Goal: Task Accomplishment & Management: Manage account settings

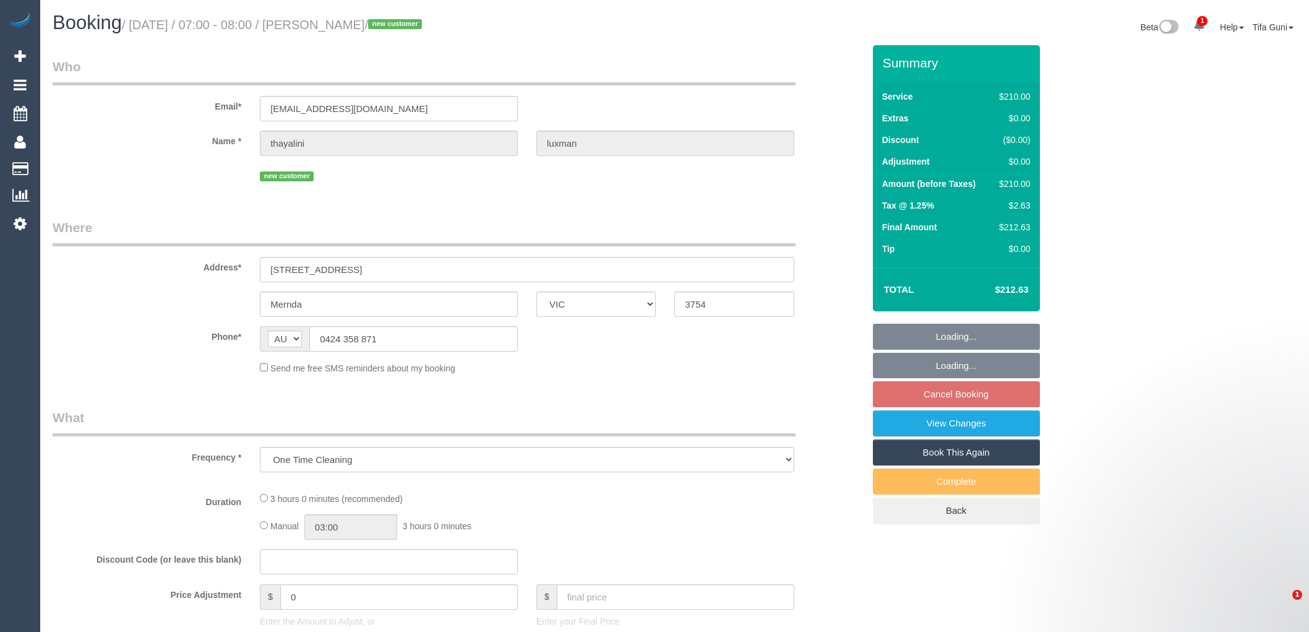
select select "VIC"
select select "string:stripe-pm_1Ry41Z2GScqysDRVp8QBWjEX"
select select "number:28"
select select "number:14"
select select "number:19"
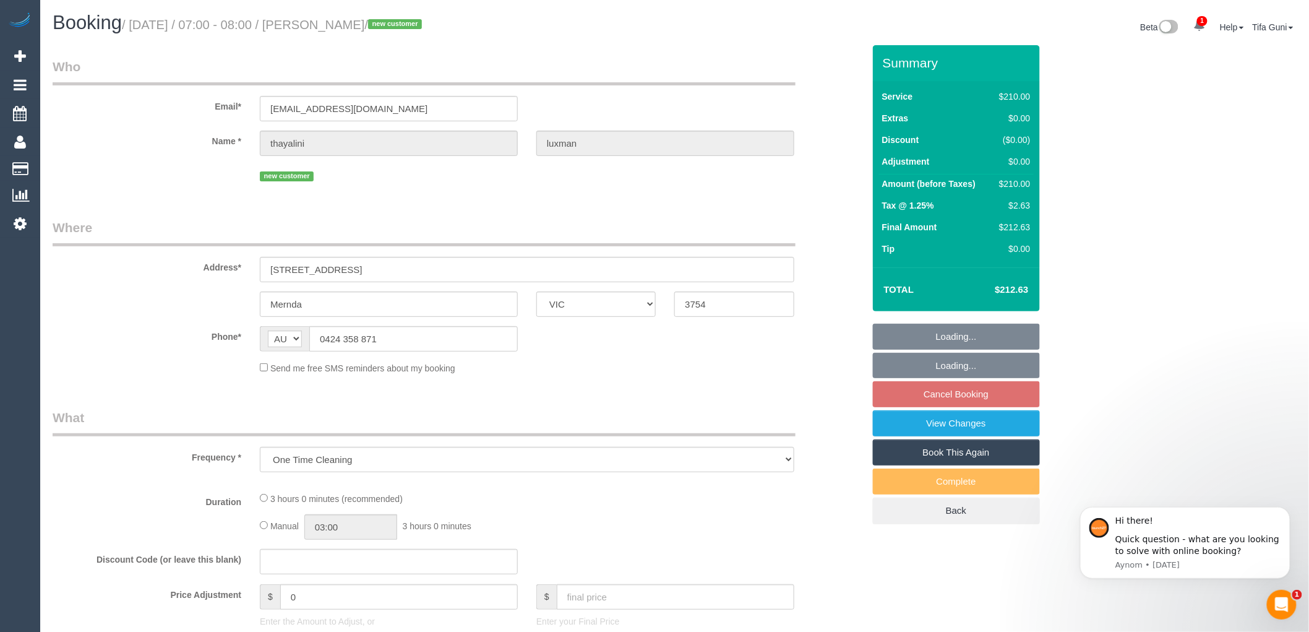
select select "number:24"
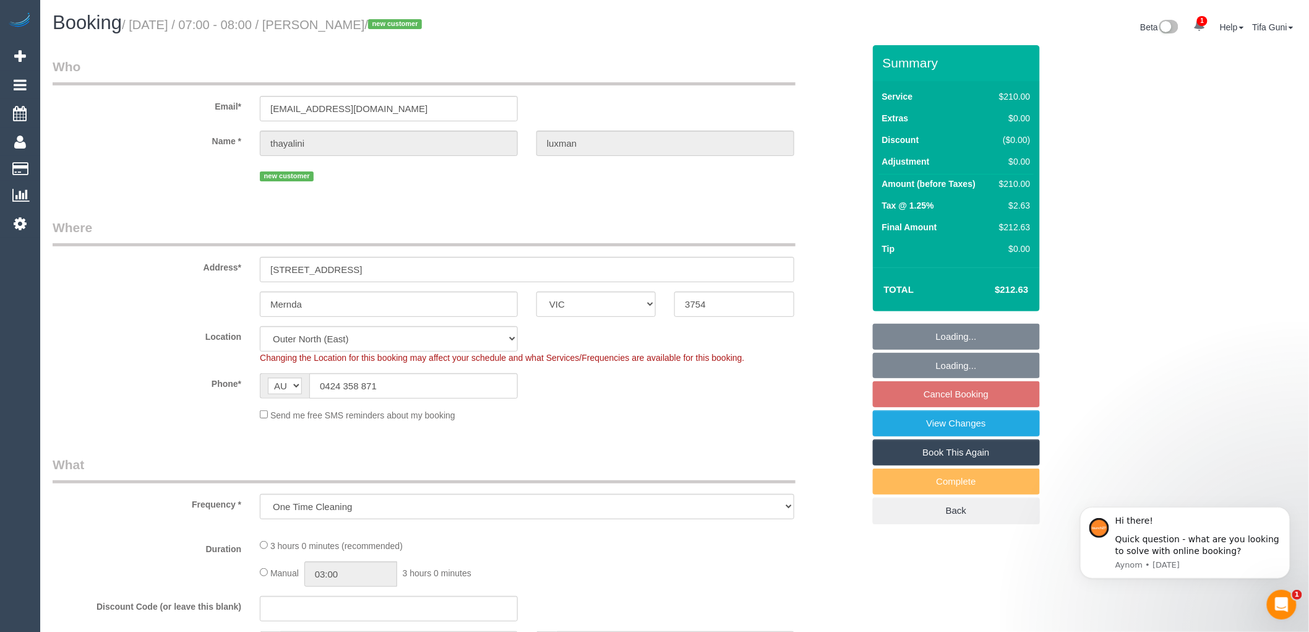
select select "object:693"
select select "180"
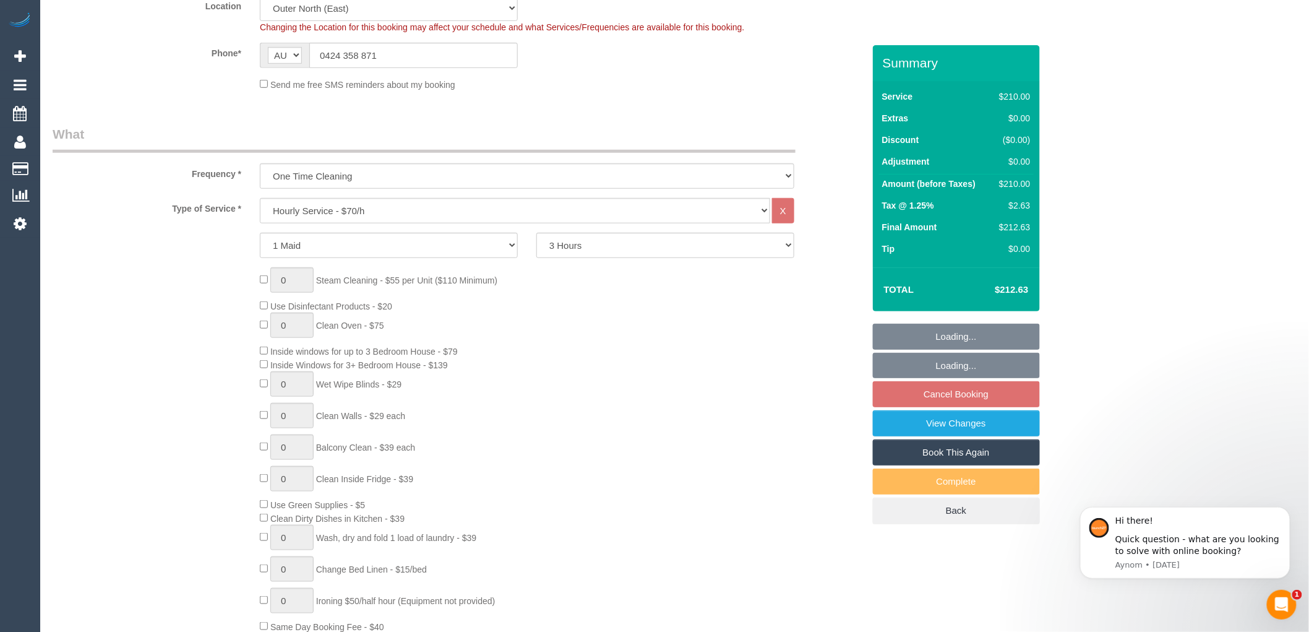
select select "spot1"
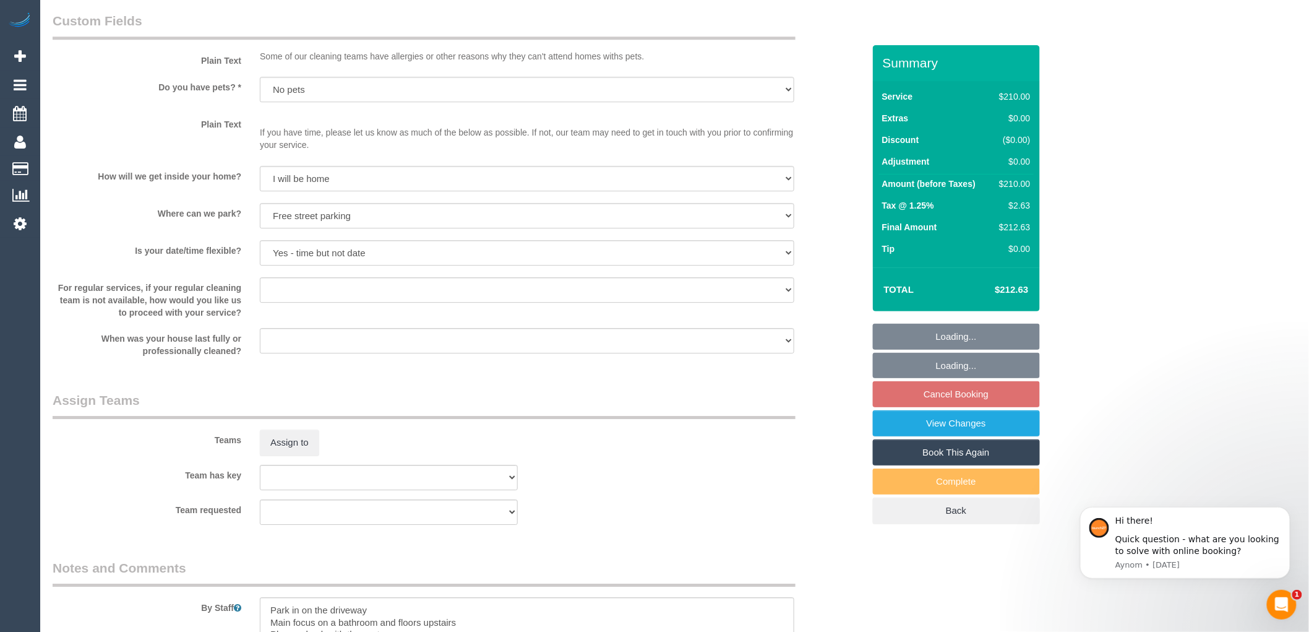
scroll to position [1712, 0]
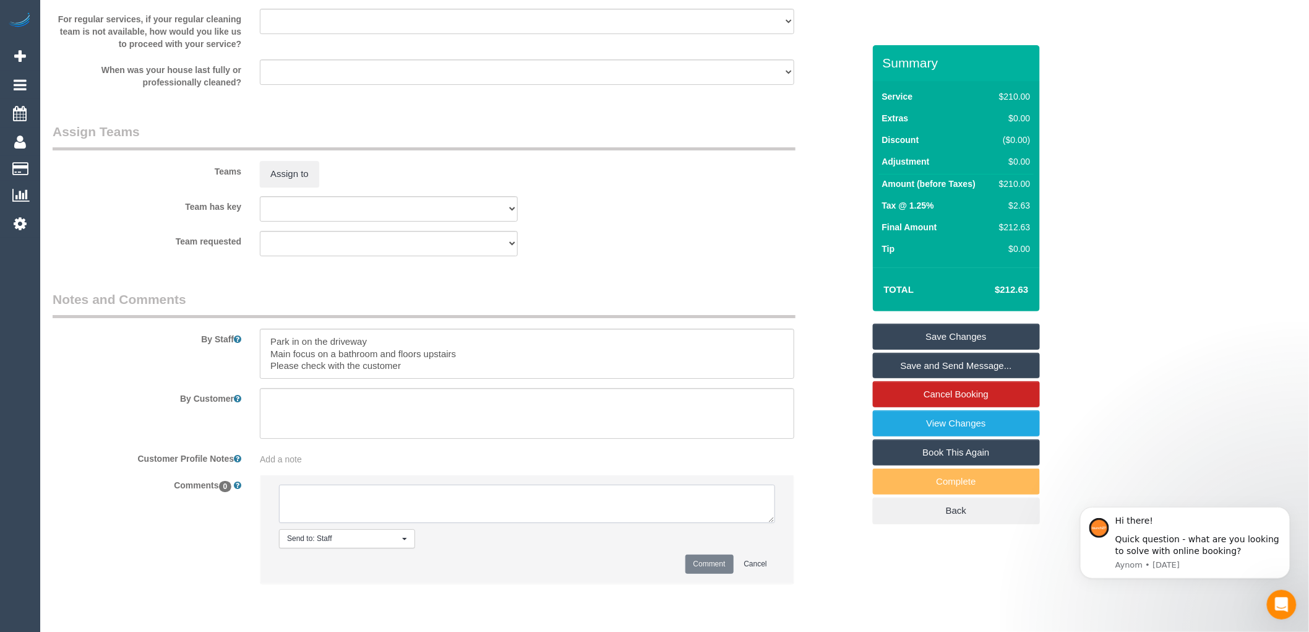
click at [311, 504] on textarea at bounding box center [527, 504] width 496 height 38
type textarea "-"
paste textarea "Flexibility dates: Flexibility times: Notes: knows we need to review Contact vi…"
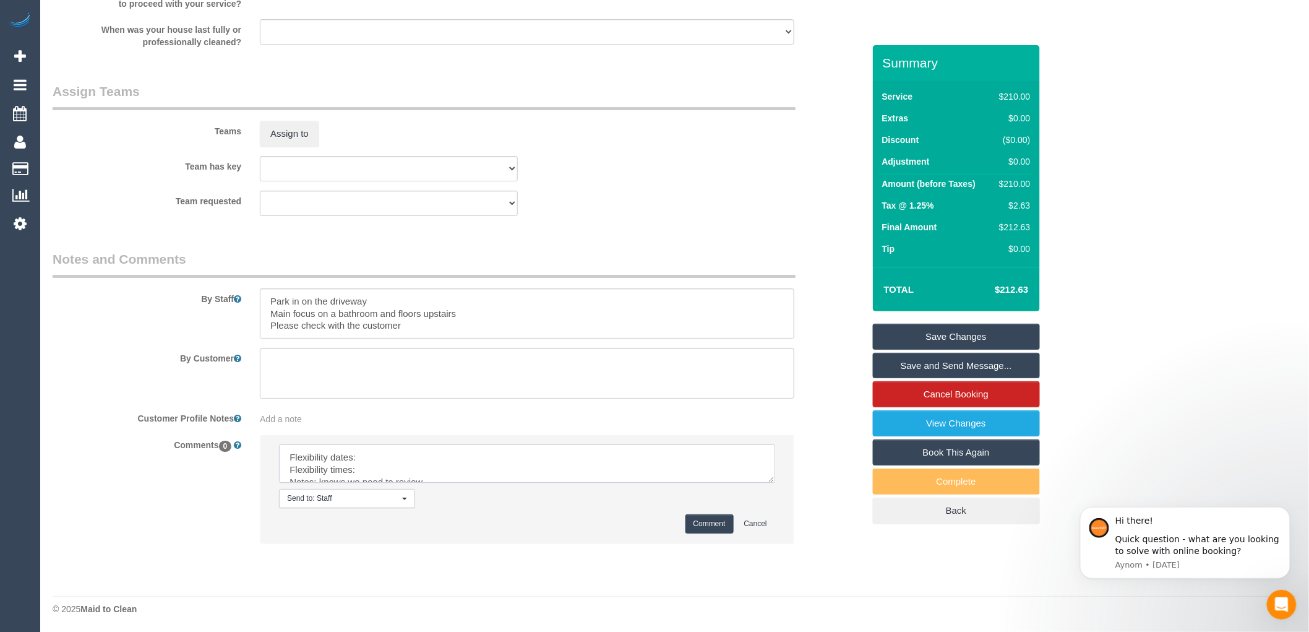
scroll to position [1764, 0]
click at [376, 455] on textarea at bounding box center [527, 462] width 496 height 38
click at [384, 466] on textarea at bounding box center [527, 462] width 496 height 38
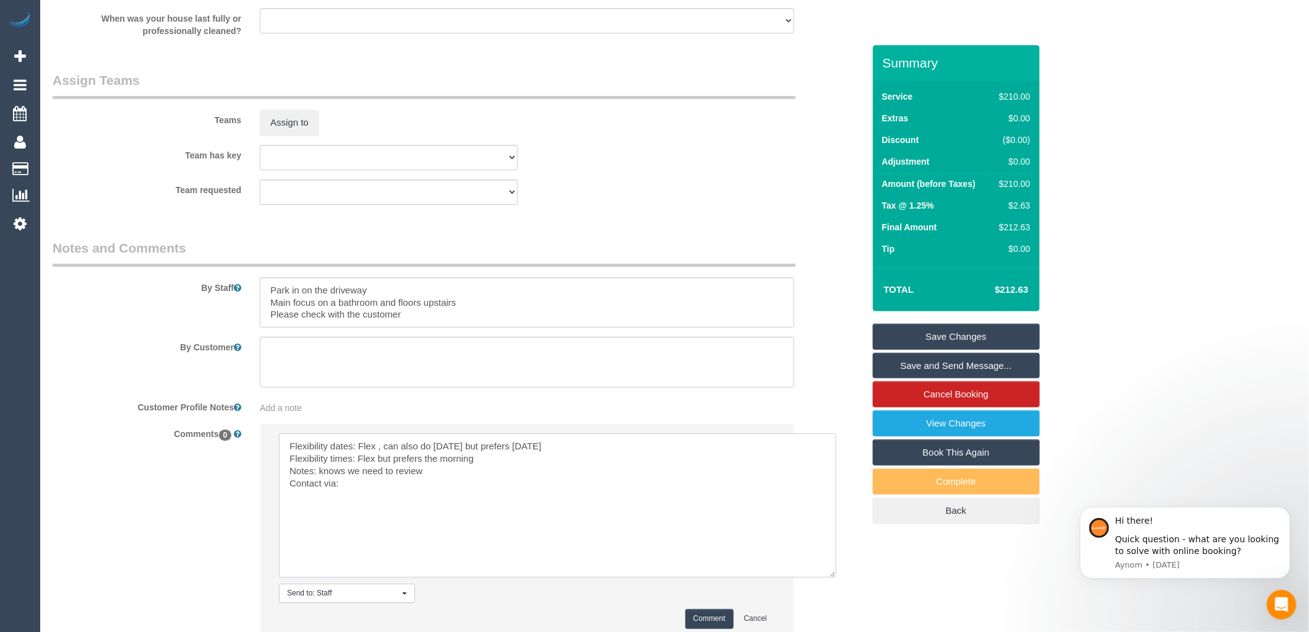
drag, startPoint x: 774, startPoint y: 474, endPoint x: 835, endPoint y: 580, distance: 122.6
click at [835, 577] on textarea at bounding box center [558, 505] width 558 height 144
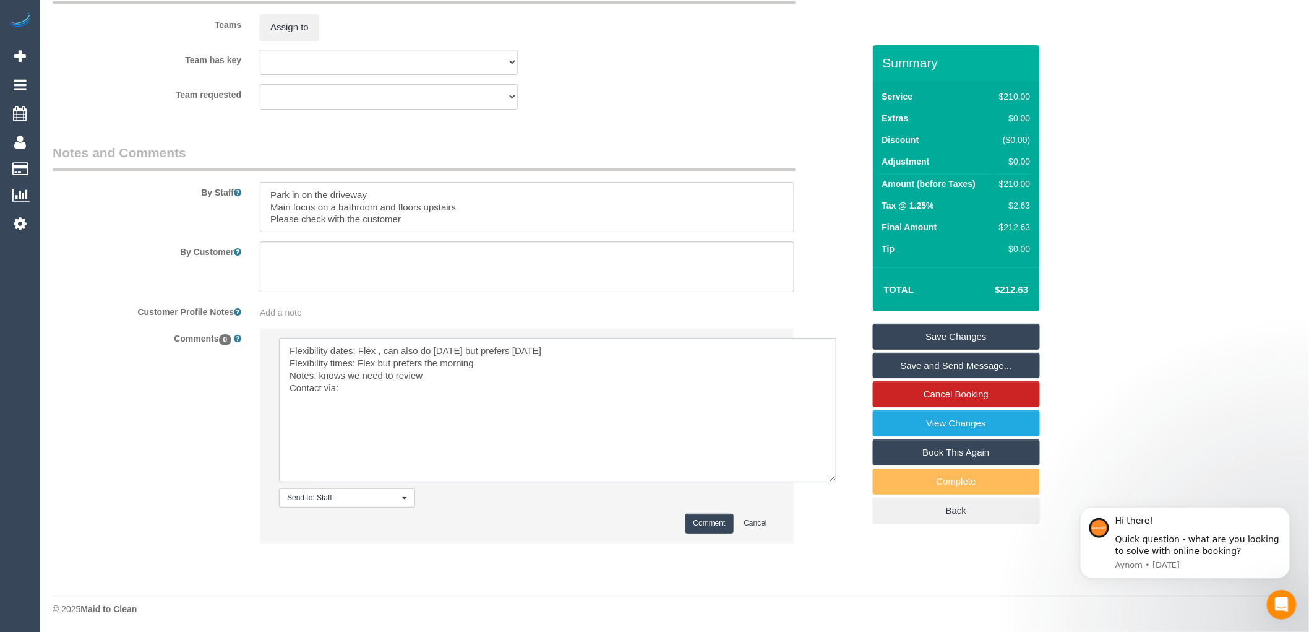
scroll to position [1869, 0]
type textarea "Flexibility dates: Flex , can also do Thursday but prefers Wednesday Flexibilit…"
click at [702, 528] on button "Comment" at bounding box center [710, 521] width 48 height 19
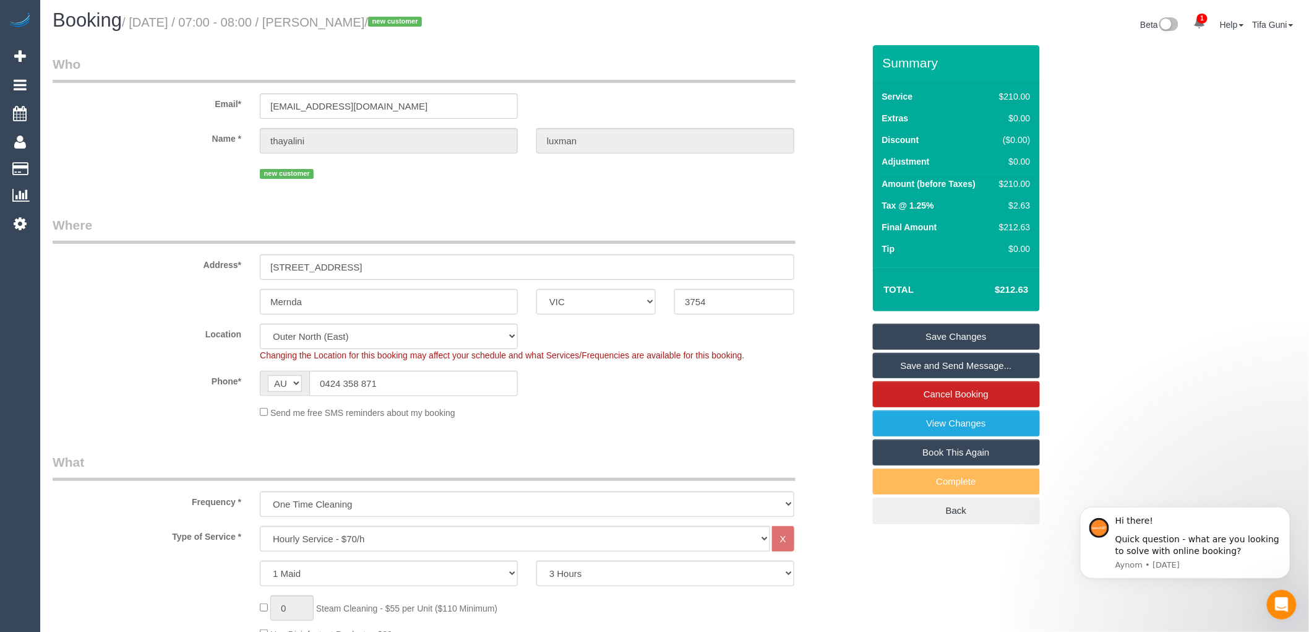
scroll to position [0, 0]
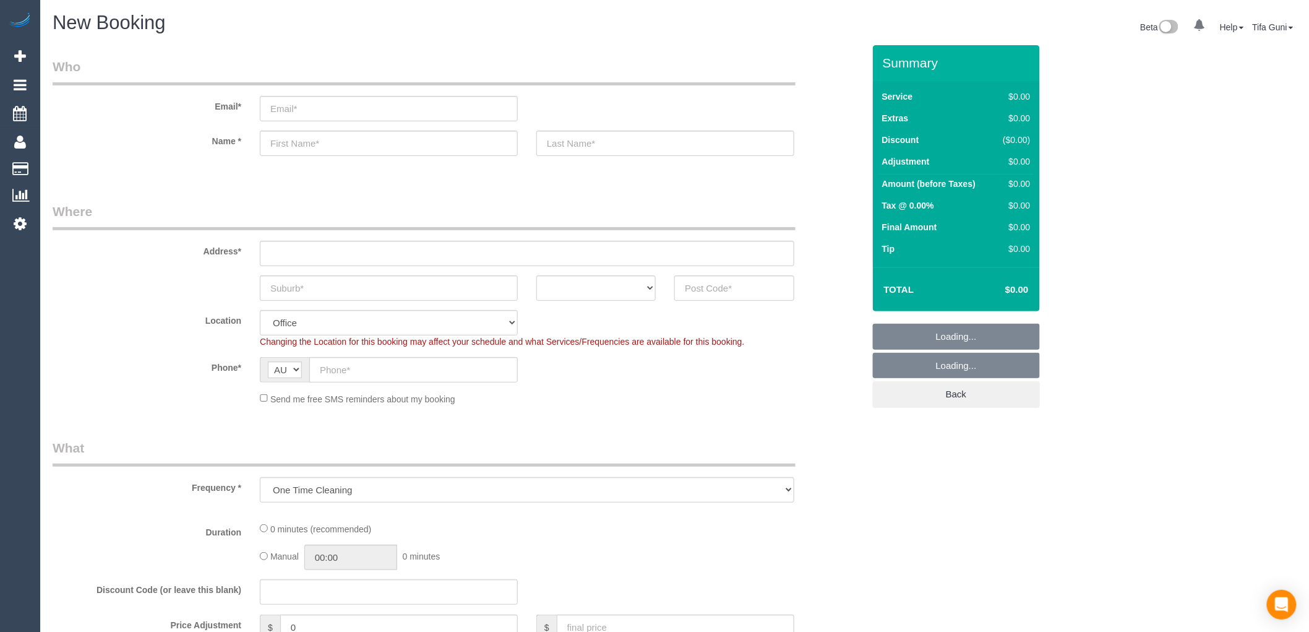
select select "object:822"
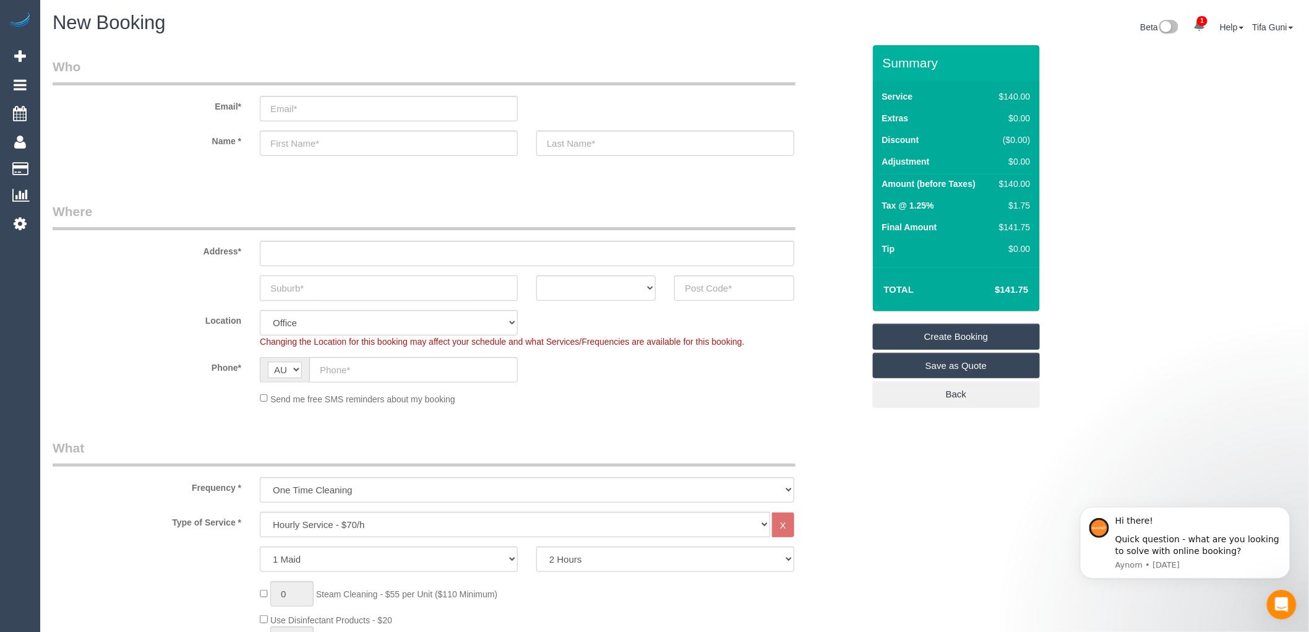
click at [322, 286] on input "text" at bounding box center [389, 287] width 258 height 25
type input "Siankston"
click at [629, 274] on sui-booking-address "Address* Siankston ACT NSW NT QLD SA TAS VIC WA" at bounding box center [458, 251] width 811 height 98
click at [630, 291] on select "ACT [GEOGRAPHIC_DATA] NT [GEOGRAPHIC_DATA] SA TAS [GEOGRAPHIC_DATA] [GEOGRAPHIC…" at bounding box center [596, 287] width 119 height 25
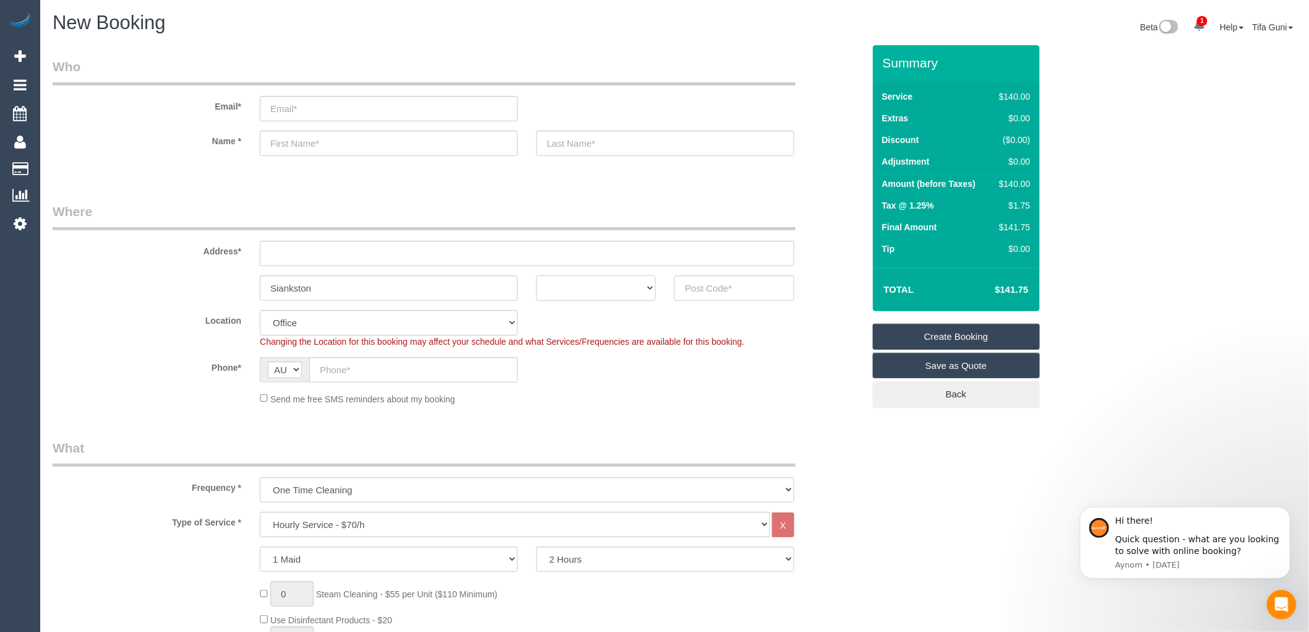
select select "VIC"
click at [537, 275] on select "ACT [GEOGRAPHIC_DATA] NT [GEOGRAPHIC_DATA] SA TAS [GEOGRAPHIC_DATA] [GEOGRAPHIC…" at bounding box center [596, 287] width 119 height 25
click at [719, 288] on input "text" at bounding box center [734, 287] width 119 height 25
type input "3199"
click at [619, 392] on div "Send me free SMS reminders about my booking" at bounding box center [527, 399] width 553 height 14
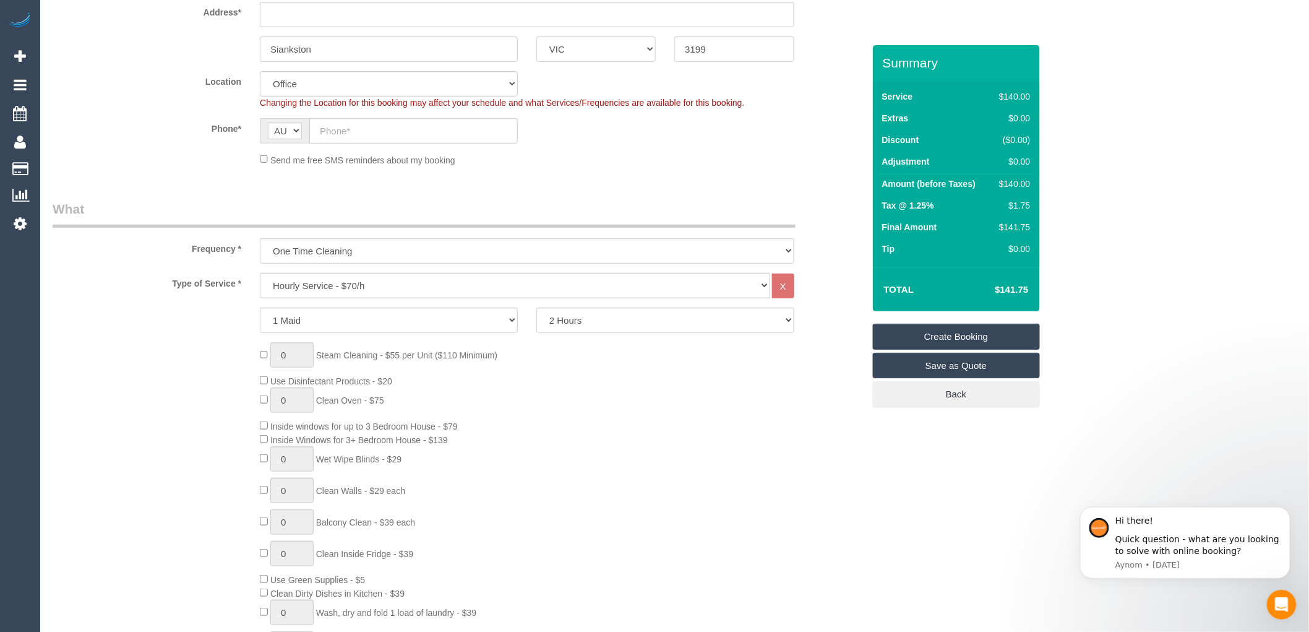
scroll to position [137, 0]
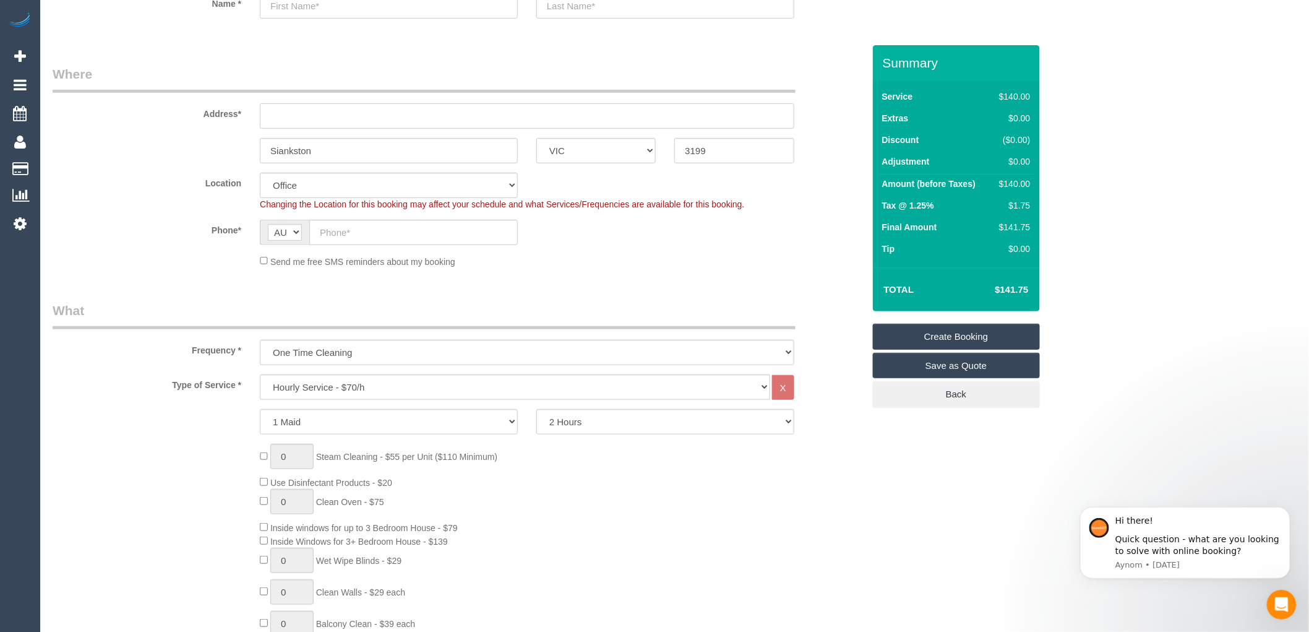
click at [302, 121] on input "text" at bounding box center [527, 115] width 535 height 25
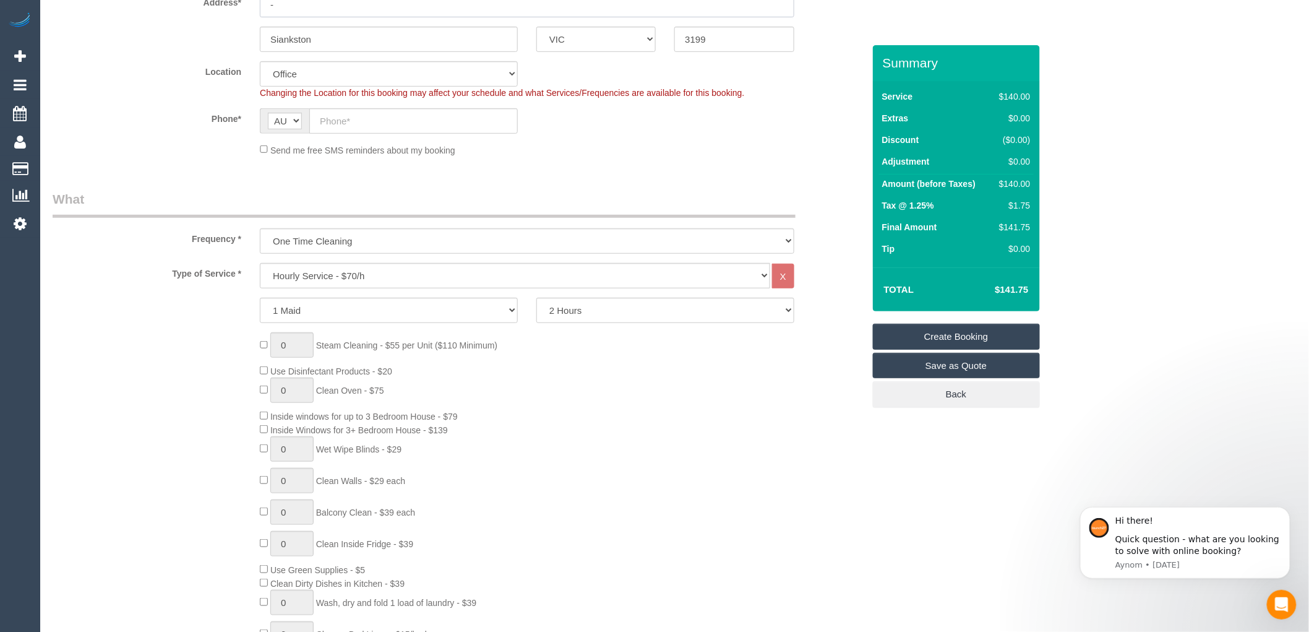
scroll to position [275, 0]
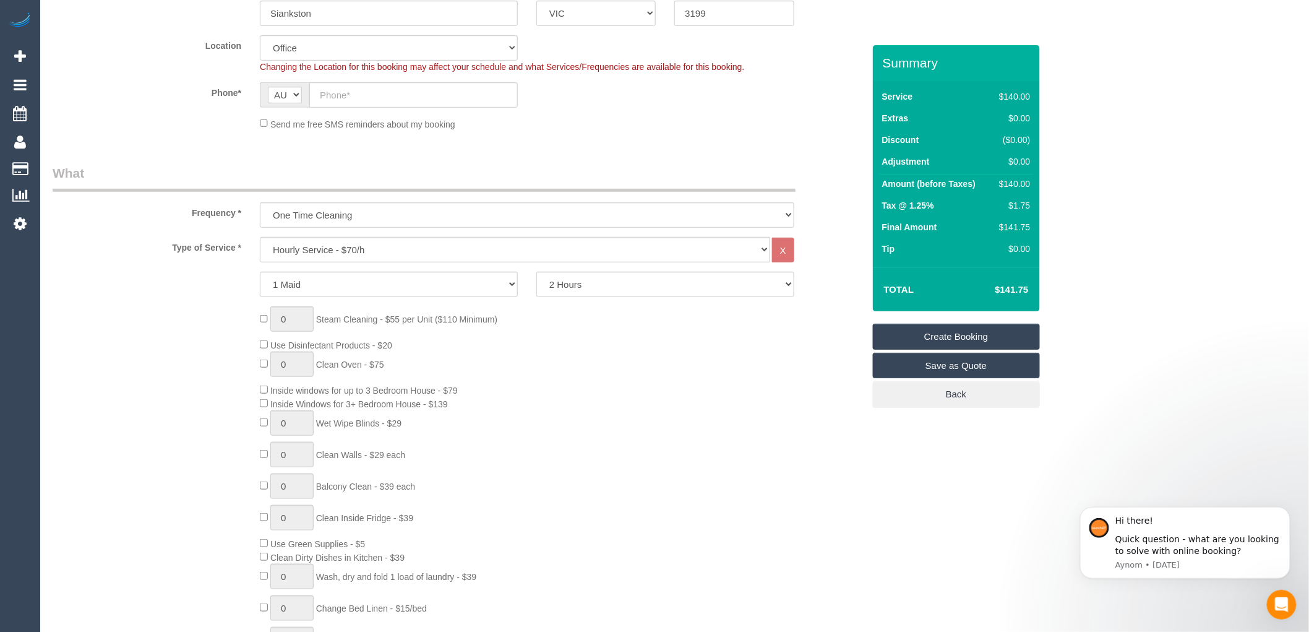
type input "-"
click at [347, 254] on select "Hourly Service - $70/h Hourly Service - $65/h Hourly Service - $60/h Hourly Ser…" at bounding box center [515, 249] width 511 height 25
select select "210"
click at [260, 238] on select "Hourly Service - $70/h Hourly Service - $65/h Hourly Service - $60/h Hourly Ser…" at bounding box center [515, 249] width 511 height 25
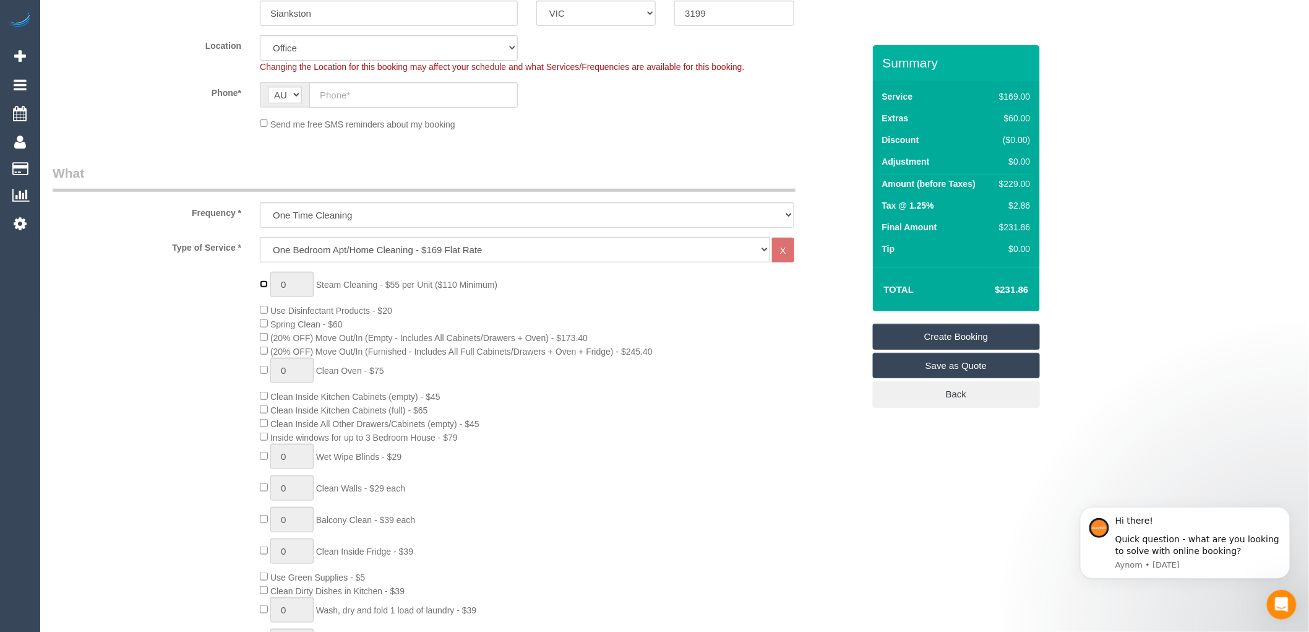
type input "1"
click at [290, 283] on input "1" at bounding box center [291, 284] width 43 height 25
click at [540, 292] on div "1 Steam Cleaning - $55 per Unit ($110 Minimum) Use Disinfectant Products - $20 …" at bounding box center [562, 489] width 622 height 434
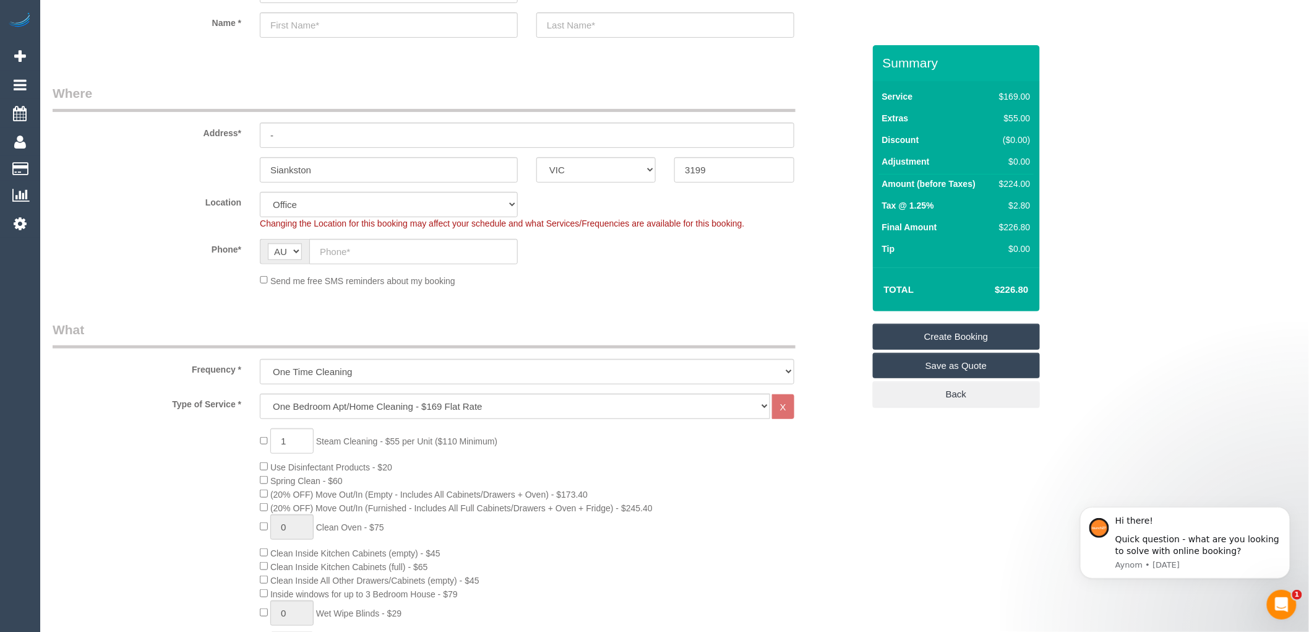
scroll to position [0, 0]
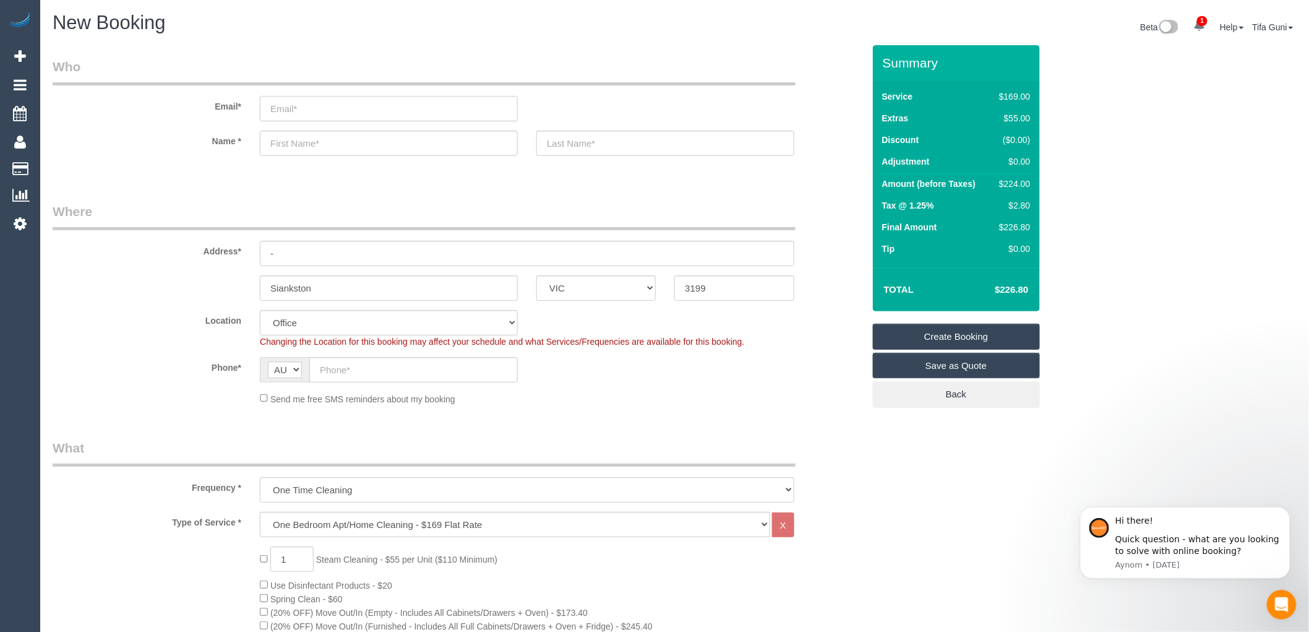
click at [316, 110] on input "email" at bounding box center [389, 108] width 258 height 25
type input "t"
type input "sharon.peterowel01@live.com"
click at [326, 147] on input "text" at bounding box center [389, 143] width 258 height 25
type input "Sharon"
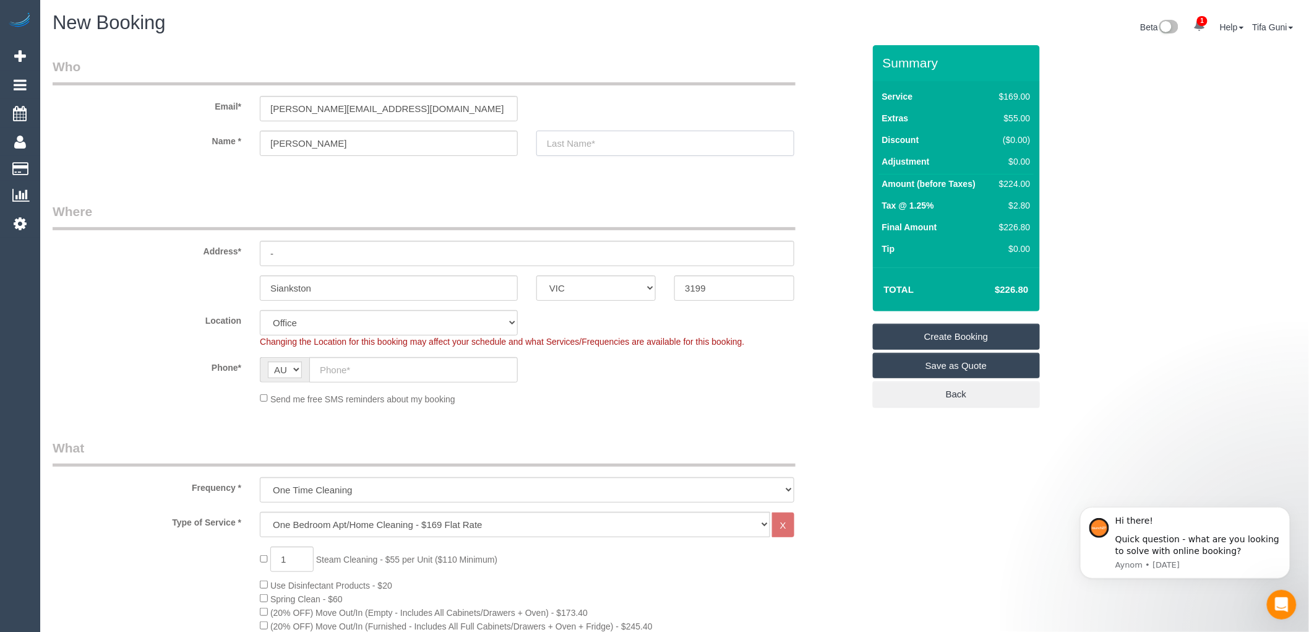
click at [564, 149] on input "text" at bounding box center [666, 143] width 258 height 25
type input "Peter"
click at [301, 111] on input "sharon.peterowel01@live.com" at bounding box center [389, 108] width 258 height 25
click at [298, 108] on input "sharon.peterowel01@live.com" at bounding box center [389, 108] width 258 height 25
click at [307, 108] on input "sharon.peterowel01@live.com" at bounding box center [389, 108] width 258 height 25
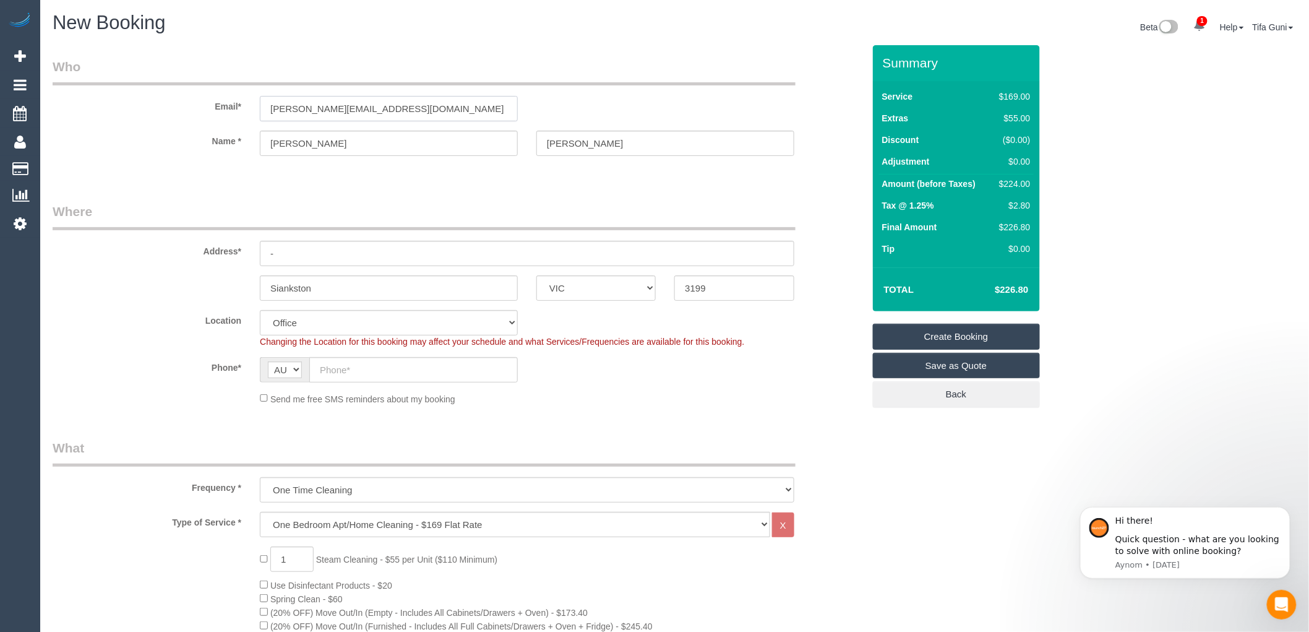
click at [311, 107] on input "sharon.peterowel01@live.com" at bounding box center [389, 108] width 258 height 25
click at [313, 108] on input "sharon.powaol01@live.com" at bounding box center [389, 108] width 258 height 25
click at [332, 106] on input "sharon.powaol01@live.com" at bounding box center [389, 108] width 258 height 25
drag, startPoint x: 405, startPoint y: 107, endPoint x: 224, endPoint y: 107, distance: 180.7
click at [224, 107] on div "Email* sharon.powaol01@live.com" at bounding box center [458, 90] width 830 height 64
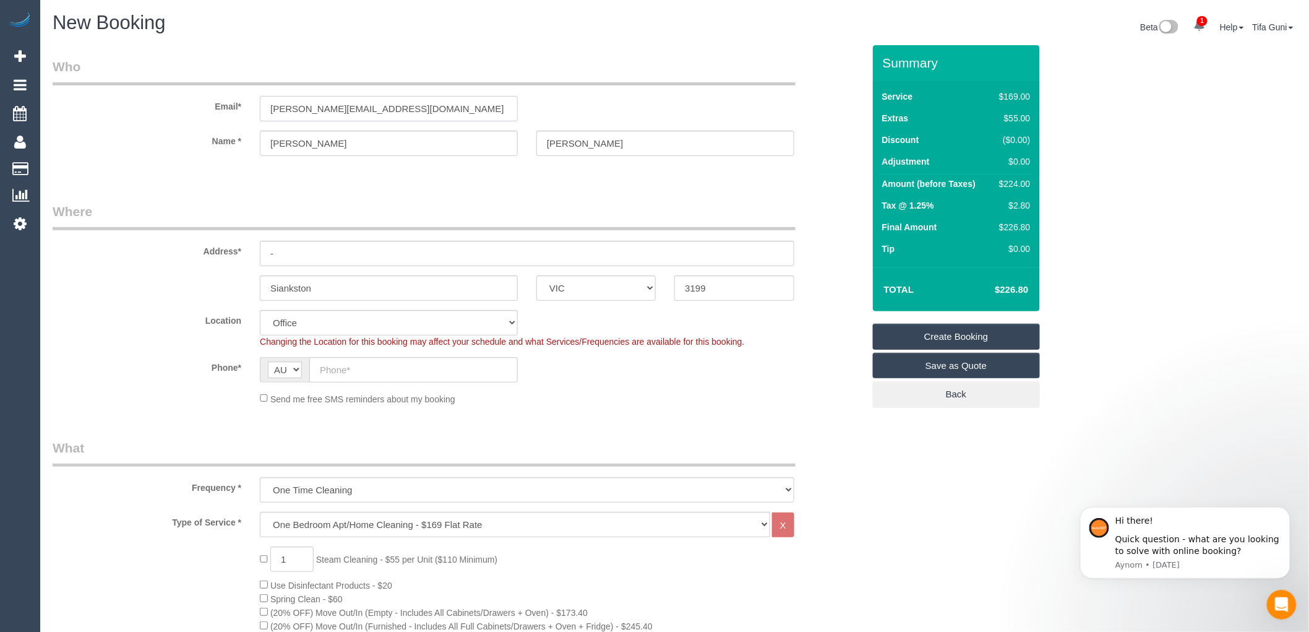
click at [397, 109] on input "sharon.powaol01@live.com" at bounding box center [389, 108] width 258 height 25
drag, startPoint x: 342, startPoint y: 106, endPoint x: 255, endPoint y: 108, distance: 87.3
click at [255, 108] on div "sharon.powaol01@live.com" at bounding box center [389, 108] width 277 height 25
paste input "el"
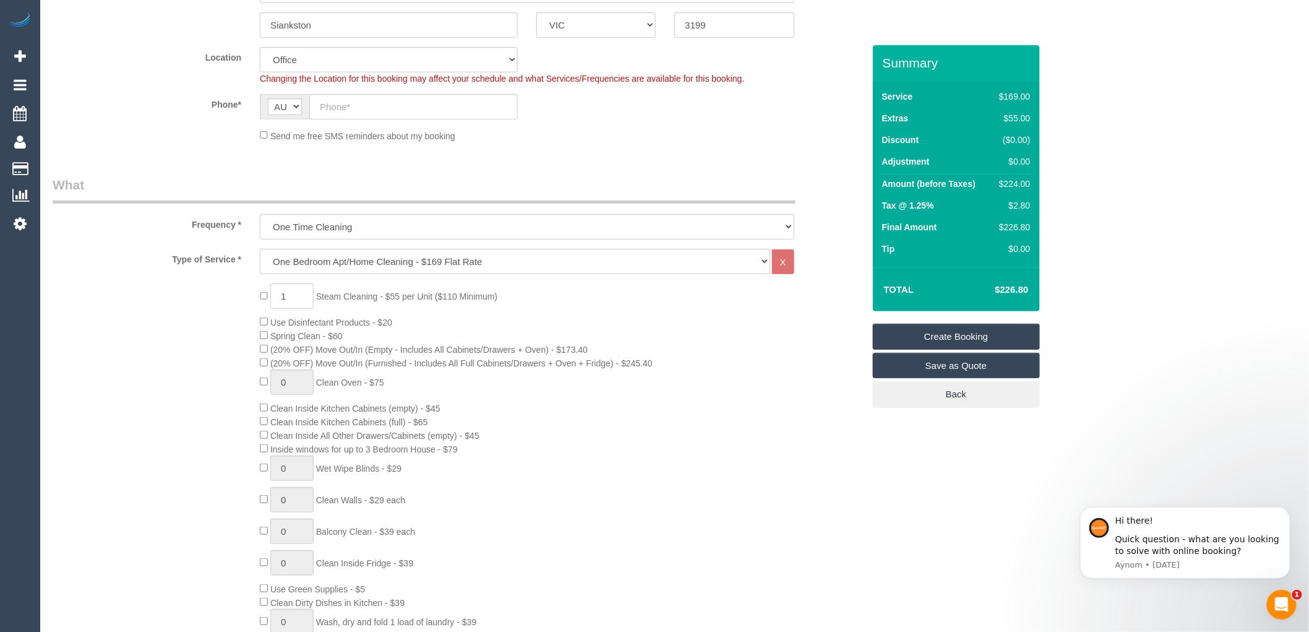
scroll to position [275, 0]
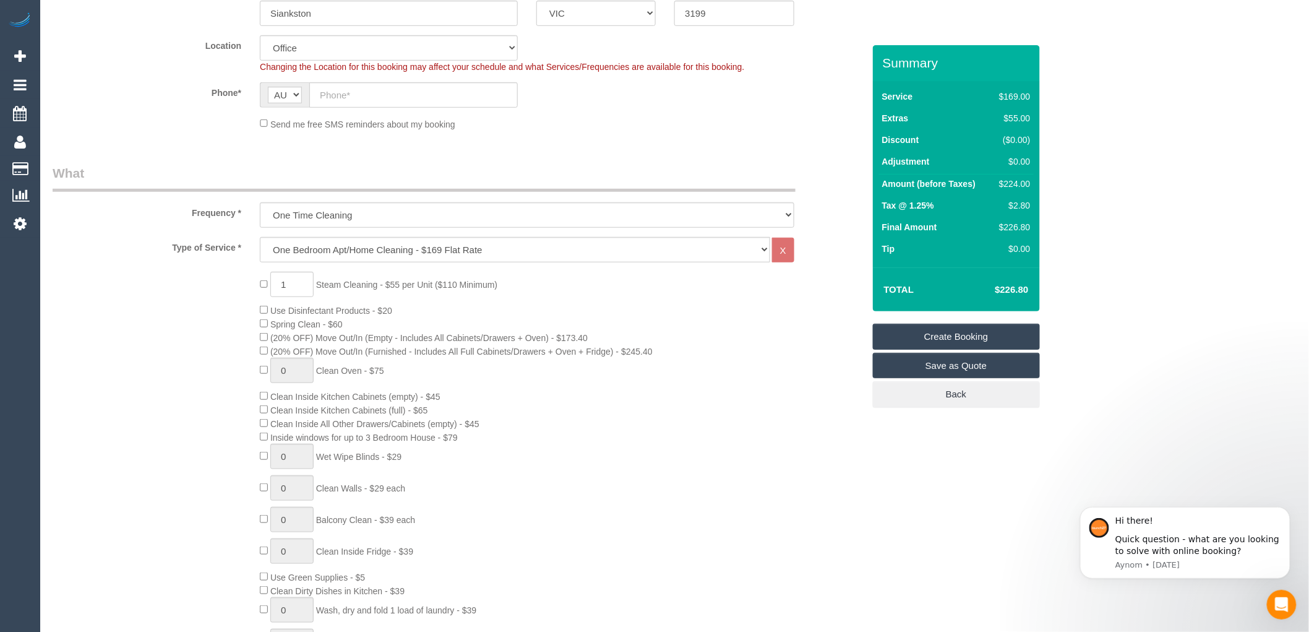
type input "sharon.powell01@live.com"
click at [291, 287] on input "1" at bounding box center [291, 284] width 43 height 25
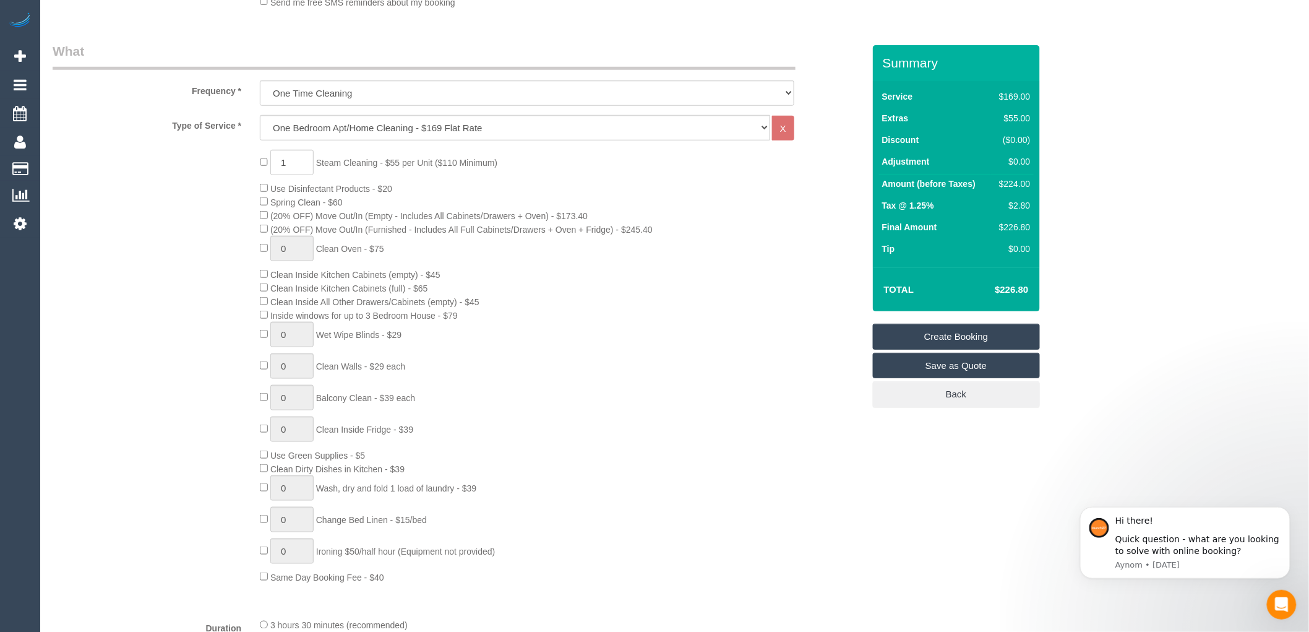
scroll to position [343, 0]
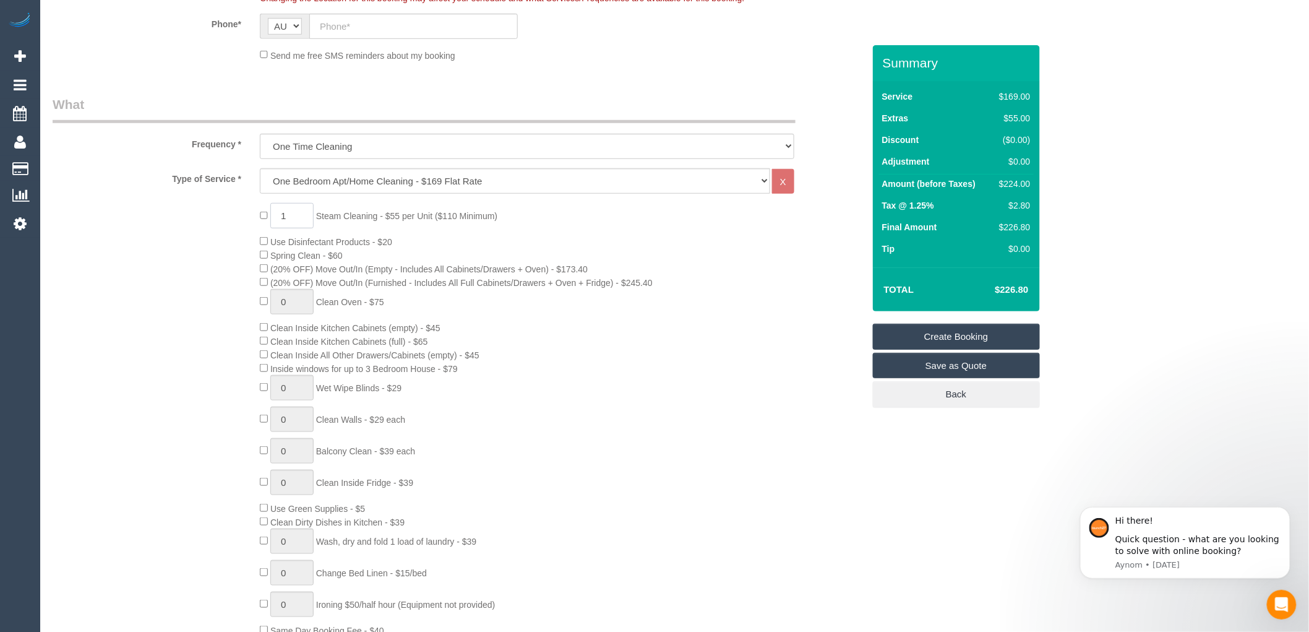
click at [293, 218] on input "1" at bounding box center [291, 215] width 43 height 25
type input "2"
click at [740, 430] on div "2 Steam Cleaning - $55 per Unit ($110 Minimum) Use Disinfectant Products - $20 …" at bounding box center [562, 420] width 622 height 434
click at [287, 214] on input "2" at bounding box center [291, 215] width 43 height 25
type input "1"
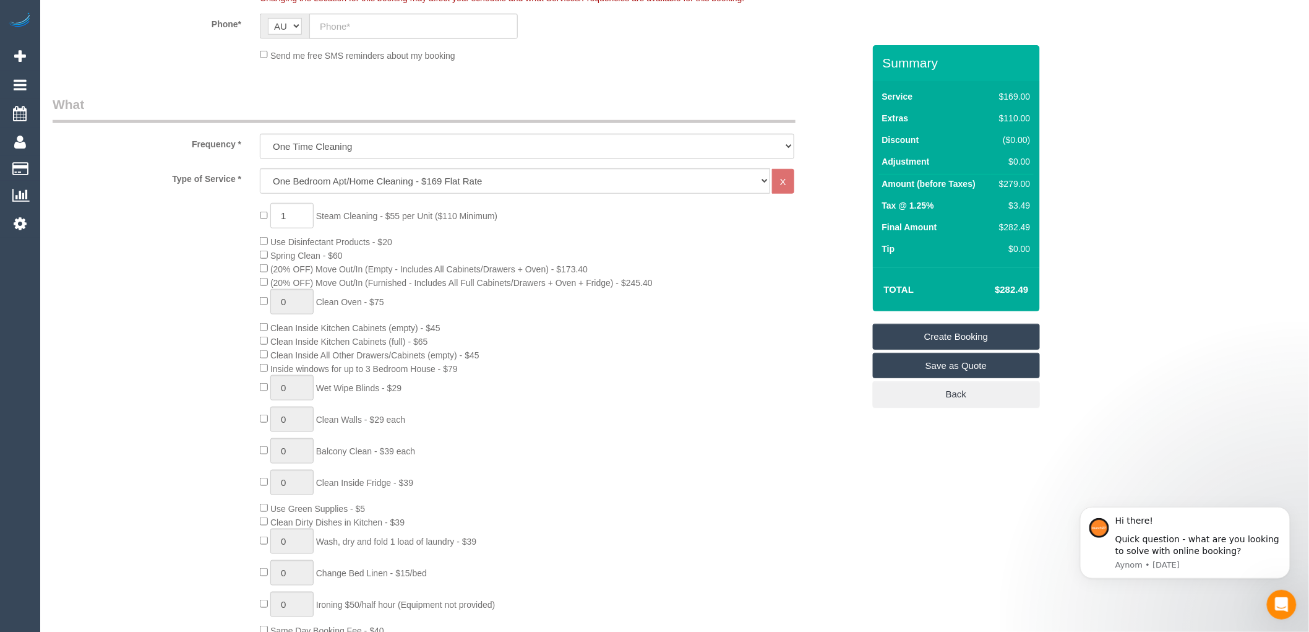
click at [644, 361] on div "1 Steam Cleaning - $55 per Unit ($110 Minimum) Use Disinfectant Products - $20 …" at bounding box center [562, 420] width 622 height 434
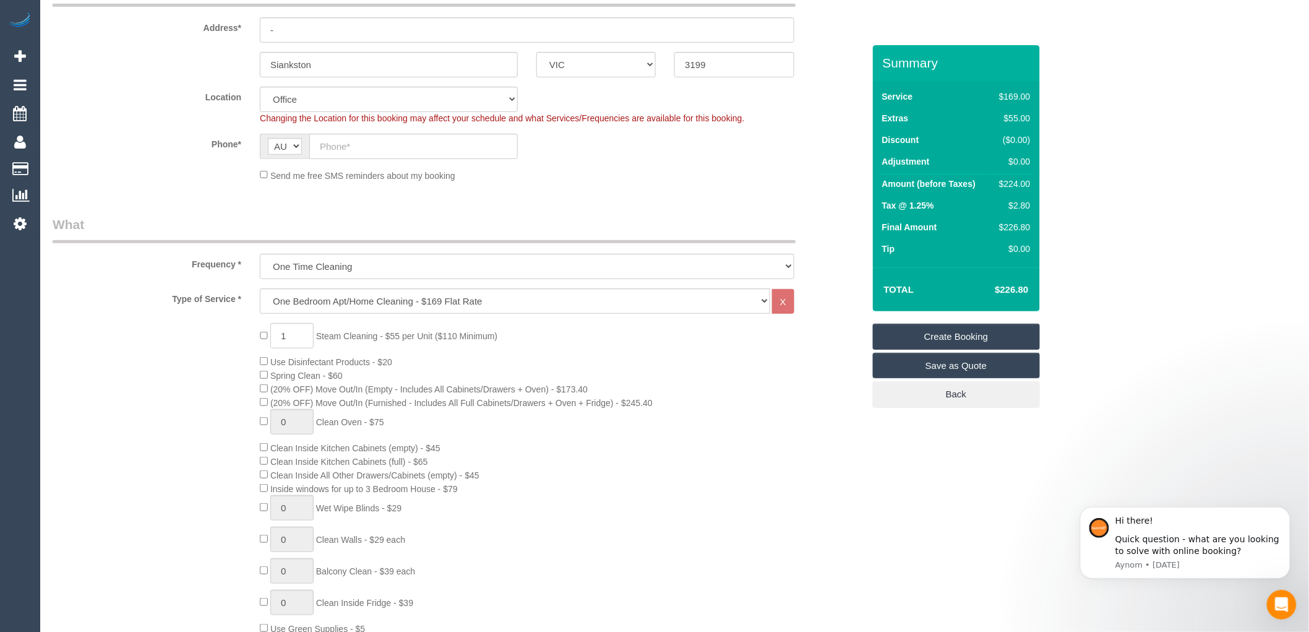
scroll to position [206, 0]
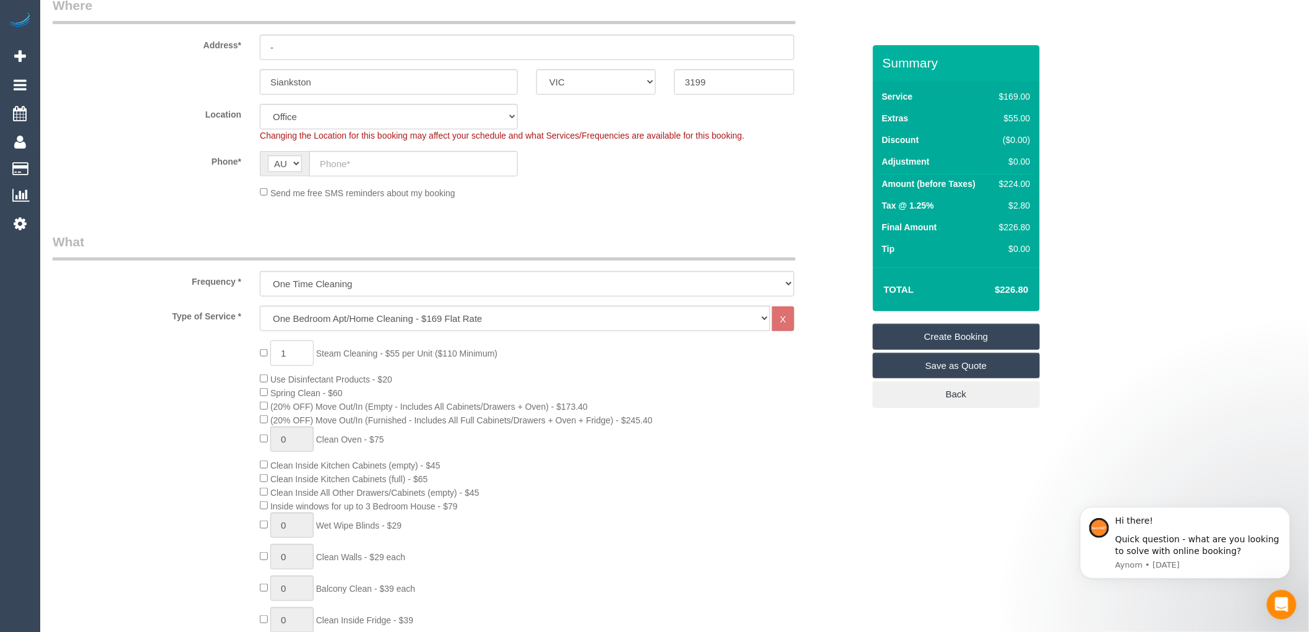
click at [293, 354] on input "1" at bounding box center [291, 352] width 43 height 25
type input "2"
click at [645, 349] on div "2 Steam Cleaning - $55 per Unit ($110 Minimum) Use Disinfectant Products - $20 …" at bounding box center [562, 557] width 622 height 434
drag, startPoint x: 1032, startPoint y: 289, endPoint x: 989, endPoint y: 287, distance: 43.4
click at [989, 287] on td "$282.49" at bounding box center [993, 289] width 80 height 31
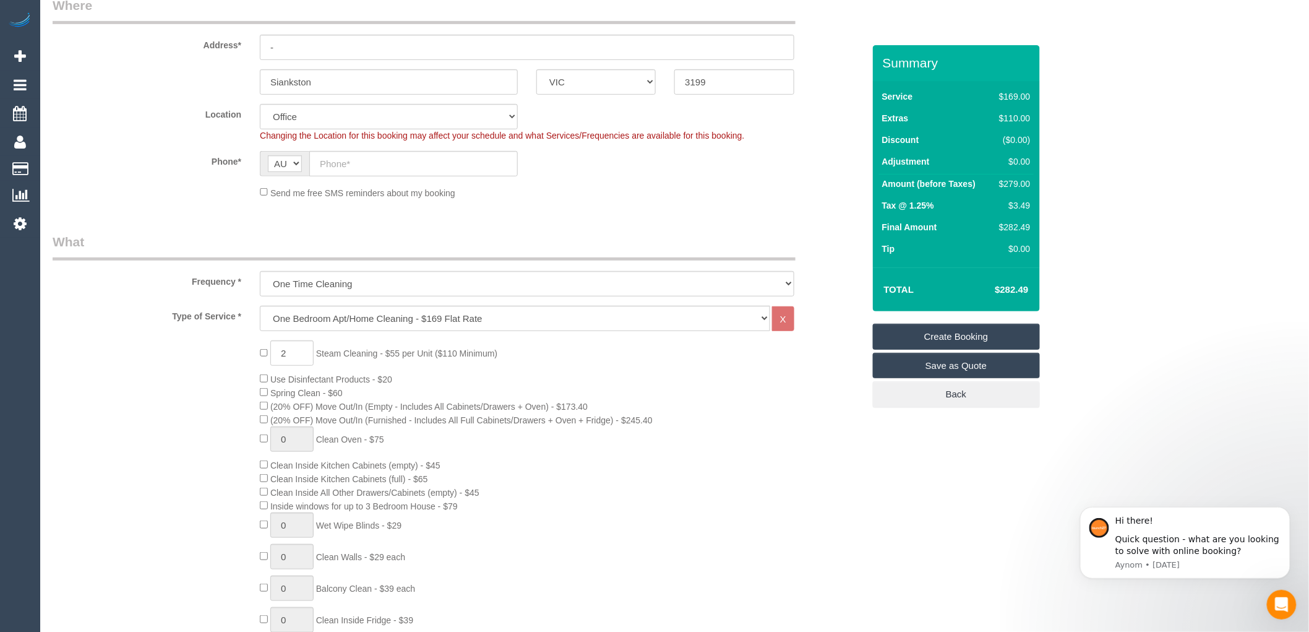
click at [631, 240] on legend "What" at bounding box center [424, 247] width 743 height 28
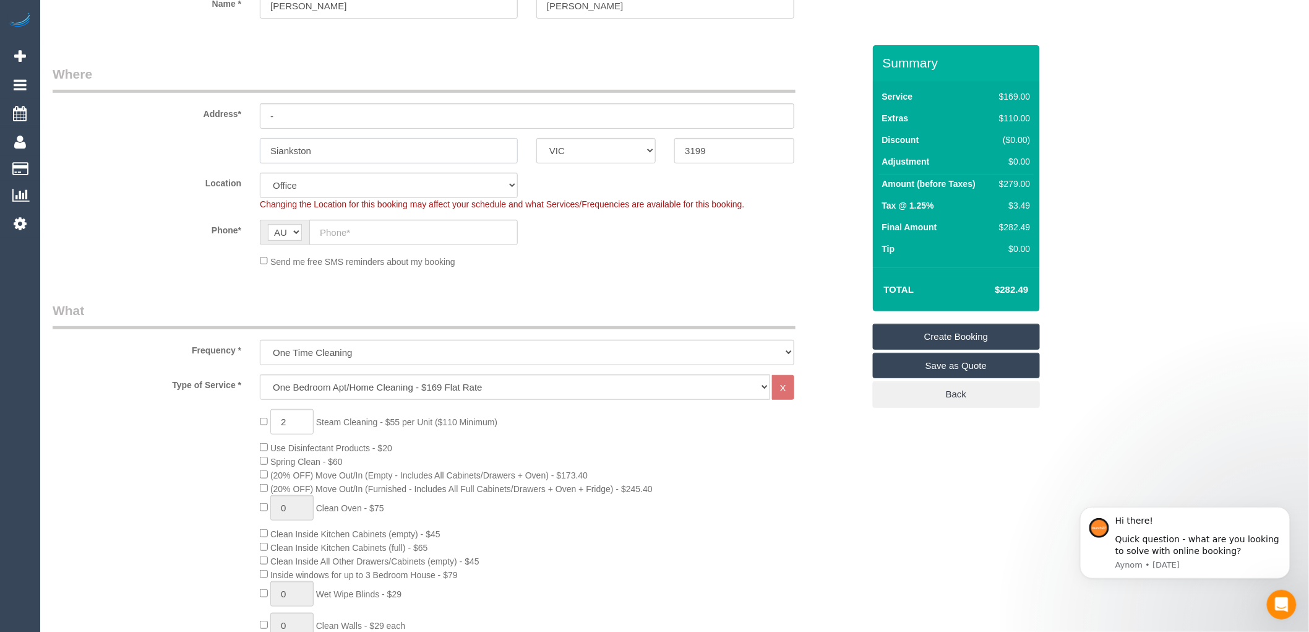
click at [275, 149] on input "Siankston" at bounding box center [389, 150] width 258 height 25
drag, startPoint x: 355, startPoint y: 140, endPoint x: 219, endPoint y: 145, distance: 136.3
click at [219, 145] on div "Frankston ACT NSW NT QLD SA TAS VIC WA 3199" at bounding box center [458, 150] width 830 height 25
type input "Frankston"
click at [948, 366] on link "Save as Quote" at bounding box center [956, 366] width 167 height 26
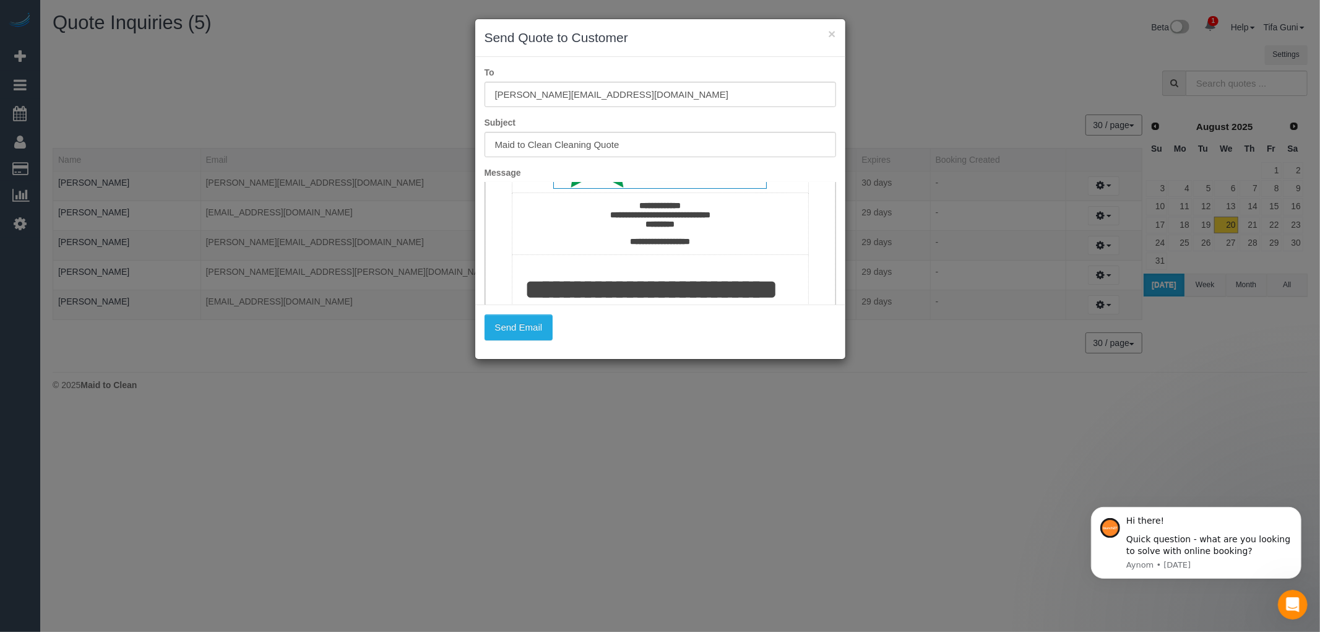
scroll to position [206, 0]
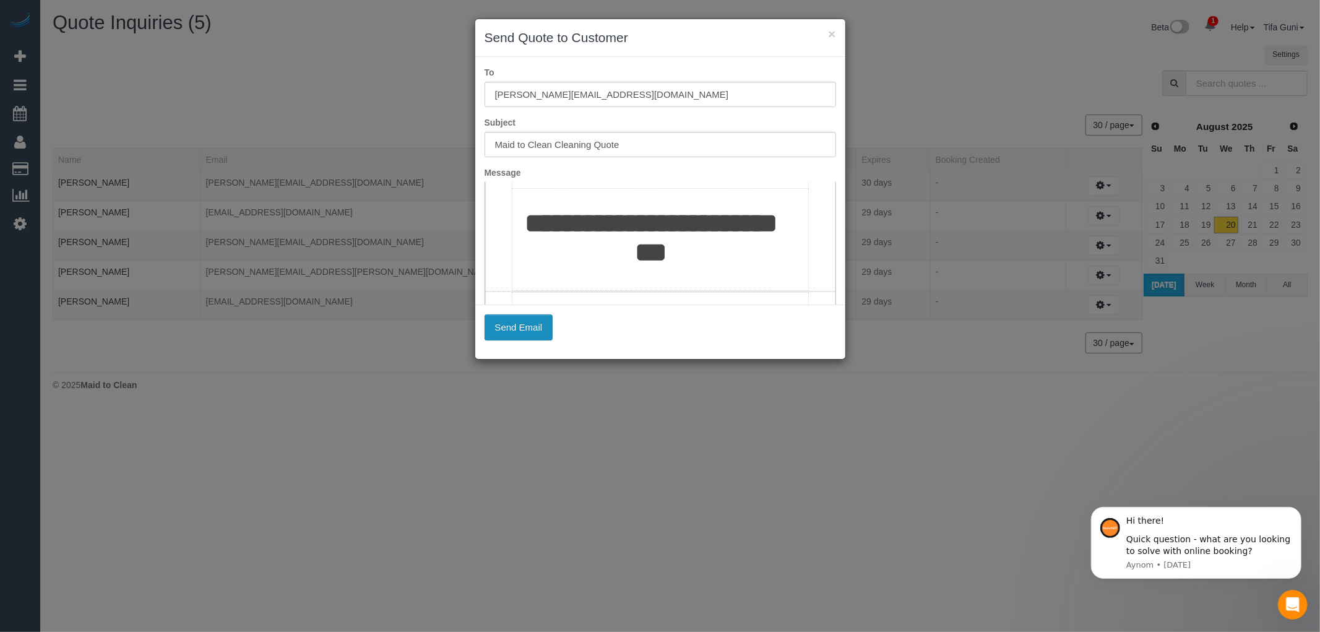
click at [521, 326] on button "Send Email" at bounding box center [519, 327] width 69 height 26
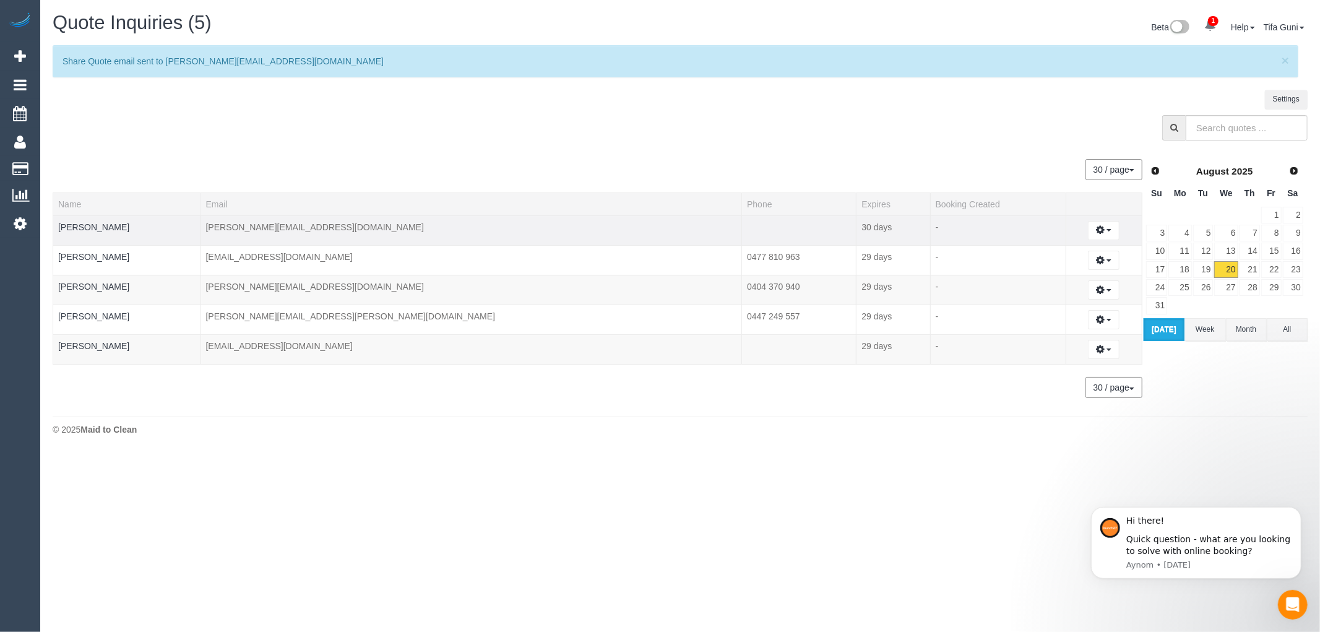
click at [282, 226] on td "sharon.powell01@live.com" at bounding box center [471, 230] width 541 height 30
click at [351, 225] on td "sharon.powell01@live.com" at bounding box center [471, 230] width 541 height 30
click at [1093, 233] on button "button" at bounding box center [1104, 230] width 32 height 19
click at [1034, 313] on link "View History..." at bounding box center [1061, 317] width 117 height 16
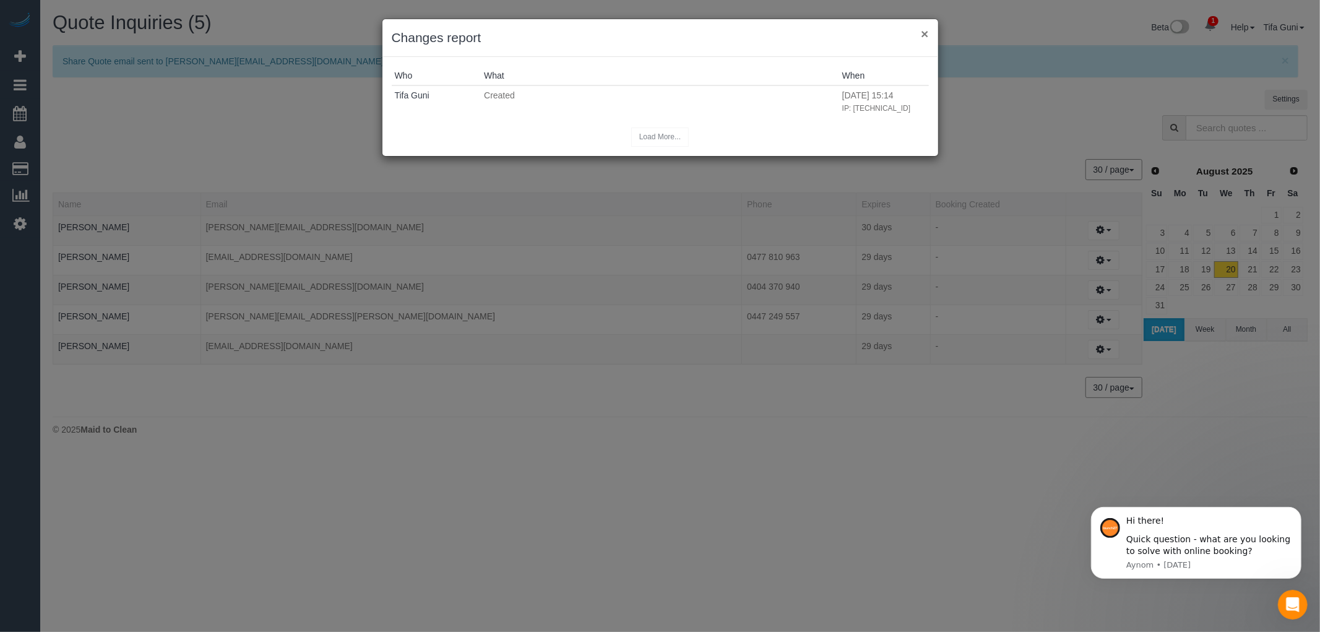
click at [923, 30] on button "×" at bounding box center [924, 33] width 7 height 13
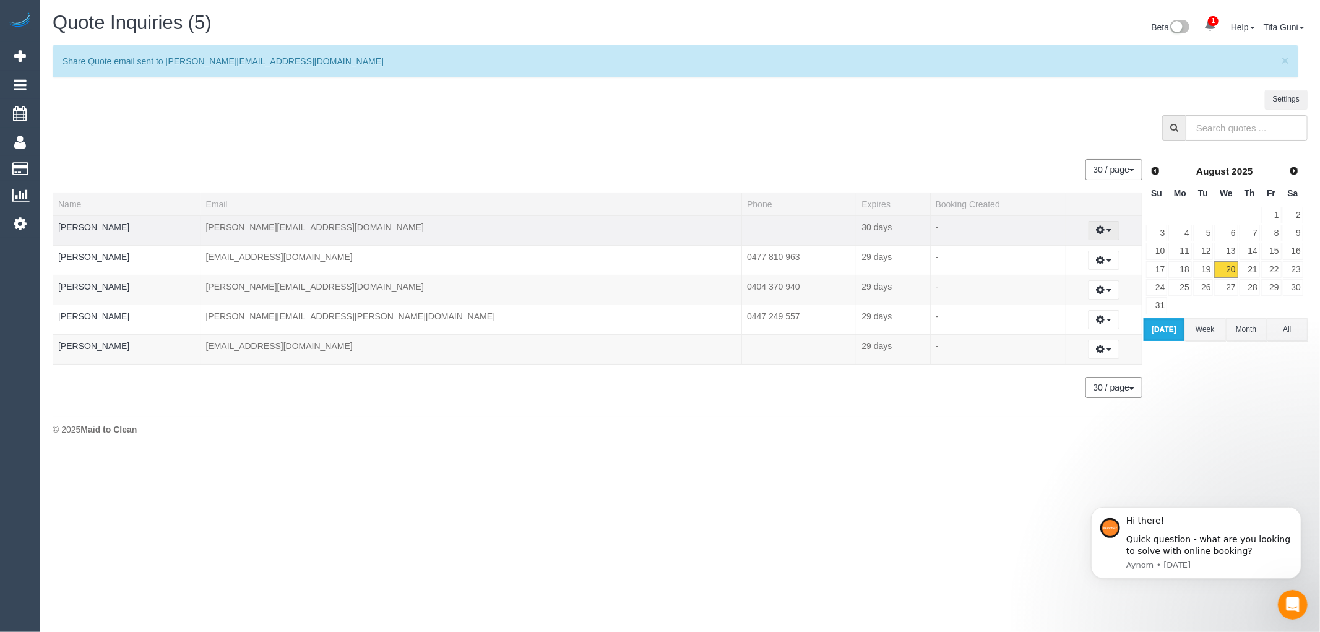
click at [1092, 233] on button "button" at bounding box center [1104, 230] width 32 height 19
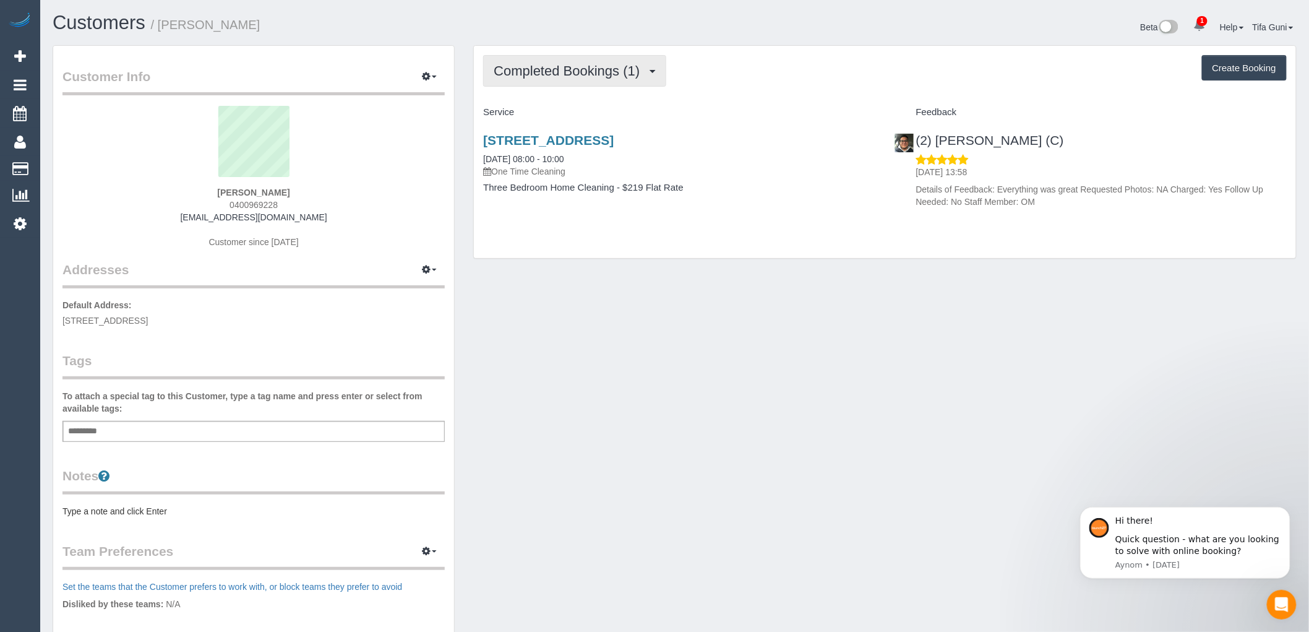
click at [636, 75] on span "Completed Bookings (1)" at bounding box center [570, 70] width 152 height 15
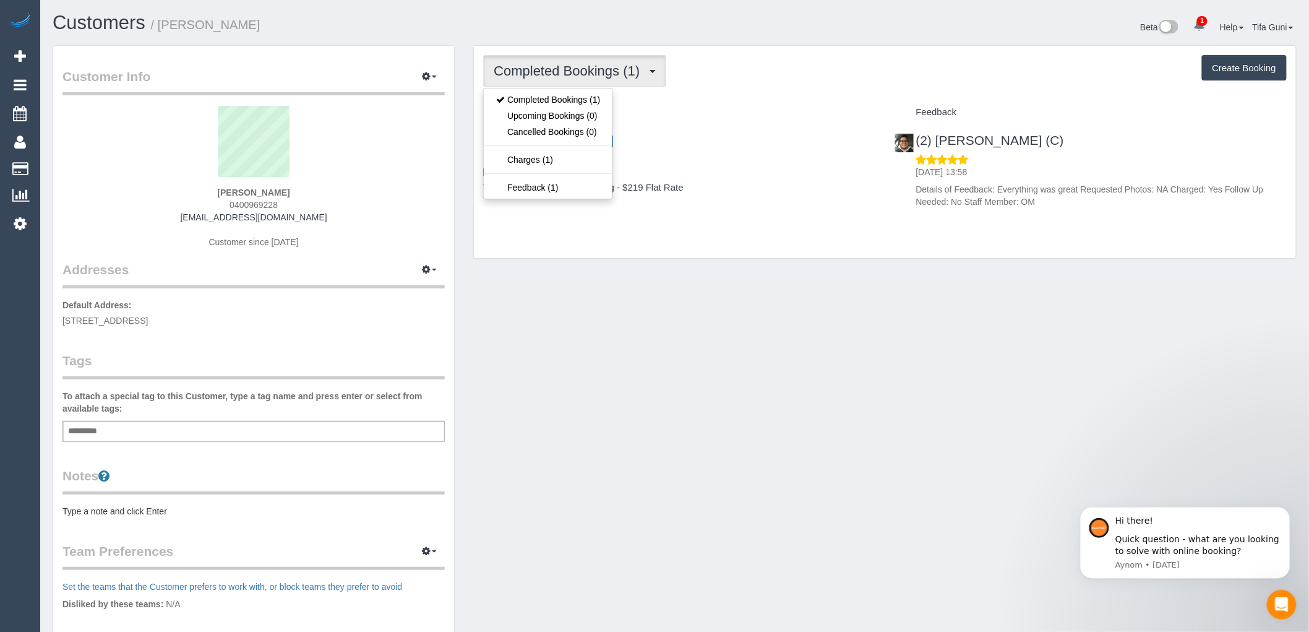
click at [636, 75] on span "Completed Bookings (1)" at bounding box center [570, 70] width 152 height 15
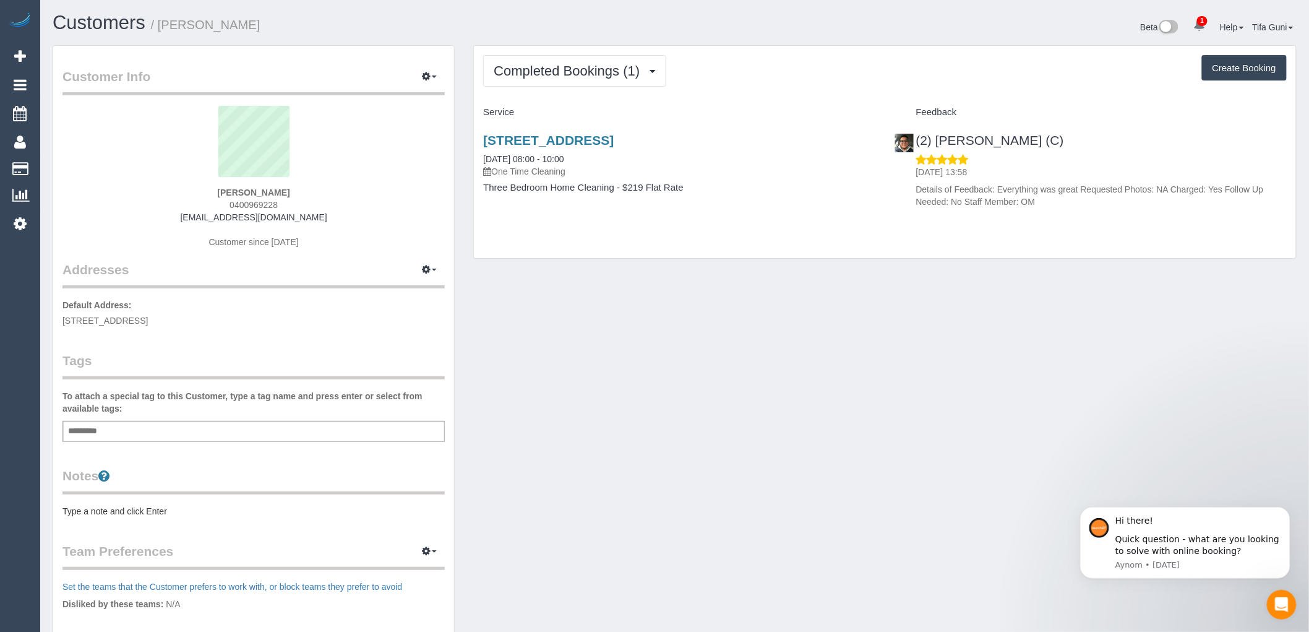
click at [1230, 72] on button "Create Booking" at bounding box center [1244, 68] width 85 height 26
select select "VIC"
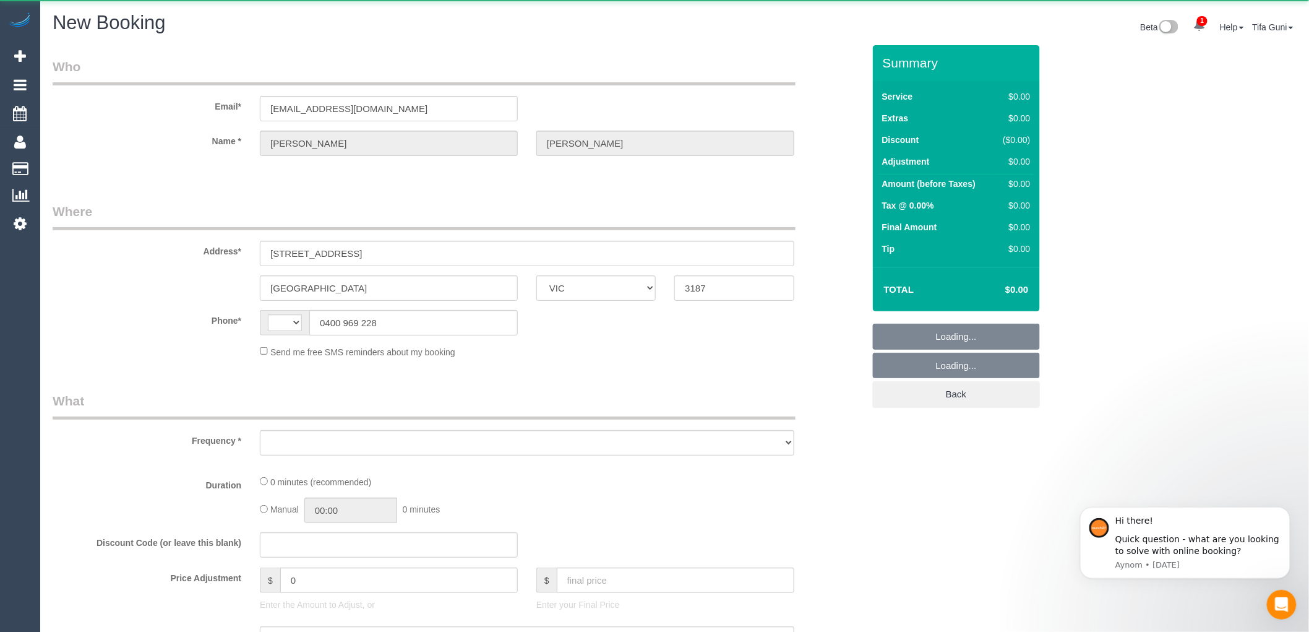
select select "string:stripe-pm_1Raqbi2GScqysDRVbOPV1ofW"
select select "string:AU"
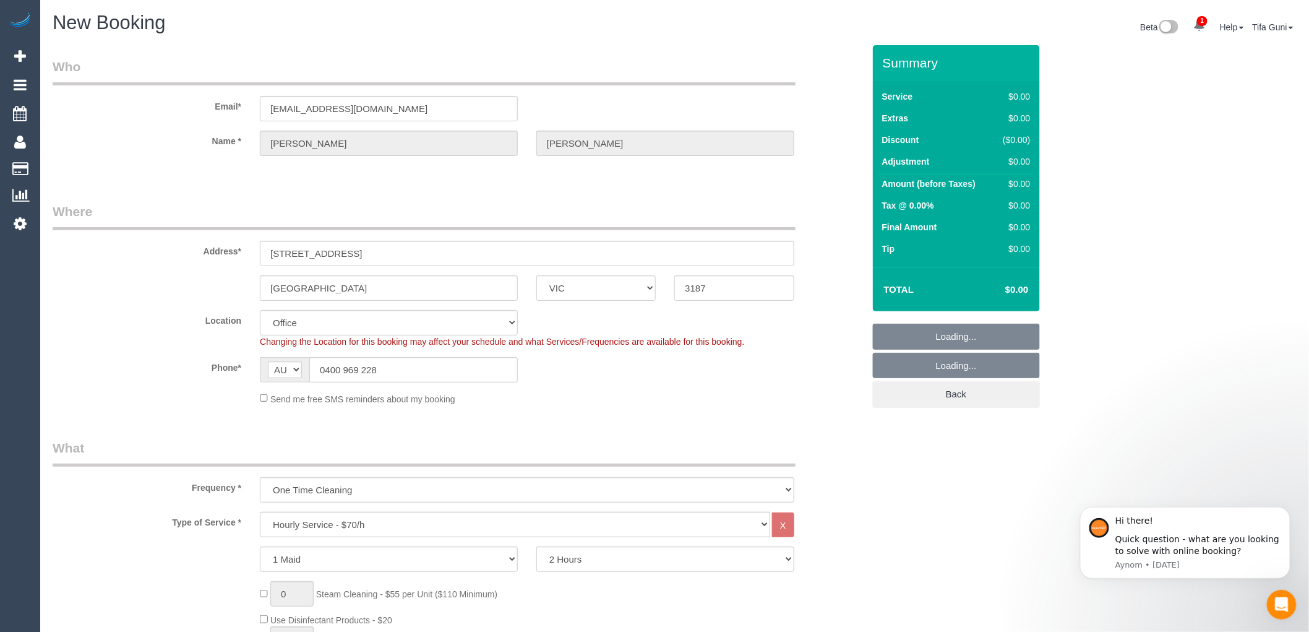
select select "object:2533"
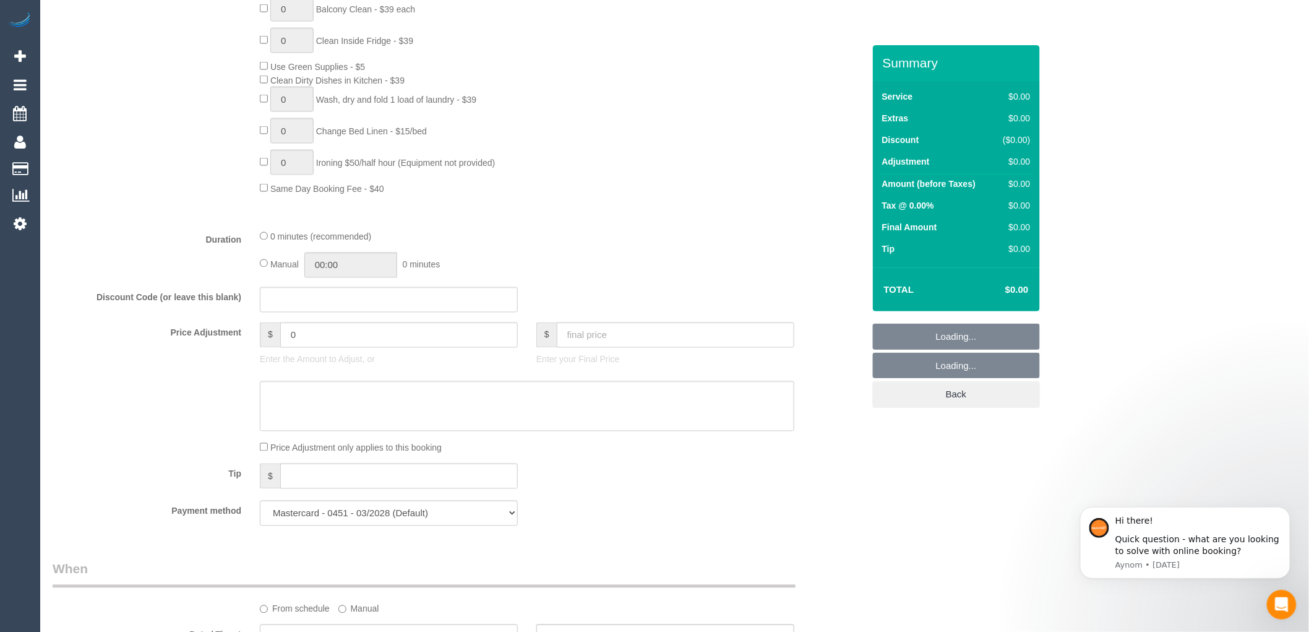
select select "64"
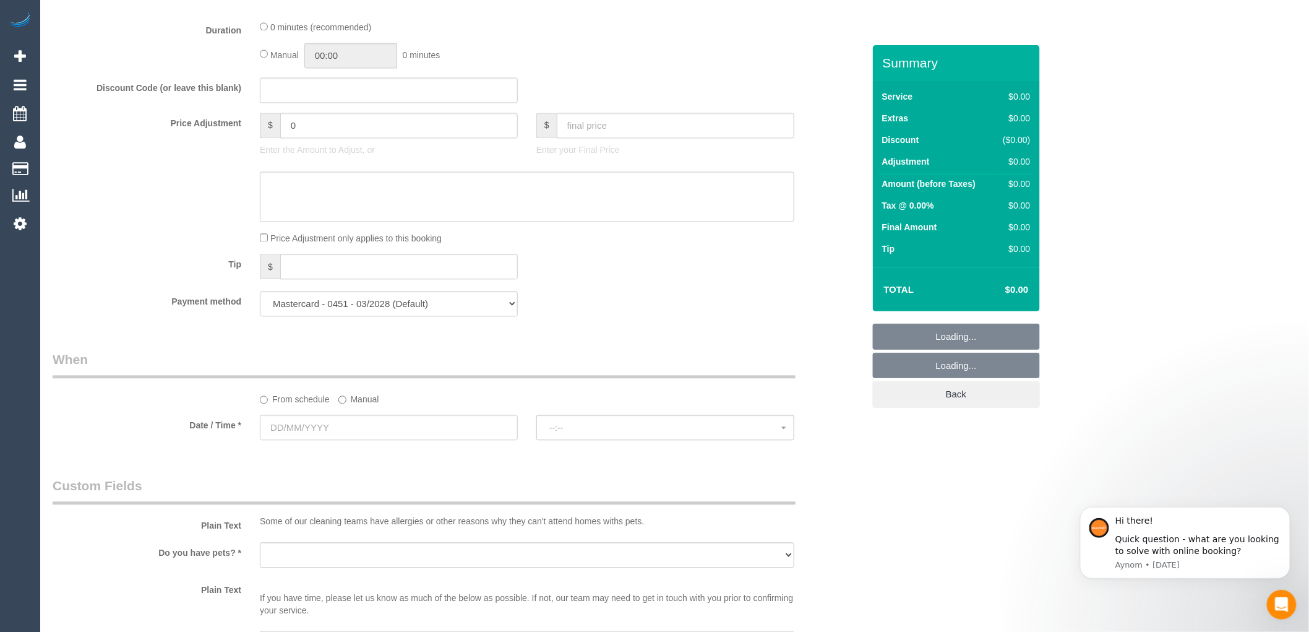
select select "object:2543"
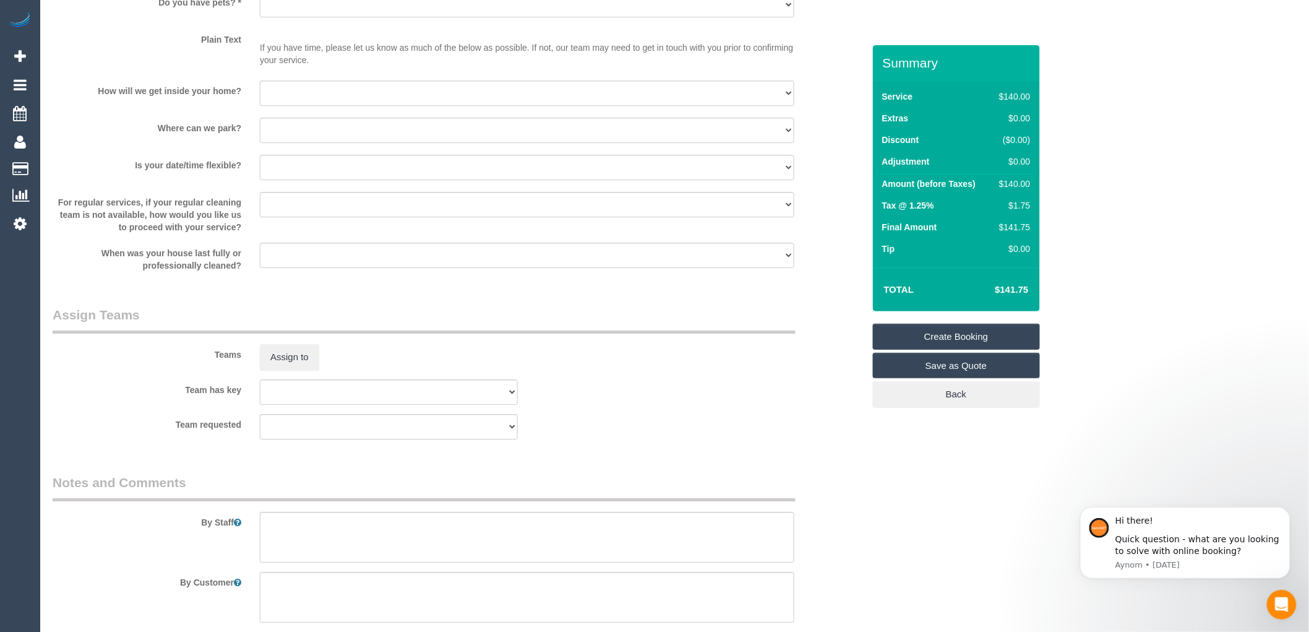
scroll to position [1226, 0]
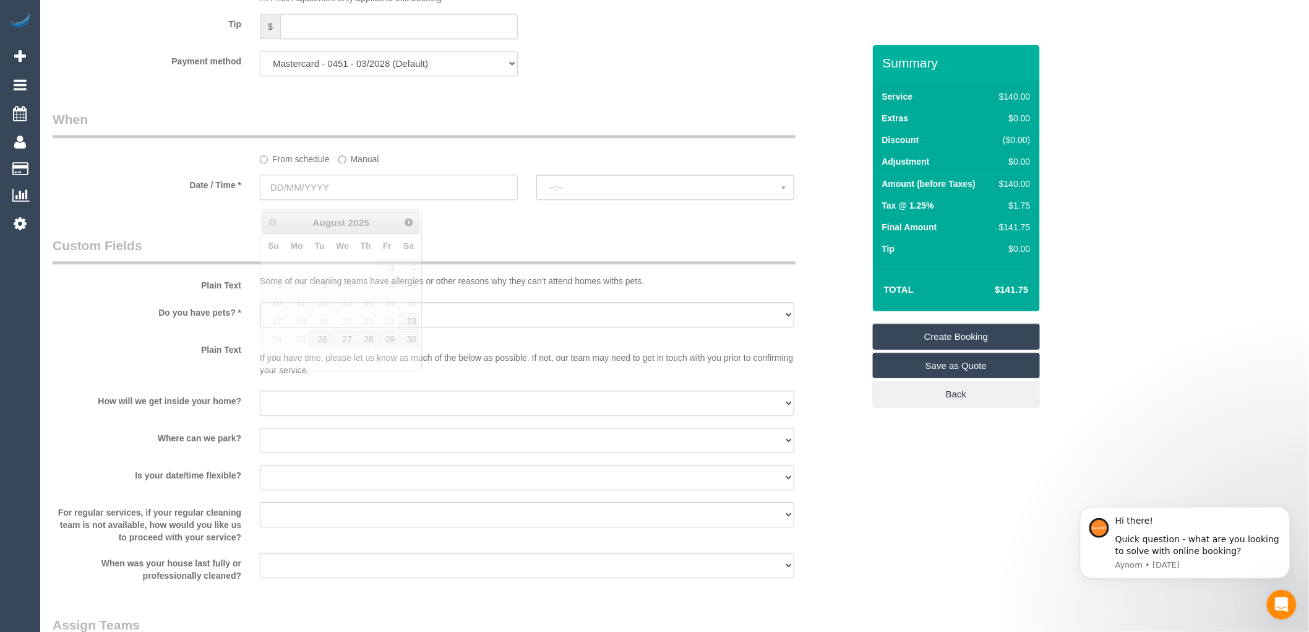
click at [295, 192] on input "text" at bounding box center [389, 187] width 258 height 25
click at [392, 339] on link "29" at bounding box center [387, 339] width 20 height 17
type input "29/08/2025"
select select "spot1"
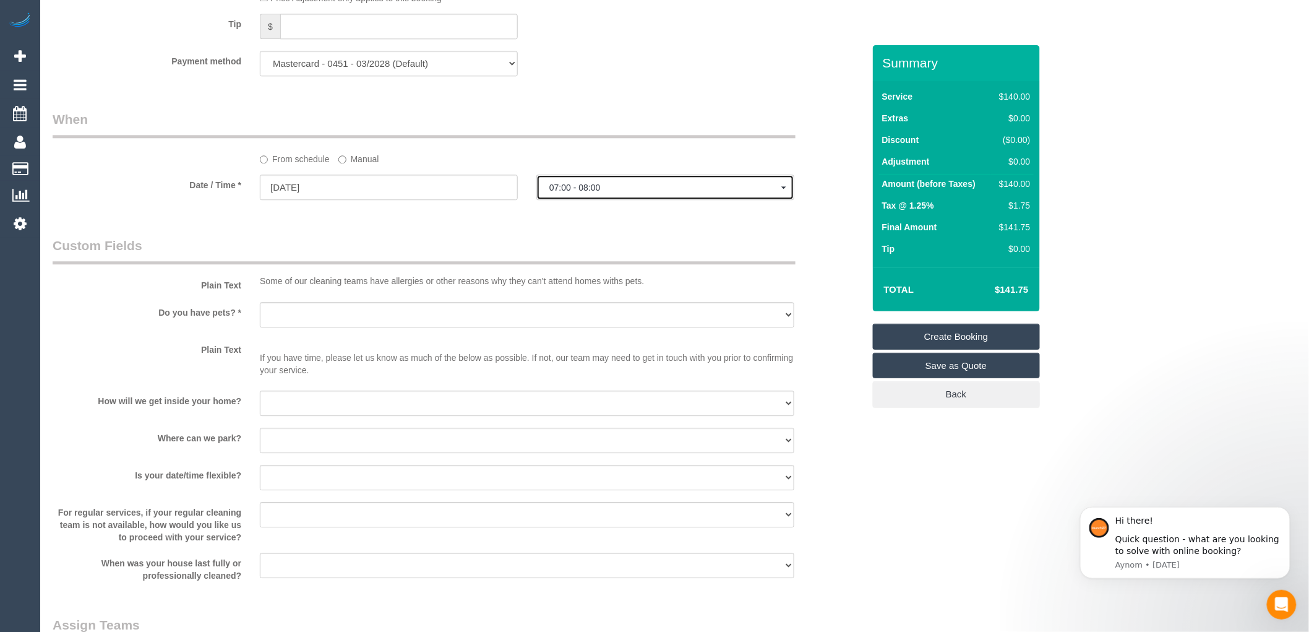
click at [634, 192] on span "07:00 - 08:00" at bounding box center [666, 188] width 232 height 10
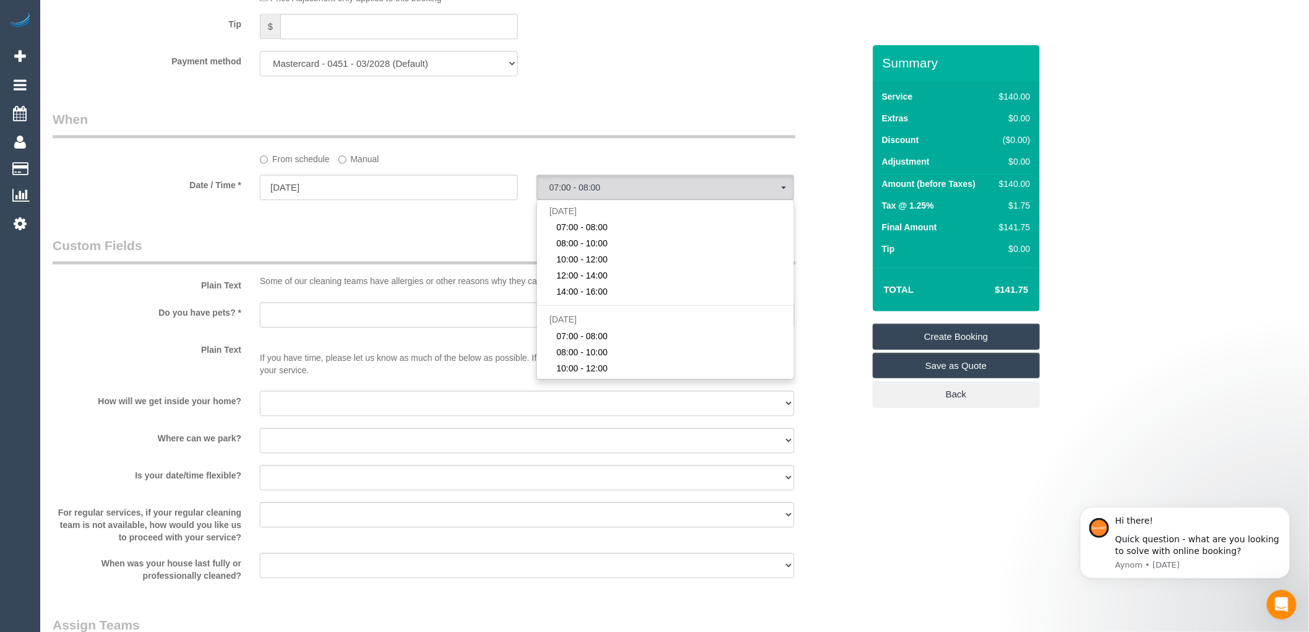
click at [353, 248] on legend "Custom Fields" at bounding box center [424, 250] width 743 height 28
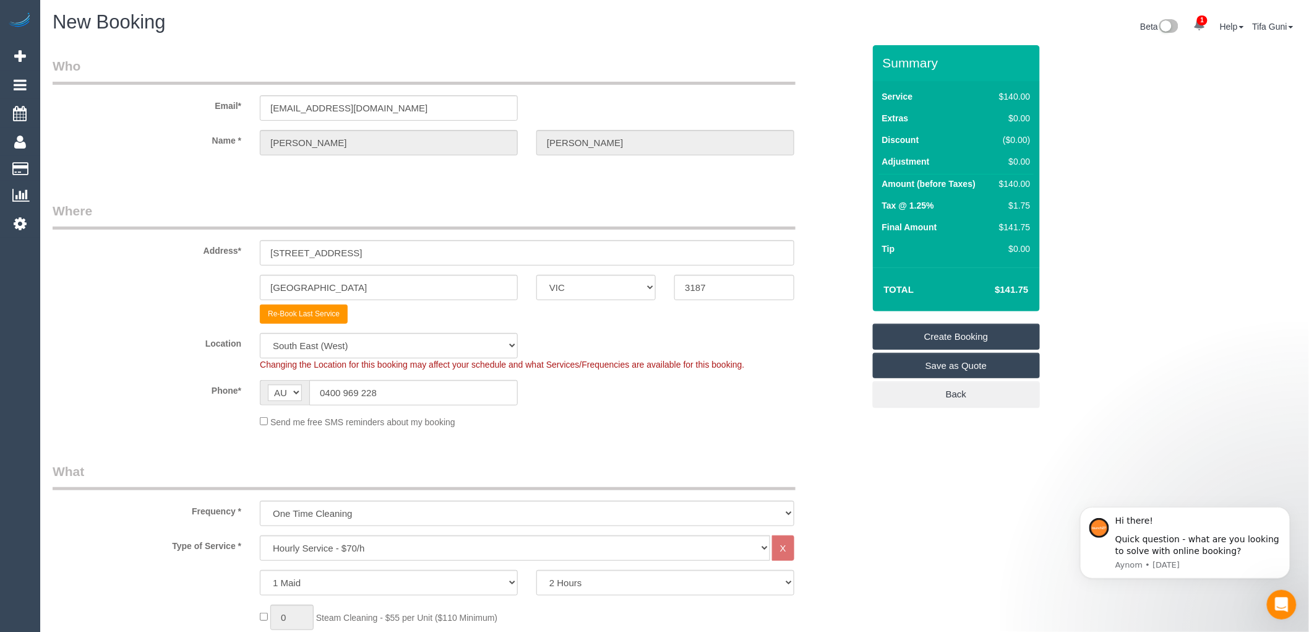
scroll to position [0, 0]
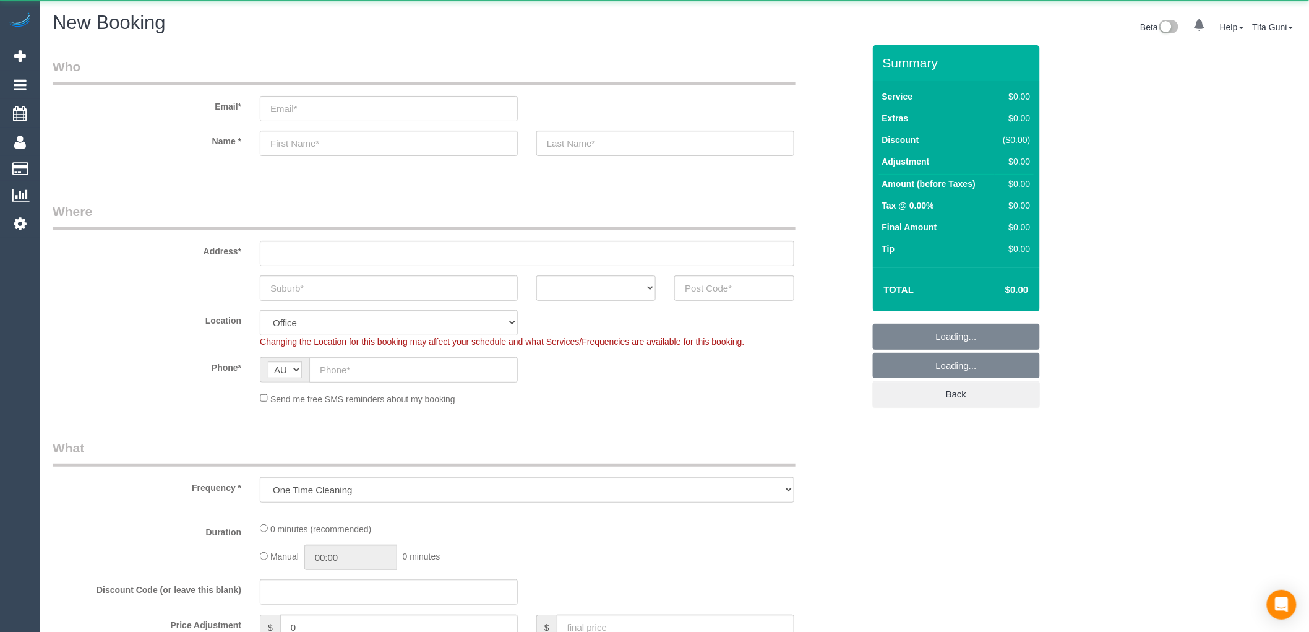
select select "object:822"
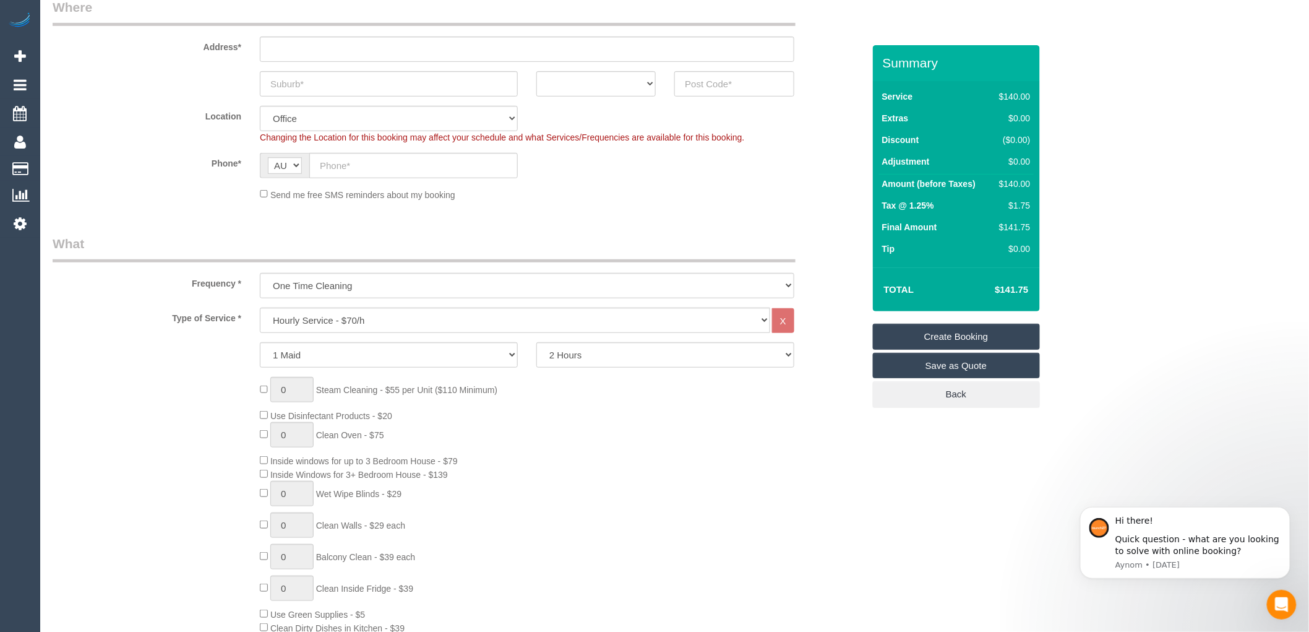
scroll to position [206, 0]
click at [380, 319] on select "Hourly Service - $70/h Hourly Service - $65/h Hourly Service - $60/h Hourly Ser…" at bounding box center [515, 318] width 511 height 25
select select "212"
click at [260, 306] on select "Hourly Service - $70/h Hourly Service - $65/h Hourly Service - $60/h Hourly Ser…" at bounding box center [515, 318] width 511 height 25
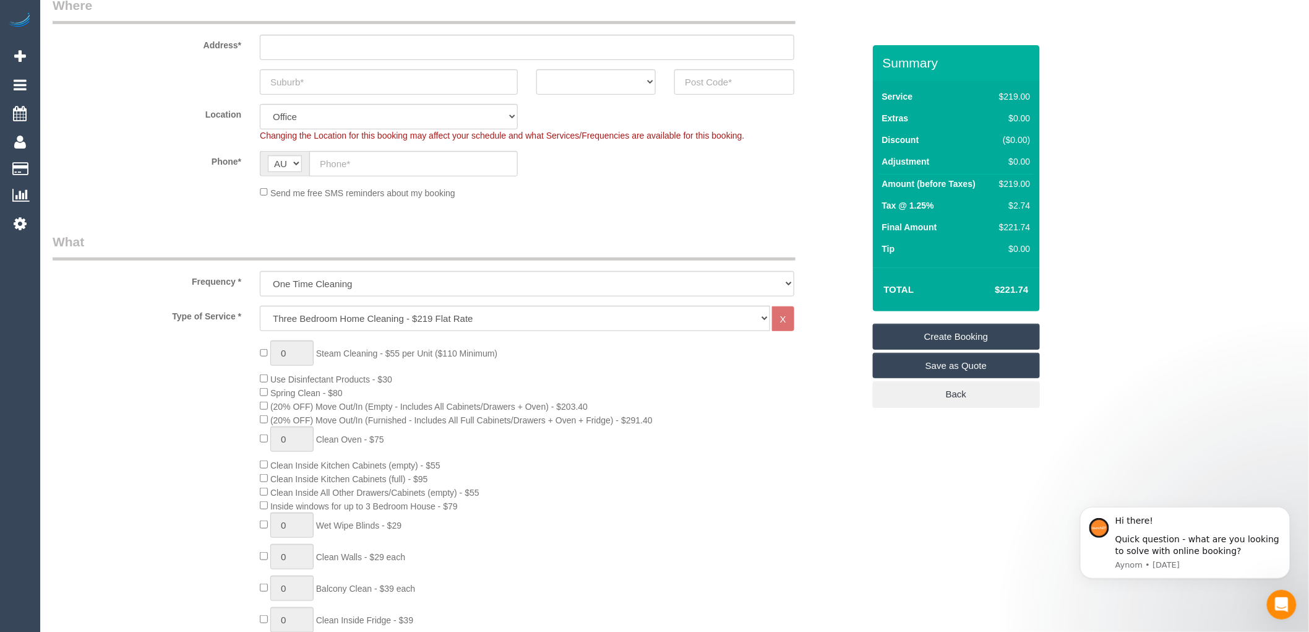
drag, startPoint x: 1034, startPoint y: 181, endPoint x: 991, endPoint y: 209, distance: 51.0
click at [993, 186] on div "Service $219.00 Extras $0.00 Discount ($0.00) Adjustment $0.00 Amount (before T…" at bounding box center [956, 174] width 167 height 186
click at [991, 209] on td "$2.74" at bounding box center [1012, 207] width 42 height 22
drag, startPoint x: 998, startPoint y: 184, endPoint x: 1032, endPoint y: 184, distance: 33.4
click at [1032, 184] on td "$219.00" at bounding box center [1012, 186] width 42 height 22
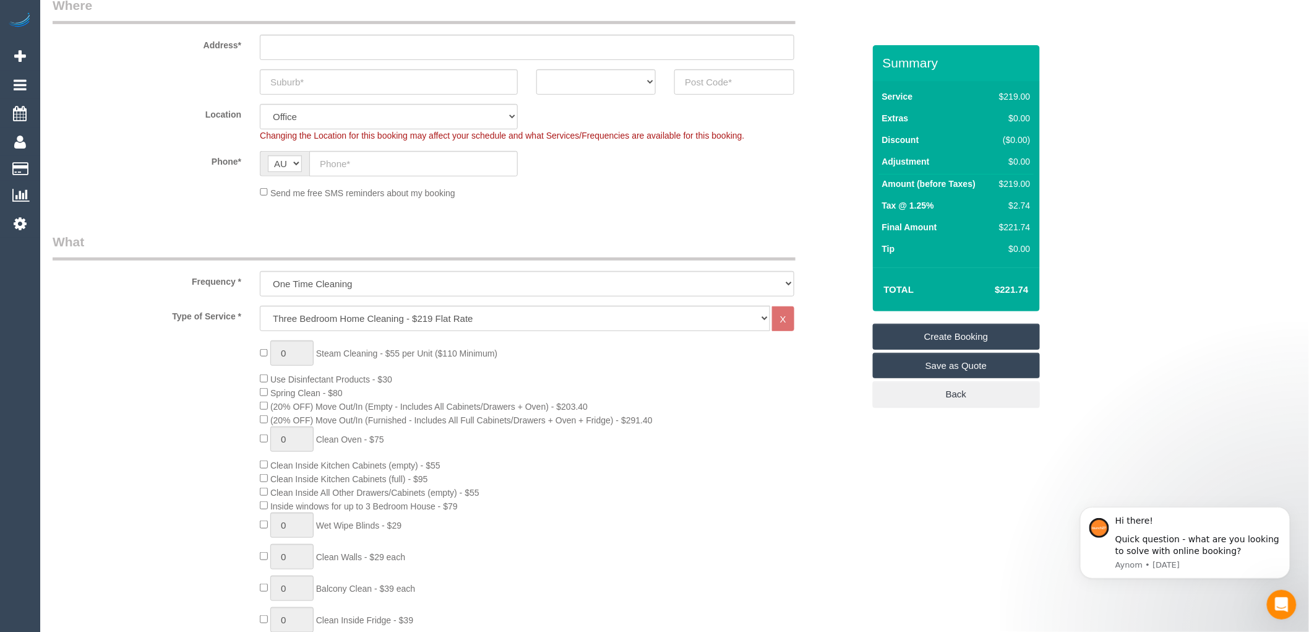
copy div "$219.00"
drag, startPoint x: 881, startPoint y: 184, endPoint x: 1030, endPoint y: 186, distance: 148.5
click at [1030, 186] on tr "Amount (before Taxes) $219.00" at bounding box center [956, 186] width 155 height 22
copy tr "Amount (before Taxes) $219.00"
drag, startPoint x: 1030, startPoint y: 204, endPoint x: 879, endPoint y: 205, distance: 151.0
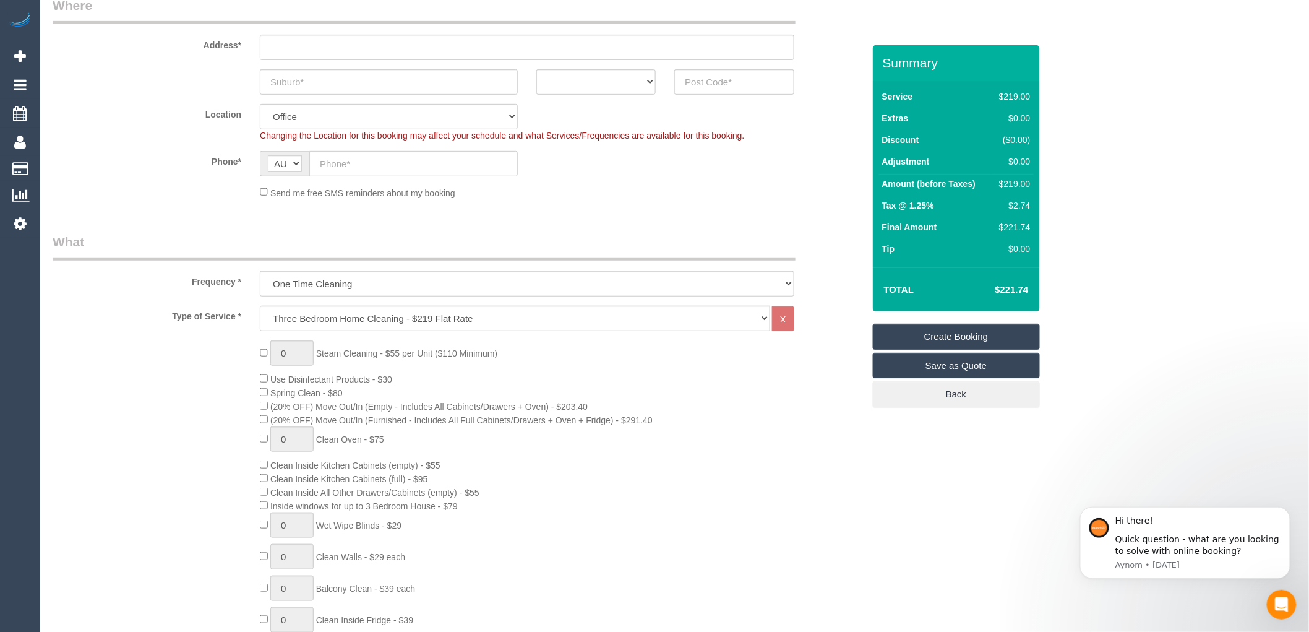
click at [879, 205] on tr "Tax @ 1.25% $2.74" at bounding box center [956, 207] width 155 height 22
copy tr "Tax @ 1.25% $2.74"
drag, startPoint x: 1035, startPoint y: 223, endPoint x: 879, endPoint y: 226, distance: 155.3
click at [879, 226] on div "Service $219.00 Extras $0.00 Discount ($0.00) Adjustment $0.00 Amount (before T…" at bounding box center [956, 174] width 167 height 186
click at [938, 246] on td "Tip" at bounding box center [935, 250] width 113 height 22
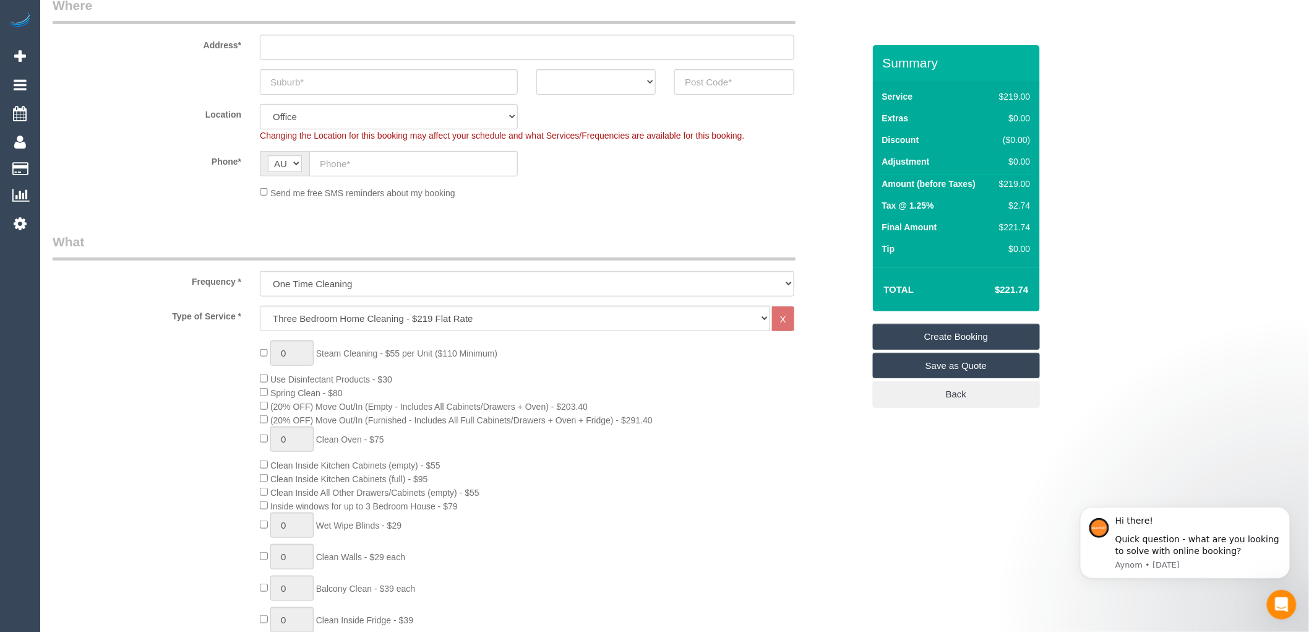
drag, startPoint x: 1032, startPoint y: 287, endPoint x: 877, endPoint y: 287, distance: 154.7
click at [877, 287] on div "Total $221.74" at bounding box center [956, 289] width 167 height 44
copy div "Total $221.74"
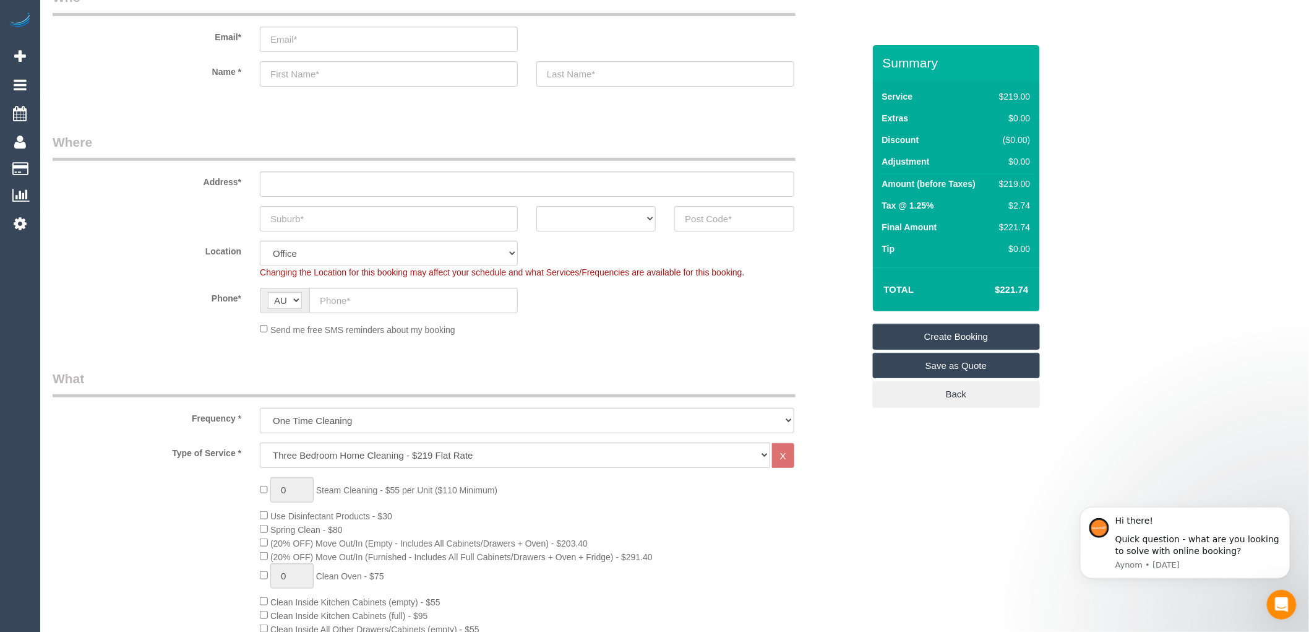
scroll to position [69, 0]
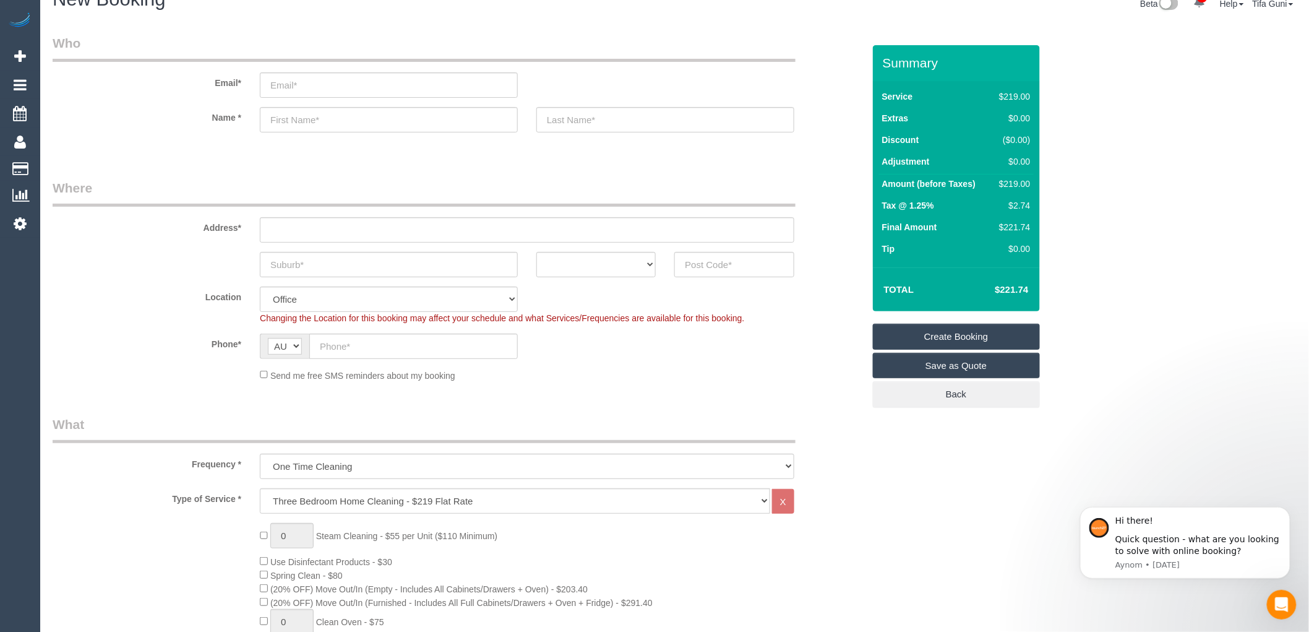
scroll to position [0, 0]
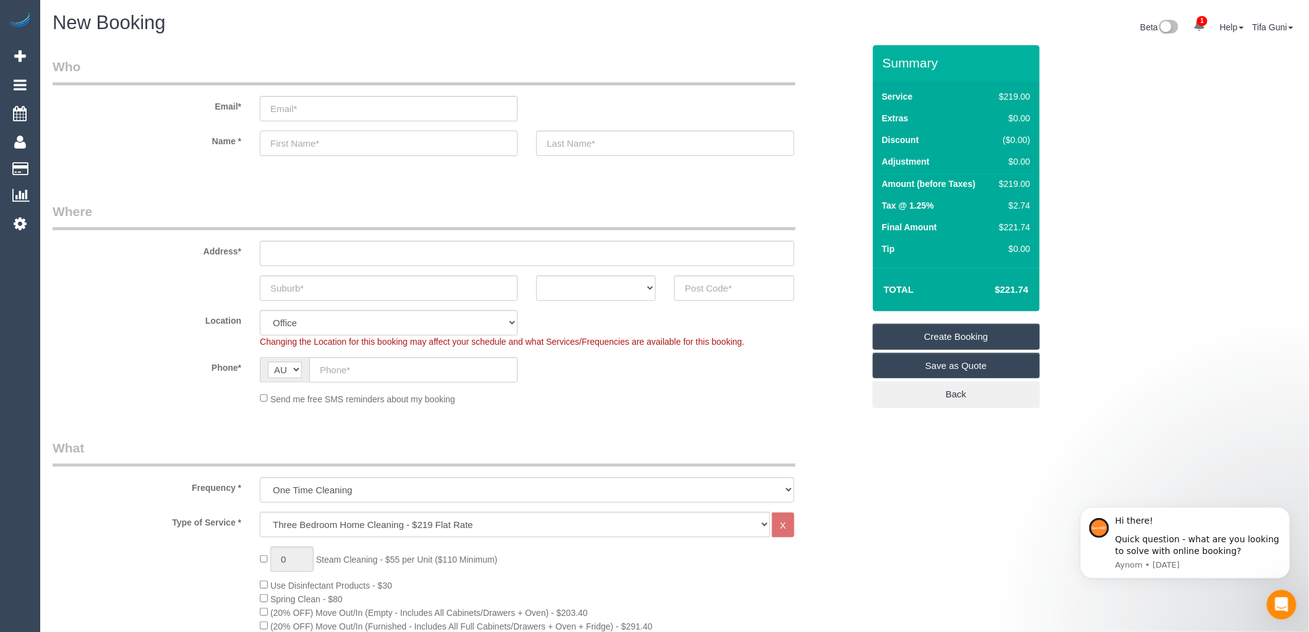
click at [319, 137] on input "text" at bounding box center [389, 143] width 258 height 25
click at [582, 285] on select "ACT NSW NT QLD SA TAS VIC WA" at bounding box center [596, 287] width 119 height 25
select select "VIC"
click at [537, 275] on select "ACT NSW NT QLD SA TAS VIC WA" at bounding box center [596, 287] width 119 height 25
click at [704, 279] on input "text" at bounding box center [734, 287] width 119 height 25
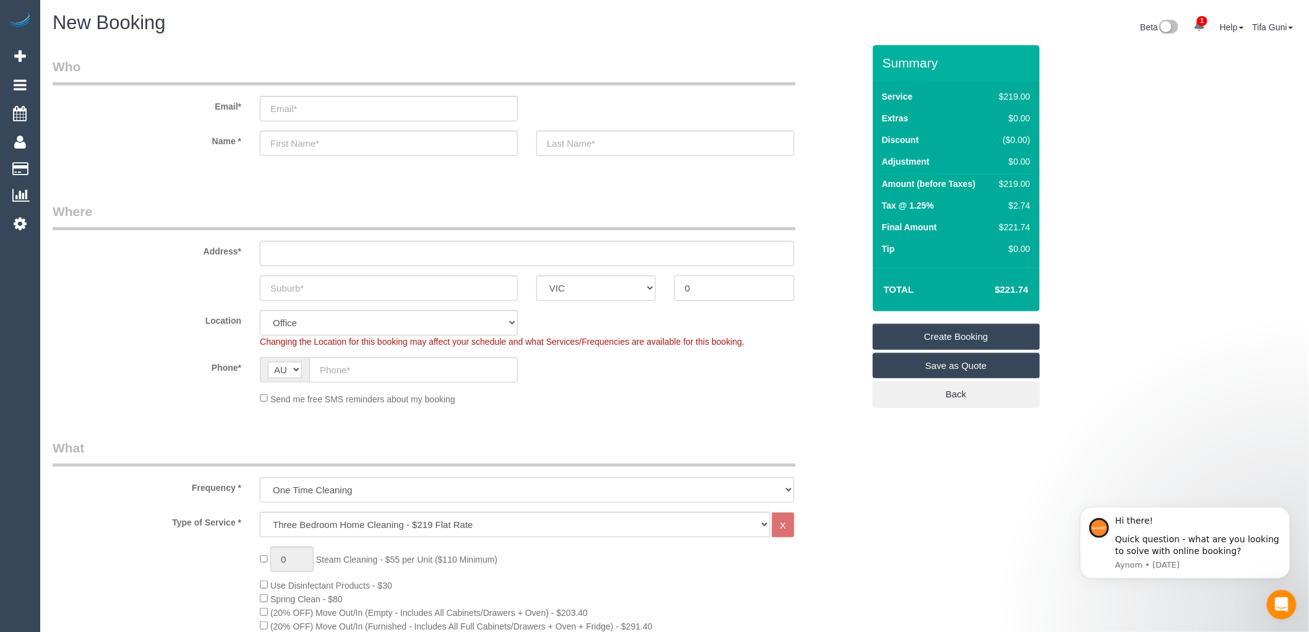
type input "0"
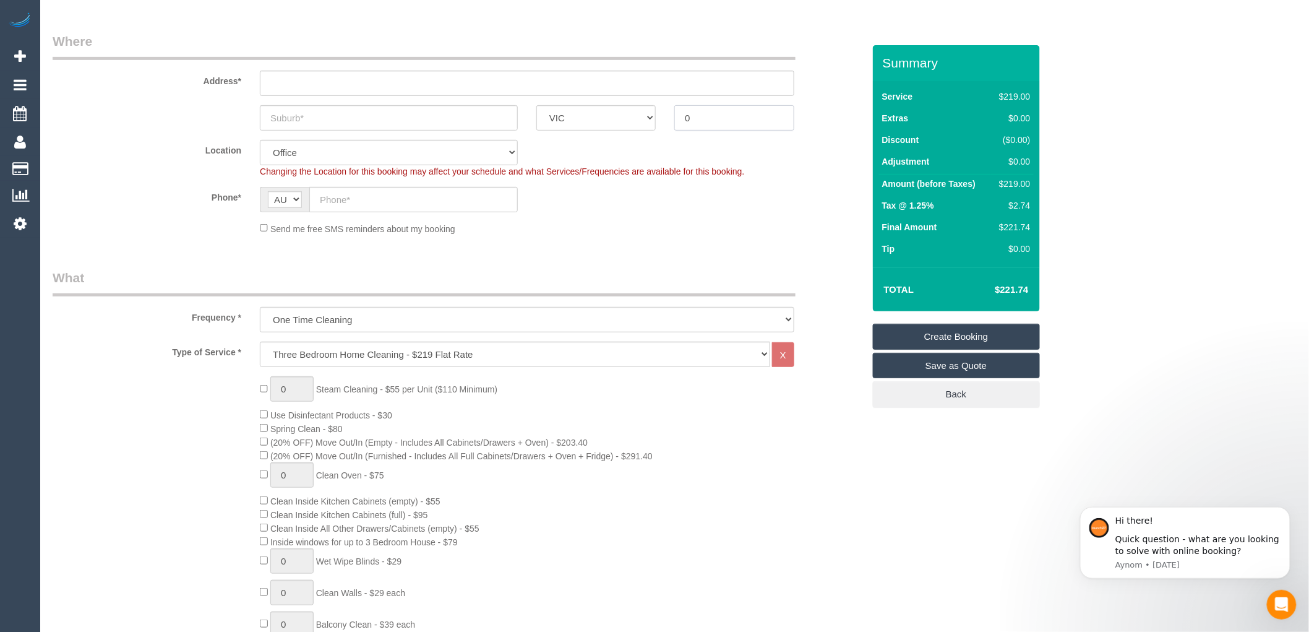
scroll to position [206, 0]
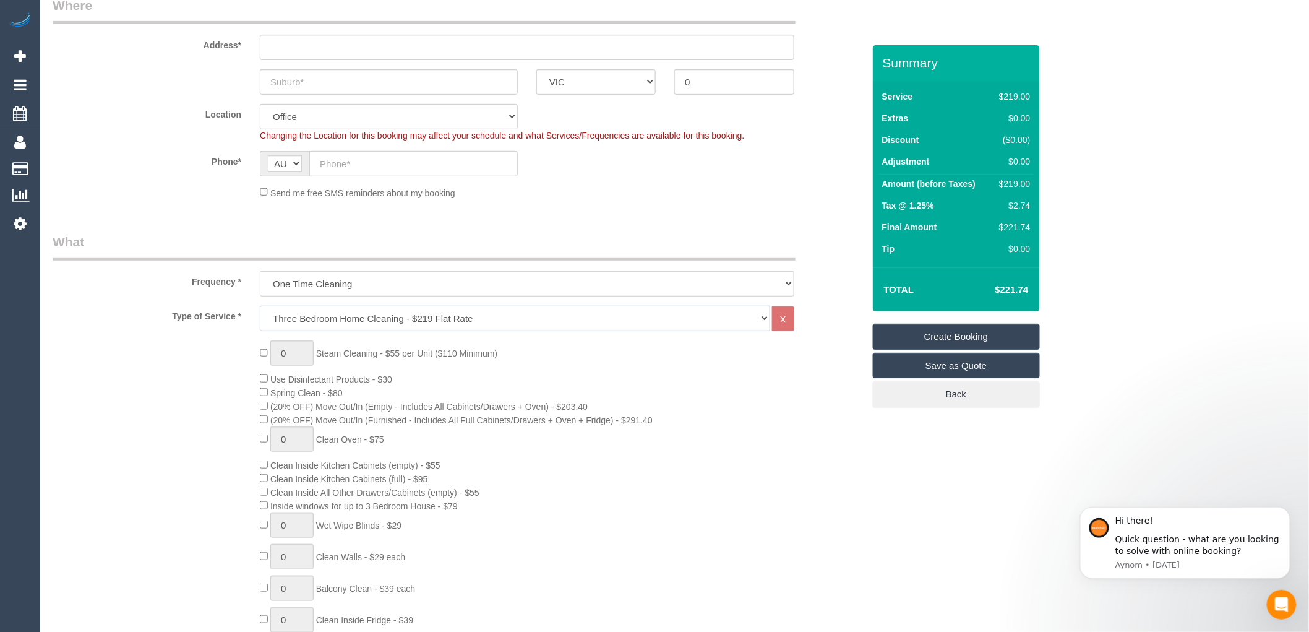
click at [366, 317] on select "Hourly Service - $70/h Hourly Service - $65/h Hourly Service - $60/h Hourly Ser…" at bounding box center [515, 318] width 511 height 25
drag, startPoint x: 1035, startPoint y: 182, endPoint x: 997, endPoint y: 182, distance: 37.7
click at [997, 182] on div "Service $219.00 Extras $0.00 Discount ($0.00) Adjustment $0.00 Amount (before T…" at bounding box center [956, 174] width 167 height 186
drag, startPoint x: 996, startPoint y: 213, endPoint x: 1003, endPoint y: 197, distance: 17.5
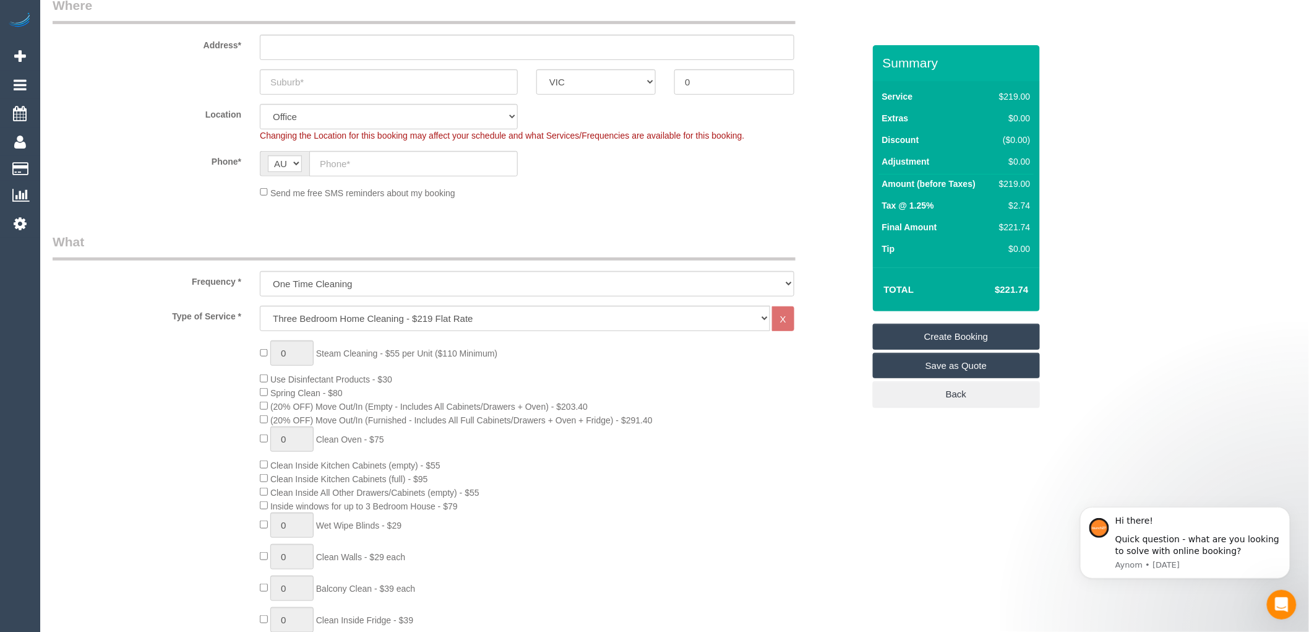
click at [994, 212] on td "$2.74" at bounding box center [1012, 207] width 42 height 22
click at [1035, 180] on div "Service $219.00 Extras $0.00 Discount ($0.00) Adjustment $0.00 Amount (before T…" at bounding box center [956, 174] width 167 height 186
drag, startPoint x: 994, startPoint y: 183, endPoint x: 1043, endPoint y: 182, distance: 49.5
click at [1030, 182] on div "$219.00" at bounding box center [1012, 184] width 36 height 12
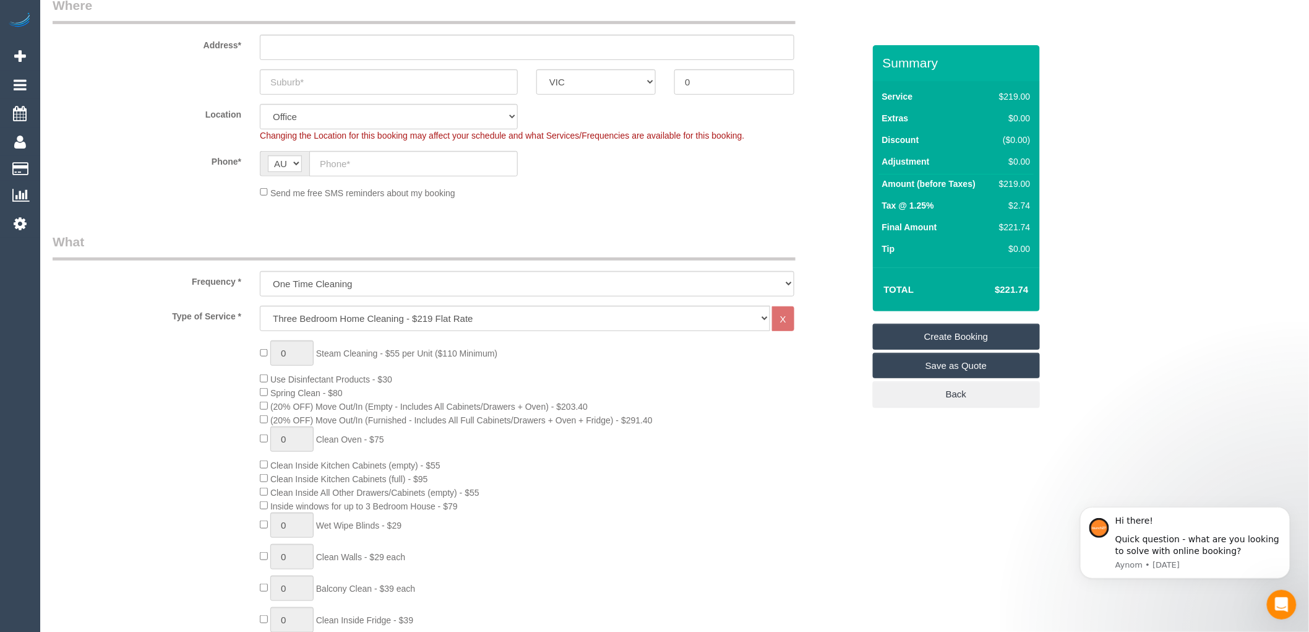
drag, startPoint x: 997, startPoint y: 188, endPoint x: 1029, endPoint y: 187, distance: 32.2
click at [1029, 187] on div "$219.00" at bounding box center [1012, 184] width 36 height 12
copy div "$219.00"
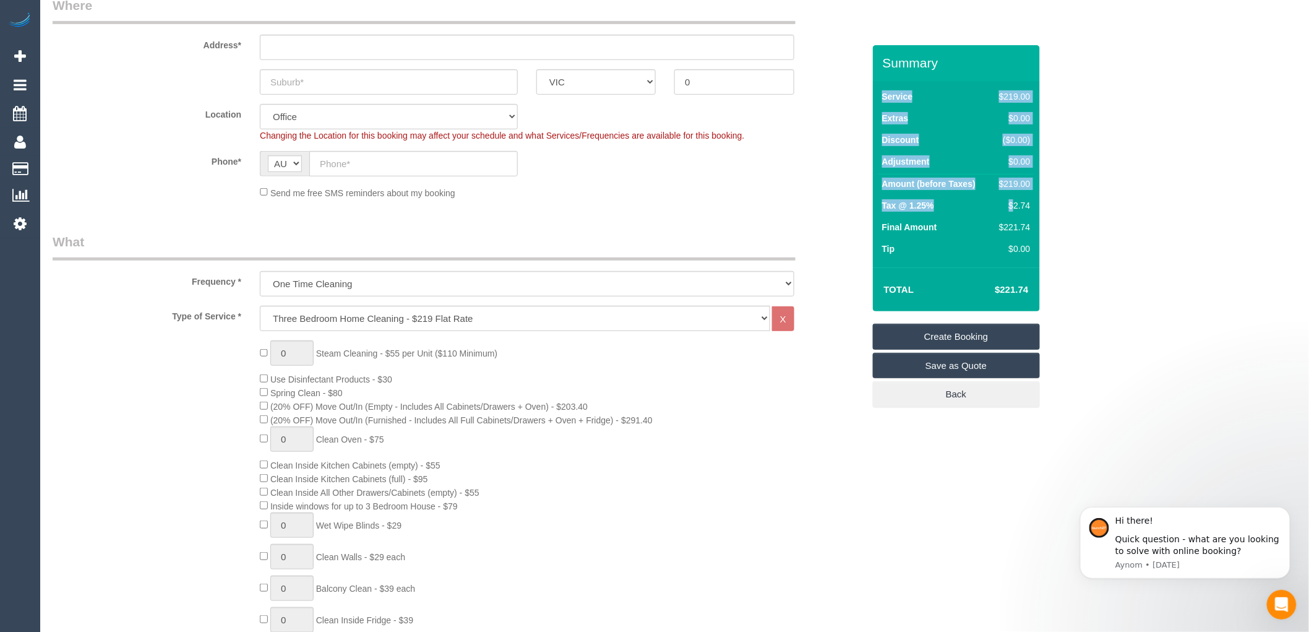
drag, startPoint x: 1034, startPoint y: 203, endPoint x: 1012, endPoint y: 203, distance: 22.3
click at [1012, 203] on div "Service $219.00 Extras $0.00 Discount ($0.00) Adjustment $0.00 Amount (before T…" at bounding box center [956, 174] width 167 height 186
click at [996, 219] on td "$221.74" at bounding box center [1012, 229] width 42 height 22
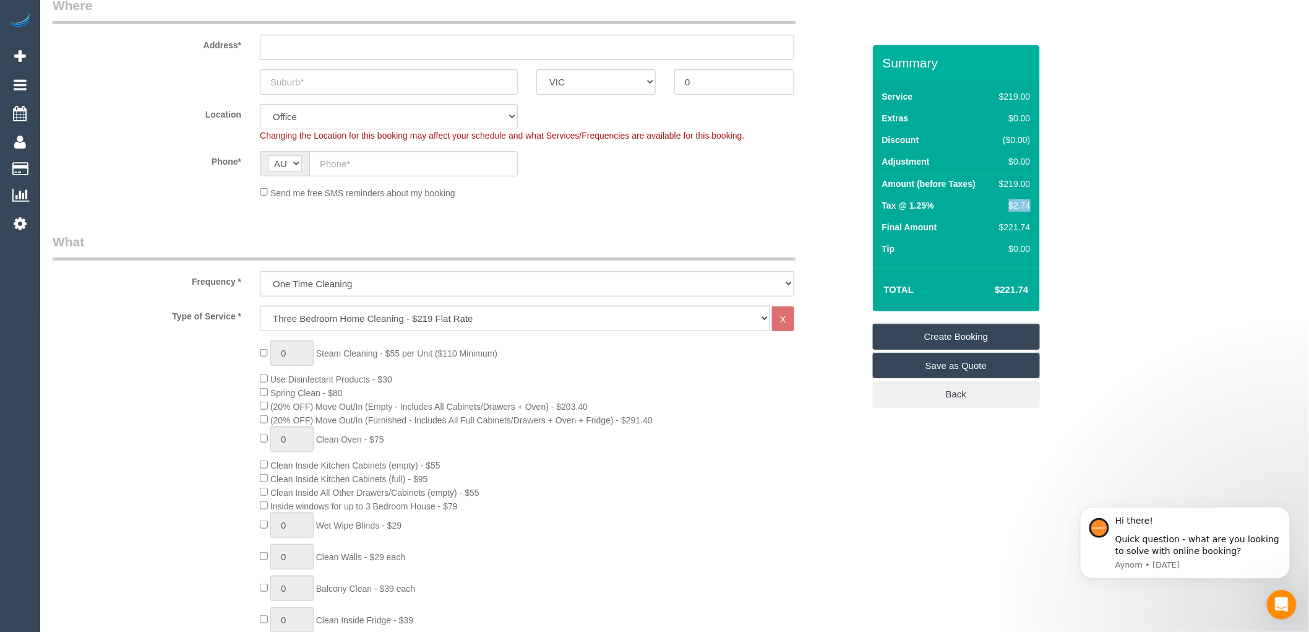
drag, startPoint x: 1032, startPoint y: 201, endPoint x: 1006, endPoint y: 205, distance: 26.3
click at [1006, 205] on td "$2.74" at bounding box center [1012, 207] width 42 height 22
drag, startPoint x: 1031, startPoint y: 223, endPoint x: 998, endPoint y: 230, distance: 33.5
click at [998, 230] on td "$221.74" at bounding box center [1012, 229] width 42 height 22
copy div "$221.74"
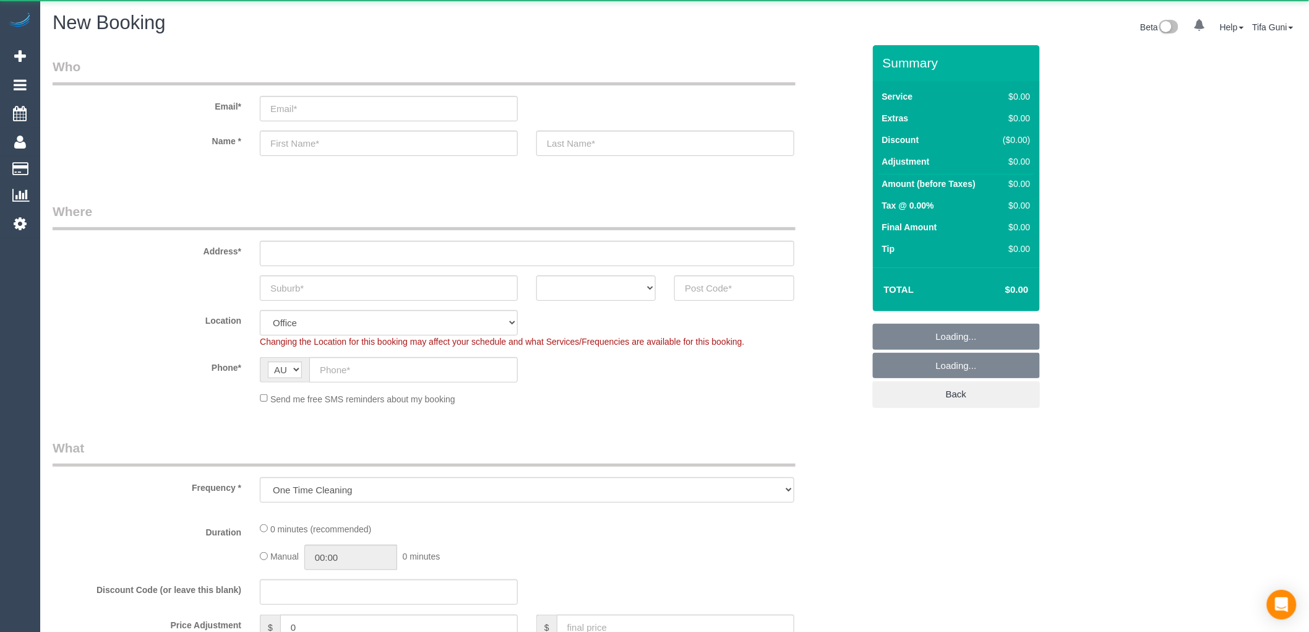
select select "object:819"
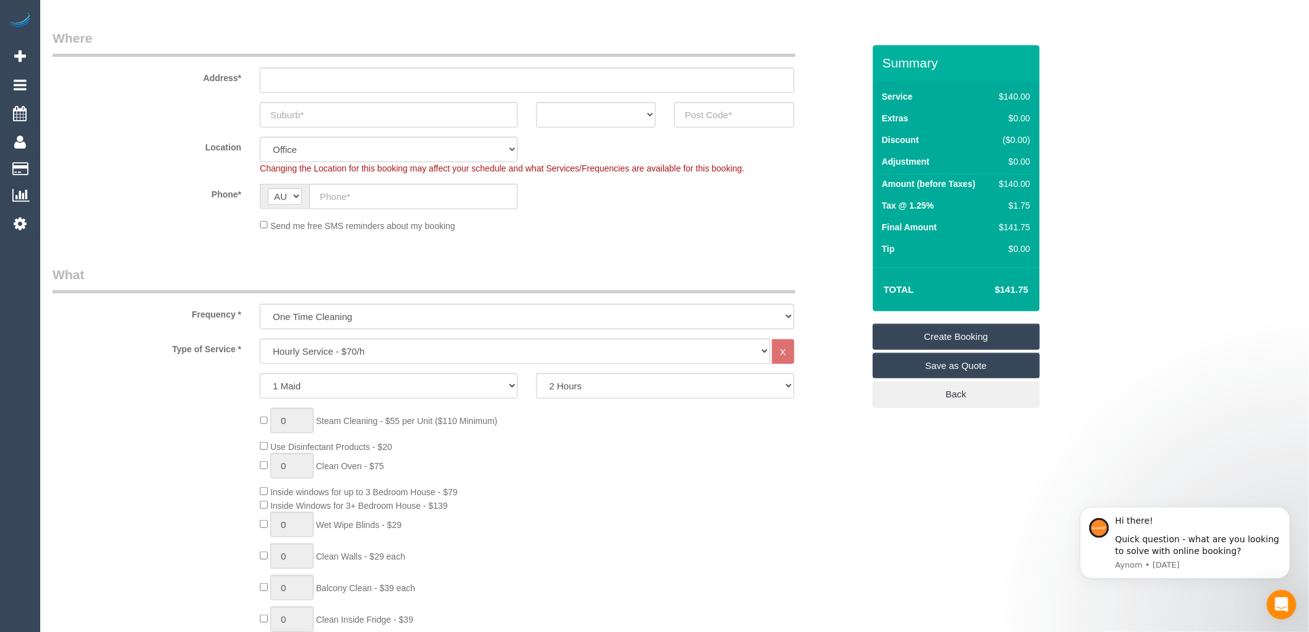
scroll to position [206, 0]
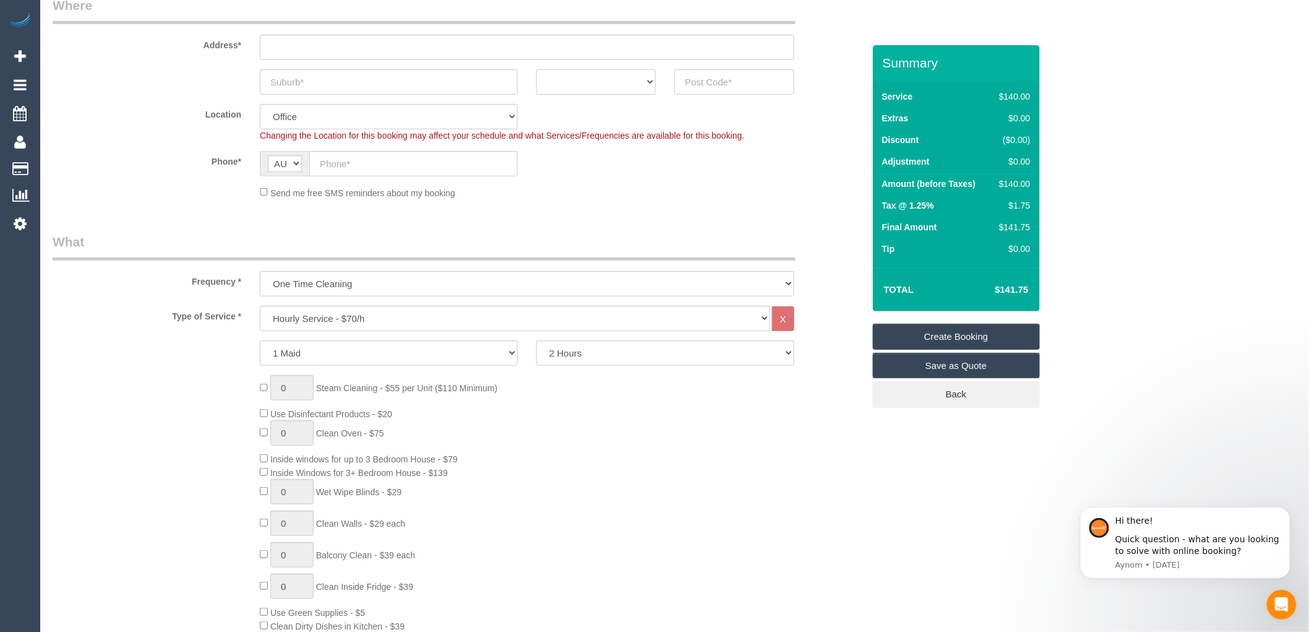
click at [634, 75] on select "ACT NSW NT QLD SA TAS VIC WA" at bounding box center [596, 81] width 119 height 25
select select "VIC"
click at [537, 69] on select "ACT NSW NT QLD SA TAS VIC WA" at bounding box center [596, 81] width 119 height 25
click at [338, 78] on input "text" at bounding box center [389, 81] width 258 height 25
type input "Pascovale"
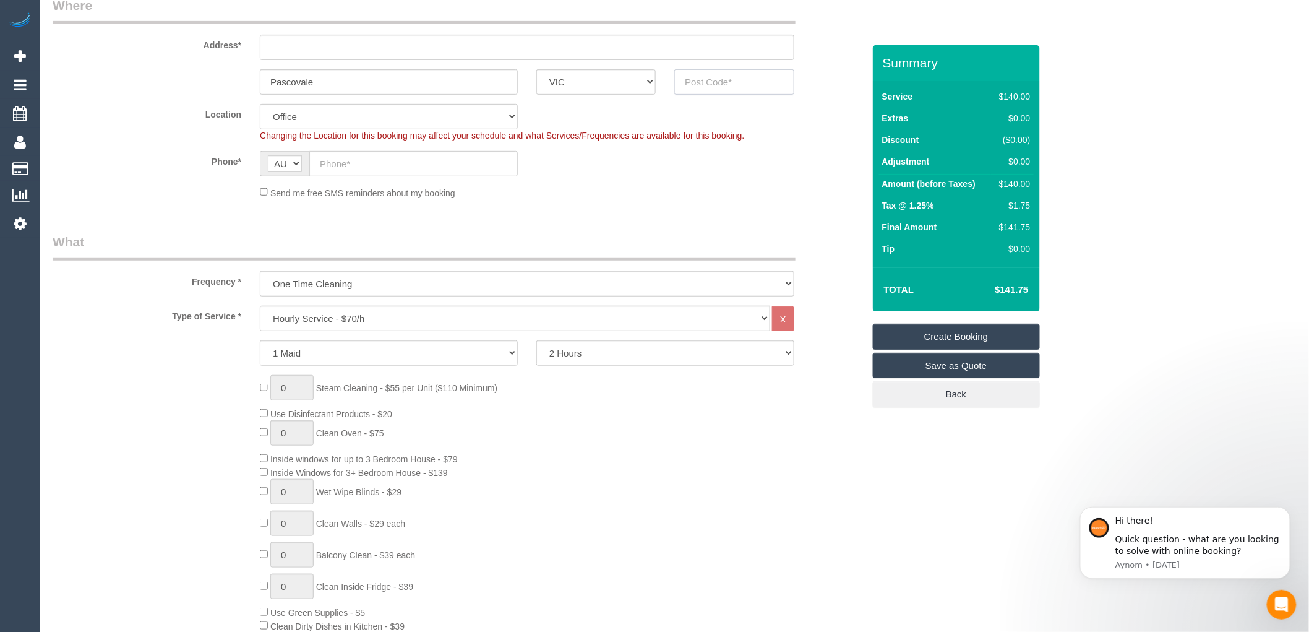
click at [691, 79] on input "text" at bounding box center [734, 81] width 119 height 25
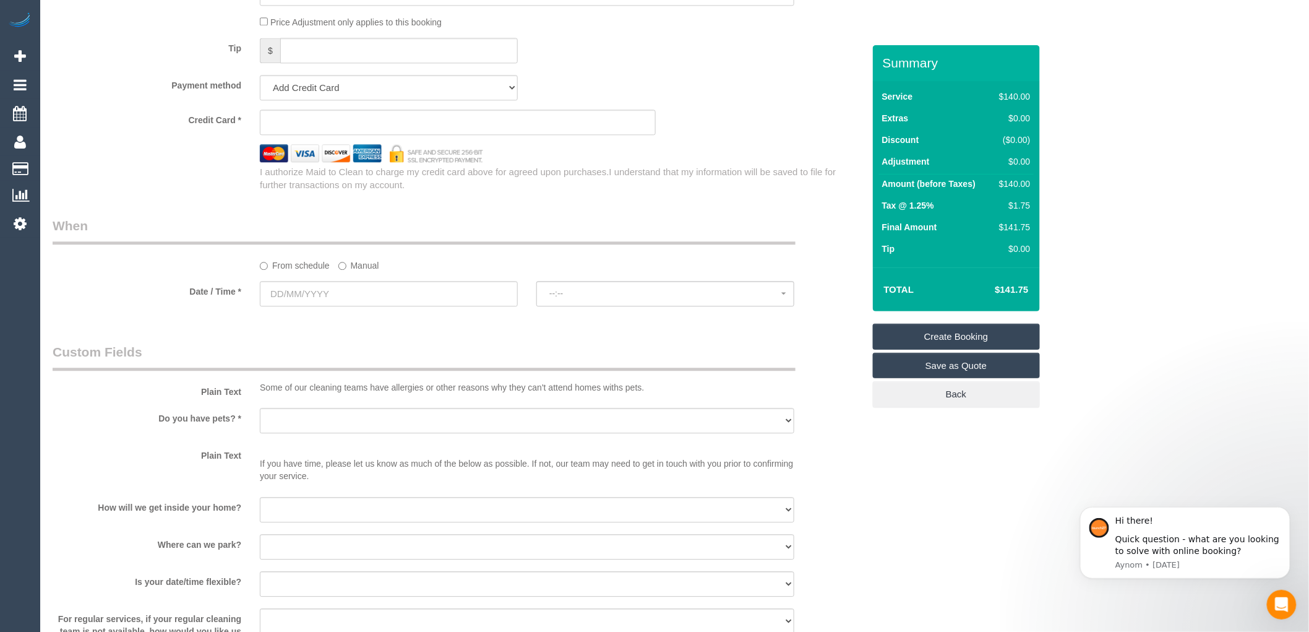
scroll to position [1238, 0]
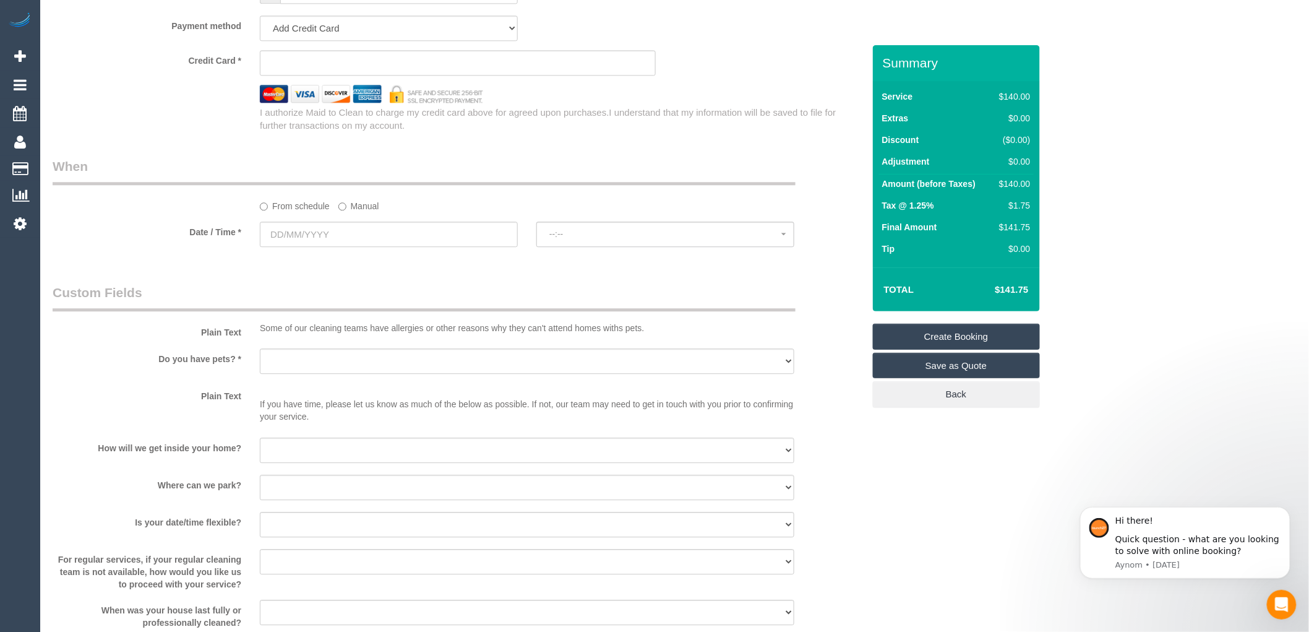
type input "3032"
click at [358, 246] on input "text" at bounding box center [389, 234] width 258 height 25
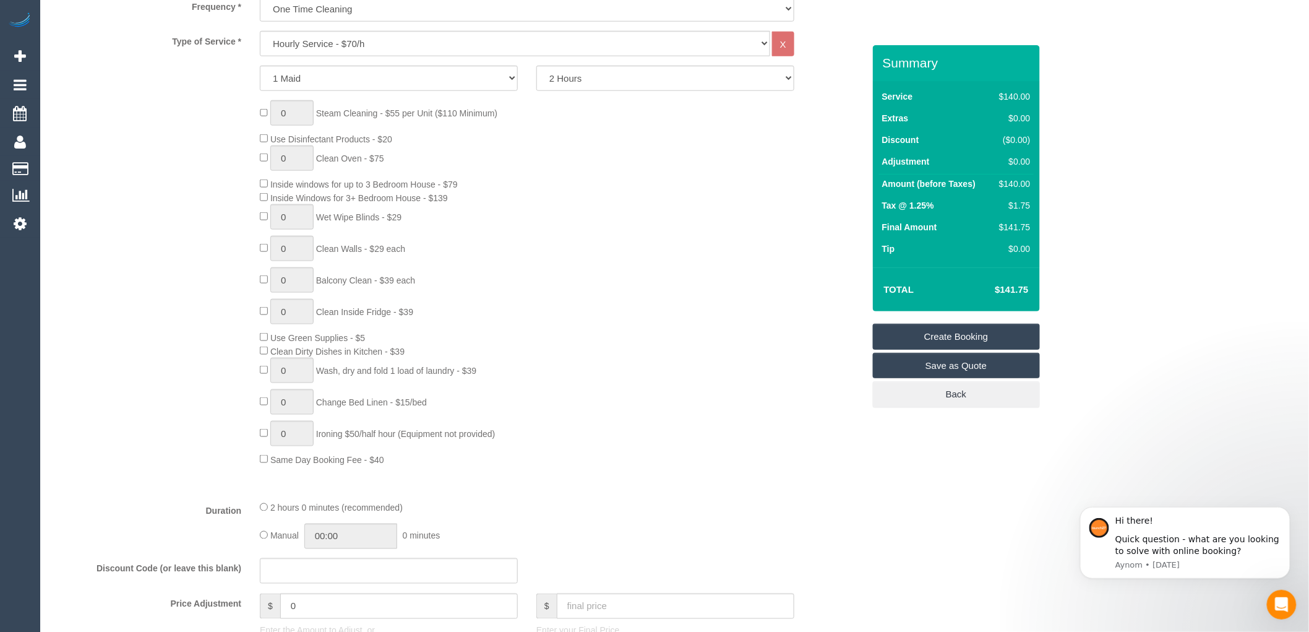
scroll to position [206, 0]
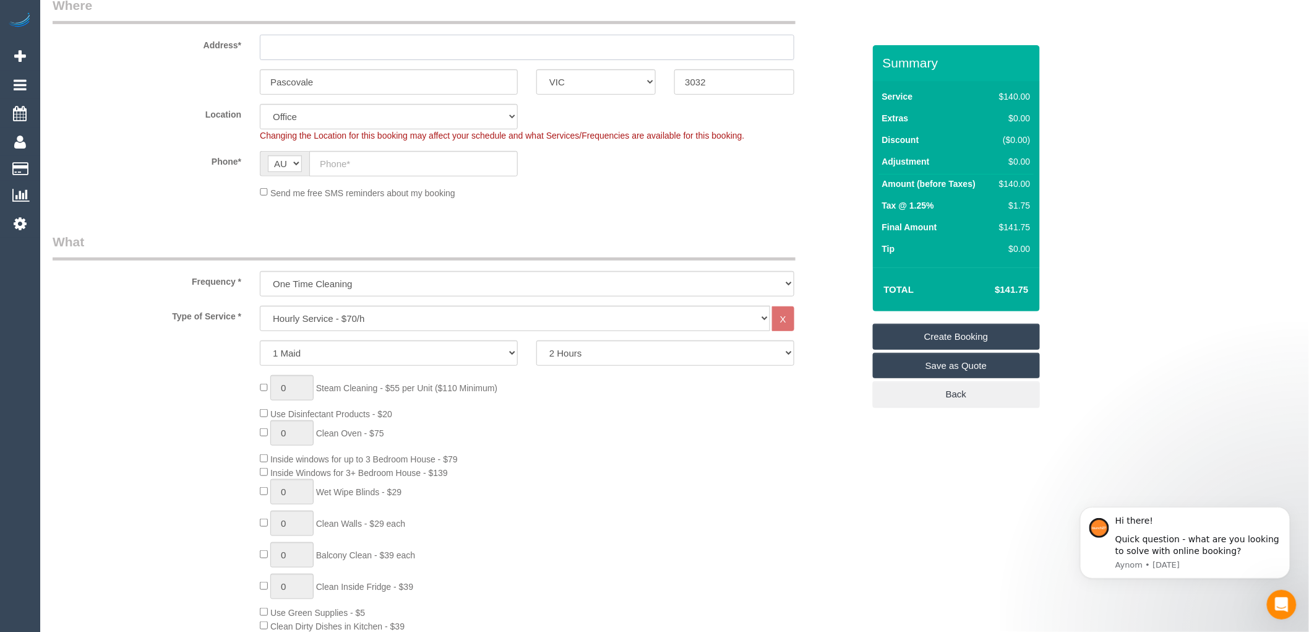
click at [280, 46] on input "text" at bounding box center [527, 47] width 535 height 25
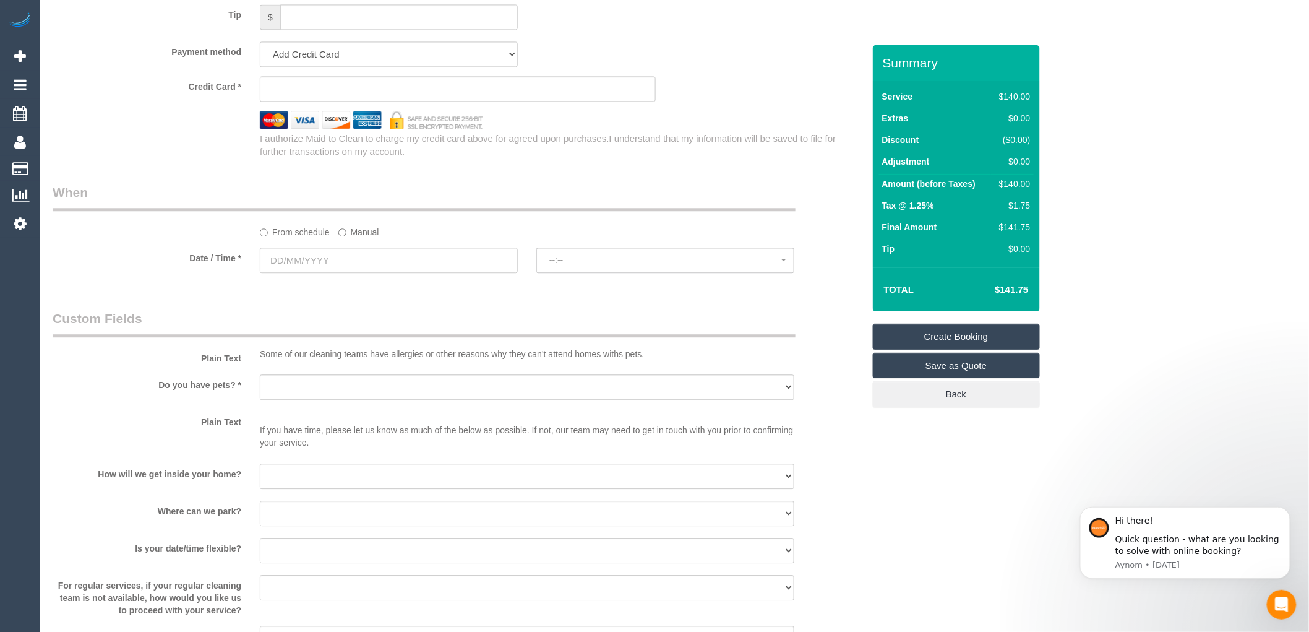
scroll to position [1375, 0]
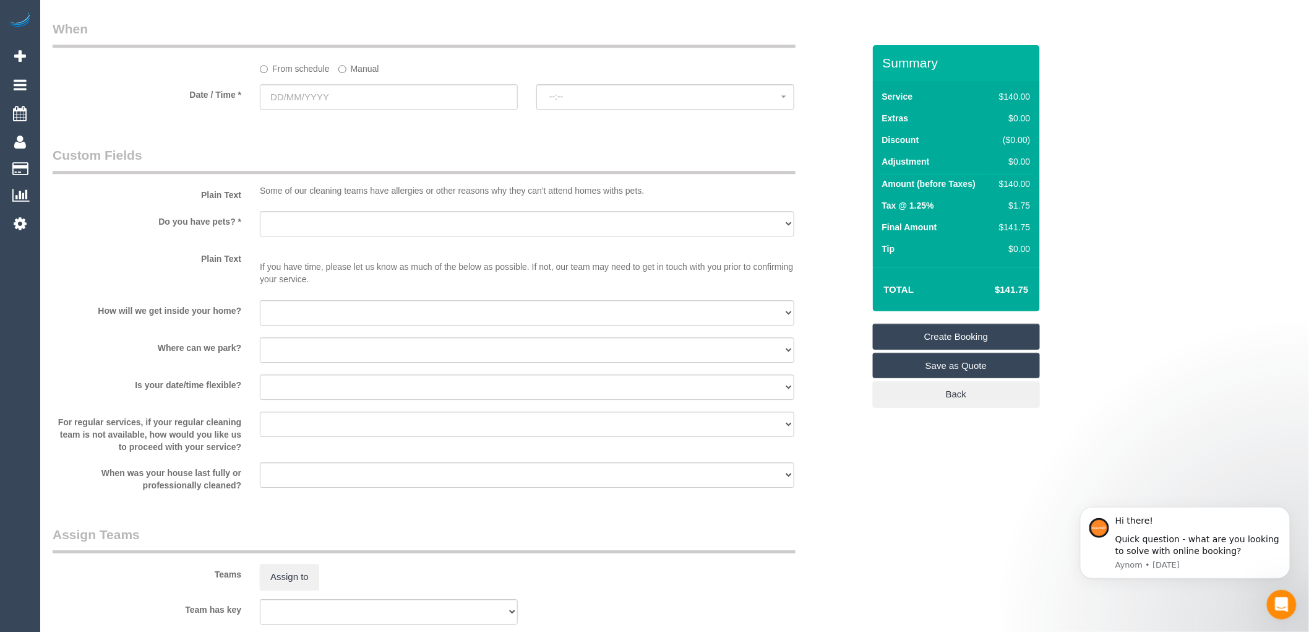
type input "-"
click at [339, 109] on input "text" at bounding box center [389, 96] width 258 height 25
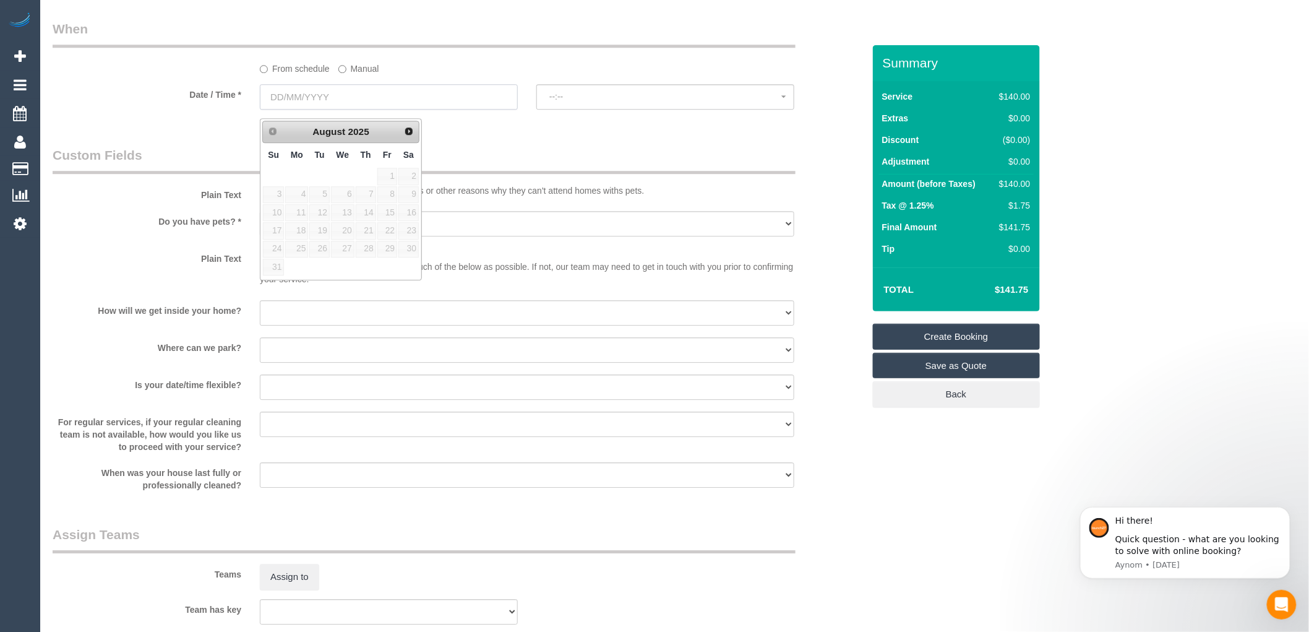
select select "59"
select select "object:2115"
click at [365, 227] on link "21" at bounding box center [366, 230] width 20 height 17
type input "21/08/2025"
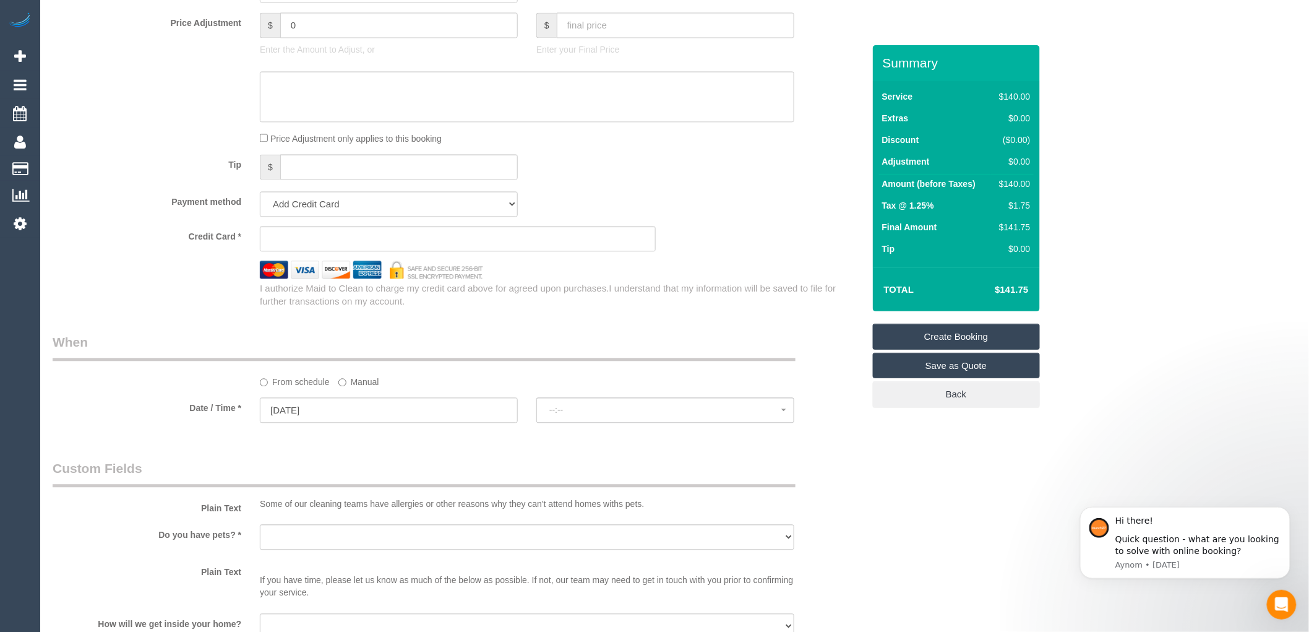
select select "spot1"
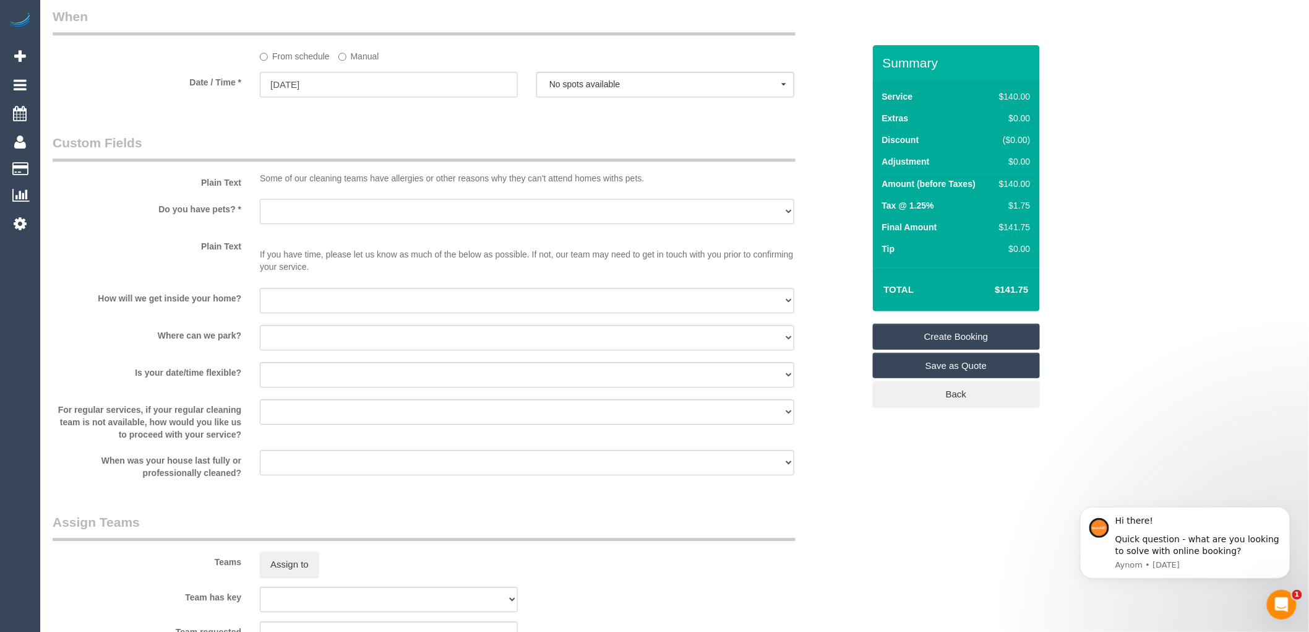
scroll to position [1395, 0]
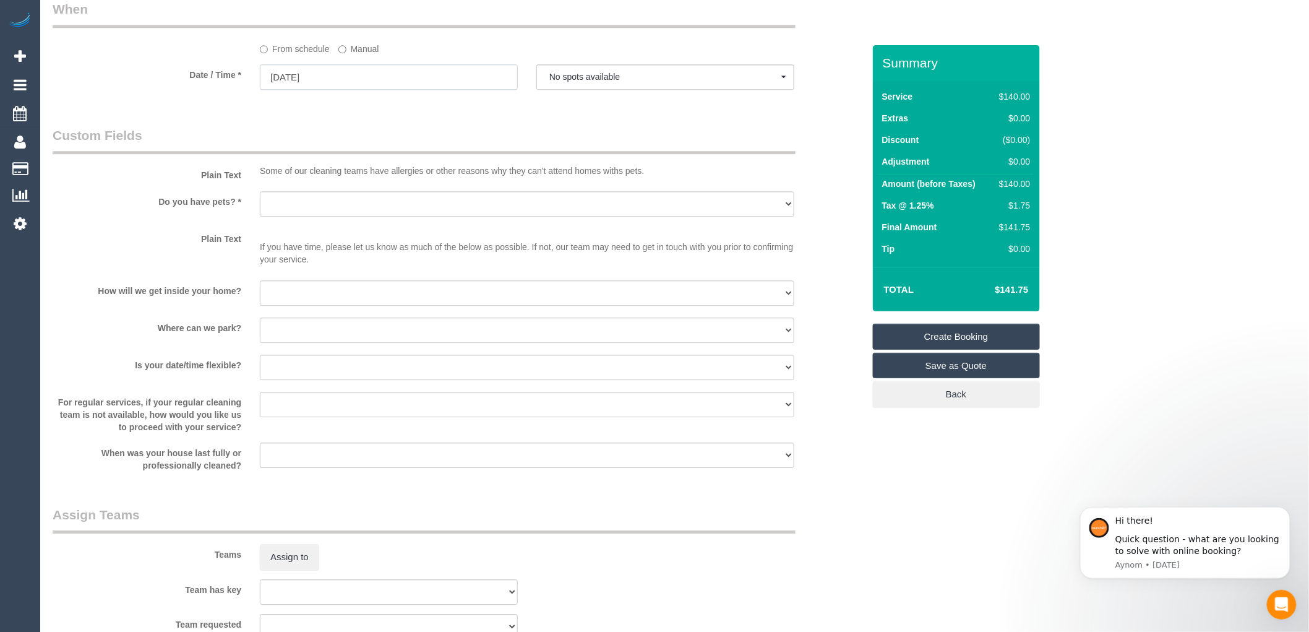
click at [319, 90] on input "21/08/2025" at bounding box center [389, 76] width 258 height 25
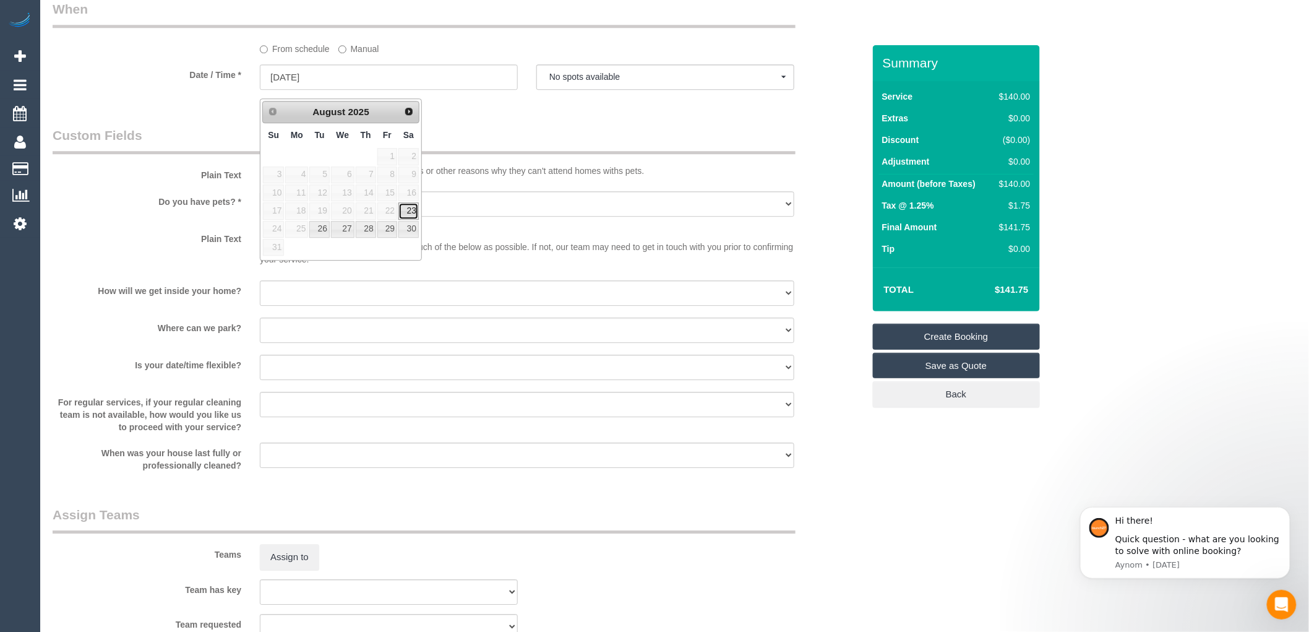
click at [410, 212] on link "23" at bounding box center [409, 210] width 20 height 17
type input "23/08/2025"
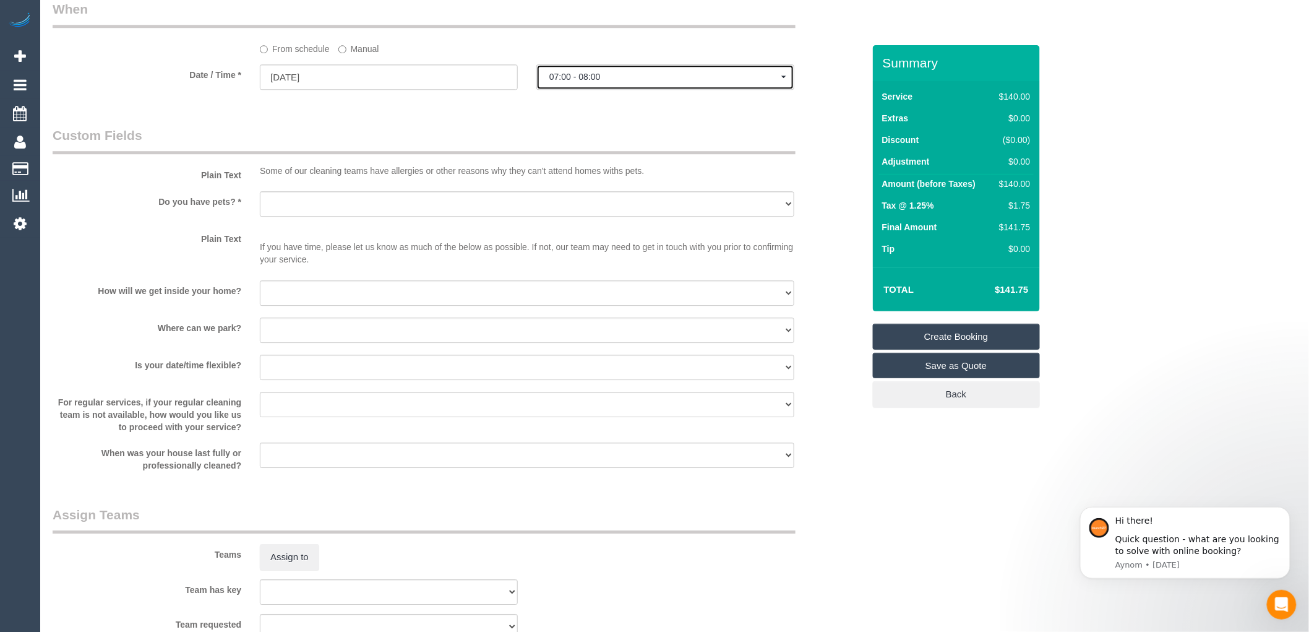
click at [583, 82] on span "07:00 - 08:00" at bounding box center [666, 77] width 232 height 10
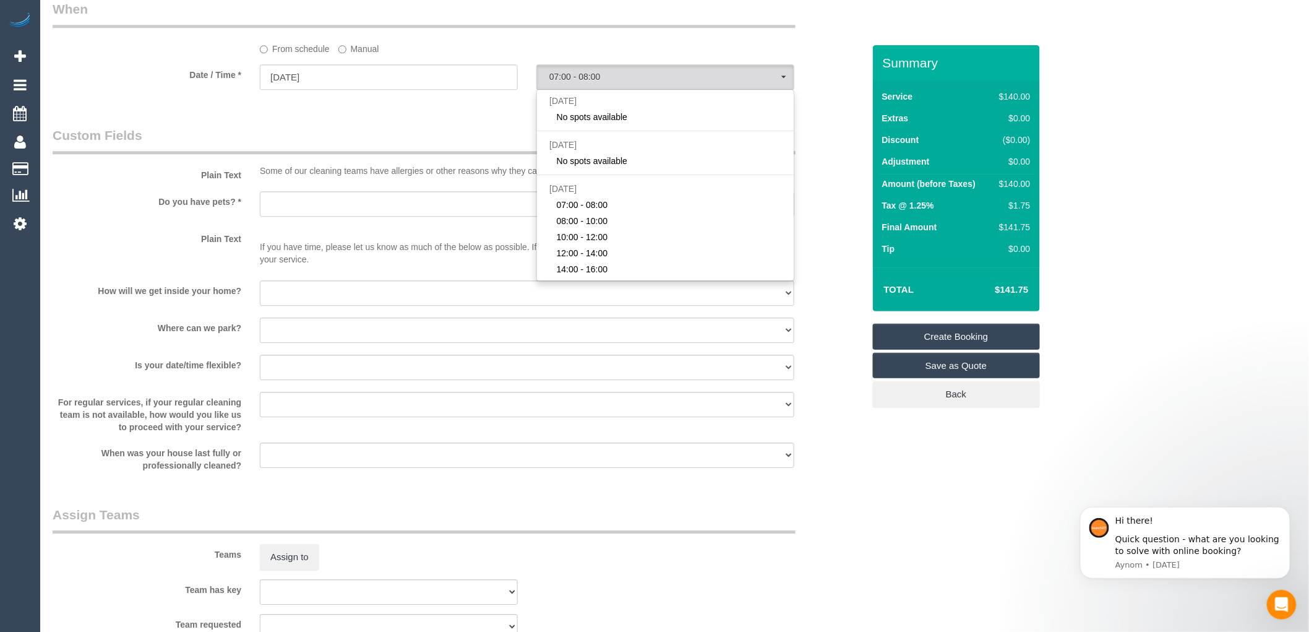
click at [444, 140] on legend "Custom Fields" at bounding box center [424, 140] width 743 height 28
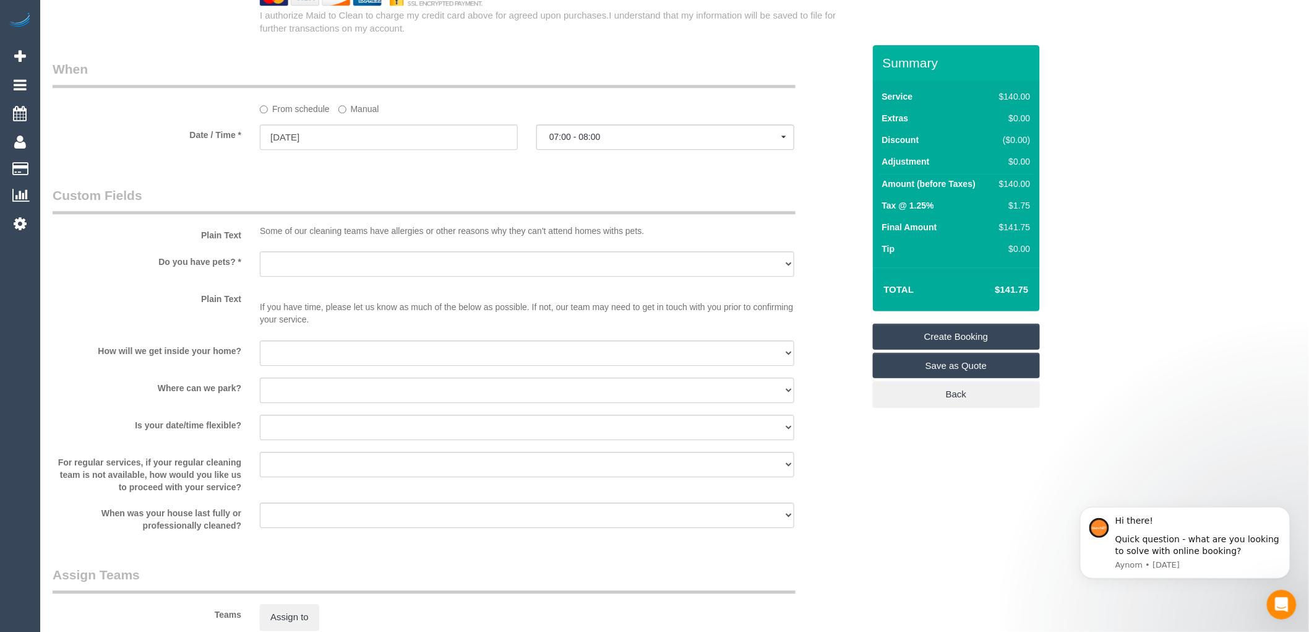
scroll to position [1257, 0]
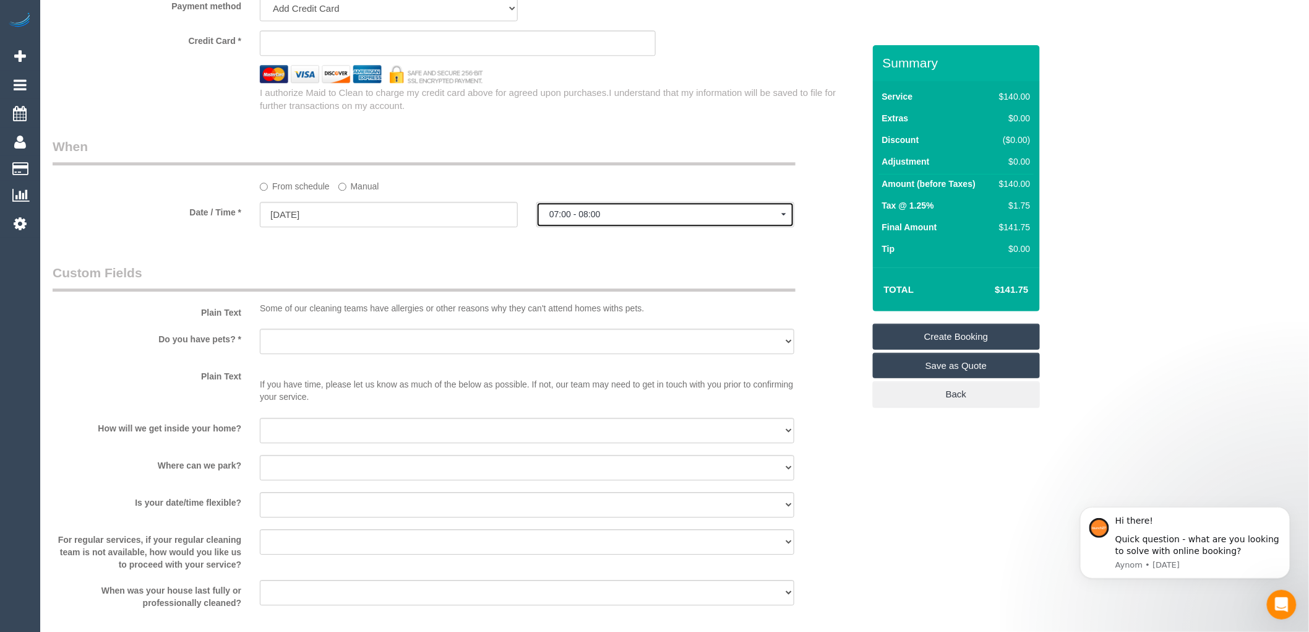
click at [576, 219] on span "07:00 - 08:00" at bounding box center [666, 214] width 232 height 10
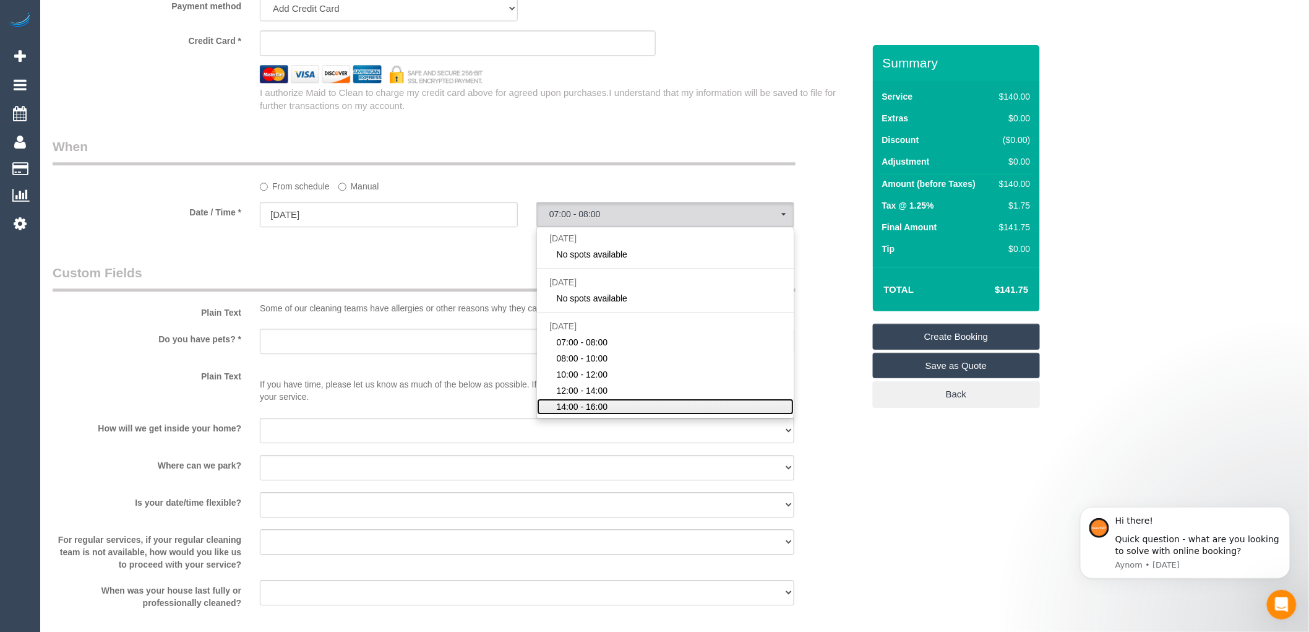
click at [569, 413] on span "14:00 - 16:00" at bounding box center [582, 406] width 51 height 12
select select "spot7"
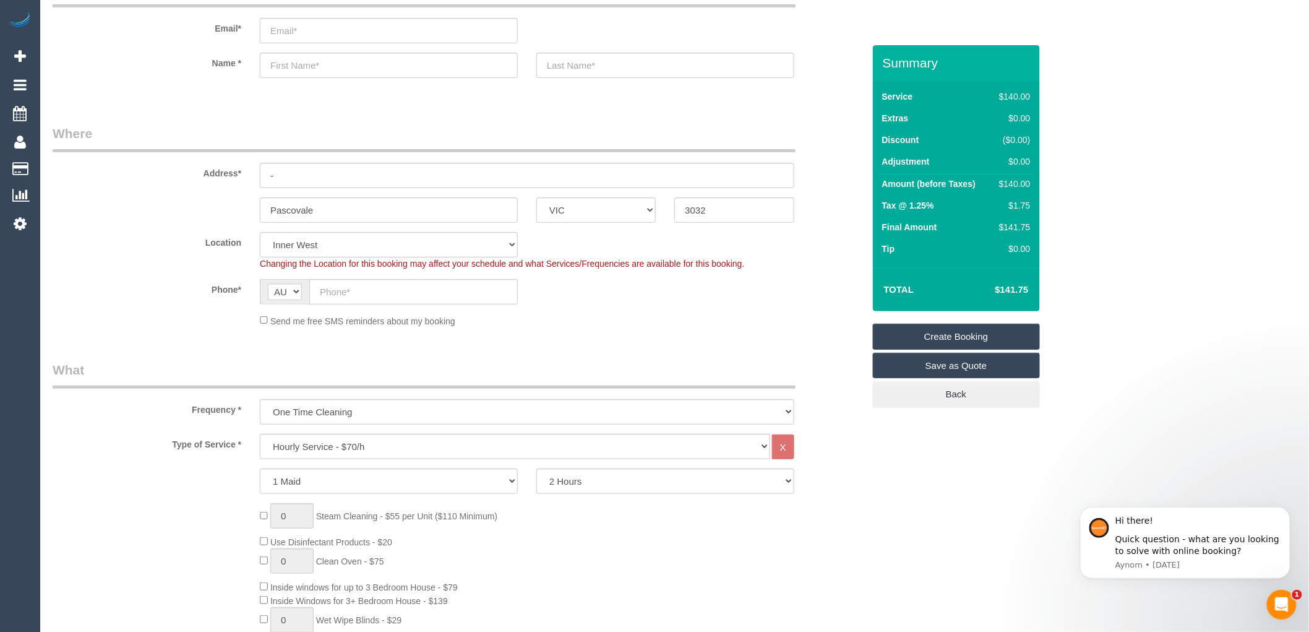
scroll to position [157, 0]
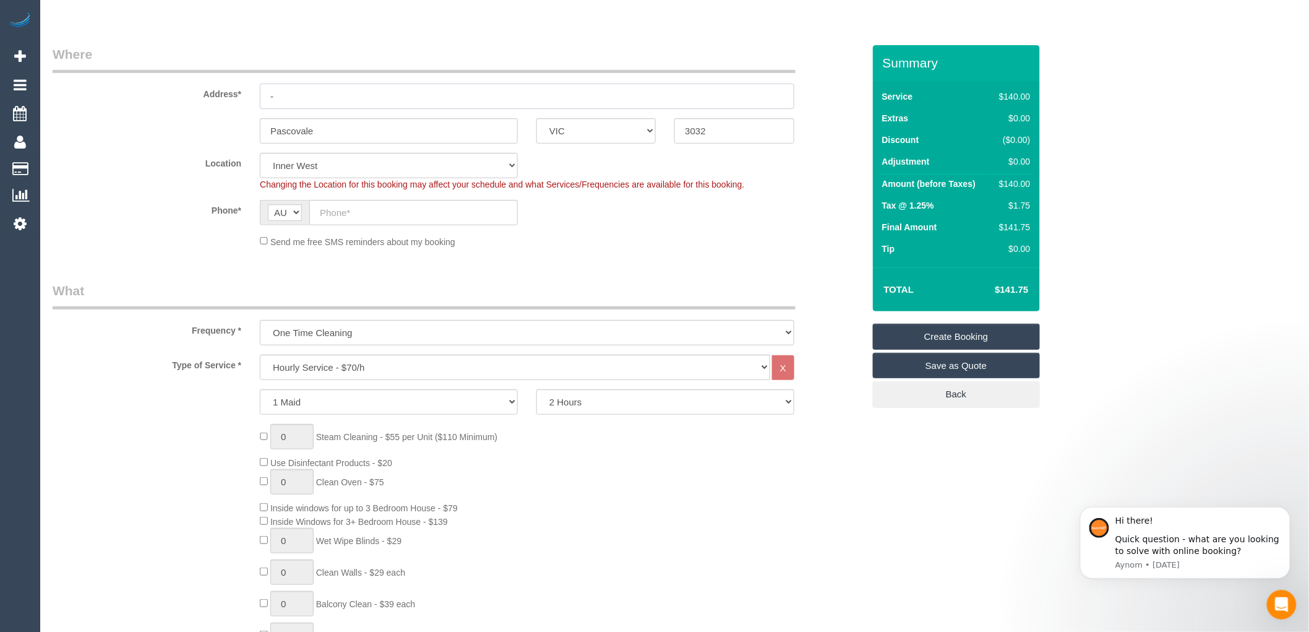
click at [308, 100] on input "-" at bounding box center [527, 96] width 535 height 25
click at [344, 208] on input "text" at bounding box center [413, 212] width 209 height 25
click at [335, 217] on input "text" at bounding box center [413, 212] width 209 height 25
paste input "61 448 457 242"
type input "61 448 457 242"
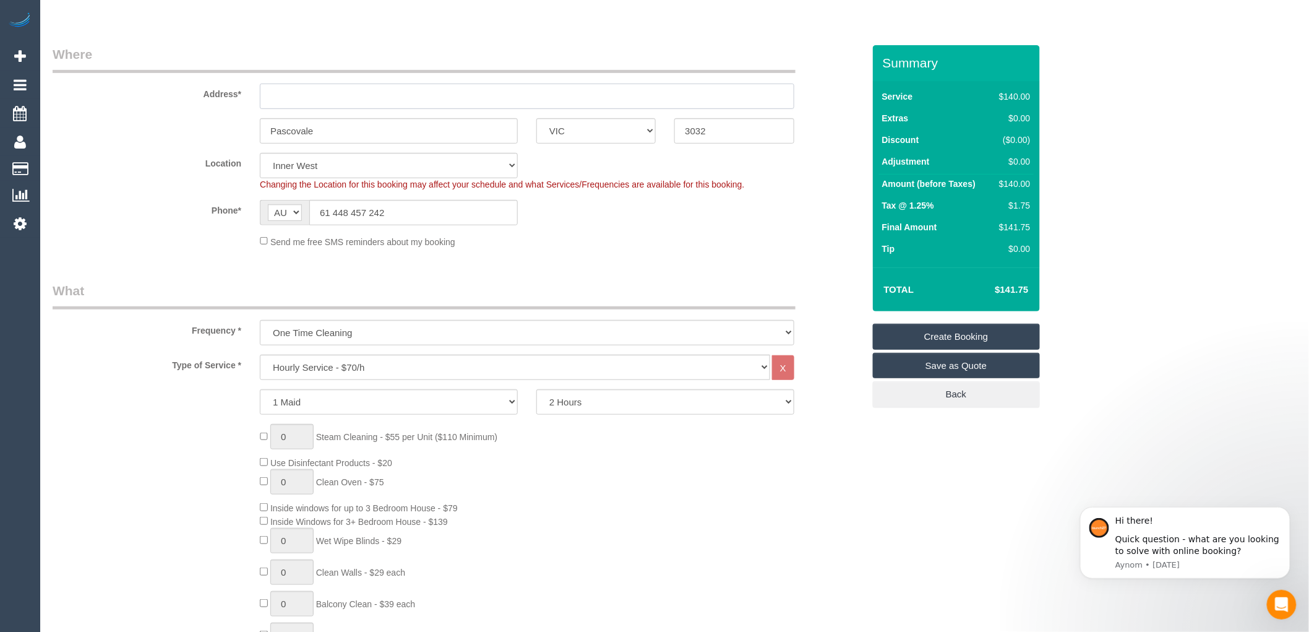
click at [317, 100] on input "text" at bounding box center [527, 96] width 535 height 25
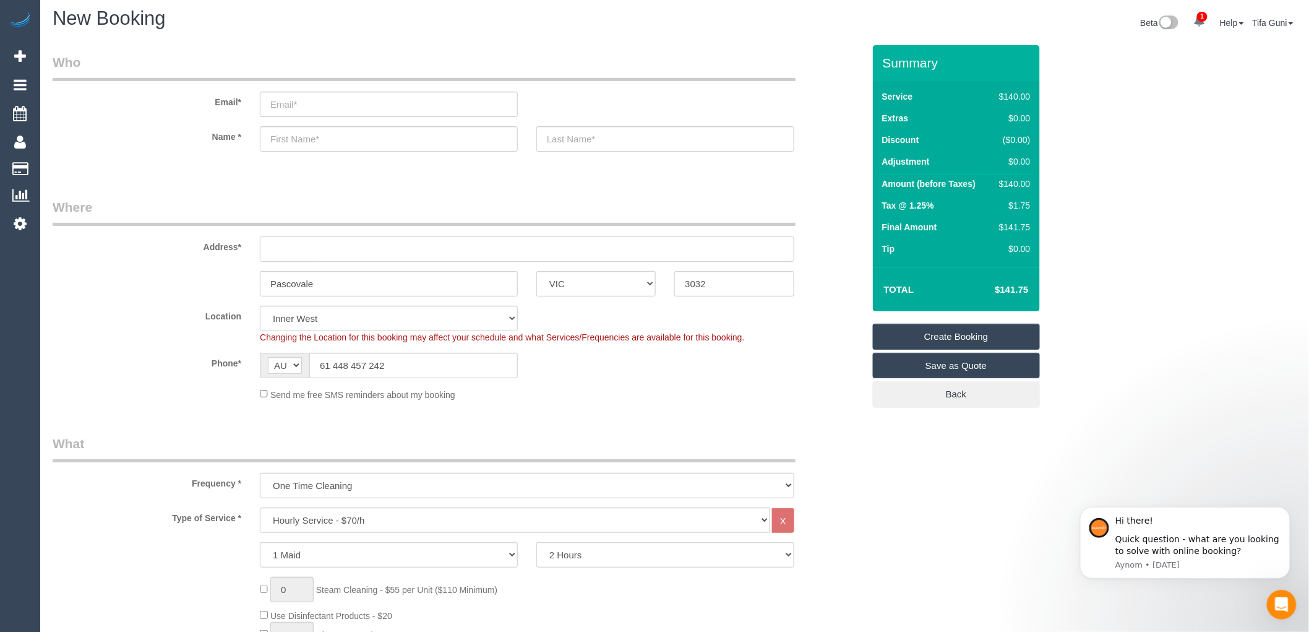
scroll to position [0, 0]
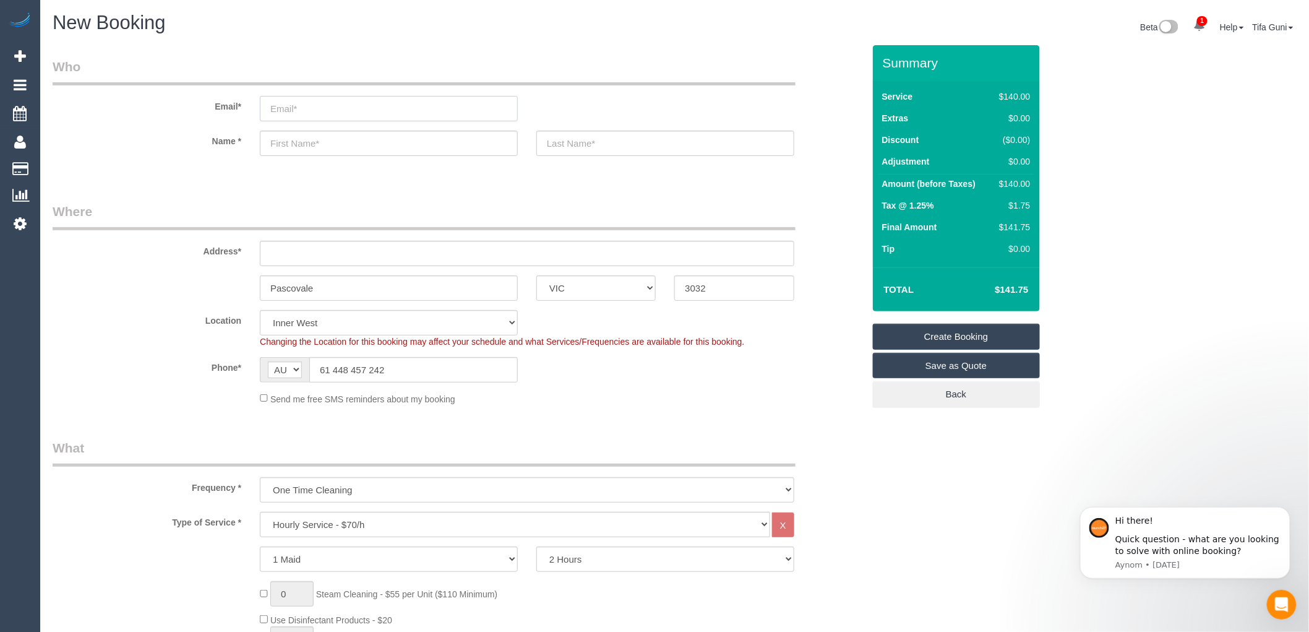
click at [301, 103] on input "email" at bounding box center [389, 108] width 258 height 25
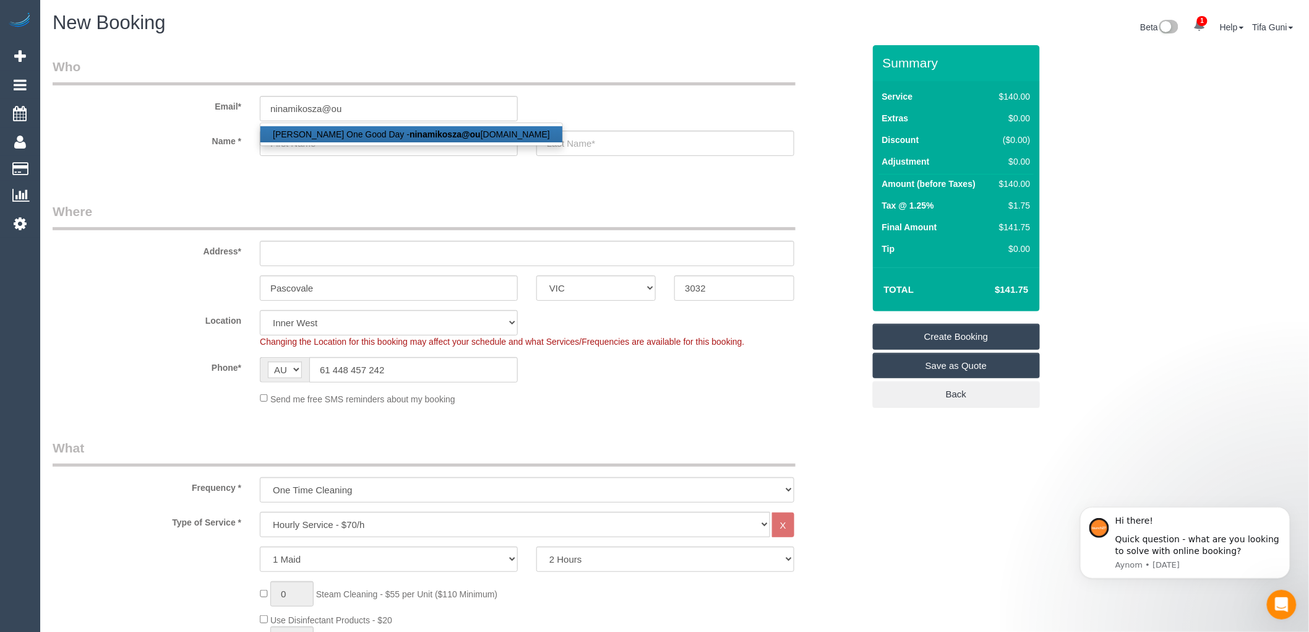
click at [412, 134] on strong "ninamikosza@ou" at bounding box center [445, 134] width 71 height 10
type input "ninamikosza@outlook.com"
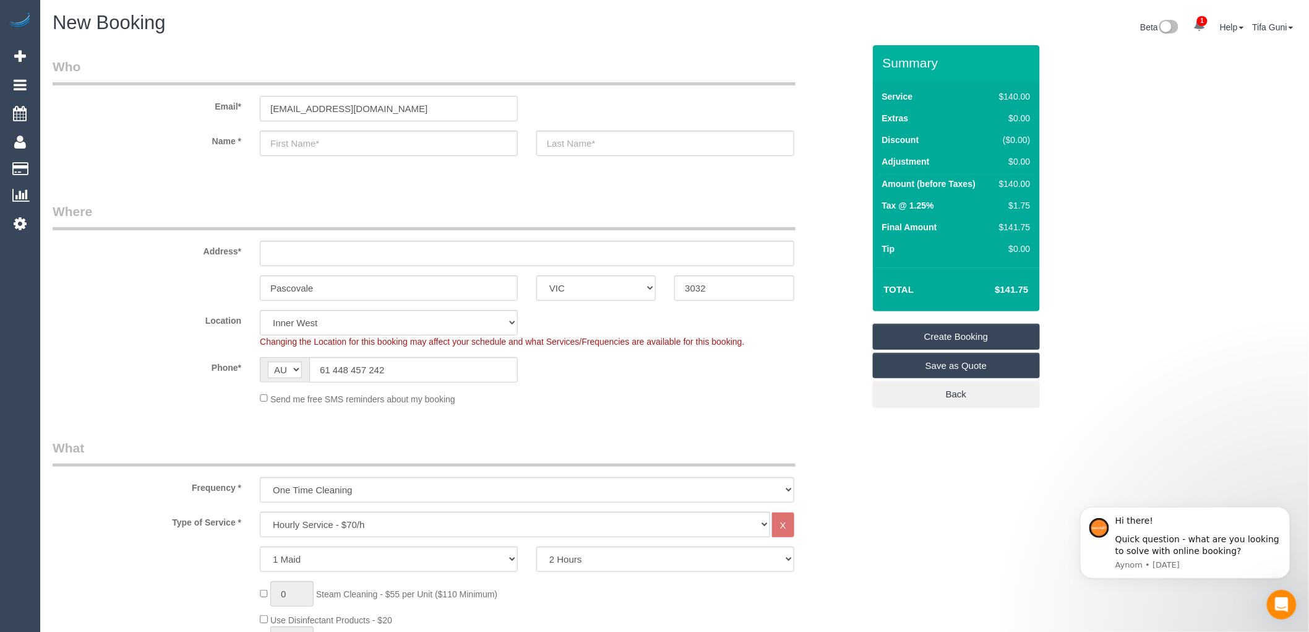
type input "Nina Mikosza"
type input "One Good Day"
type input "0484 245 416"
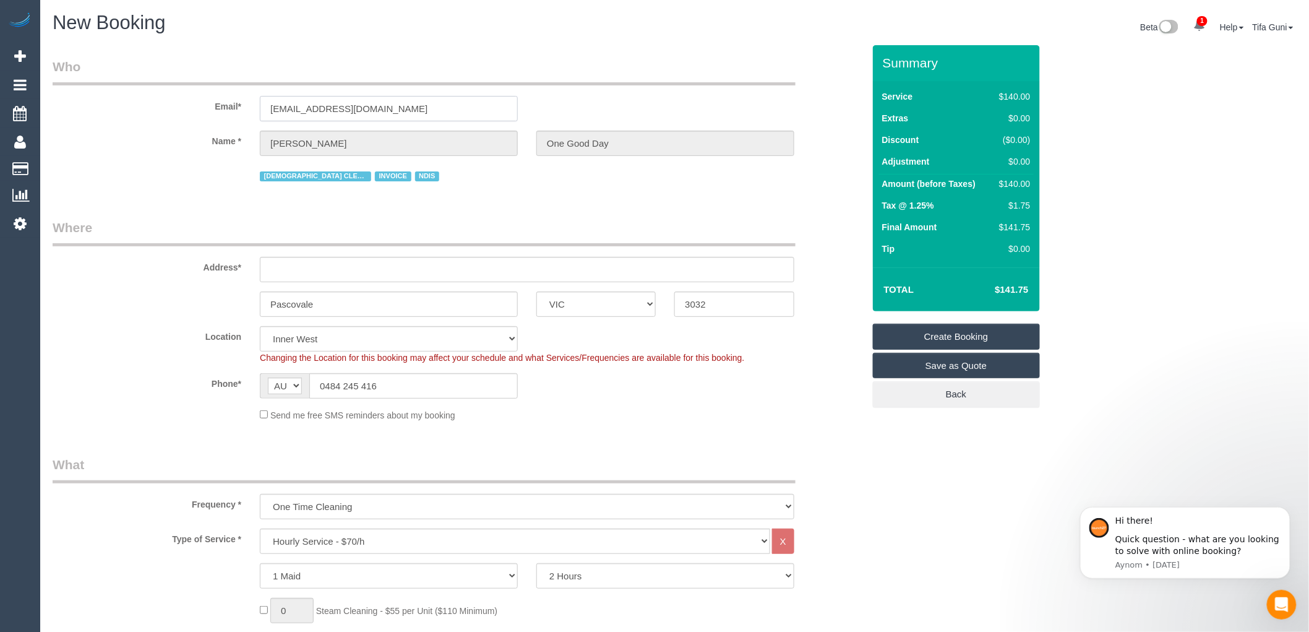
type input "126 The Parade"
type input "Ascot Vale"
select select "spot14"
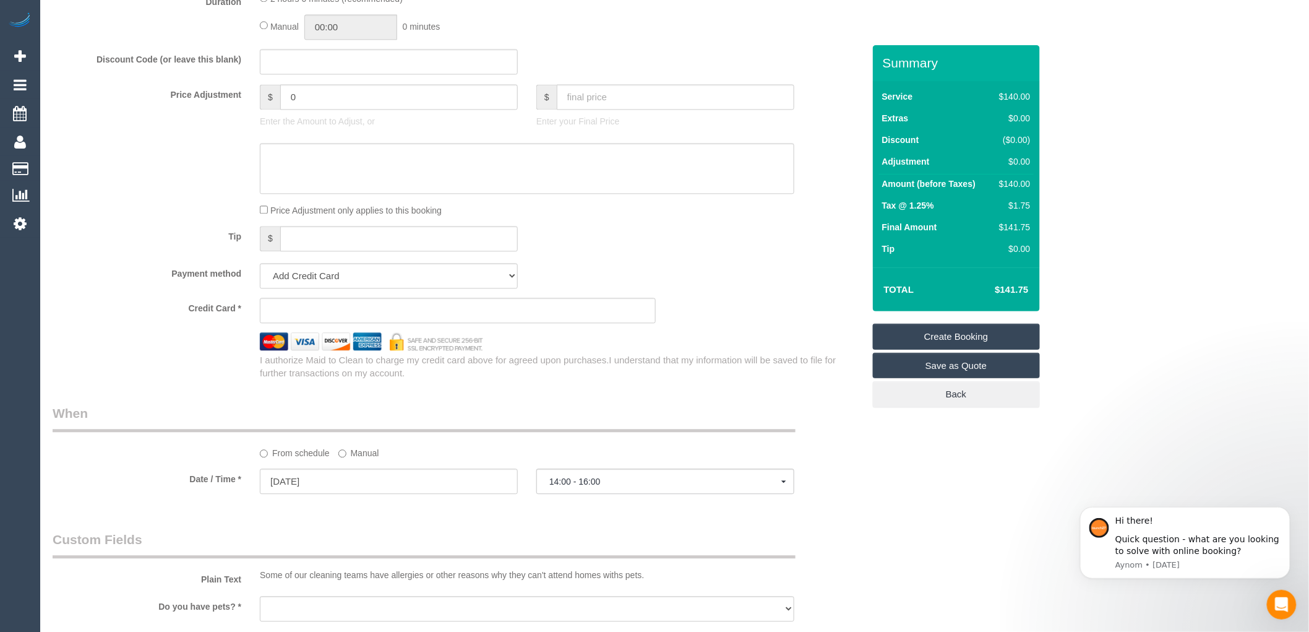
scroll to position [1031, 0]
click at [657, 416] on legend "When" at bounding box center [424, 417] width 743 height 28
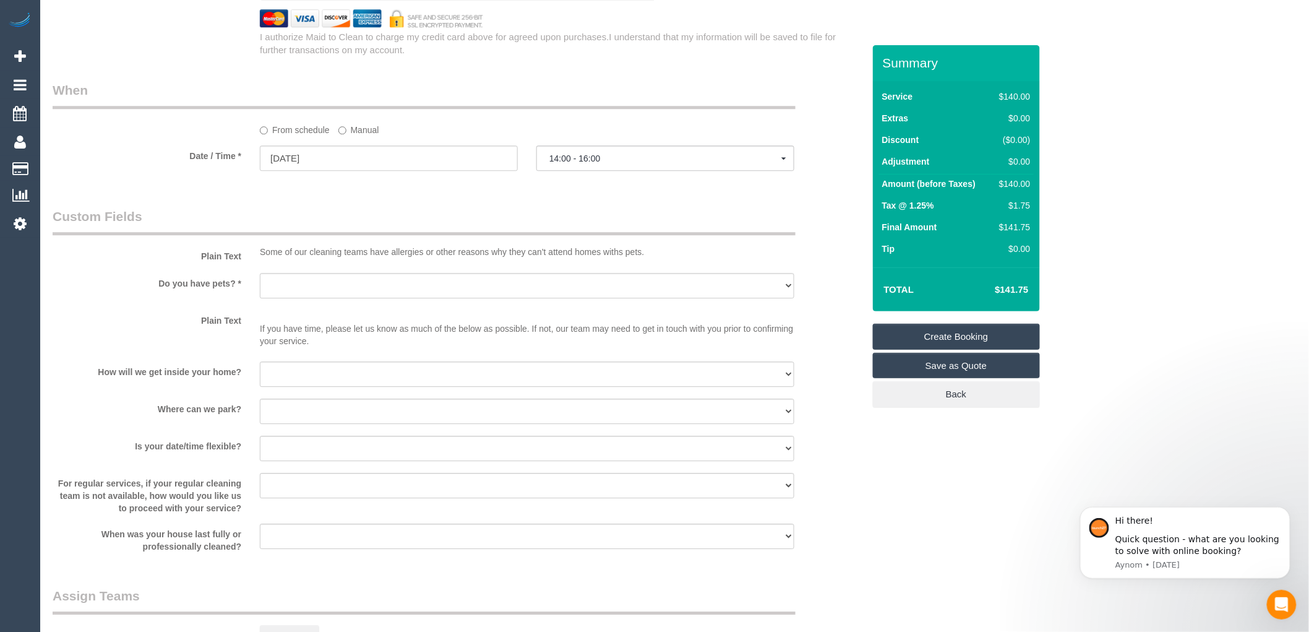
scroll to position [1512, 0]
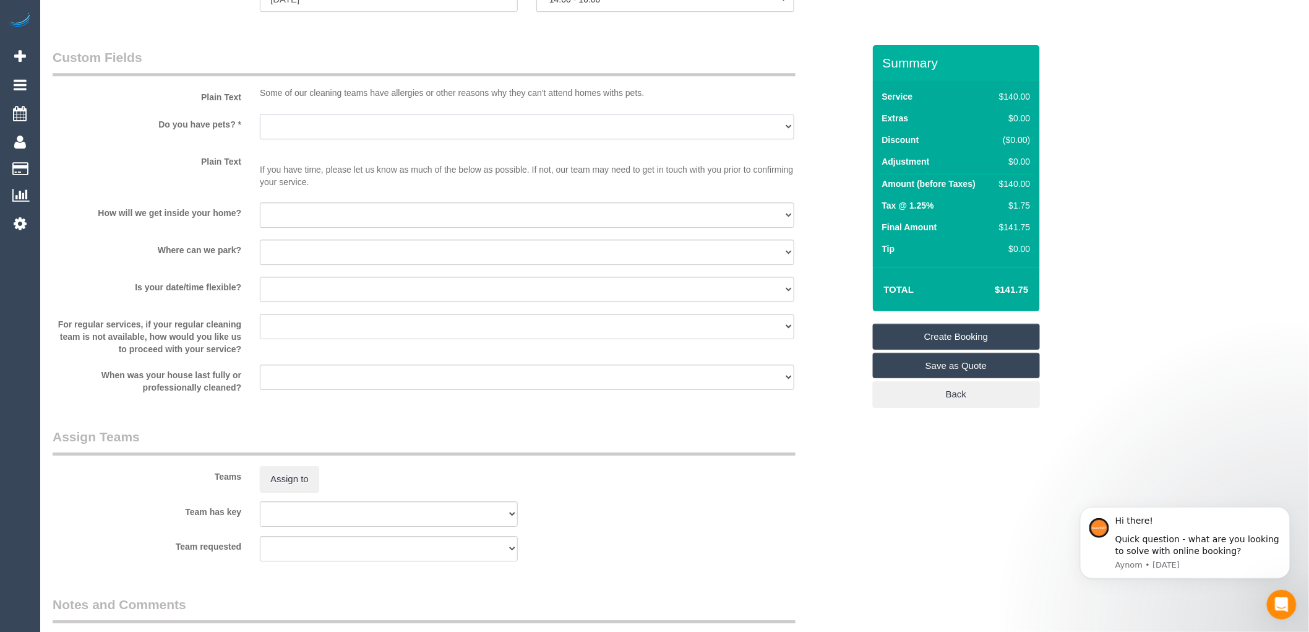
click at [368, 134] on select "Yes - Cats Yes - Dogs No pets Yes - Dogs and Cats Yes - Other" at bounding box center [527, 126] width 535 height 25
select select "number:28"
click at [260, 123] on select "Yes - Cats Yes - Dogs No pets Yes - Dogs and Cats Yes - Other" at bounding box center [527, 126] width 535 height 25
click at [350, 261] on select "I will provide parking on-site Free street parking Paid street parking (cost wi…" at bounding box center [527, 251] width 535 height 25
select select "number:19"
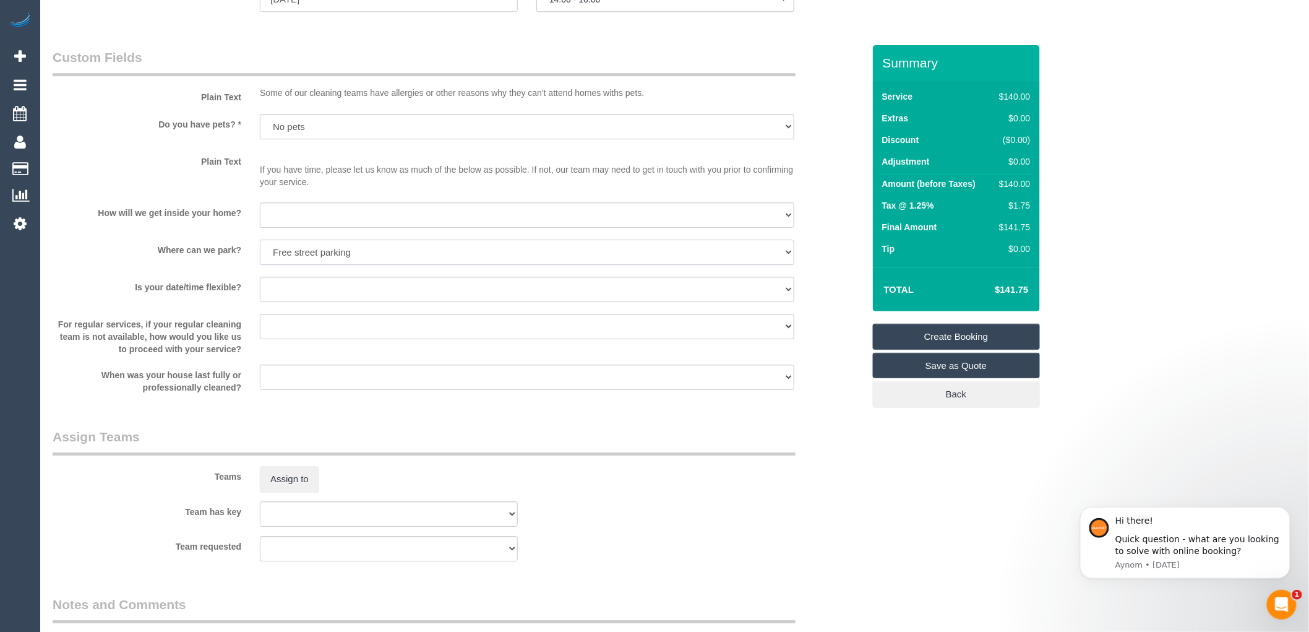
click at [260, 249] on select "I will provide parking on-site Free street parking Paid street parking (cost wi…" at bounding box center [527, 251] width 535 height 25
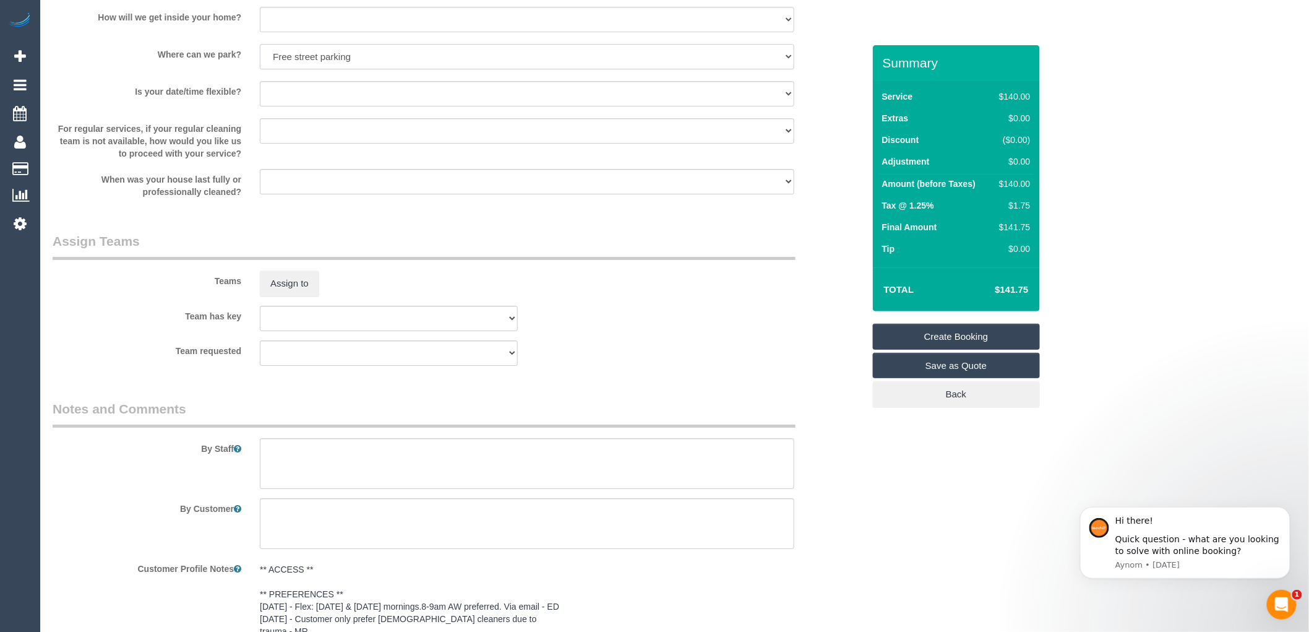
scroll to position [1787, 0]
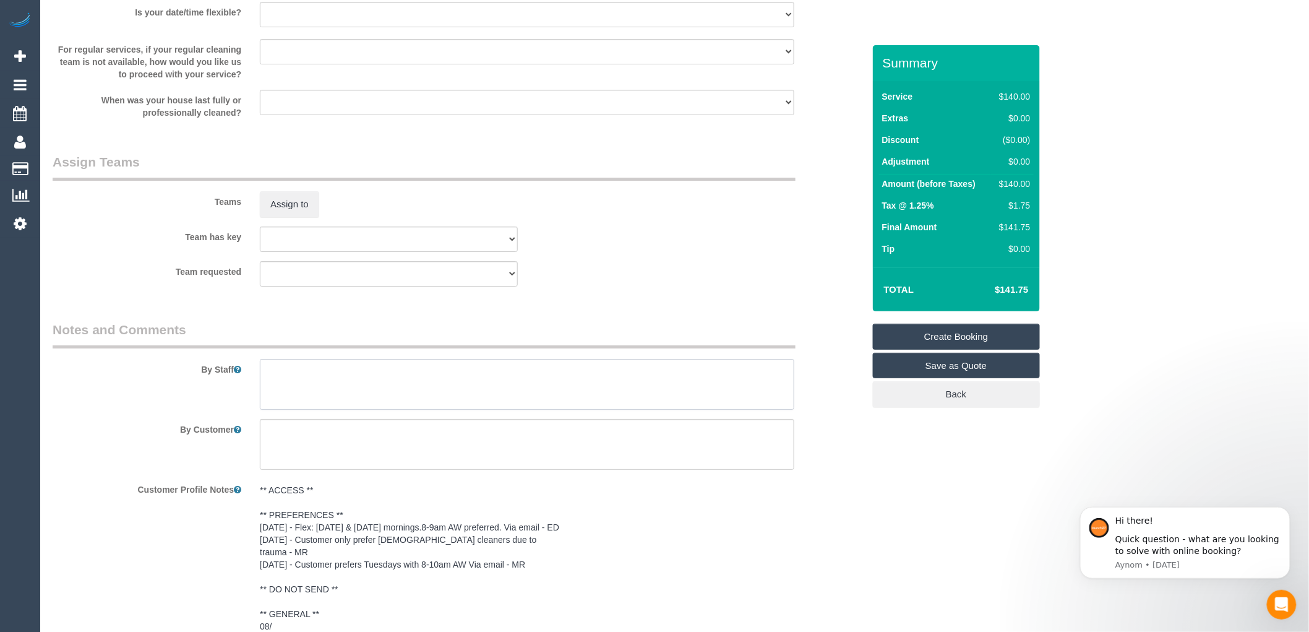
click at [298, 391] on textarea at bounding box center [527, 384] width 535 height 51
click at [285, 382] on textarea at bounding box center [527, 384] width 535 height 51
paste textarea "61448457242"
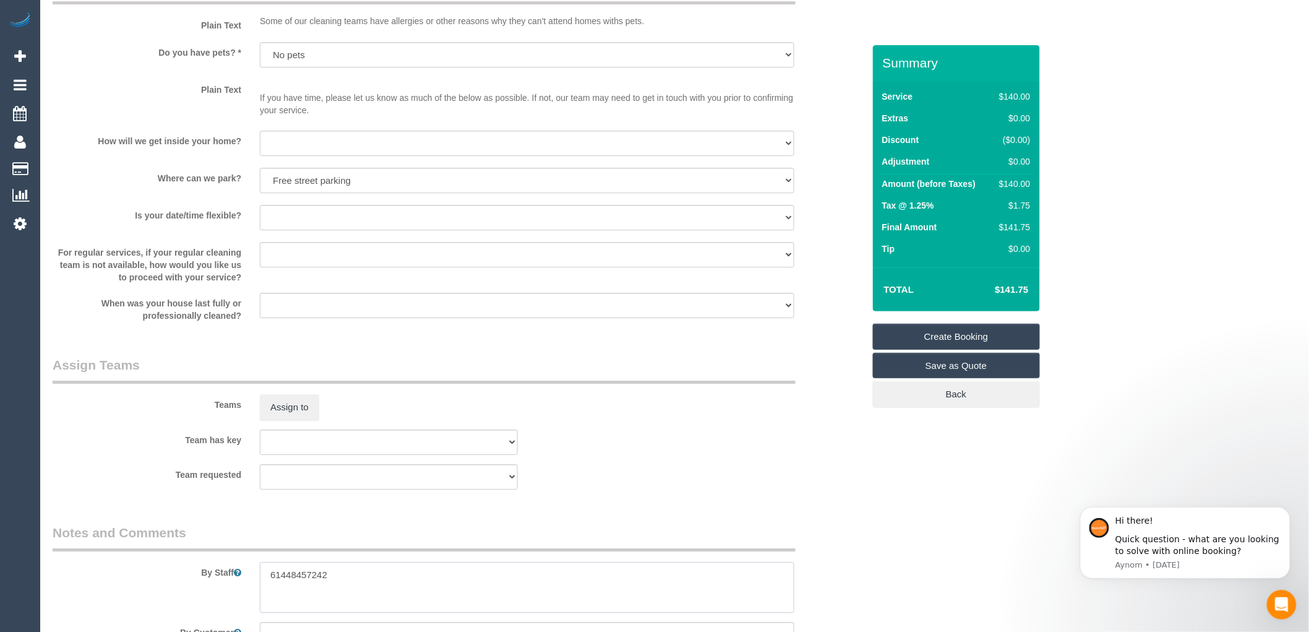
scroll to position [1581, 0]
click at [331, 157] on select "I will be home Key will be left (please provide details below) Lock box/Access …" at bounding box center [527, 146] width 535 height 25
click at [355, 590] on textarea at bounding box center [527, 590] width 535 height 51
type textarea "61448457242 folding clothes involved inspection"
click at [357, 150] on select "I will be home Key will be left (please provide details below) Lock box/Access …" at bounding box center [527, 146] width 535 height 25
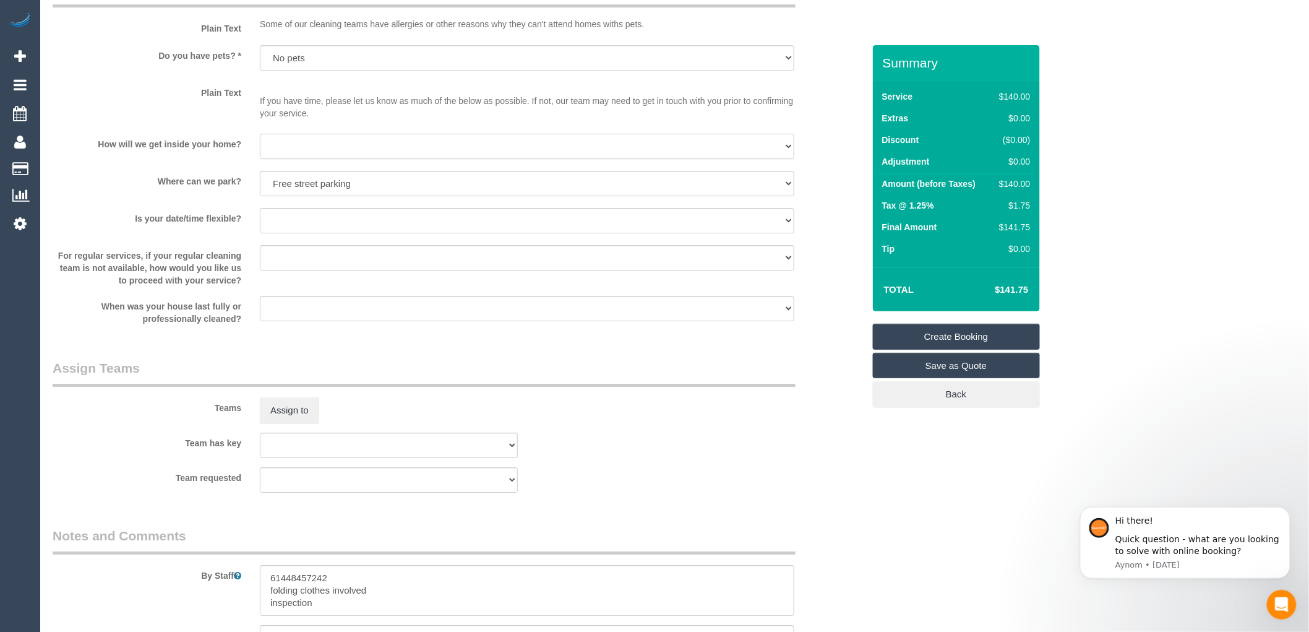
select select "number:14"
click at [260, 143] on select "I will be home Key will be left (please provide details below) Lock box/Access …" at bounding box center [527, 146] width 535 height 25
click at [373, 233] on select "Yes - date and time Yes - date but not time Yes - time but not date No - No fle…" at bounding box center [527, 220] width 535 height 25
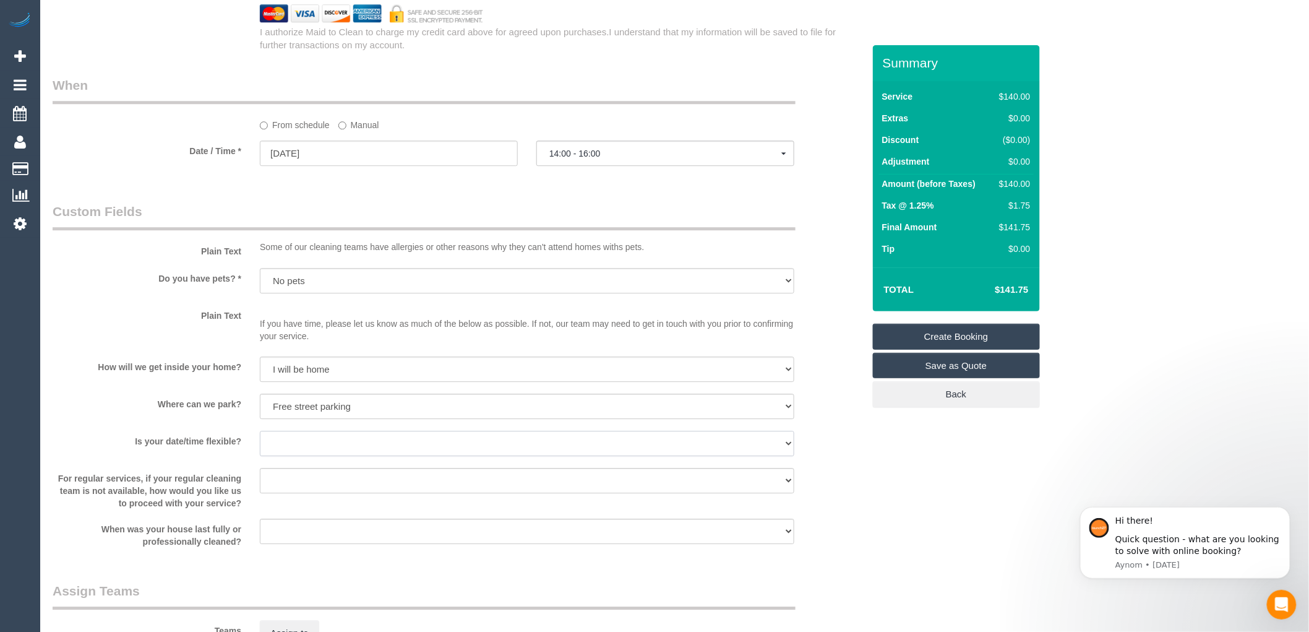
scroll to position [1444, 0]
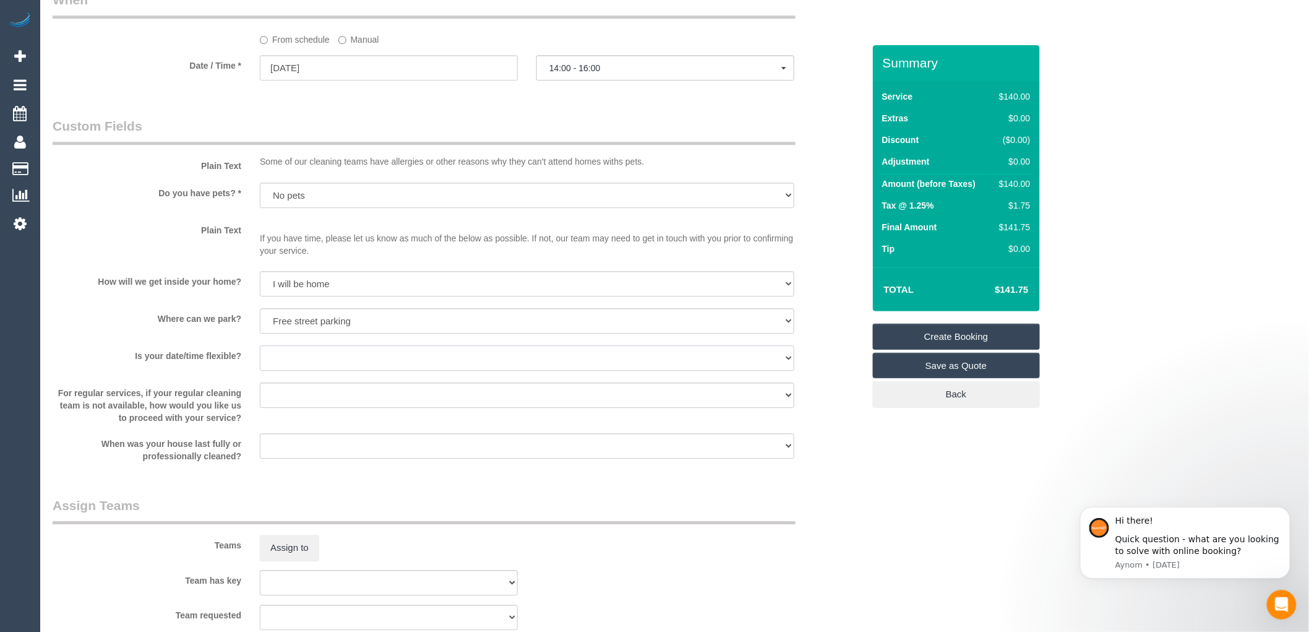
click at [317, 368] on select "Yes - date and time Yes - date but not time Yes - time but not date No - No fle…" at bounding box center [527, 357] width 535 height 25
select select "number:24"
click at [260, 355] on select "Yes - date and time Yes - date but not time Yes - time but not date No - No fle…" at bounding box center [527, 357] width 535 height 25
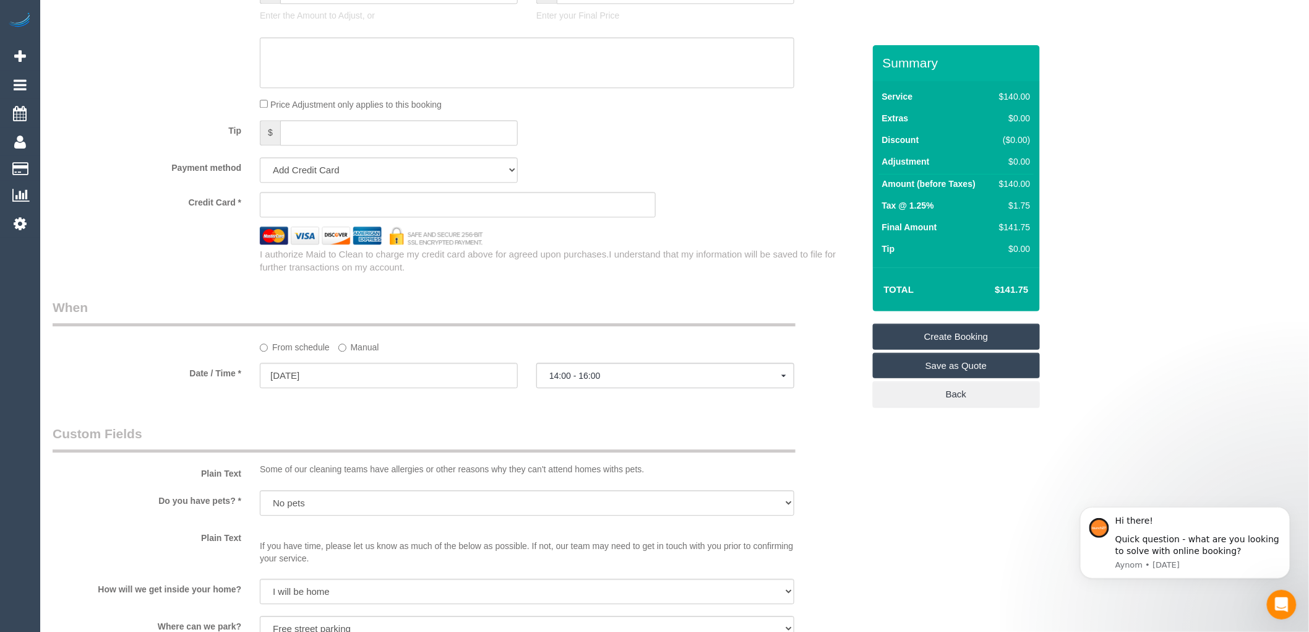
scroll to position [1168, 0]
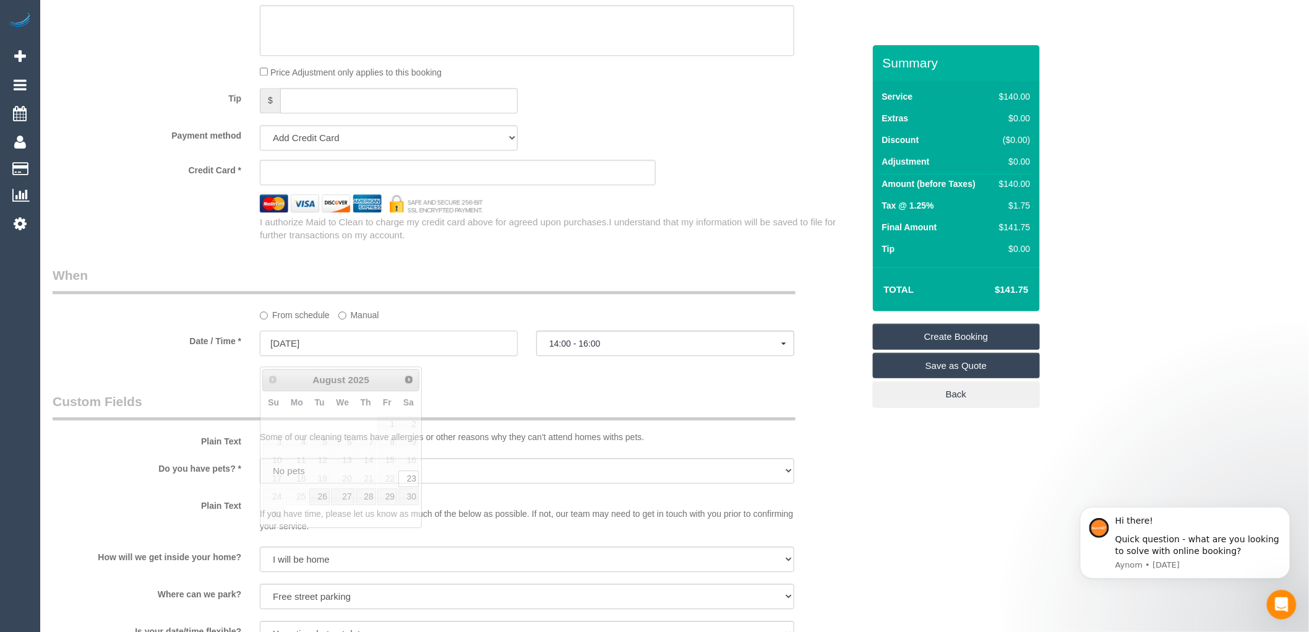
click at [323, 355] on input "23/08/2025" at bounding box center [389, 342] width 258 height 25
click at [589, 384] on div "Who Email* ninamikosza@outlook.com Name * Nina Mikosza One Good Day FEMALE CLEA…" at bounding box center [458, 134] width 830 height 2514
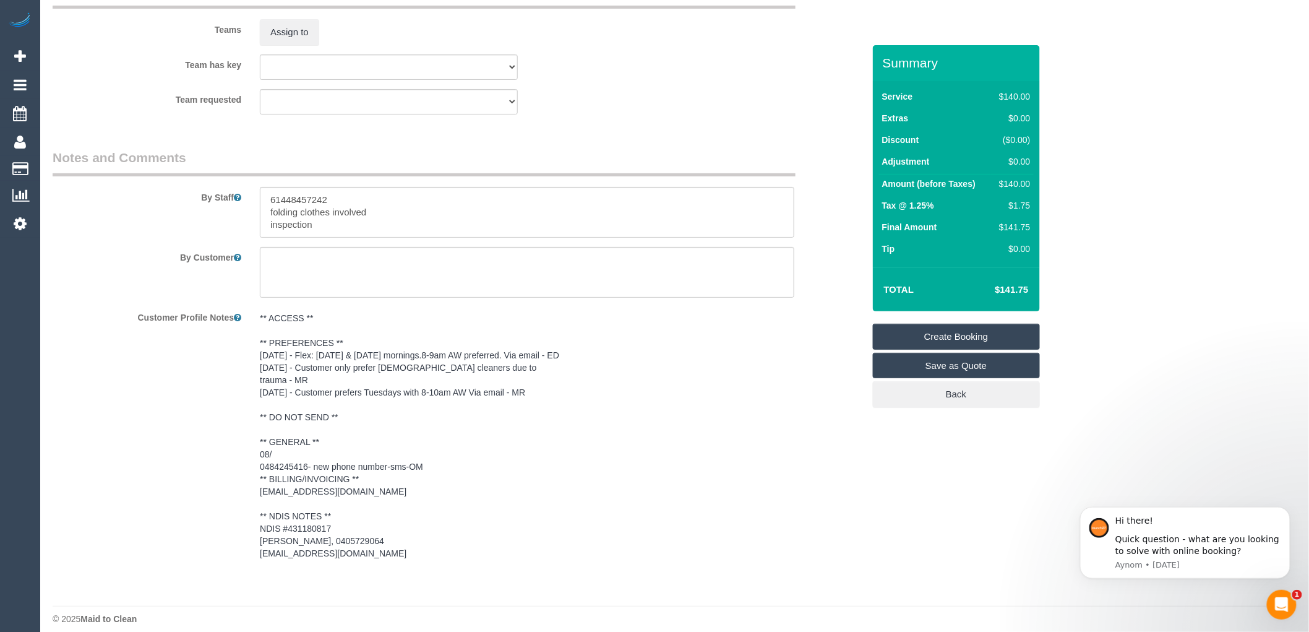
scroll to position [1979, 0]
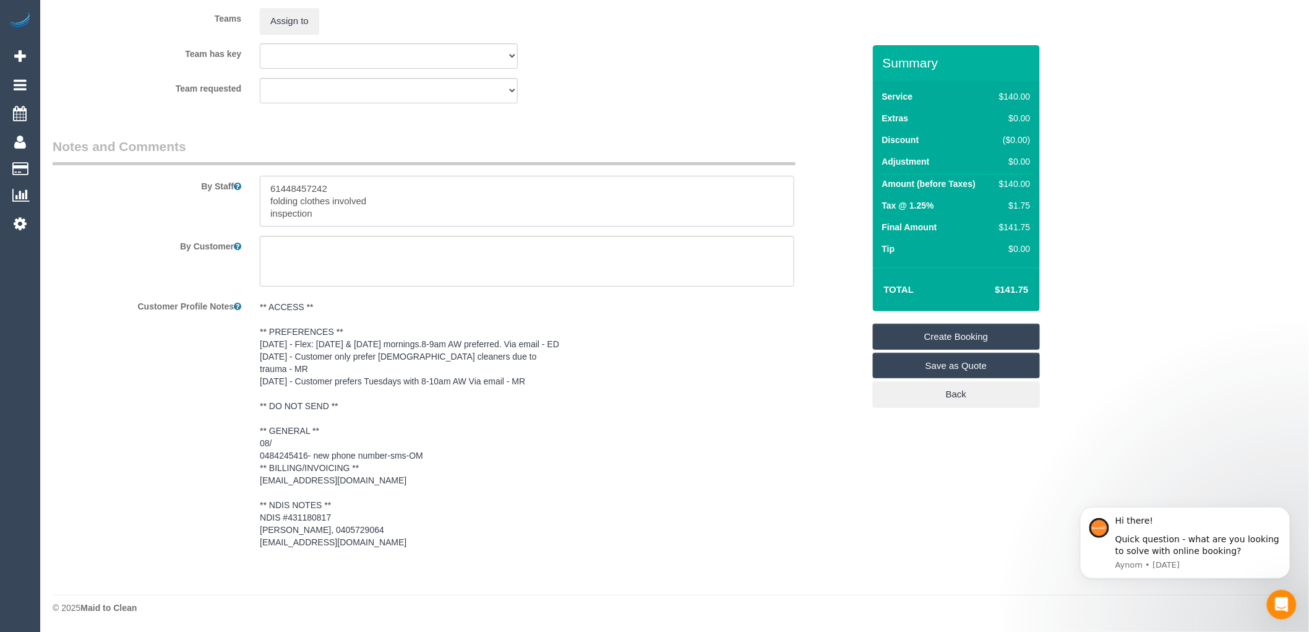
click at [332, 209] on textarea at bounding box center [527, 201] width 535 height 51
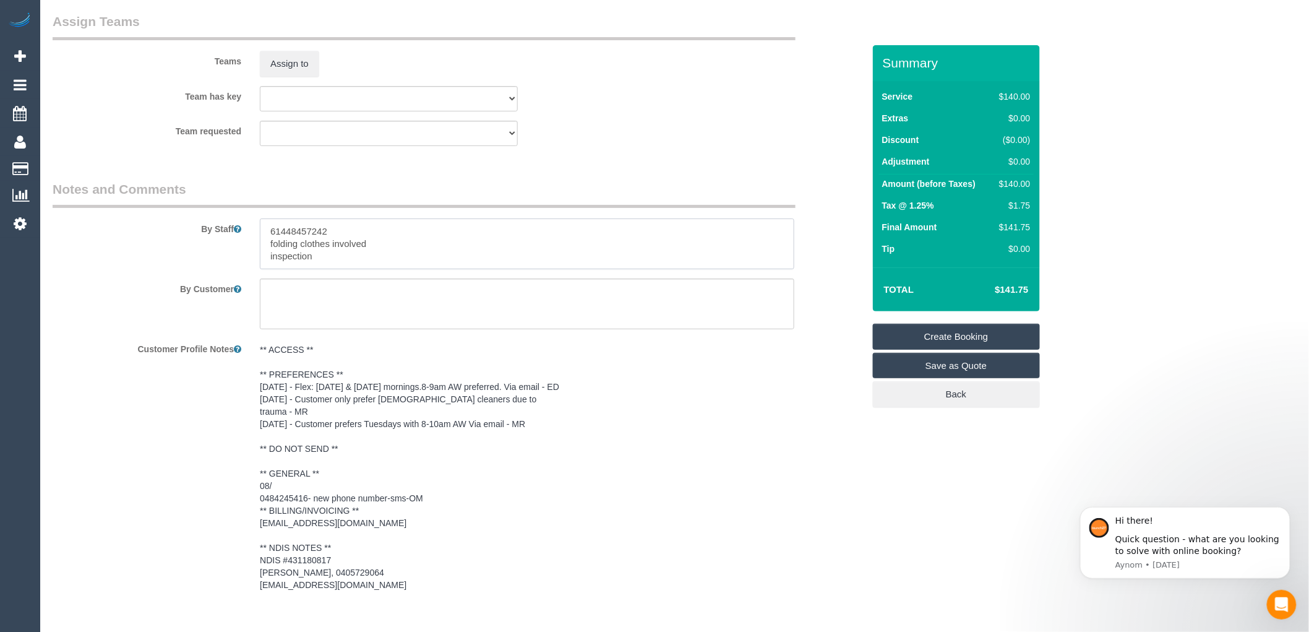
scroll to position [1842, 0]
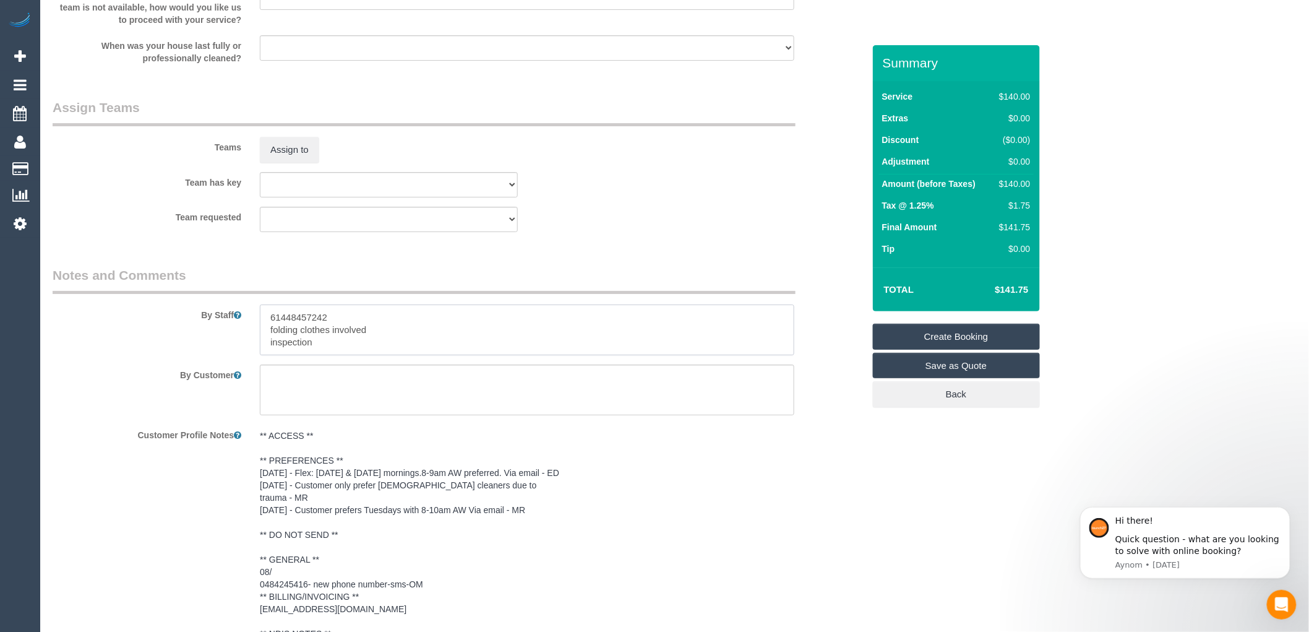
click at [269, 347] on textarea at bounding box center [527, 329] width 535 height 51
click at [271, 326] on textarea at bounding box center [527, 329] width 535 height 51
click at [270, 336] on textarea at bounding box center [527, 329] width 535 height 51
click at [478, 342] on textarea at bounding box center [527, 329] width 535 height 51
click at [269, 351] on textarea at bounding box center [527, 329] width 535 height 51
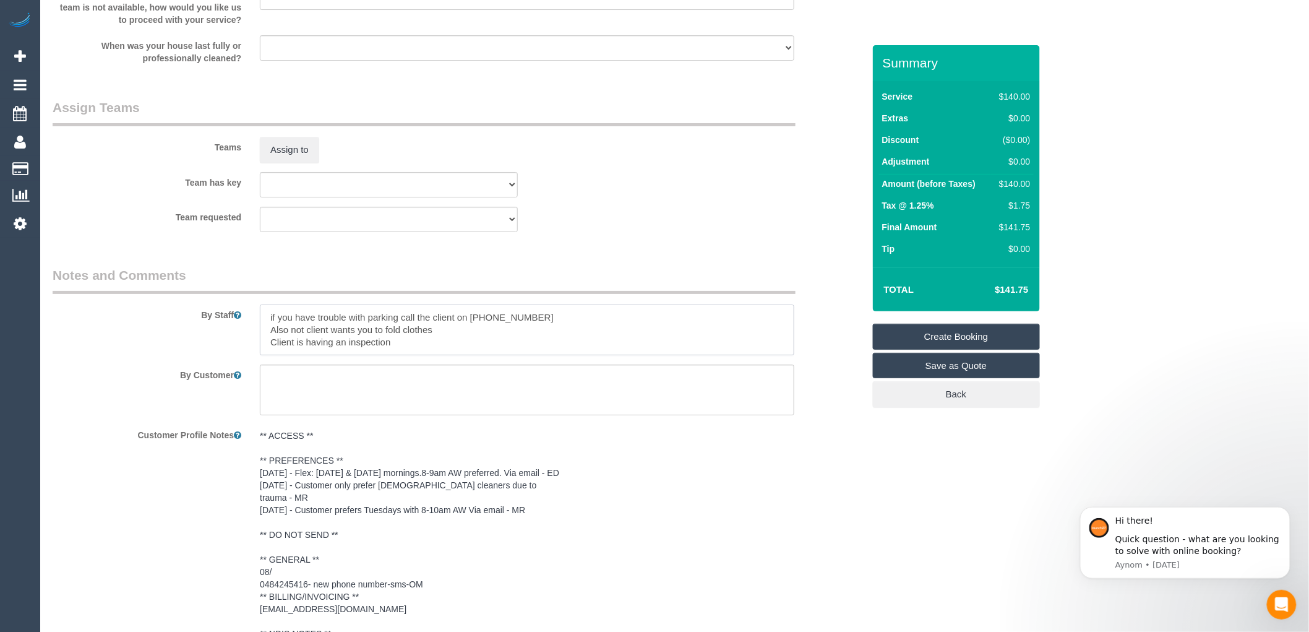
click at [423, 355] on textarea at bounding box center [527, 329] width 535 height 51
type textarea "if you have trouble with parking call the client on 61448457242 Also not client…"
click at [630, 425] on sui-booking-comments "By Staff By Customer Customer Profile Notes ** ACCESS ** ** PREFERENCES ** 1/8/…" at bounding box center [458, 474] width 811 height 417
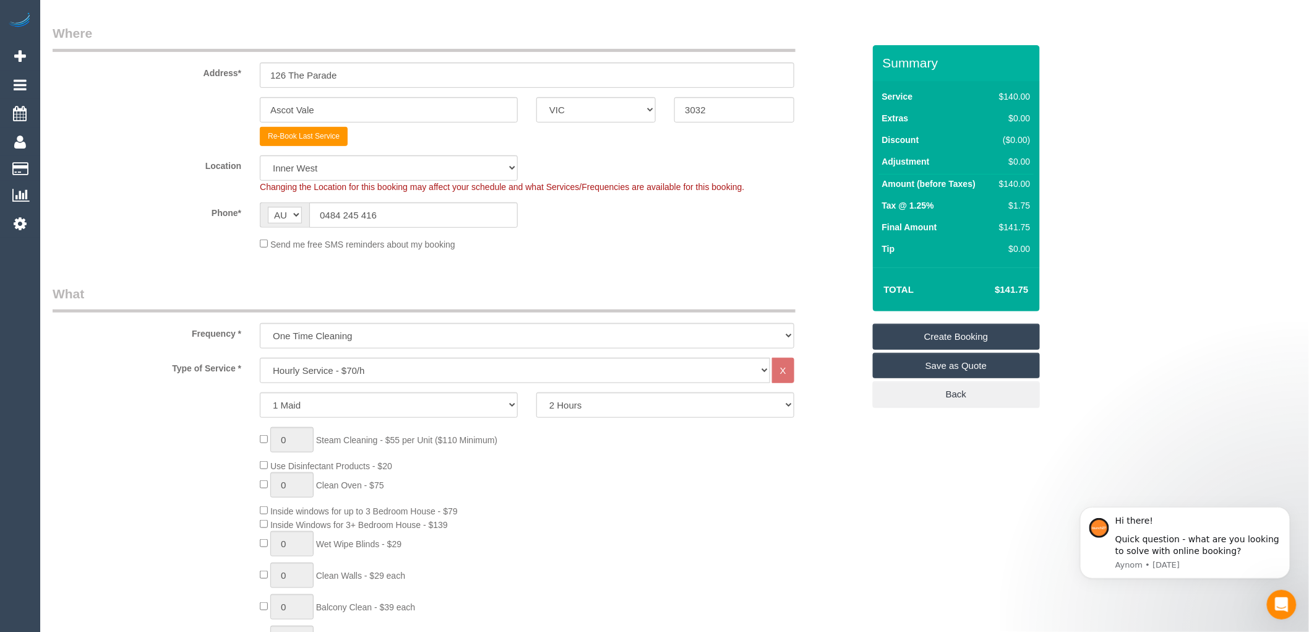
scroll to position [0, 0]
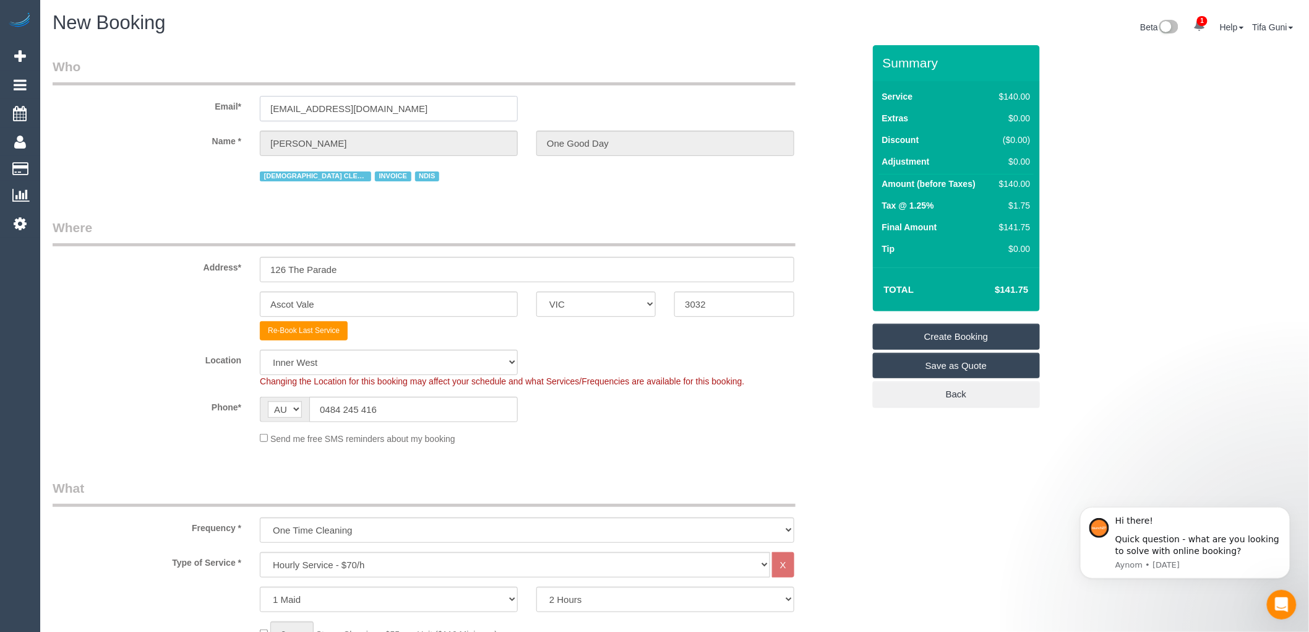
drag, startPoint x: 294, startPoint y: 113, endPoint x: 209, endPoint y: 108, distance: 84.9
click at [209, 108] on div "Email* ninamikosza@outlook.com" at bounding box center [458, 90] width 830 height 64
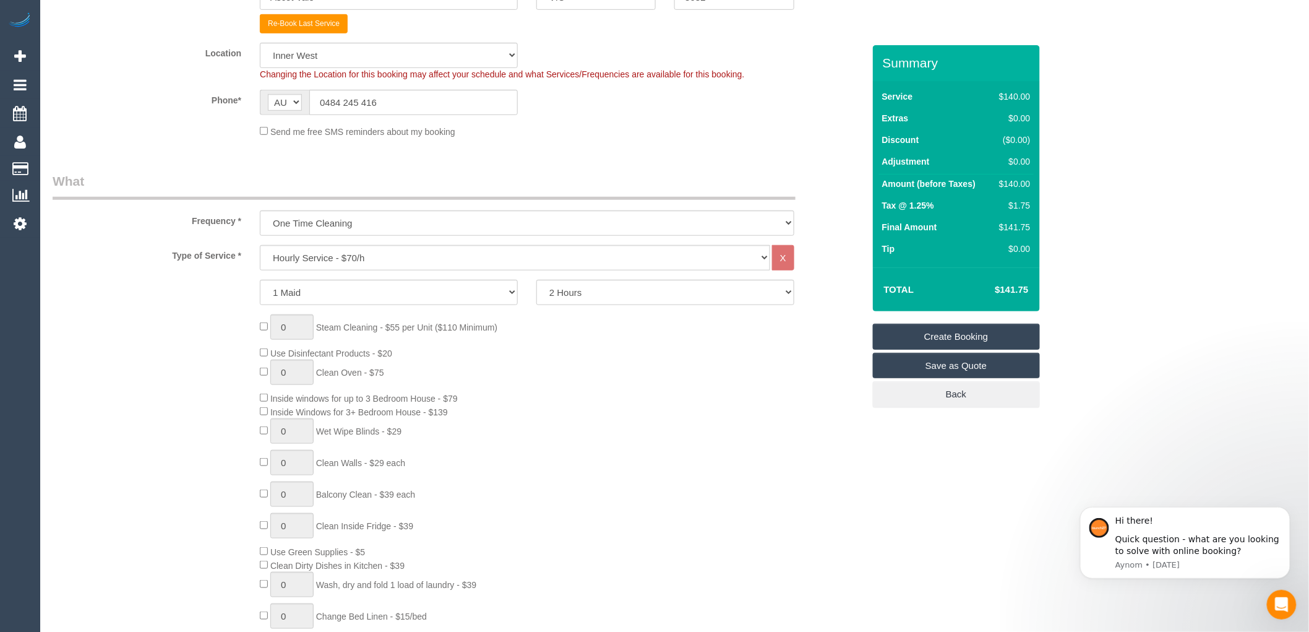
scroll to position [343, 0]
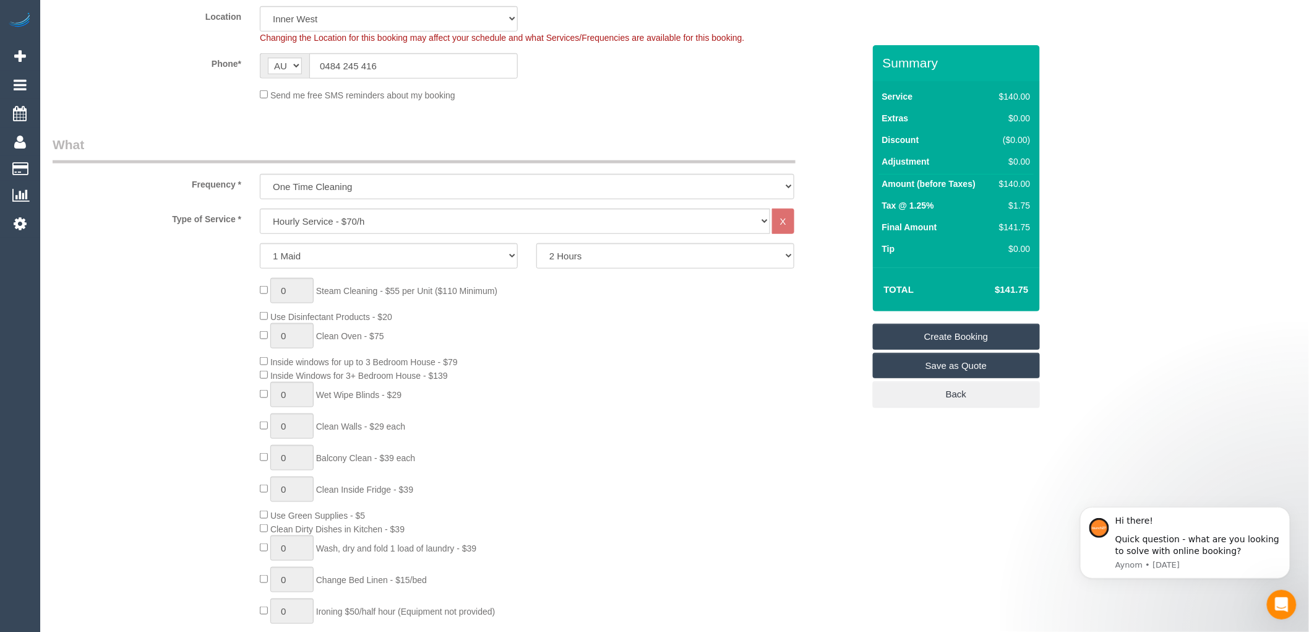
click at [943, 337] on link "Create Booking" at bounding box center [956, 337] width 167 height 26
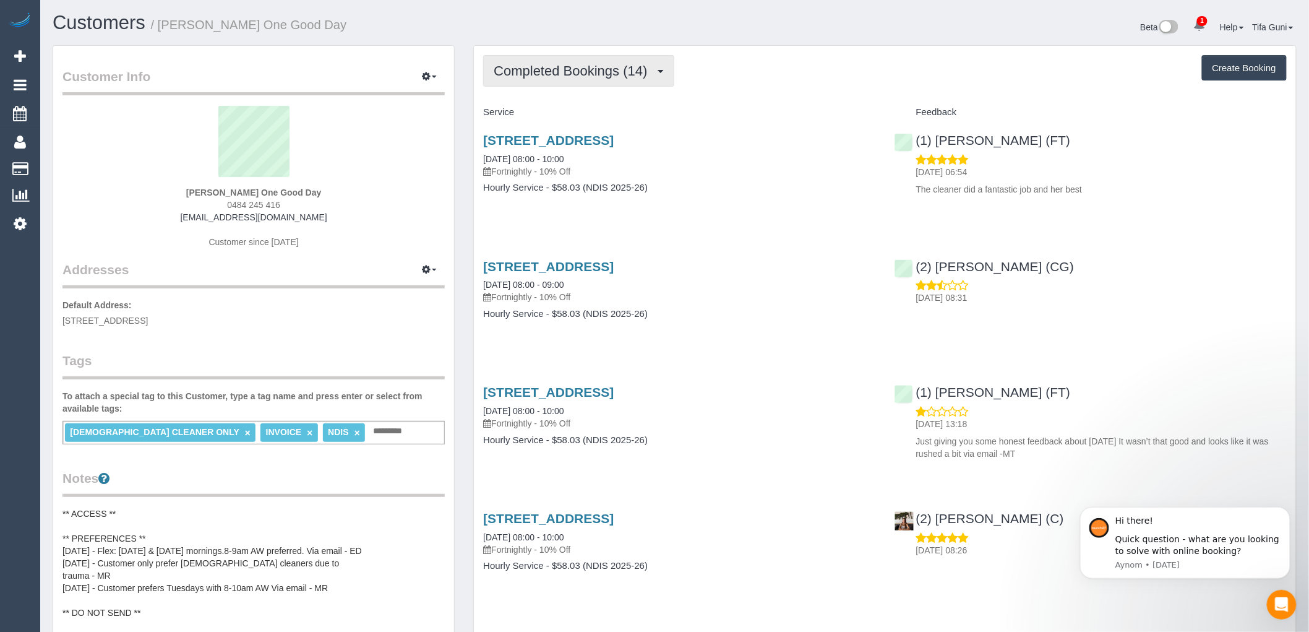
click at [663, 74] on button "Completed Bookings (14)" at bounding box center [578, 71] width 191 height 32
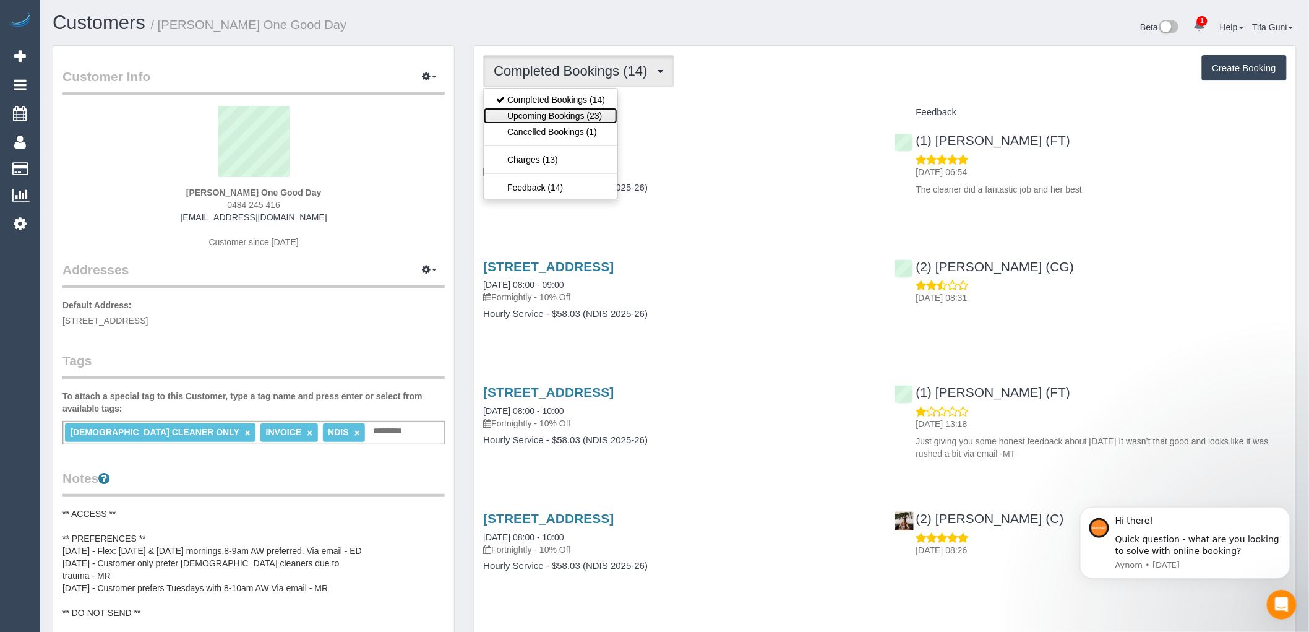
click at [565, 113] on link "Upcoming Bookings (23)" at bounding box center [551, 116] width 134 height 16
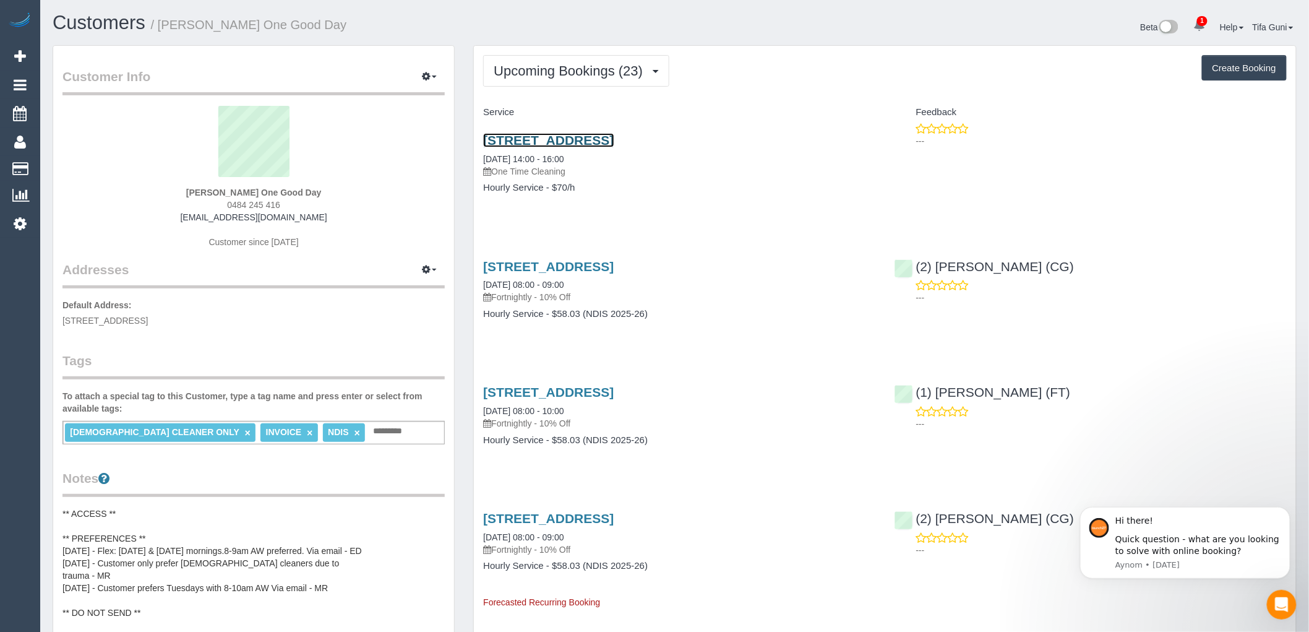
click at [576, 144] on link "[STREET_ADDRESS]" at bounding box center [548, 140] width 131 height 14
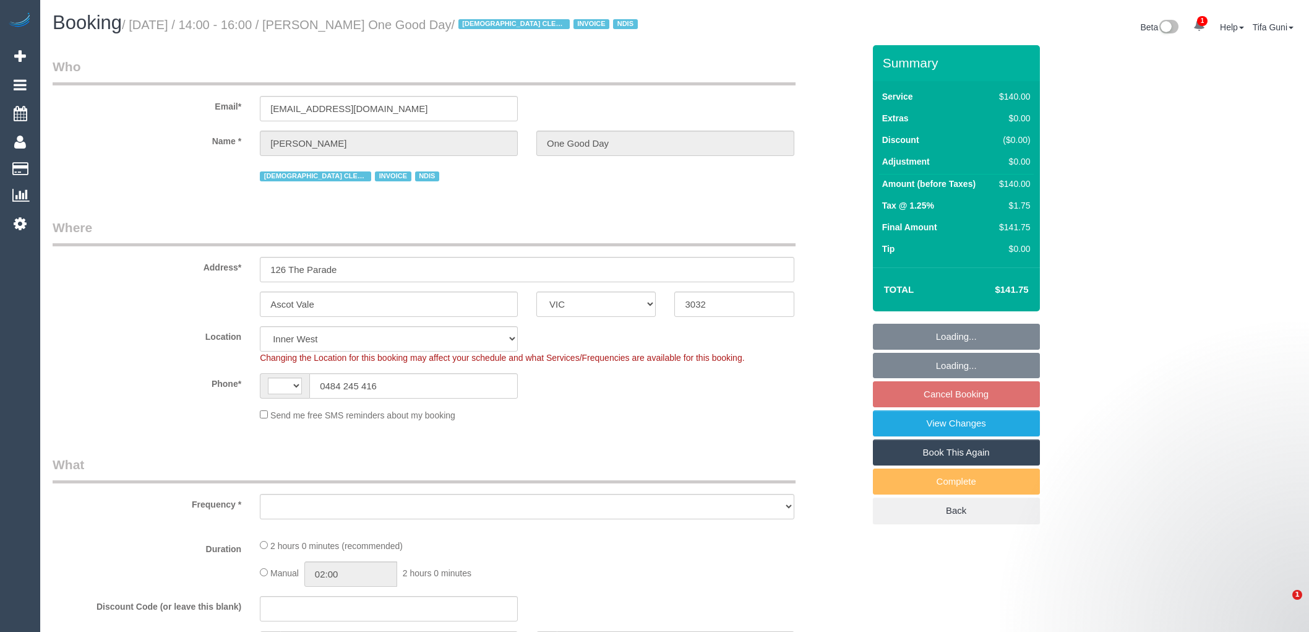
select select "VIC"
select select "string:AU"
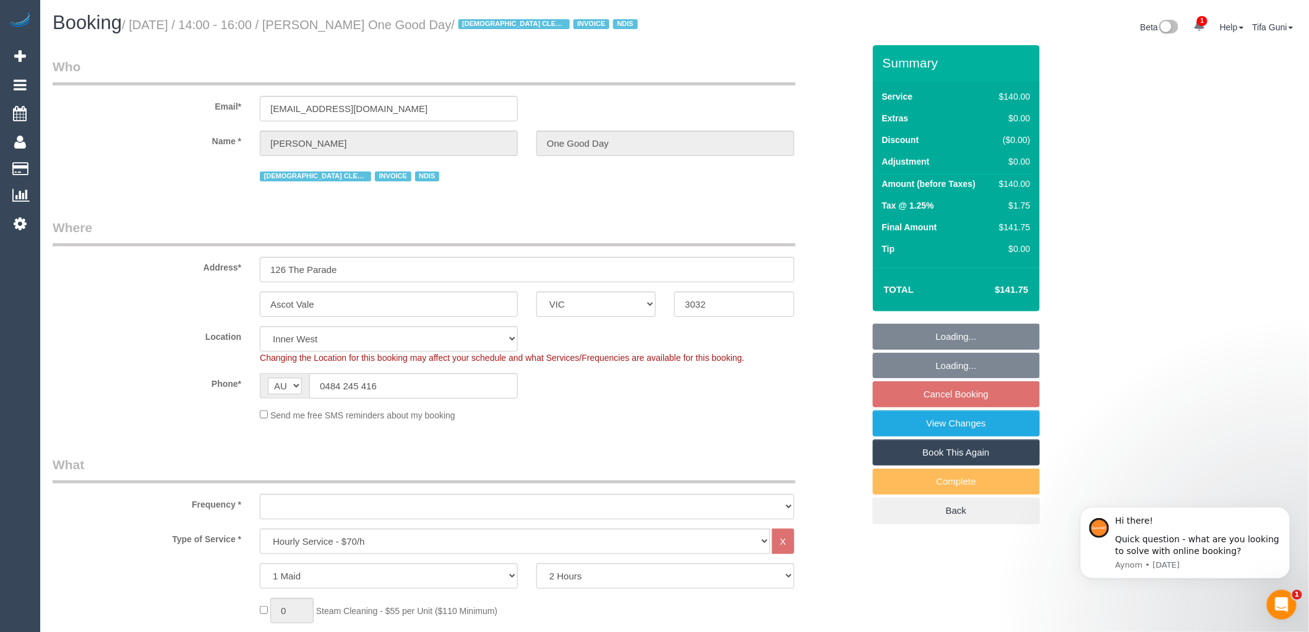
select select "object:1566"
select select "number:28"
select select "number:14"
select select "number:19"
select select "number:24"
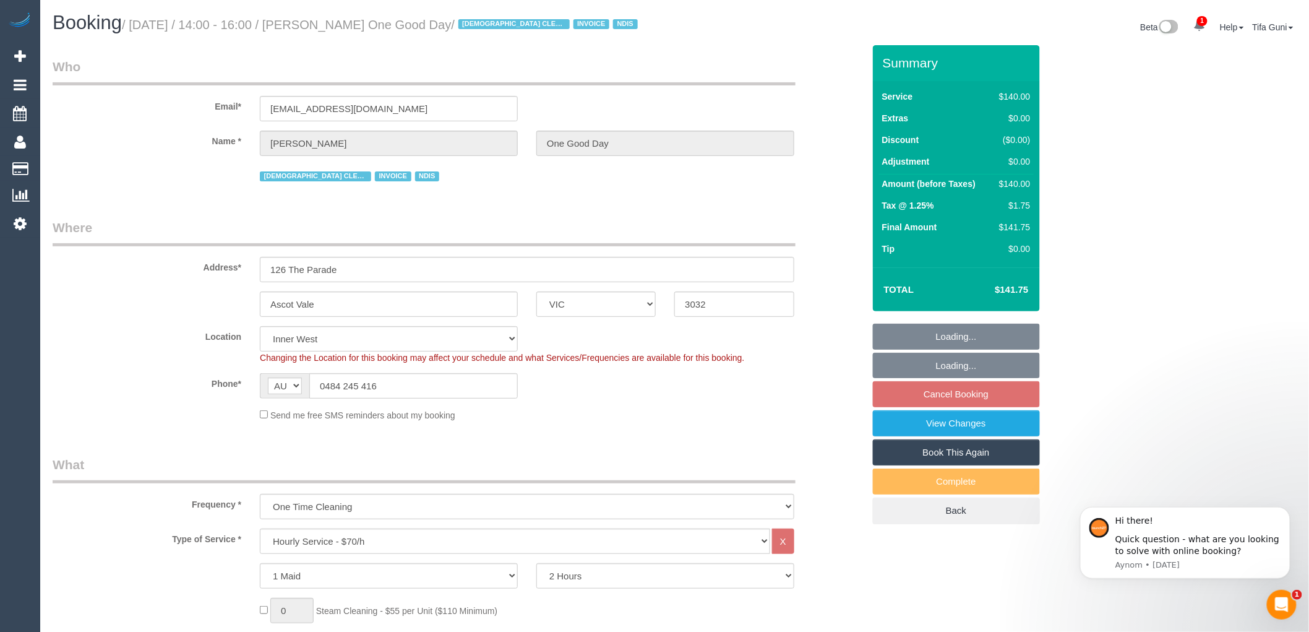
select select "string:stripe-pm_1Ry5Uy2GScqysDRV4VGZdCoe"
select select "spot1"
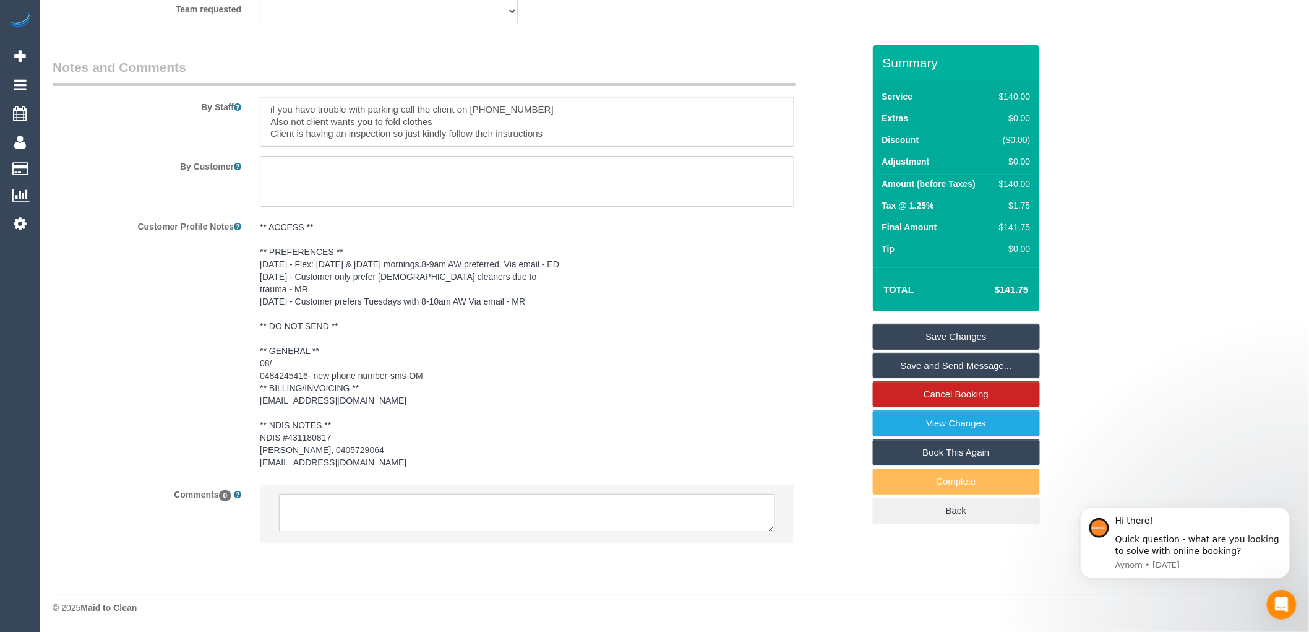
scroll to position [1953, 0]
click at [344, 502] on textarea at bounding box center [527, 513] width 496 height 38
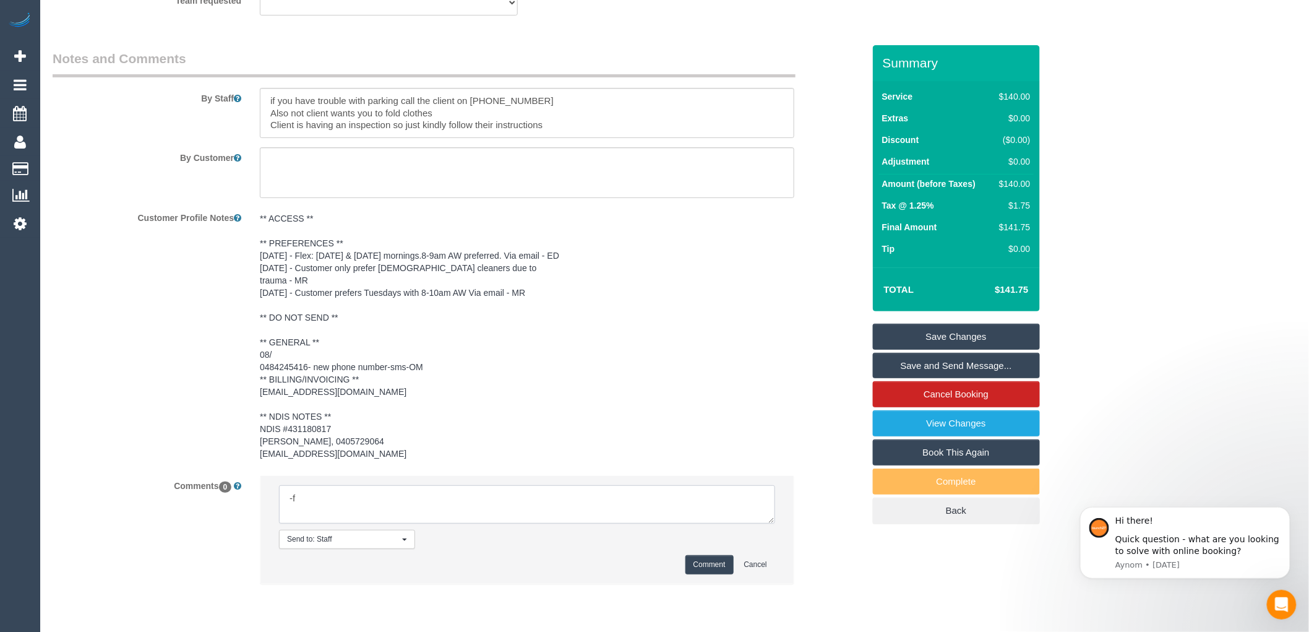
type textarea "-"
paste textarea "Flexibility dates: Flexibility times: Notes: knows we need to review Contact vi…"
click at [369, 503] on textarea at bounding box center [527, 504] width 496 height 38
click at [381, 520] on textarea at bounding box center [527, 504] width 496 height 38
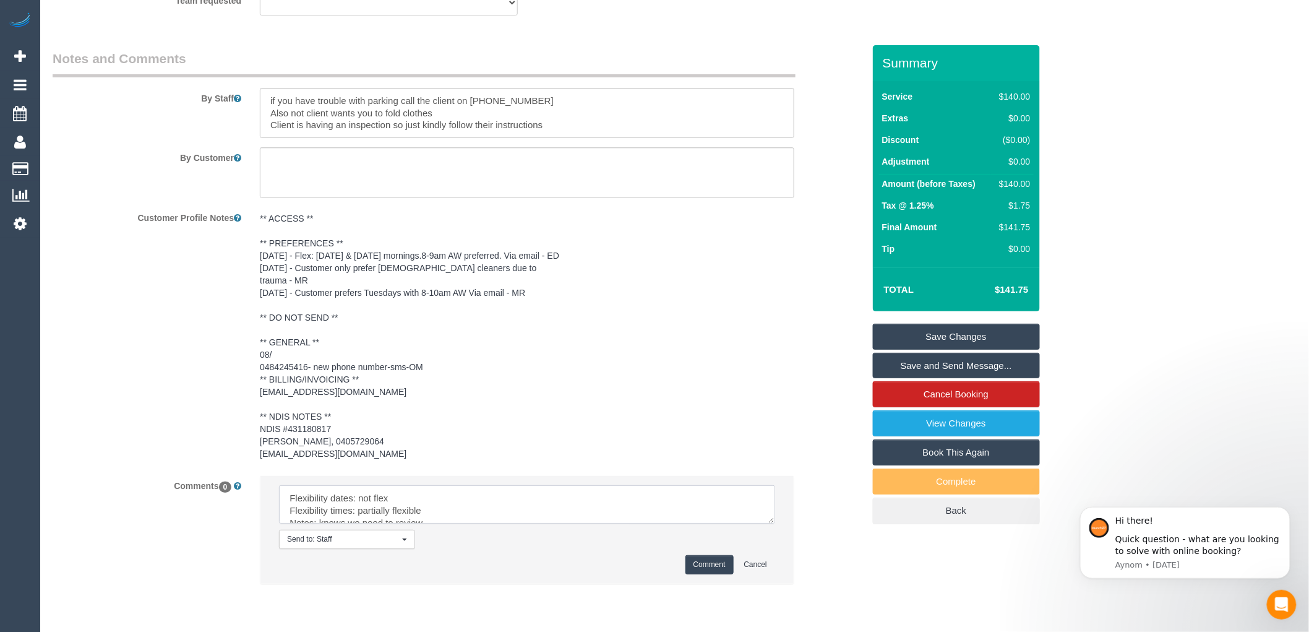
click at [434, 516] on textarea at bounding box center [527, 504] width 496 height 38
type textarea "Flexibility dates: not flex Flexibility times: partially flexible as long as it…"
click at [707, 574] on button "Comment" at bounding box center [710, 564] width 48 height 19
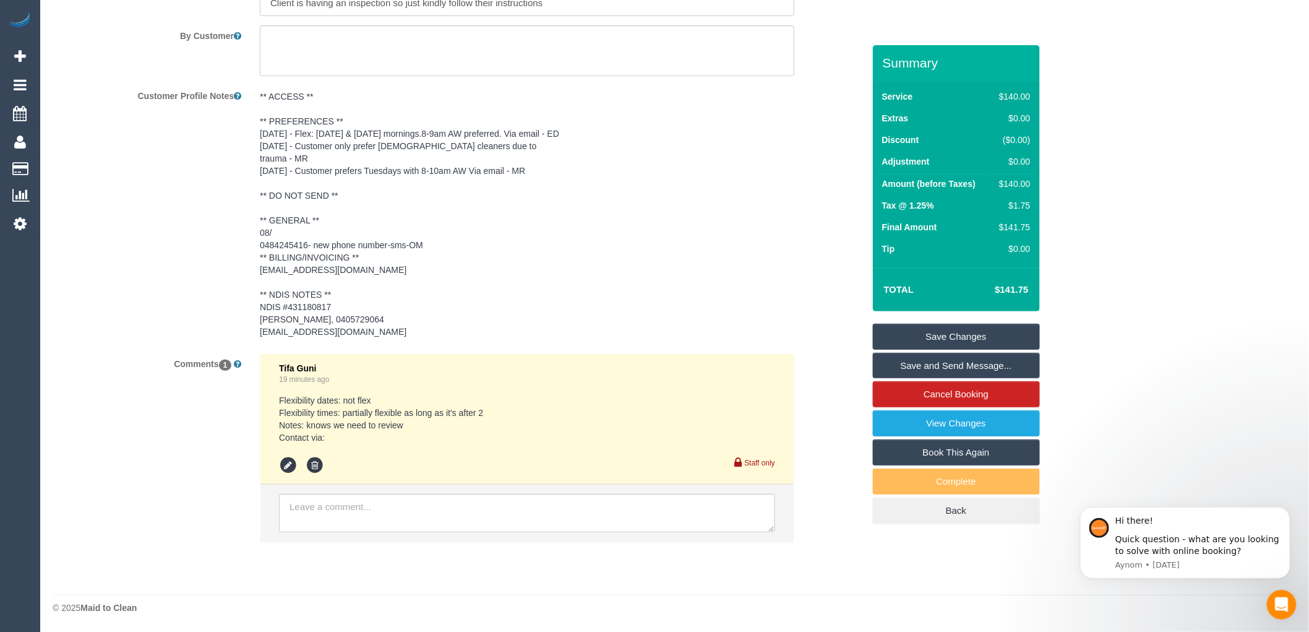
scroll to position [2083, 0]
click at [288, 463] on icon at bounding box center [288, 465] width 19 height 19
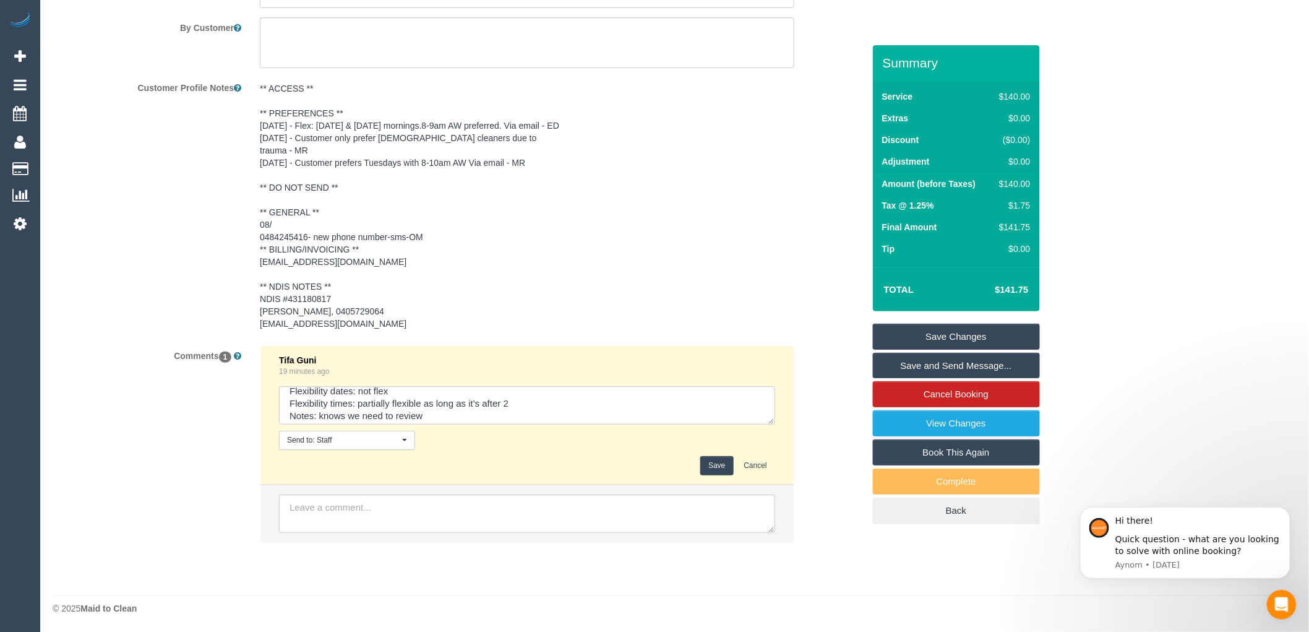
scroll to position [0, 0]
click at [394, 405] on textarea at bounding box center [527, 405] width 496 height 38
type textarea "Flexibility dates: can do [DATE] or [DATE] Flexibility times: partially flexibl…"
click at [710, 475] on button "Save" at bounding box center [717, 465] width 33 height 19
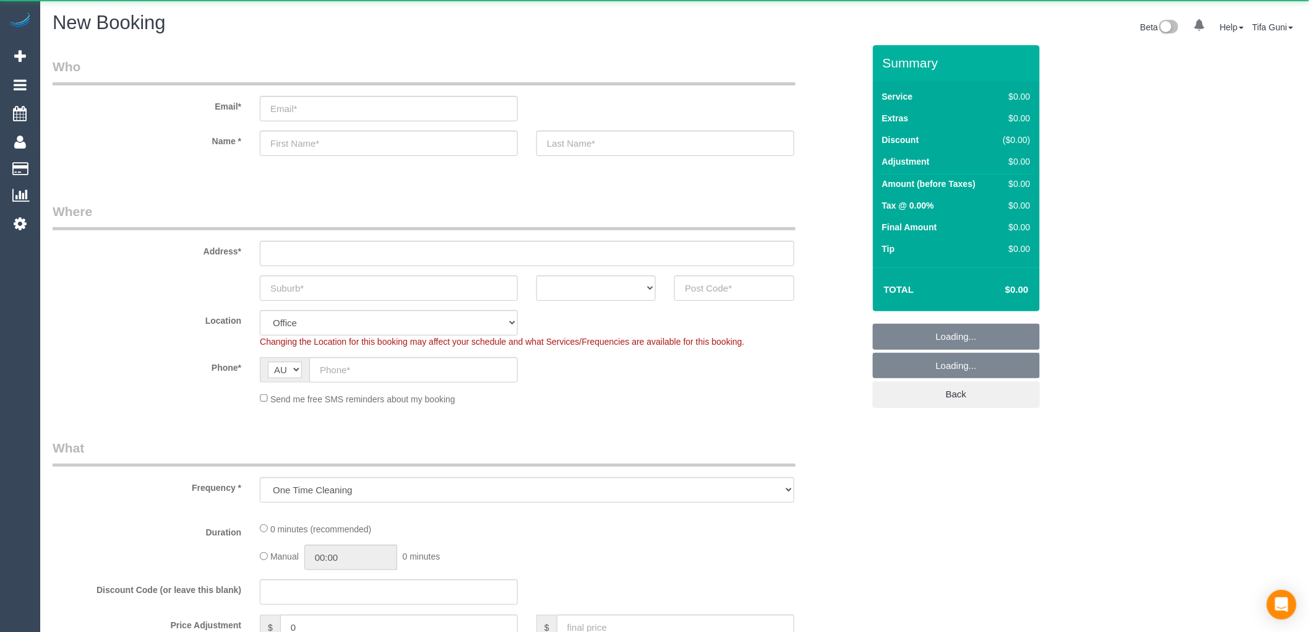
select select "object:816"
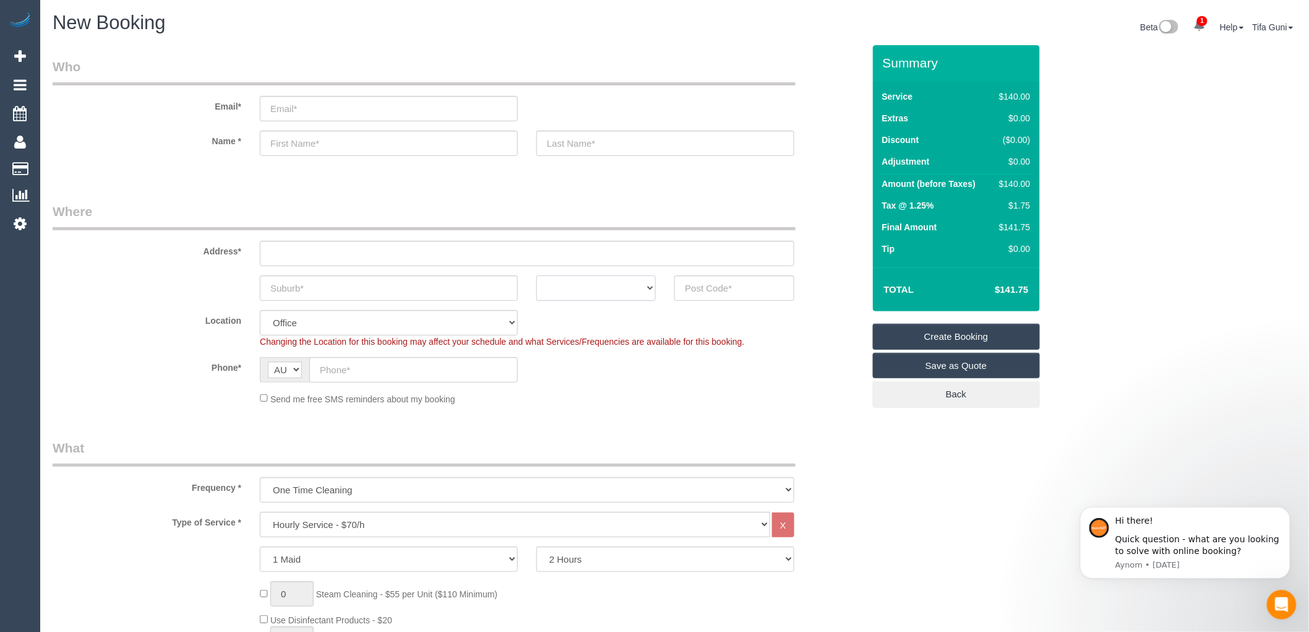
click at [648, 289] on select "ACT [GEOGRAPHIC_DATA] NT [GEOGRAPHIC_DATA] SA TAS [GEOGRAPHIC_DATA] [GEOGRAPHIC…" at bounding box center [596, 287] width 119 height 25
select select "VIC"
click at [537, 275] on select "ACT [GEOGRAPHIC_DATA] NT [GEOGRAPHIC_DATA] SA TAS [GEOGRAPHIC_DATA] [GEOGRAPHIC…" at bounding box center [596, 287] width 119 height 25
click at [713, 285] on input "text" at bounding box center [734, 287] width 119 height 25
drag, startPoint x: 719, startPoint y: 289, endPoint x: 657, endPoint y: 291, distance: 61.9
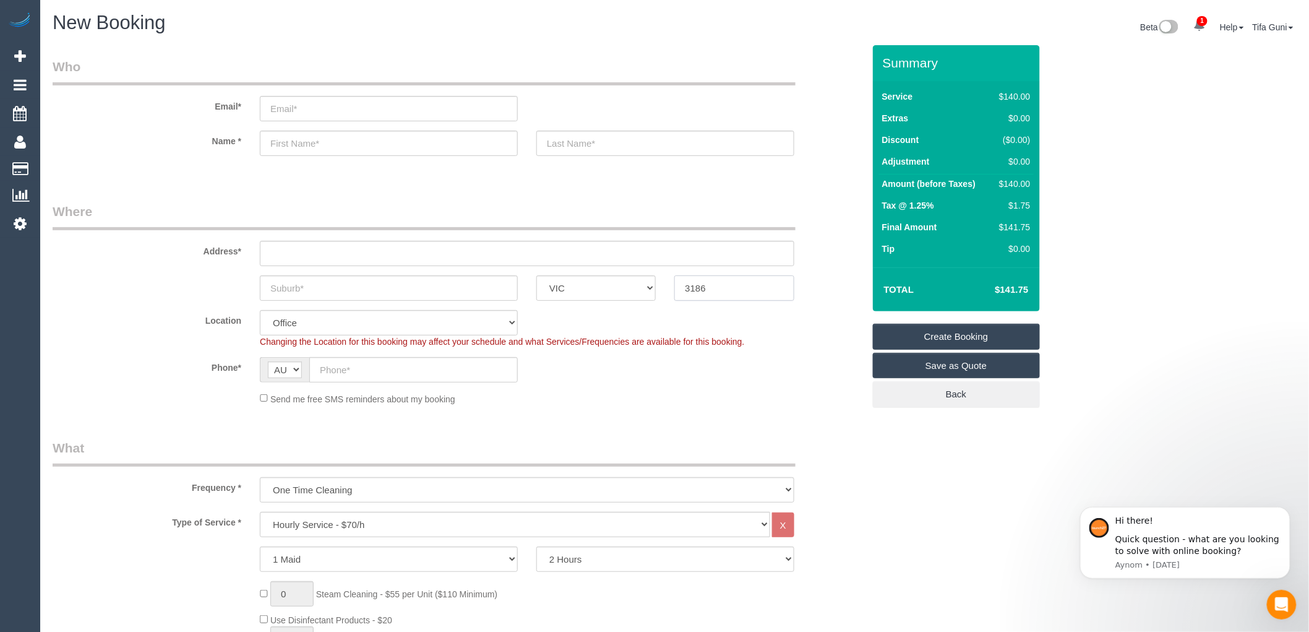
click at [657, 291] on div "ACT [GEOGRAPHIC_DATA] NT [GEOGRAPHIC_DATA] SA TAS [GEOGRAPHIC_DATA] [GEOGRAPHIC…" at bounding box center [458, 287] width 830 height 25
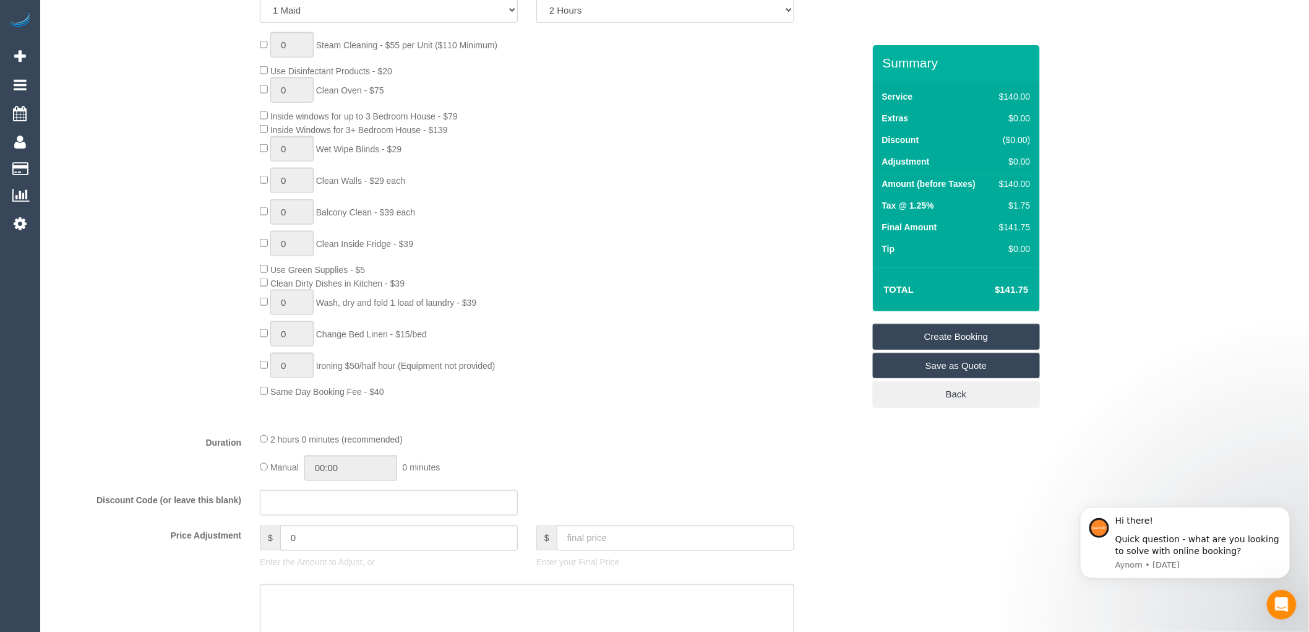
scroll to position [137, 0]
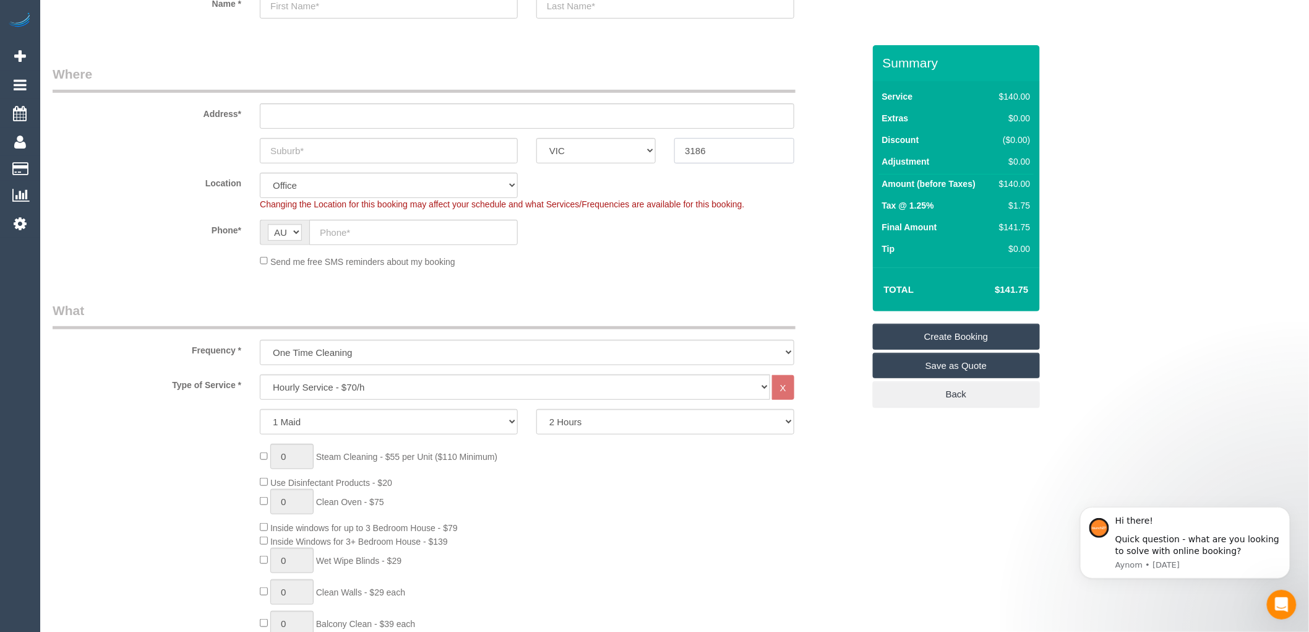
type input "3186"
click at [727, 155] on input "3186" at bounding box center [734, 150] width 119 height 25
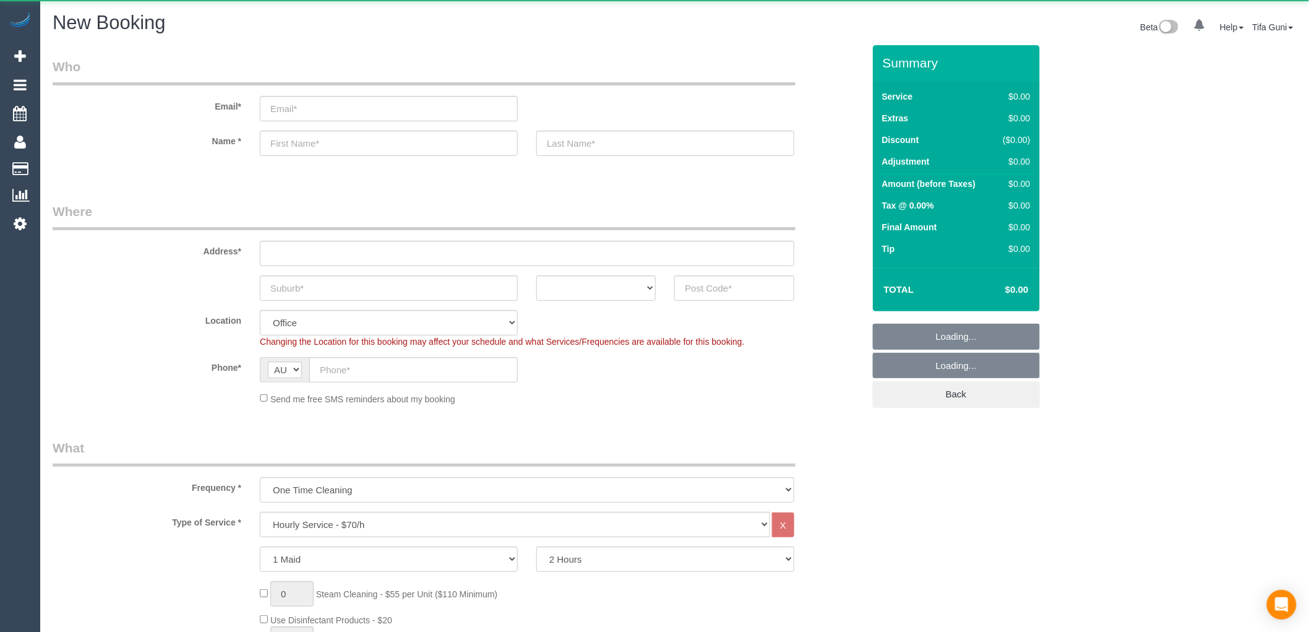
select select "object:2099"
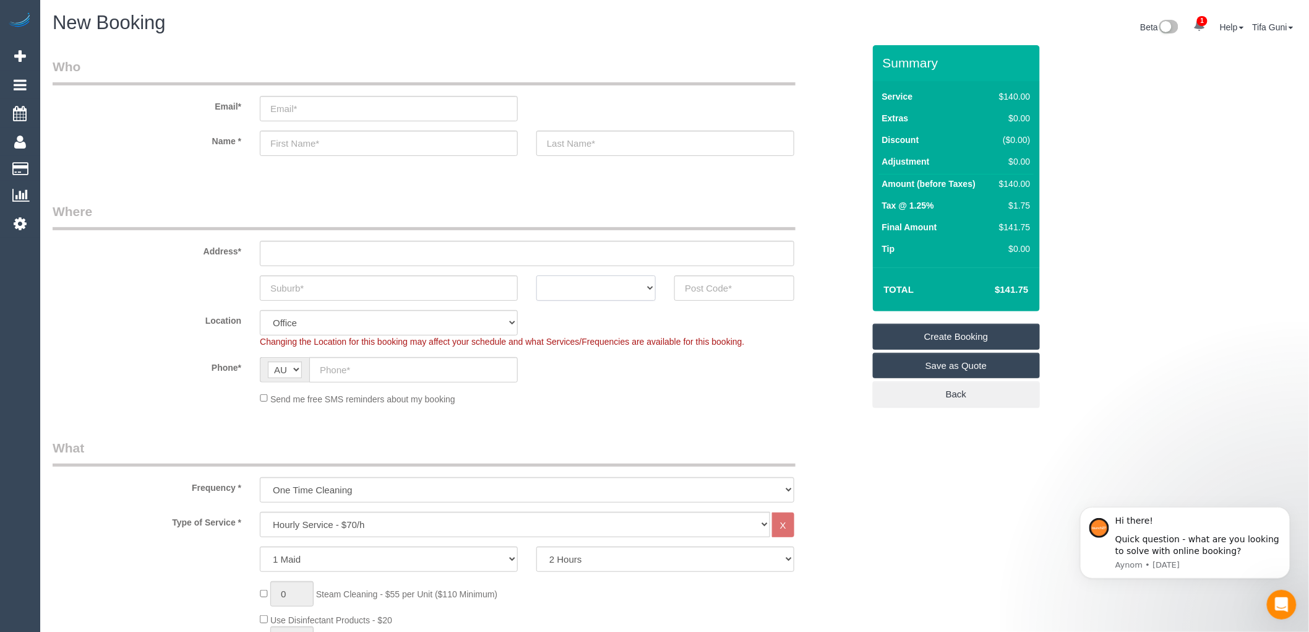
click at [590, 282] on select "ACT [GEOGRAPHIC_DATA] NT [GEOGRAPHIC_DATA] SA TAS [GEOGRAPHIC_DATA] [GEOGRAPHIC…" at bounding box center [596, 287] width 119 height 25
select select "VIC"
click at [537, 275] on select "ACT [GEOGRAPHIC_DATA] NT [GEOGRAPHIC_DATA] SA TAS [GEOGRAPHIC_DATA] [GEOGRAPHIC…" at bounding box center [596, 287] width 119 height 25
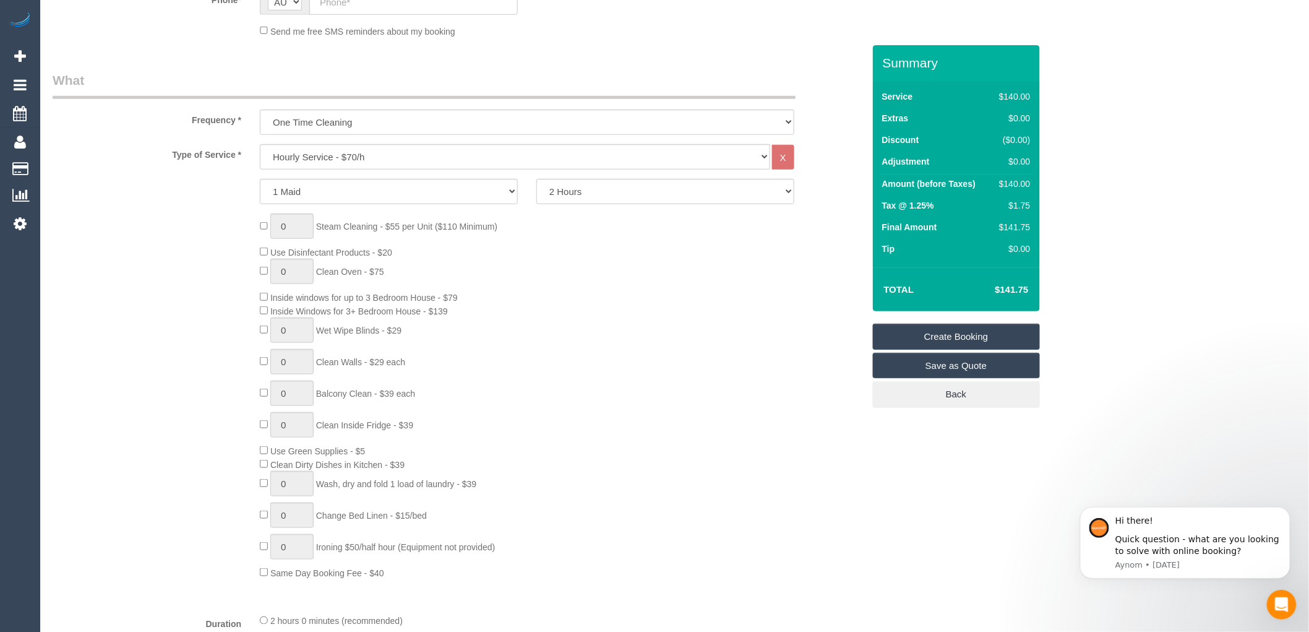
scroll to position [343, 0]
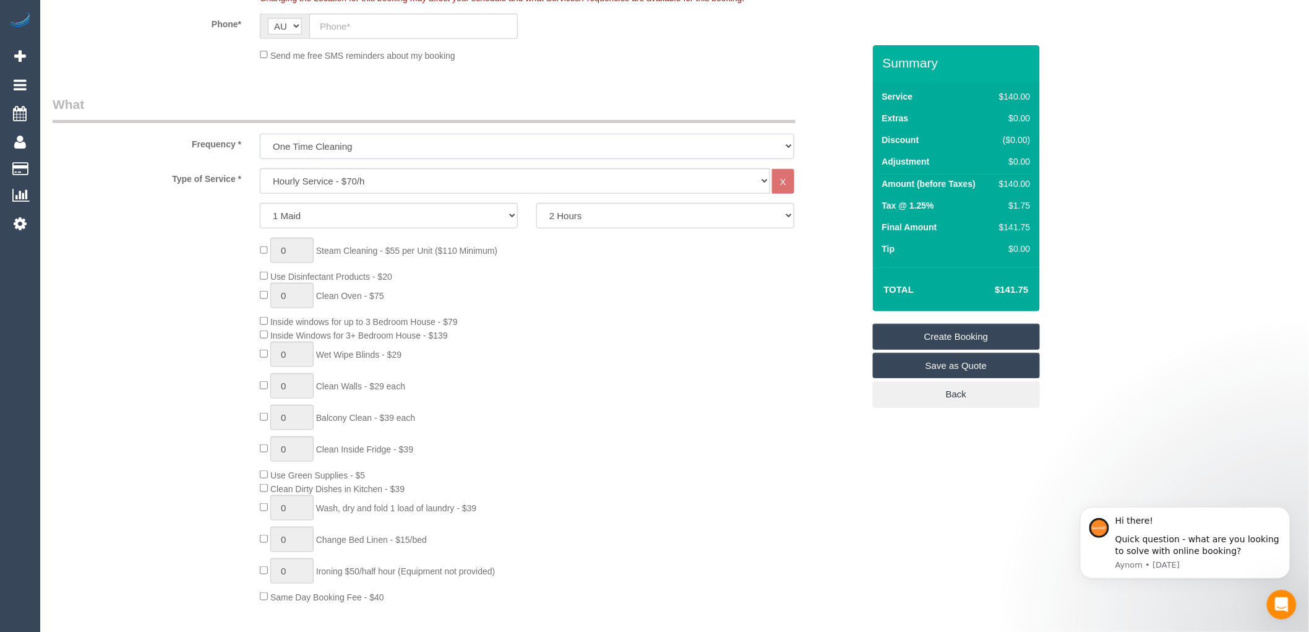
click at [342, 137] on select "One Time Cleaning Weekly - 10% Off - 10.00% (0% for the First Booking) Fortnigh…" at bounding box center [527, 146] width 535 height 25
select select "object:2100"
click at [260, 134] on select "One Time Cleaning Weekly - 10% Off - 10.00% (0% for the First Booking) Fortnigh…" at bounding box center [527, 146] width 535 height 25
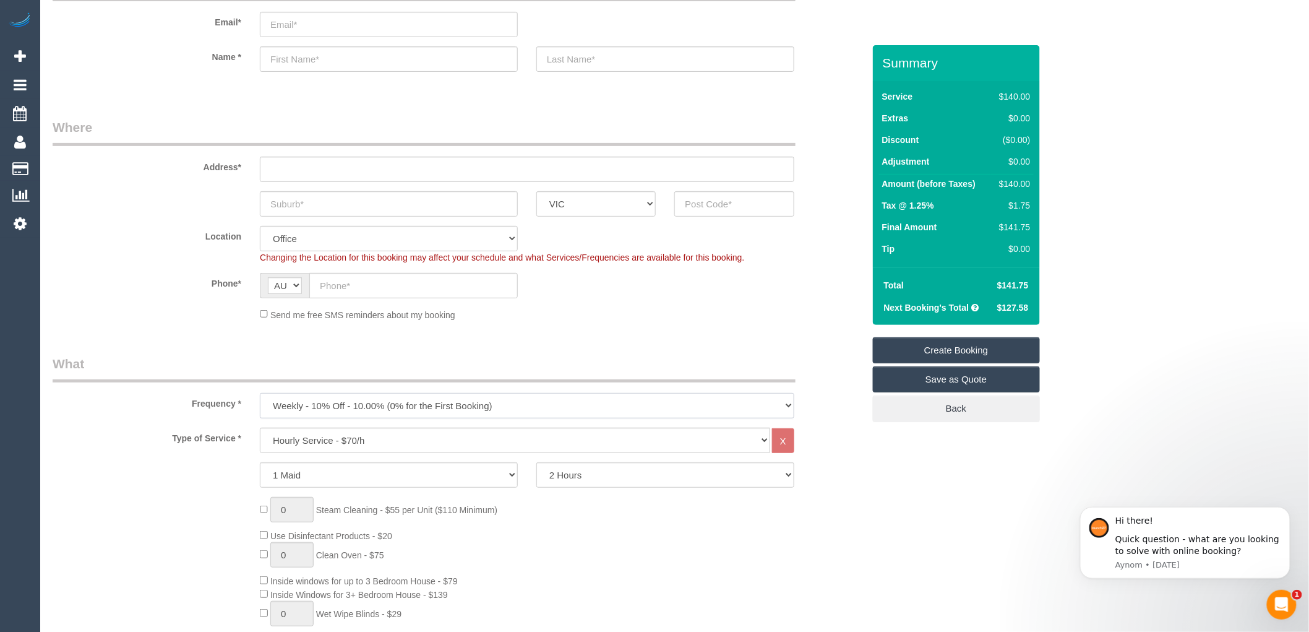
scroll to position [69, 0]
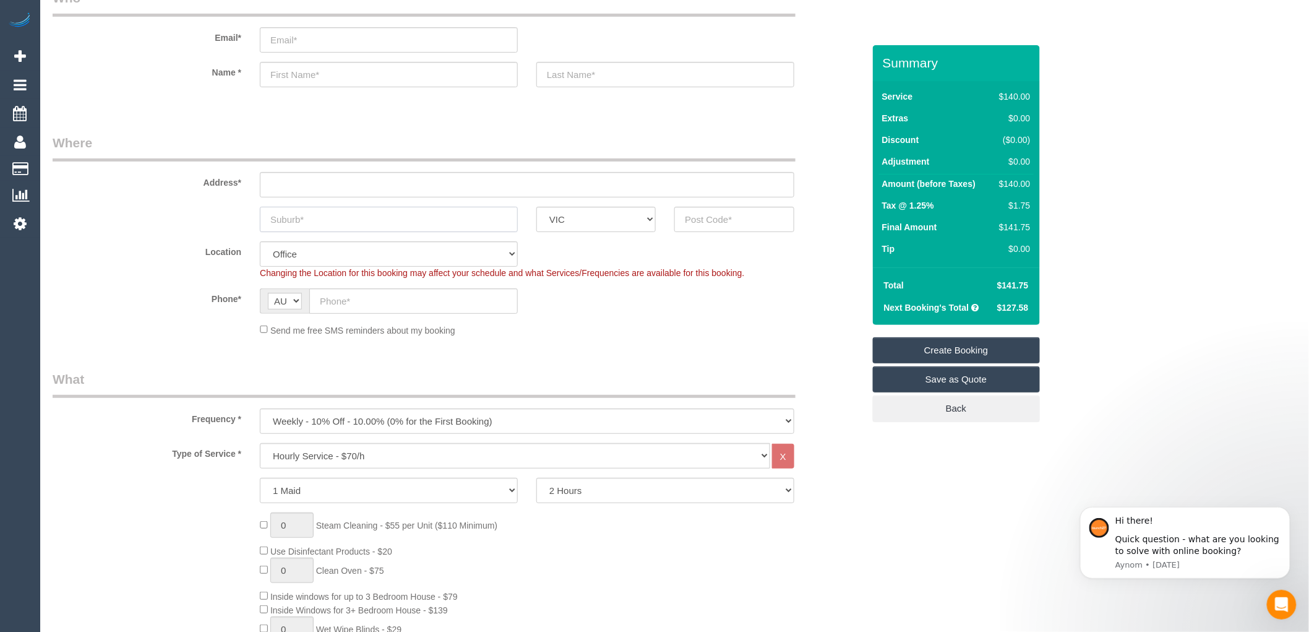
click at [387, 223] on input "text" at bounding box center [389, 219] width 258 height 25
click at [712, 220] on input "text" at bounding box center [734, 219] width 119 height 25
type input "3121"
click at [322, 219] on input "text" at bounding box center [389, 219] width 258 height 25
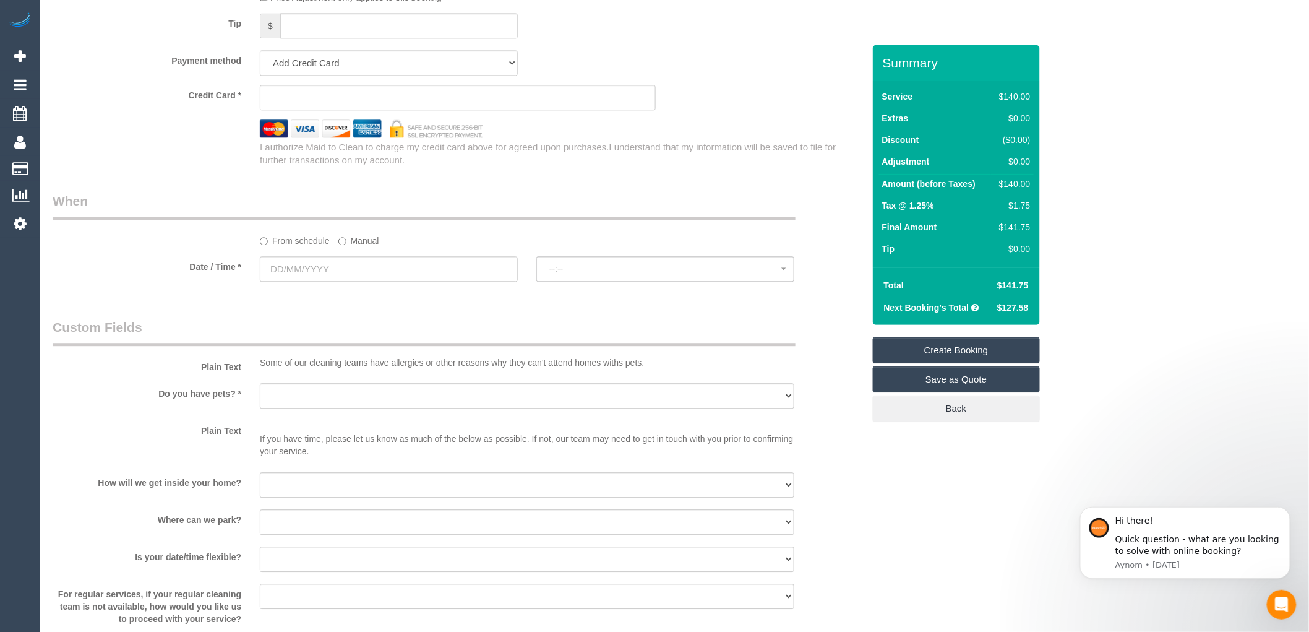
scroll to position [1238, 0]
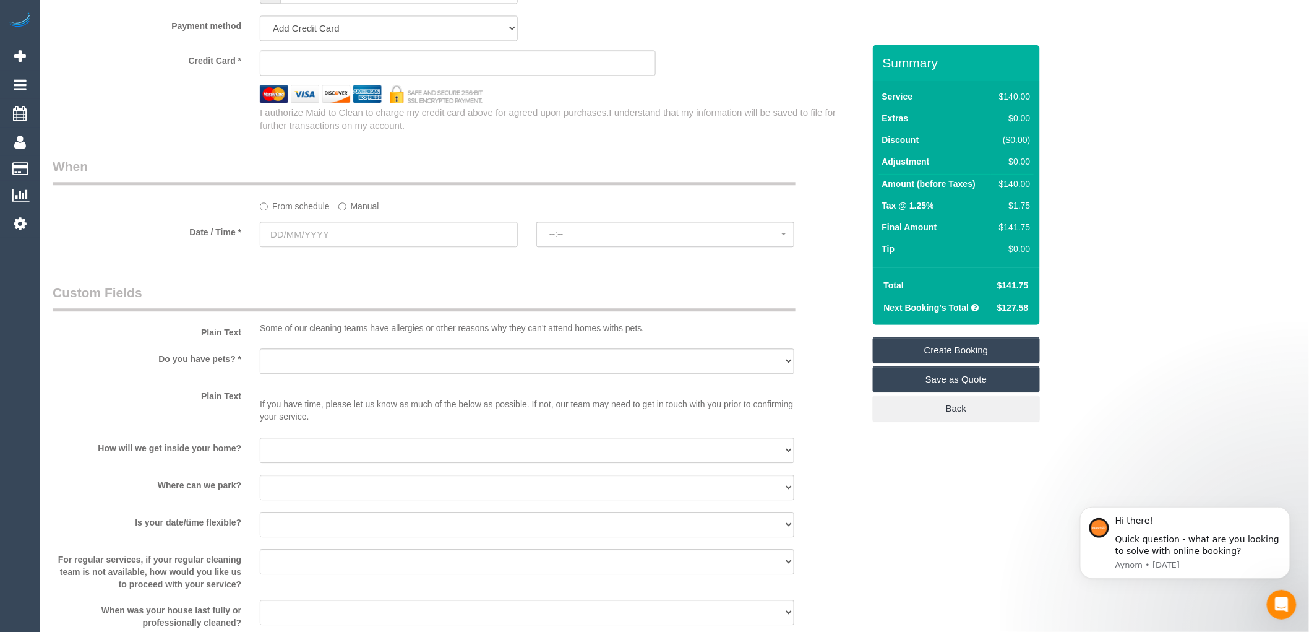
type input "Richmond"
click at [399, 242] on input "text" at bounding box center [389, 234] width 258 height 25
click at [516, 199] on div "From schedule Manual" at bounding box center [458, 184] width 830 height 55
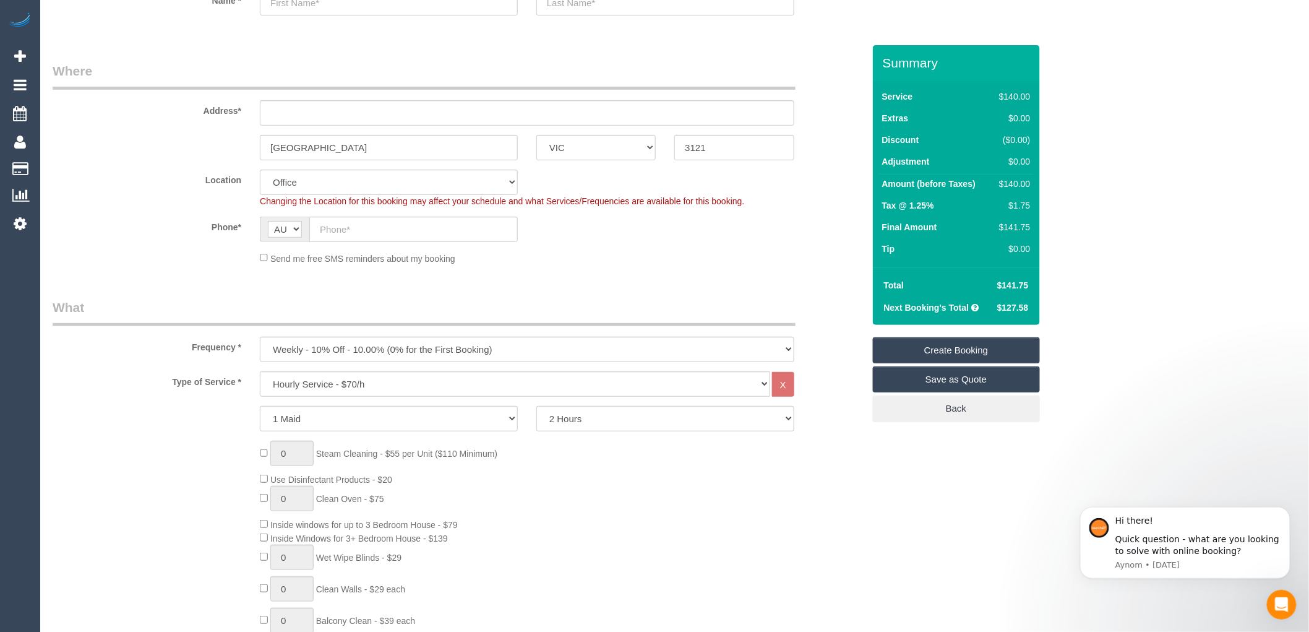
scroll to position [137, 0]
click at [289, 113] on input "text" at bounding box center [527, 115] width 535 height 25
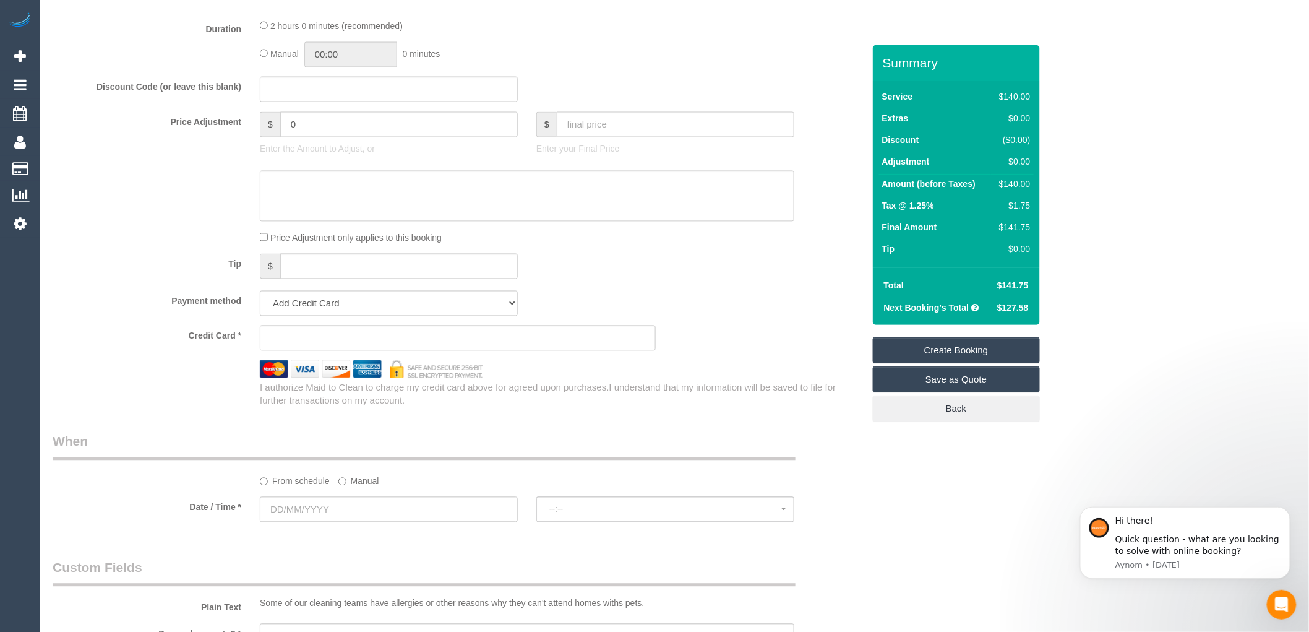
scroll to position [1100, 0]
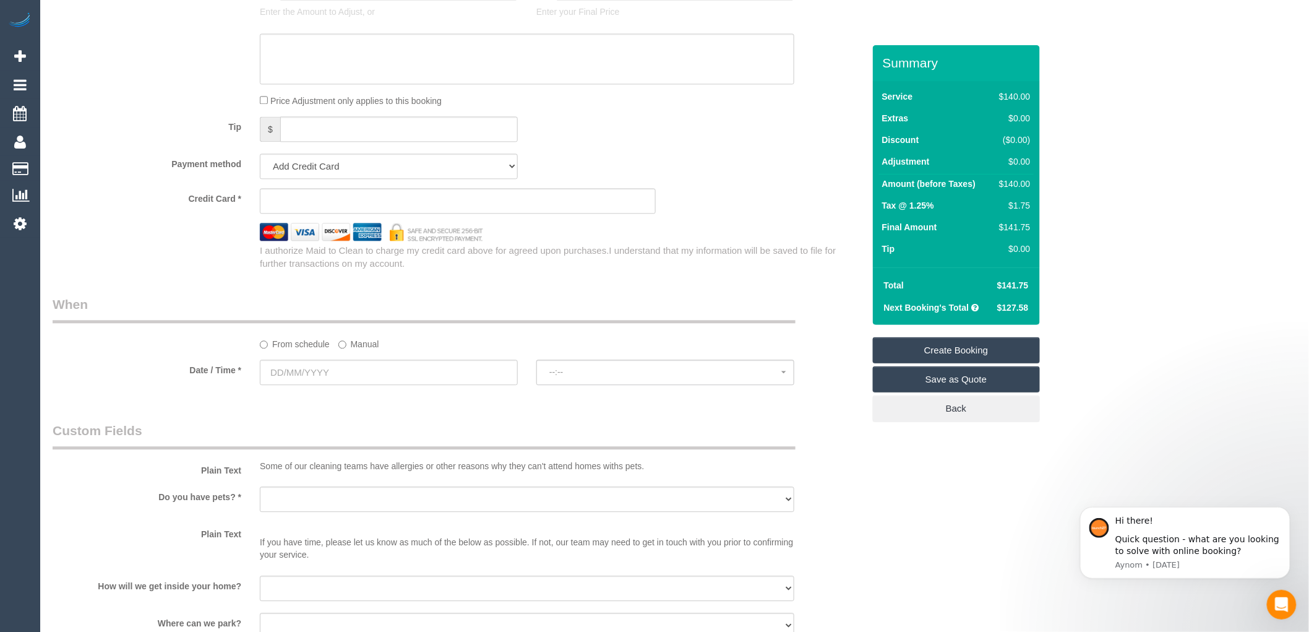
type input "-"
click at [333, 373] on input "text" at bounding box center [389, 372] width 258 height 25
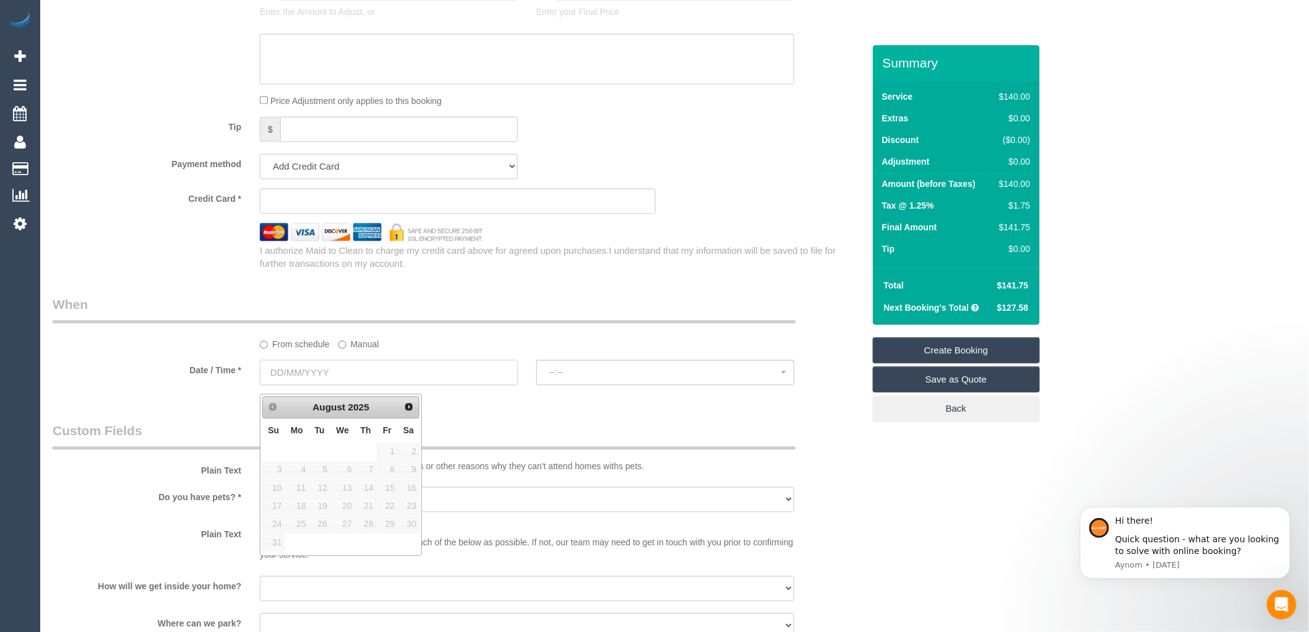
select select "58"
select select "object:2124"
click at [351, 521] on link "27" at bounding box center [343, 524] width 24 height 17
type input "[DATE]"
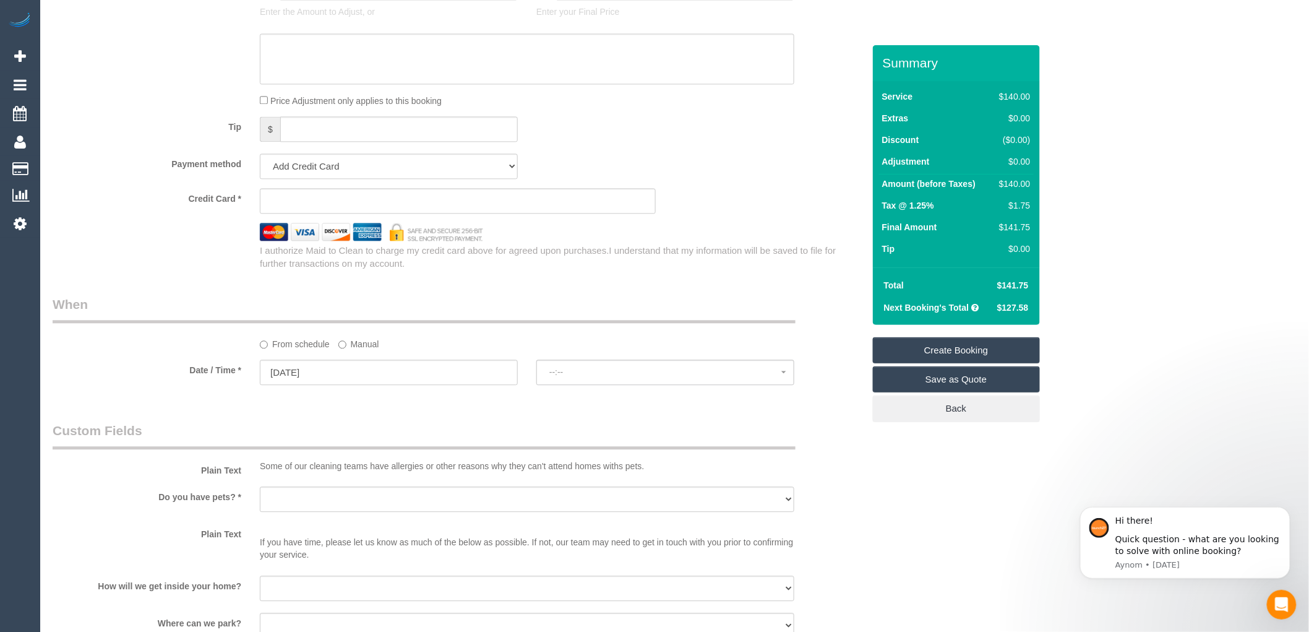
select select "spot1"
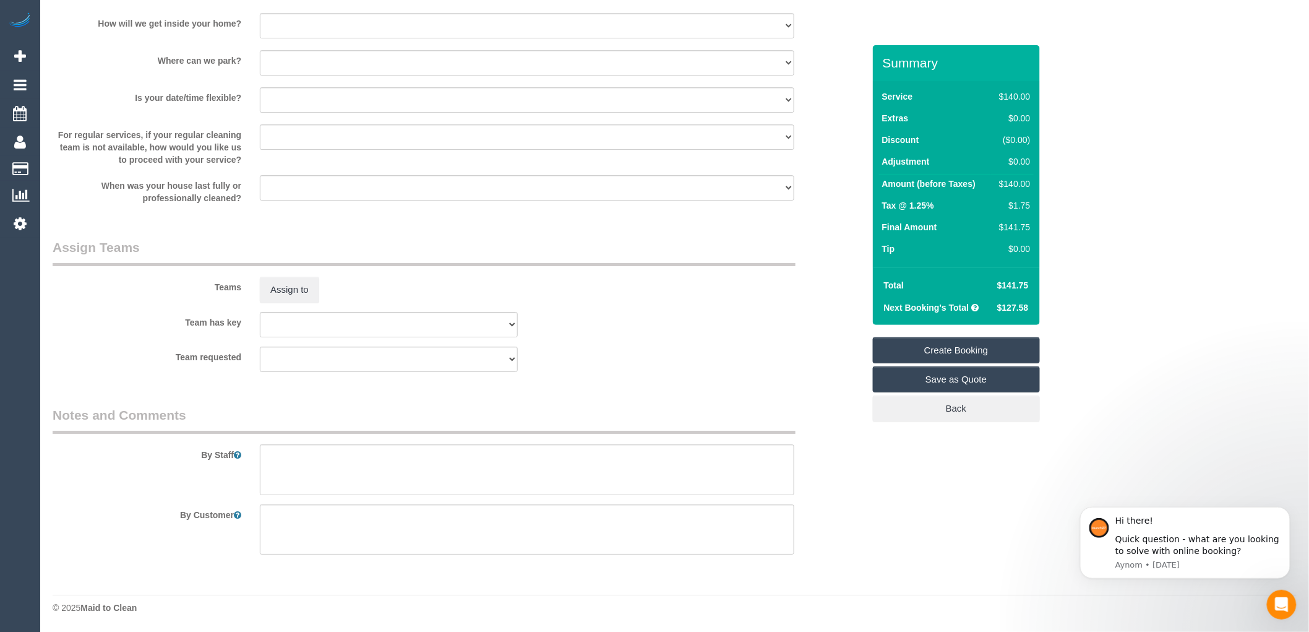
scroll to position [1670, 0]
click at [299, 452] on textarea at bounding box center [527, 469] width 535 height 51
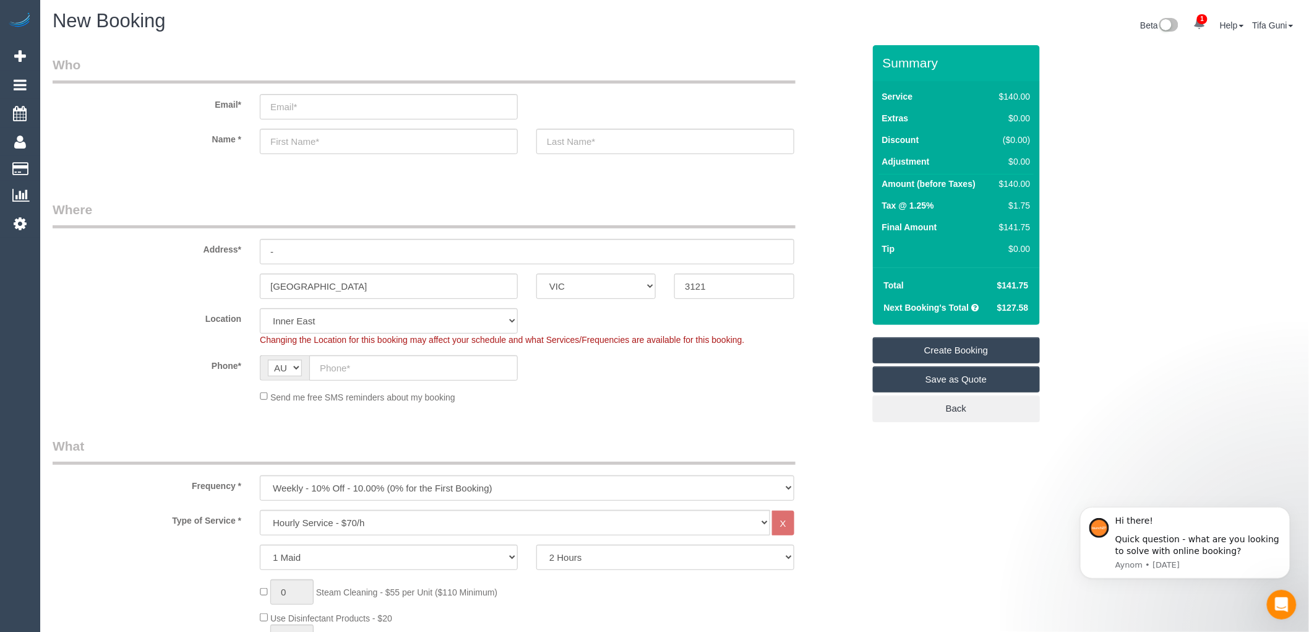
scroll to position [0, 0]
type textarea "Flexible wednesday or thursday"
click at [293, 108] on input "email" at bounding box center [389, 108] width 258 height 25
type input "anaroa@gmail.com"
click at [308, 145] on input "text" at bounding box center [389, 143] width 258 height 25
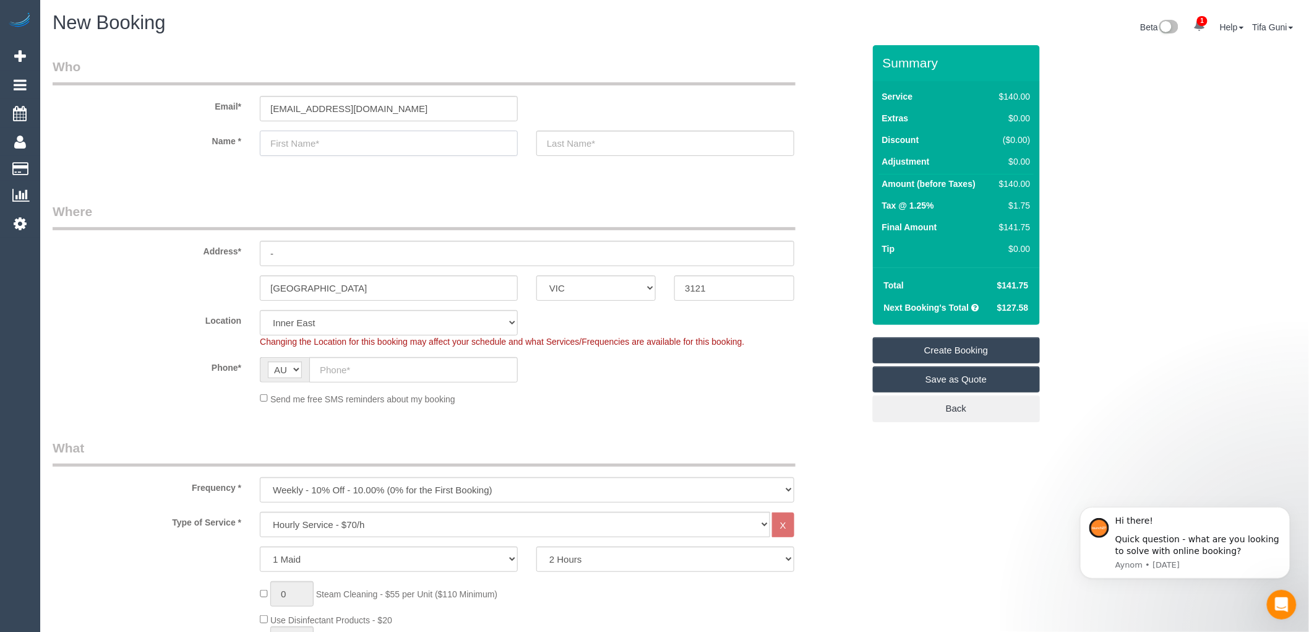
select select "spot22"
type input "[PERSON_NAME]"
click at [553, 150] on input "text" at bounding box center [666, 143] width 258 height 25
type input "Arora"
click at [301, 256] on input "-" at bounding box center [527, 253] width 535 height 25
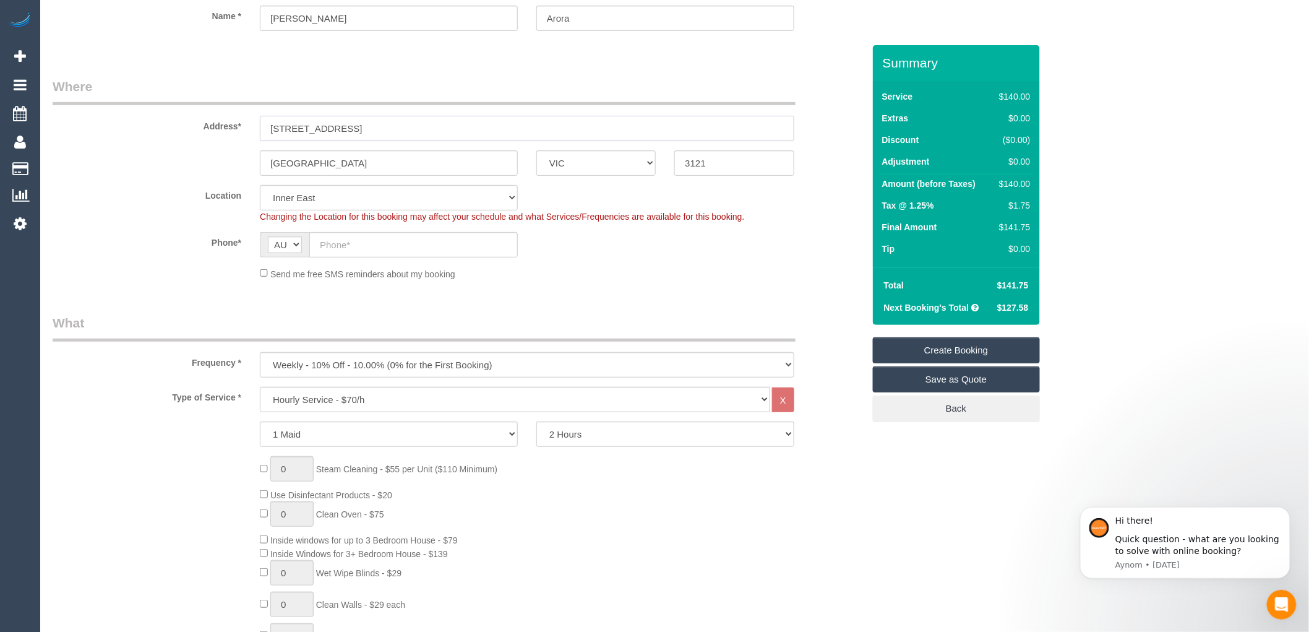
scroll to position [206, 0]
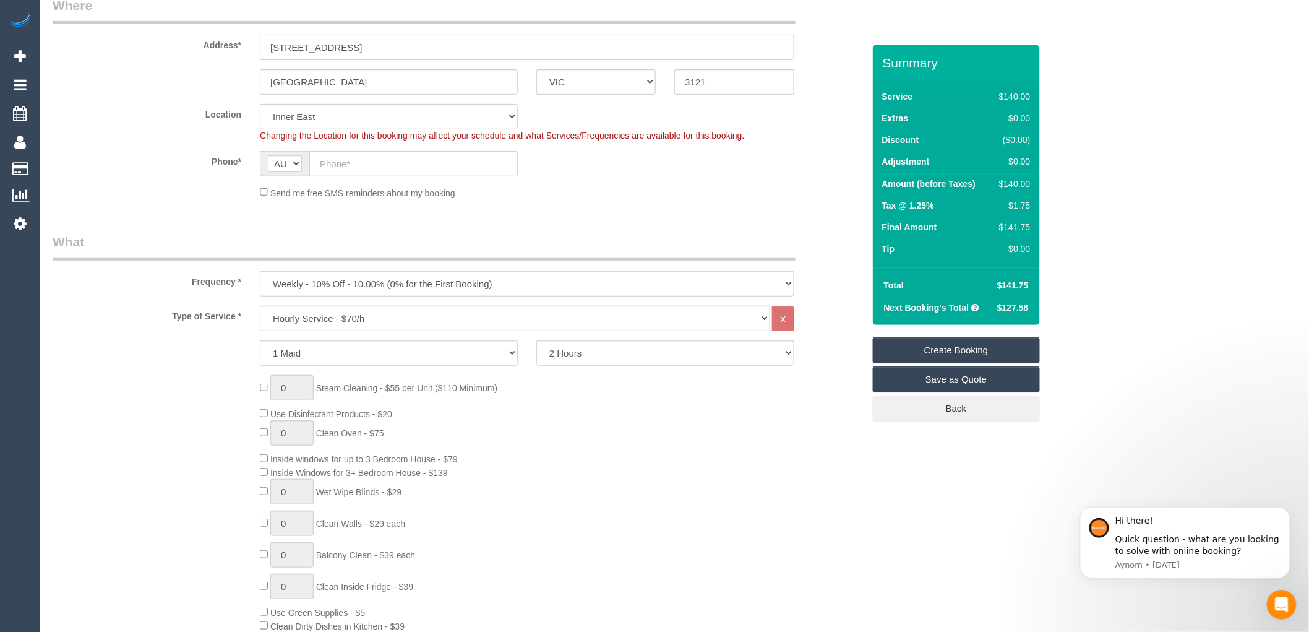
type input "[STREET_ADDRESS]"
click at [359, 166] on input "text" at bounding box center [413, 163] width 209 height 25
click at [357, 162] on input "text" at bounding box center [413, 163] width 209 height 25
paste input "61 452 524 600"
click at [330, 168] on input "61 452 524 600" at bounding box center [413, 163] width 209 height 25
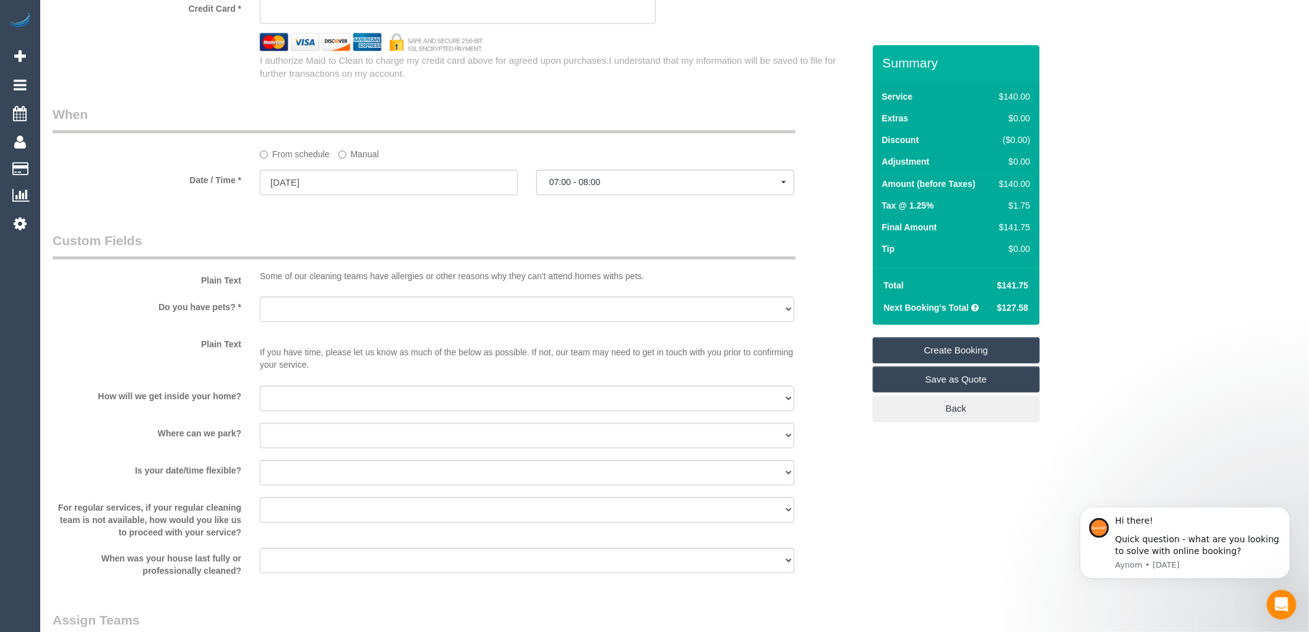
scroll to position [1306, 0]
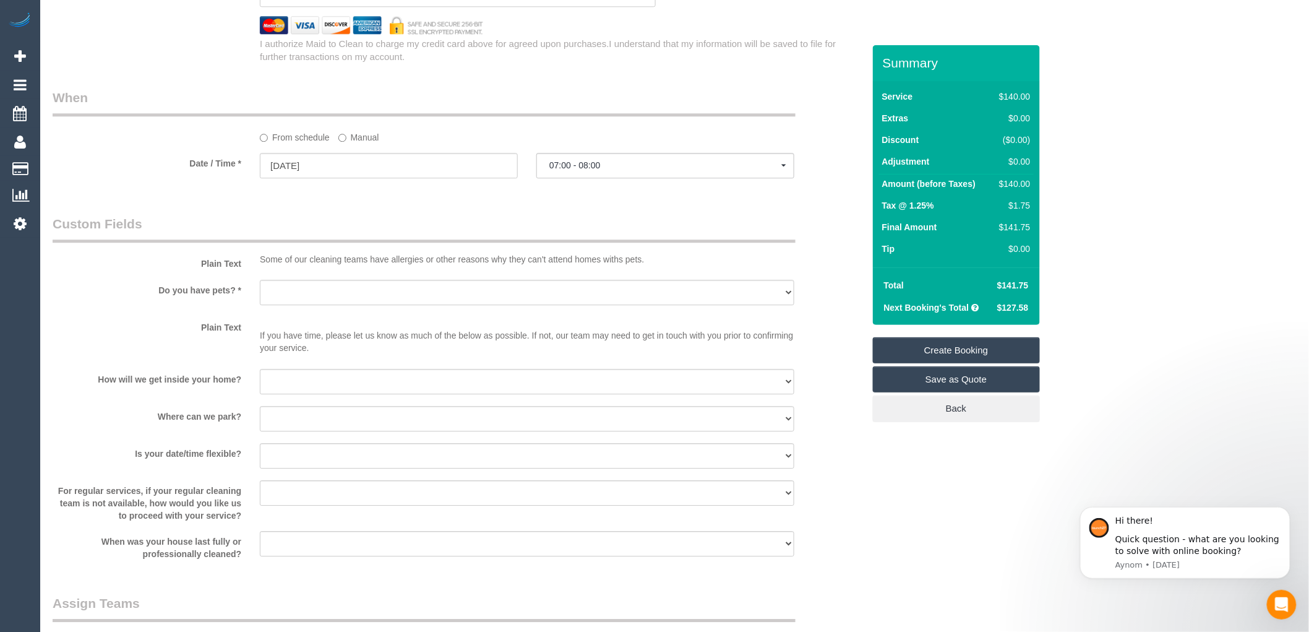
type input "0452 524 600"
click at [301, 299] on select "Yes - Cats Yes - Dogs No pets Yes - Dogs and Cats Yes - Other" at bounding box center [527, 292] width 535 height 25
select select "number:28"
click at [260, 288] on select "Yes - Cats Yes - Dogs No pets Yes - Dogs and Cats Yes - Other" at bounding box center [527, 292] width 535 height 25
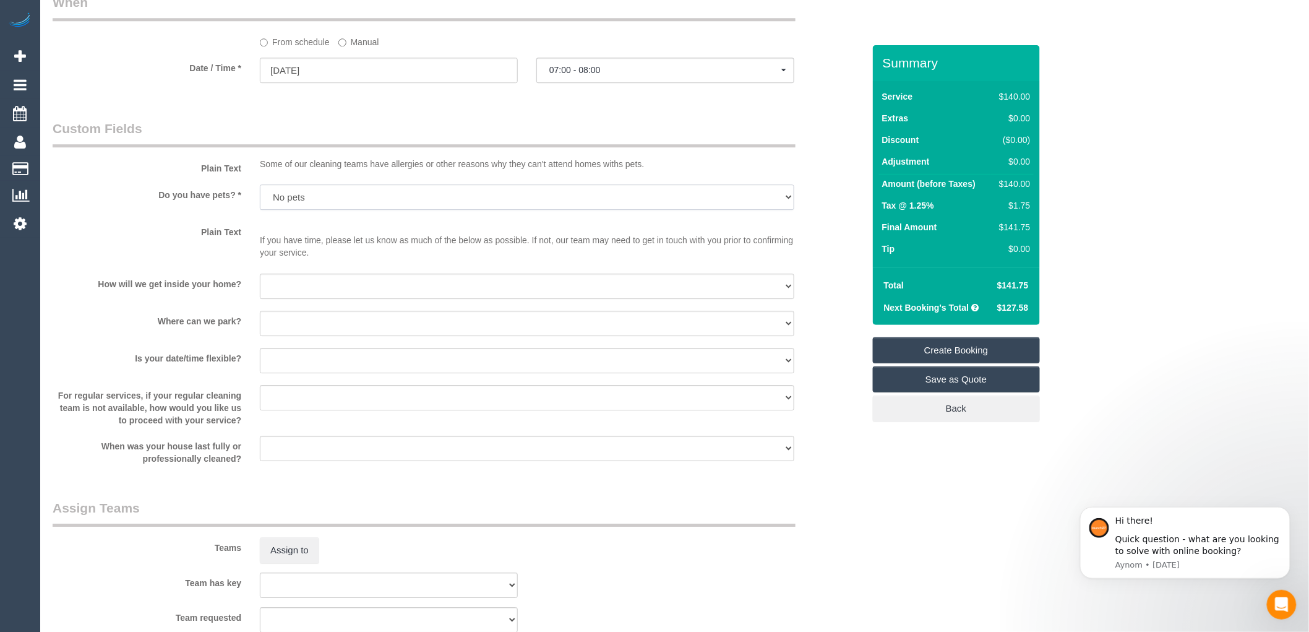
scroll to position [1444, 0]
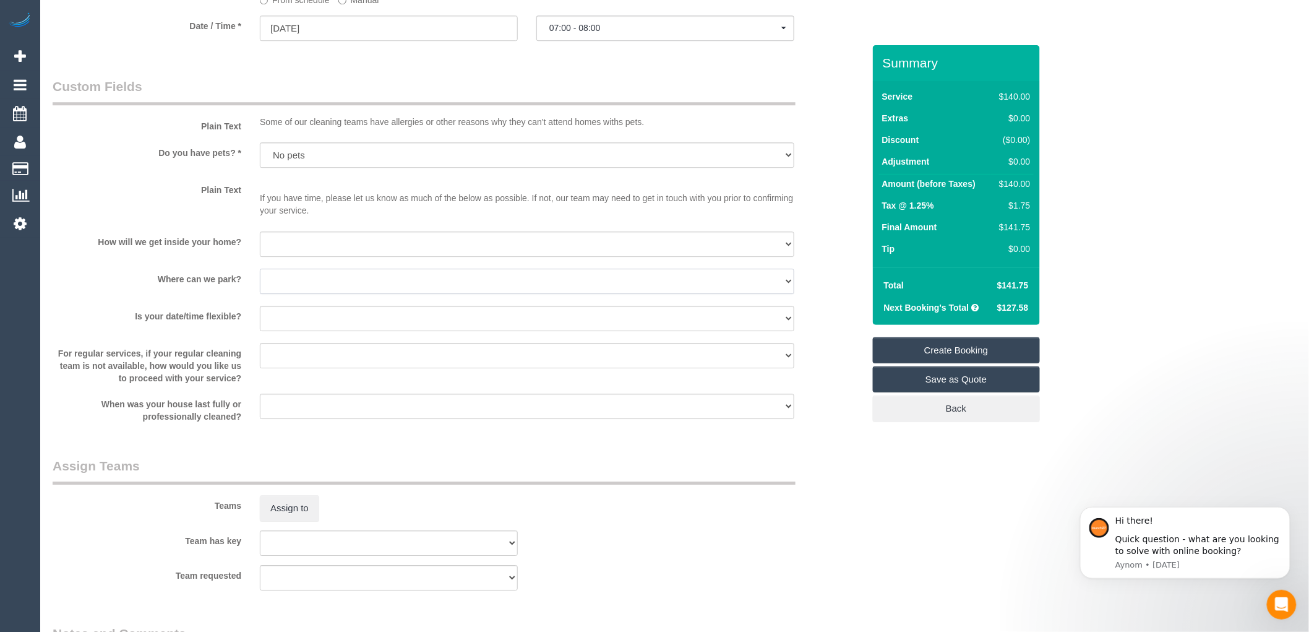
click at [343, 294] on select "I will provide parking on-site Free street parking Paid street parking (cost wi…" at bounding box center [527, 281] width 535 height 25
select select "number:19"
click at [260, 277] on select "I will provide parking on-site Free street parking Paid street parking (cost wi…" at bounding box center [527, 281] width 535 height 25
click at [342, 257] on select "I will be home Key will be left (please provide details below) Lock box/Access …" at bounding box center [527, 243] width 535 height 25
select select "number:14"
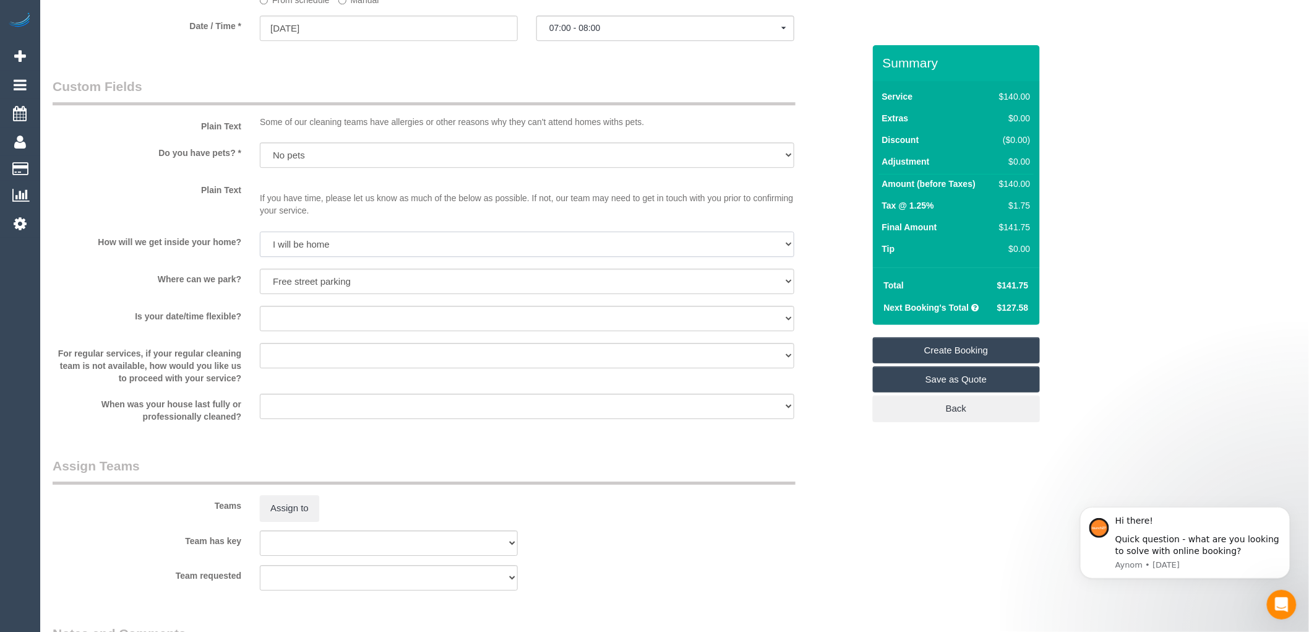
click at [260, 239] on select "I will be home Key will be left (please provide details below) Lock box/Access …" at bounding box center [527, 243] width 535 height 25
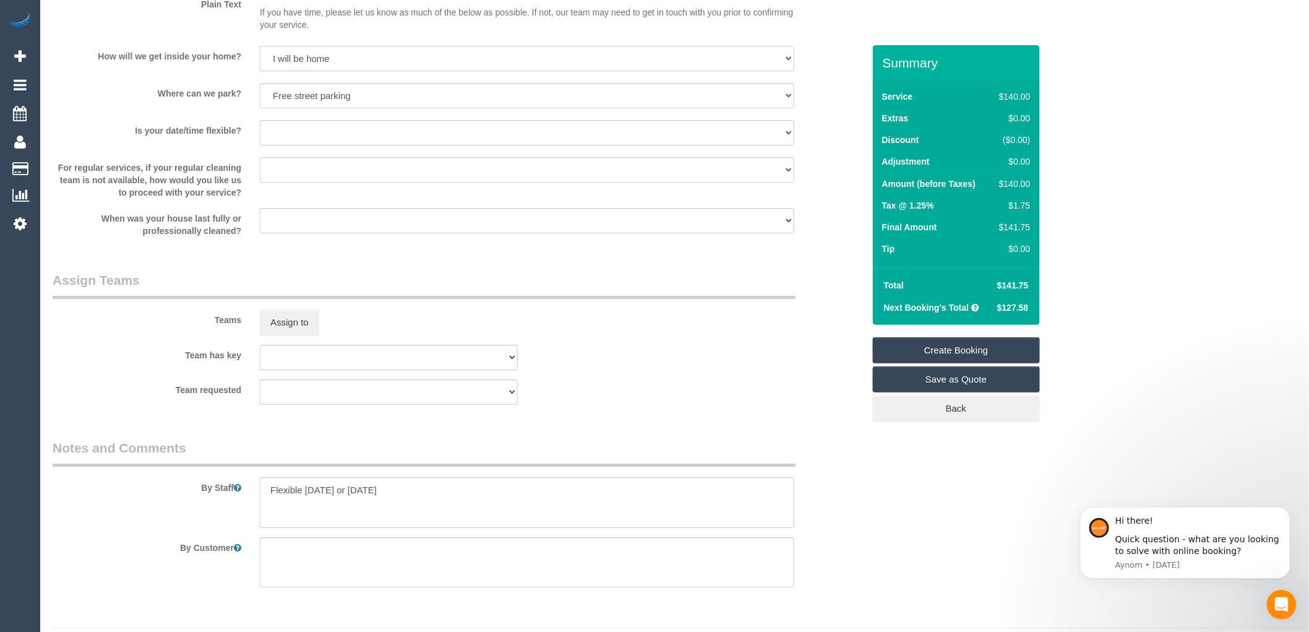
scroll to position [1670, 0]
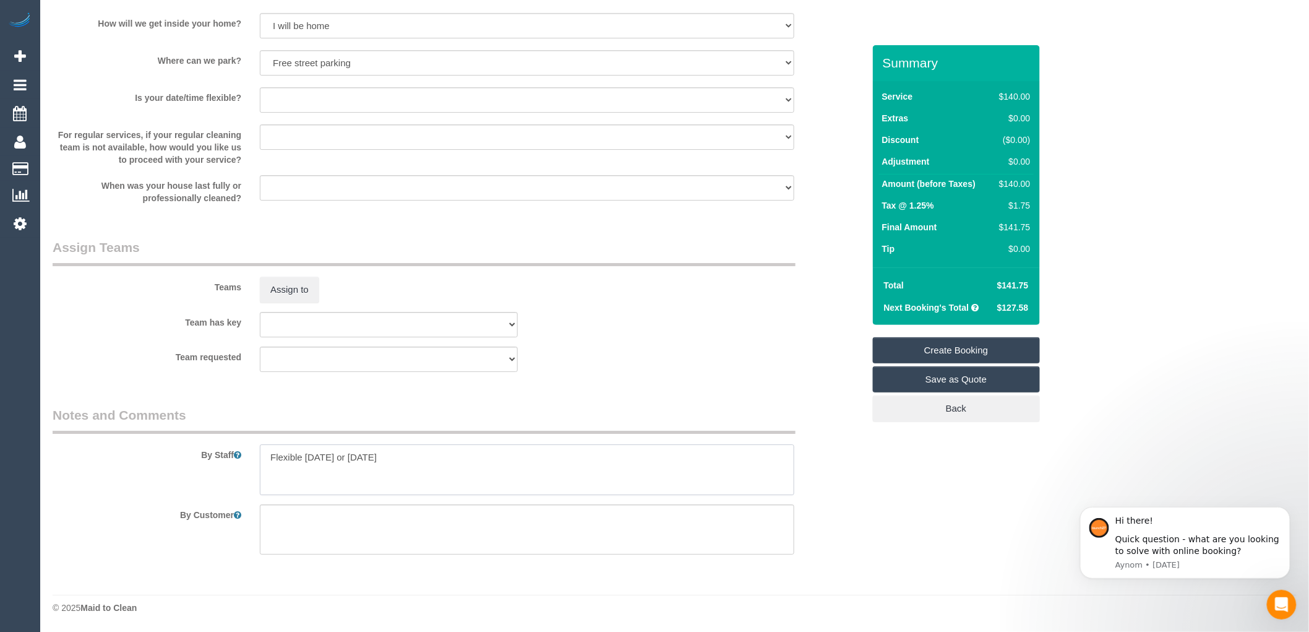
click at [413, 460] on textarea at bounding box center [527, 469] width 535 height 51
paste textarea "61452524600"
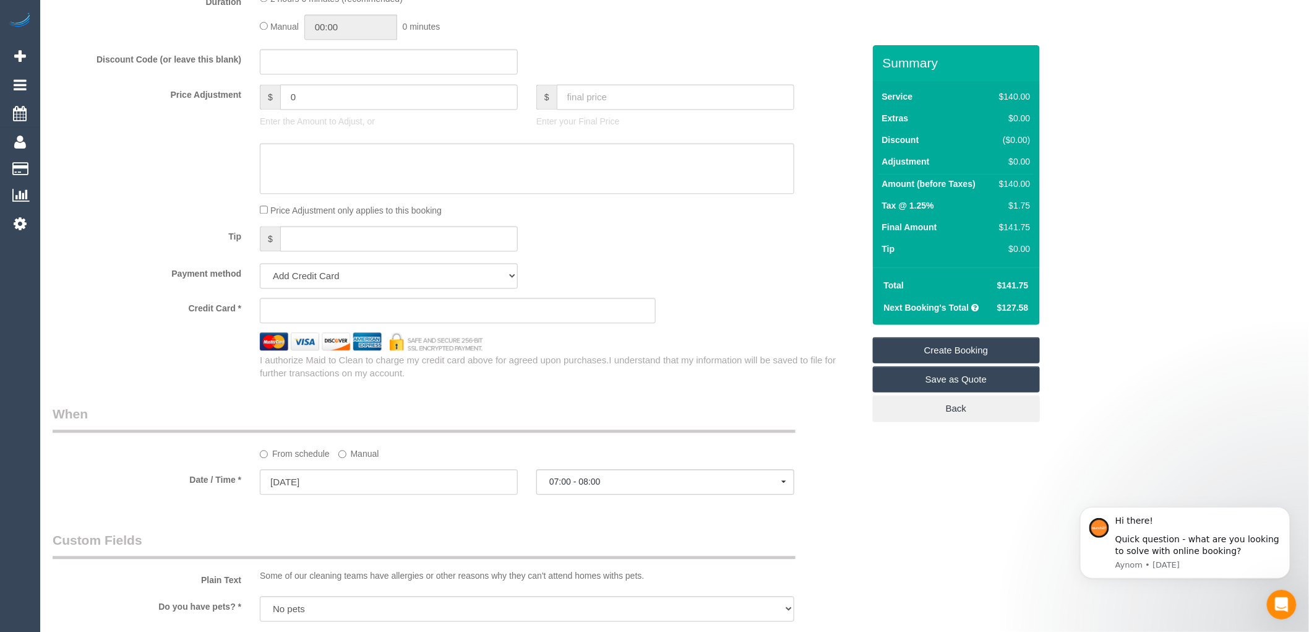
scroll to position [982, 0]
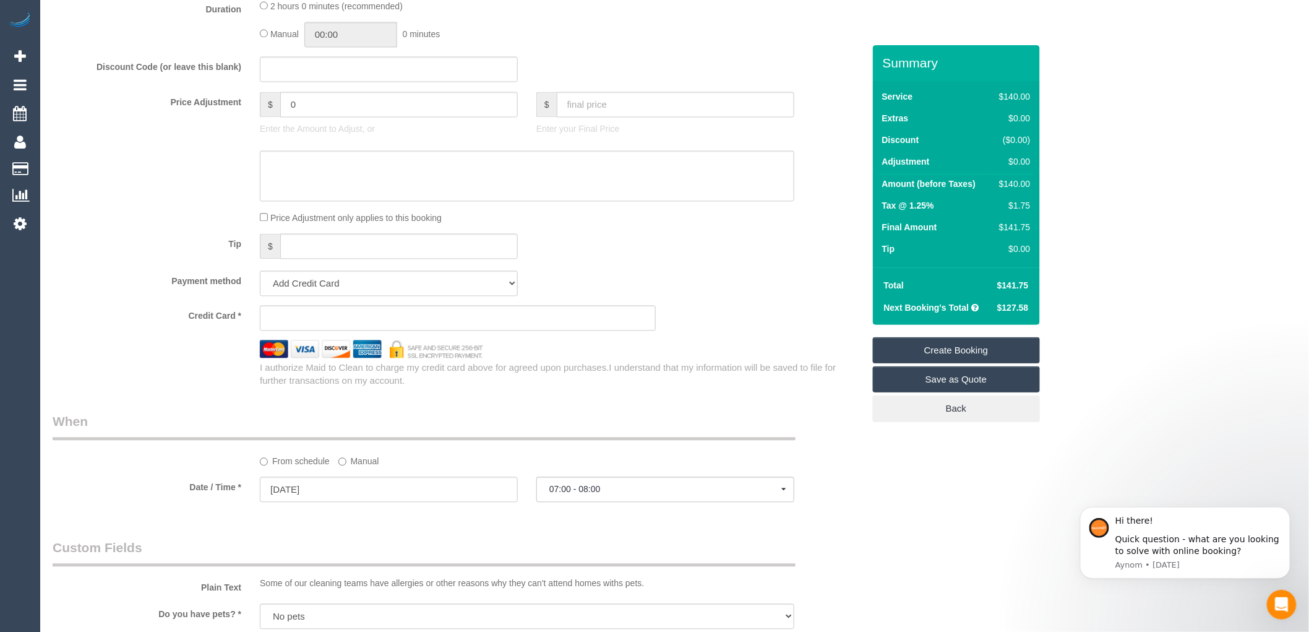
type textarea "Flexible [DATE] or [DATE] 61452524600"
click at [741, 280] on div "Payment method Add Credit Card Cash Check Paypal" at bounding box center [458, 283] width 830 height 25
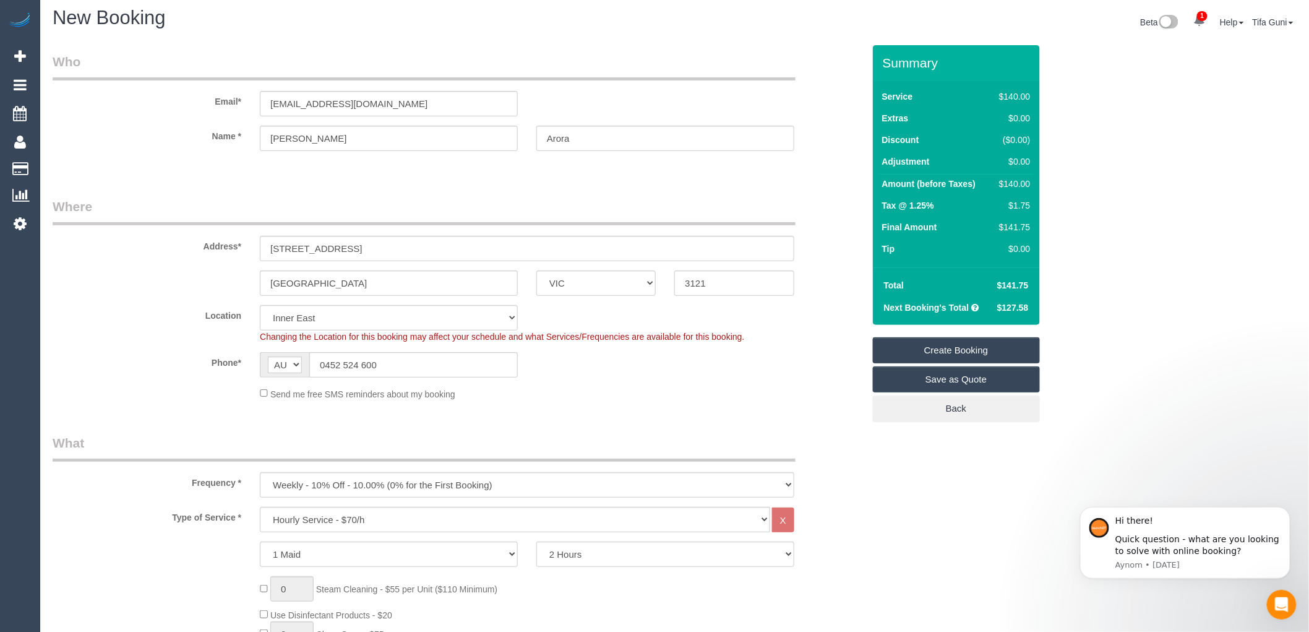
scroll to position [0, 0]
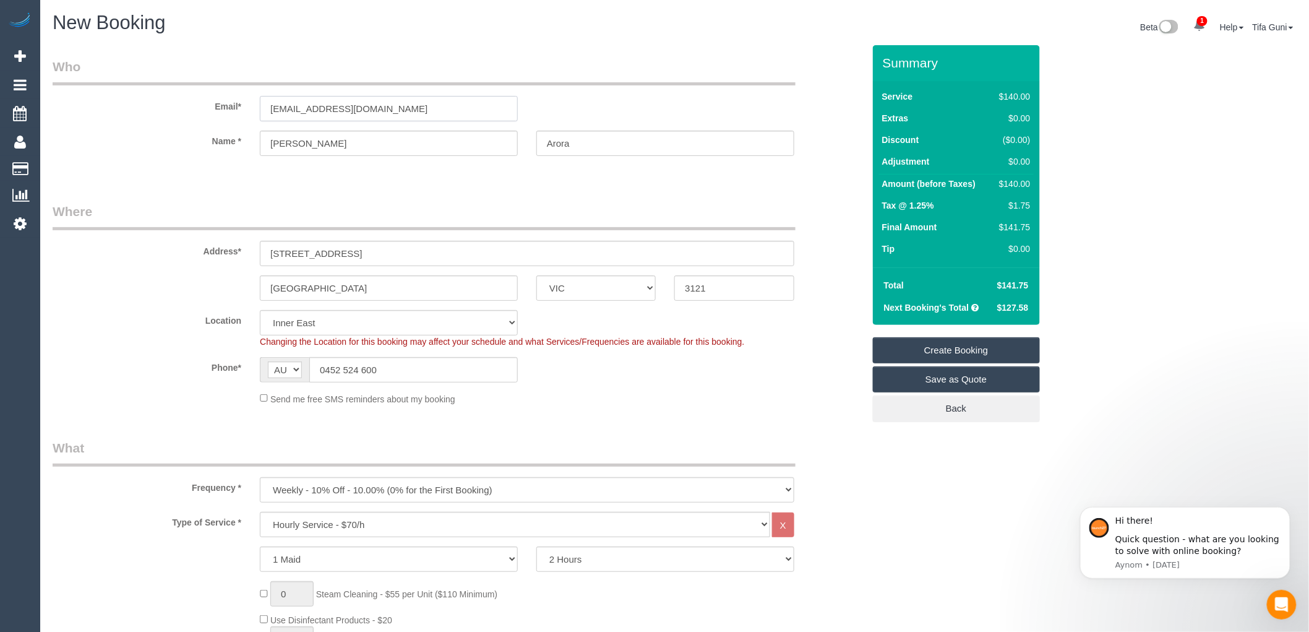
click at [299, 108] on input "anaroa@gmail.com" at bounding box center [389, 108] width 258 height 25
click at [362, 106] on input "anaroa@gmail.com" at bounding box center [389, 108] width 258 height 25
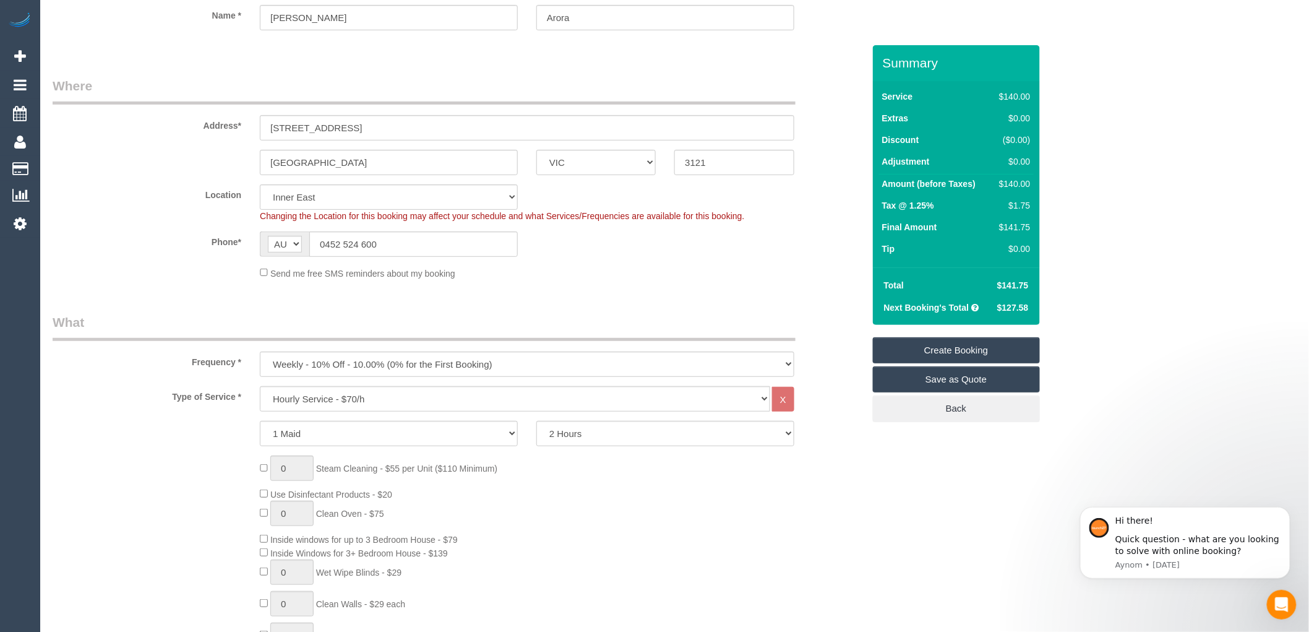
scroll to position [206, 0]
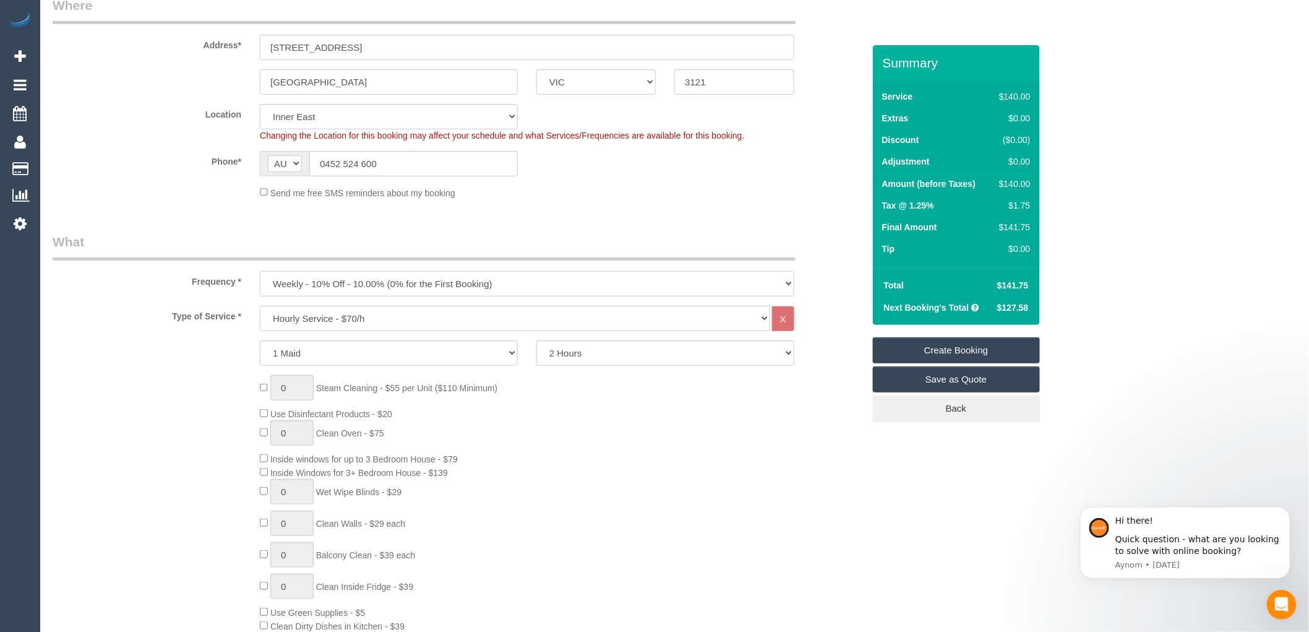
click at [384, 281] on select "One Time Cleaning Weekly - 10% Off - 10.00% (0% for the First Booking) Fortnigh…" at bounding box center [527, 283] width 535 height 25
click at [260, 272] on select "One Time Cleaning Weekly - 10% Off - 10.00% (0% for the First Booking) Fortnigh…" at bounding box center [527, 283] width 535 height 25
click at [351, 281] on select "One Time Cleaning Weekly - 10% Off - 10.00% (0% for the First Booking) Fortnigh…" at bounding box center [527, 283] width 535 height 25
select select "object:2125"
click at [260, 272] on select "One Time Cleaning Weekly - 10% Off - 10.00% (0% for the First Booking) Fortnigh…" at bounding box center [527, 283] width 535 height 25
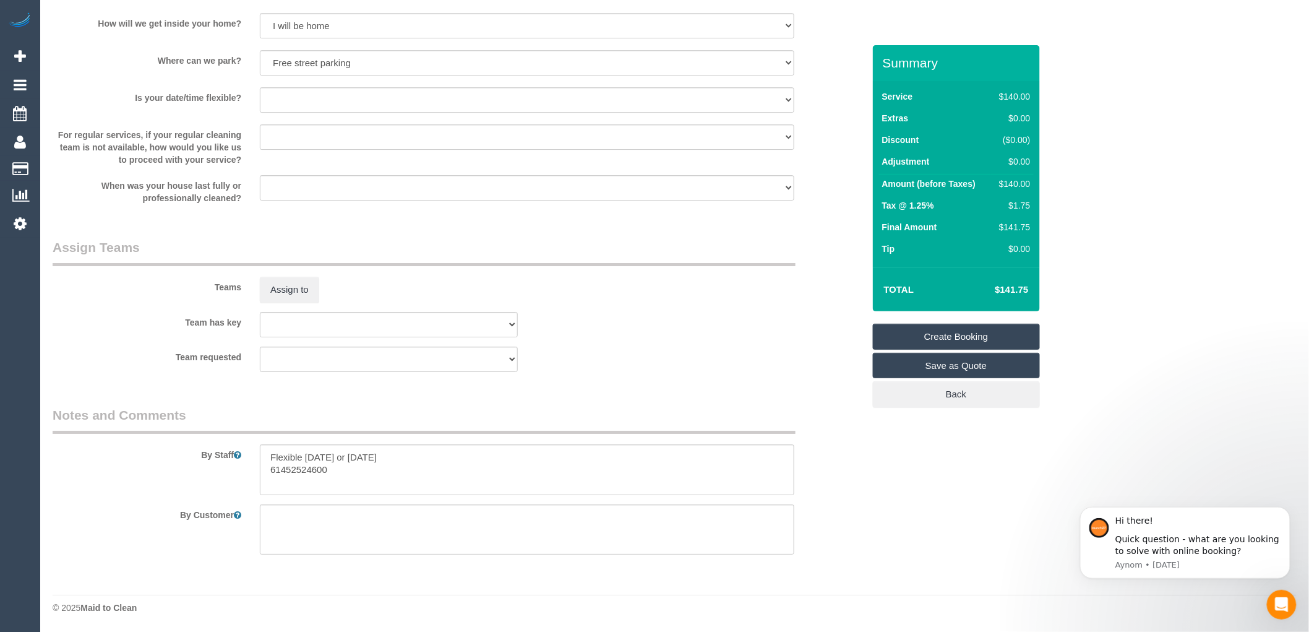
scroll to position [1670, 0]
click at [353, 472] on textarea at bounding box center [527, 469] width 535 height 51
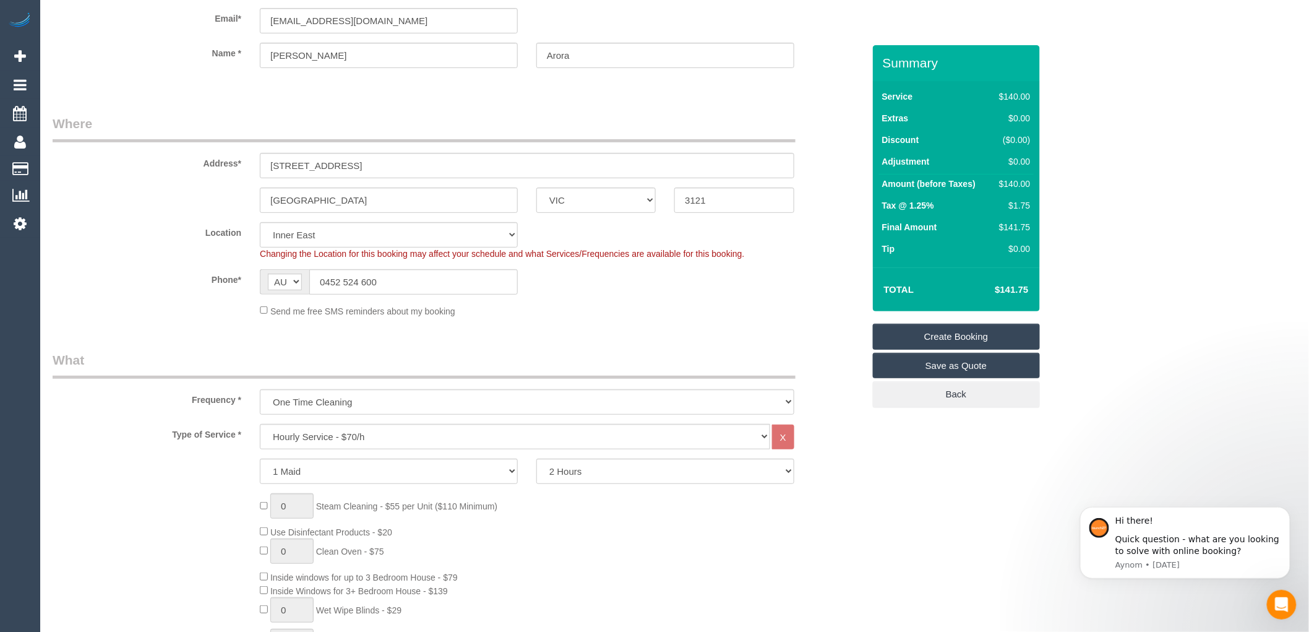
scroll to position [0, 0]
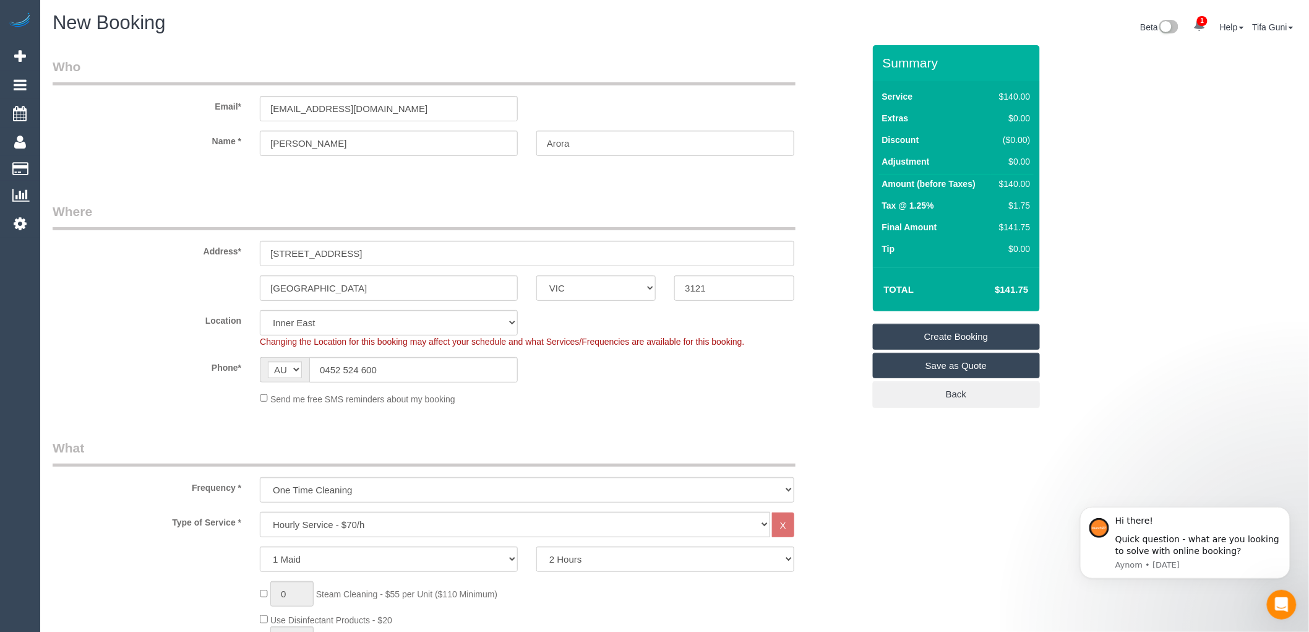
type textarea "Flexible [DATE] or [DATE] 61452524600"
click at [372, 111] on input "anaroa@gmail.com" at bounding box center [389, 108] width 258 height 25
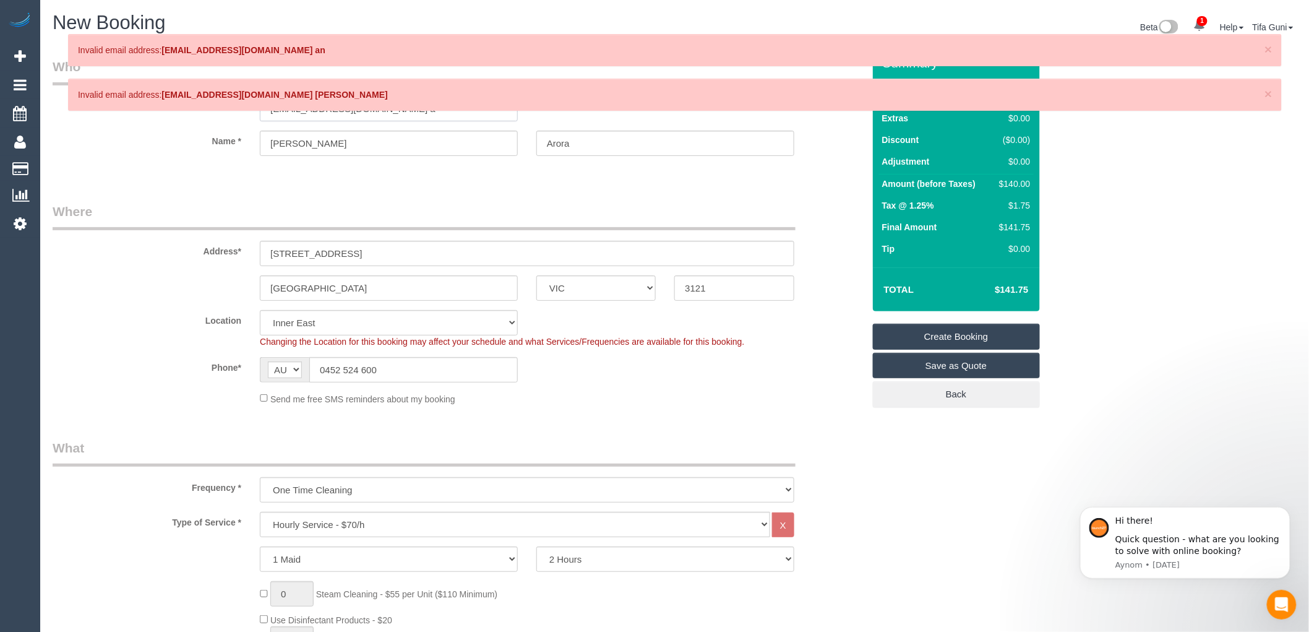
type input "anaroa@gmail.com"
click at [407, 177] on fieldset "Who Email* anaroa@gmail.com Name * Ankkush Arora" at bounding box center [458, 118] width 811 height 120
select select "spot43"
click at [1270, 93] on span "×" at bounding box center [1268, 94] width 7 height 14
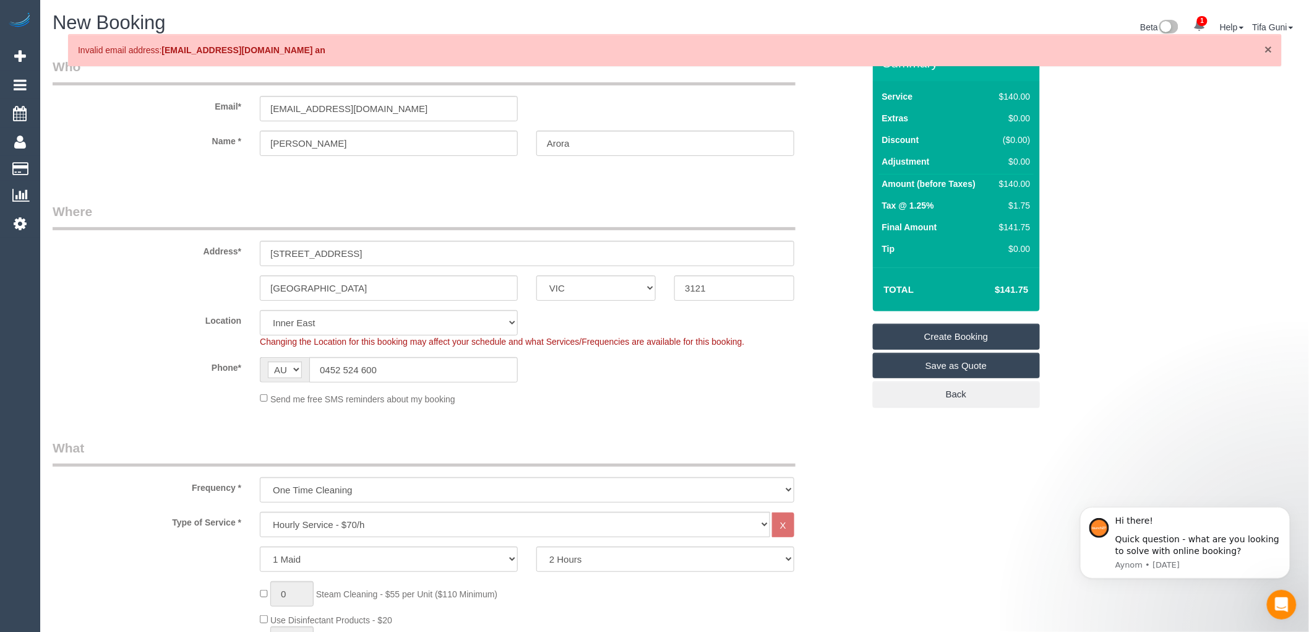
click at [1267, 48] on span "×" at bounding box center [1268, 49] width 7 height 14
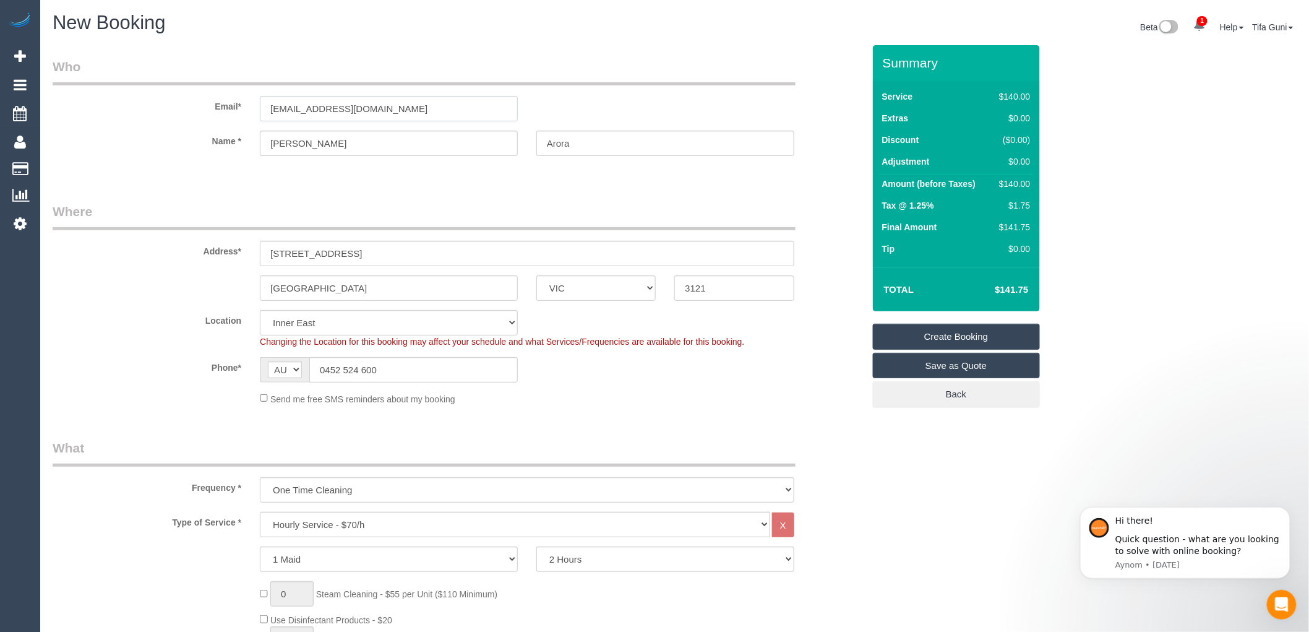
click at [295, 110] on input "anaroa@gmail.com" at bounding box center [389, 108] width 258 height 25
click at [298, 107] on input "anaroa@gmail.com" at bounding box center [389, 108] width 258 height 25
type input "[EMAIL_ADDRESS][DOMAIN_NAME]"
select select "spot64"
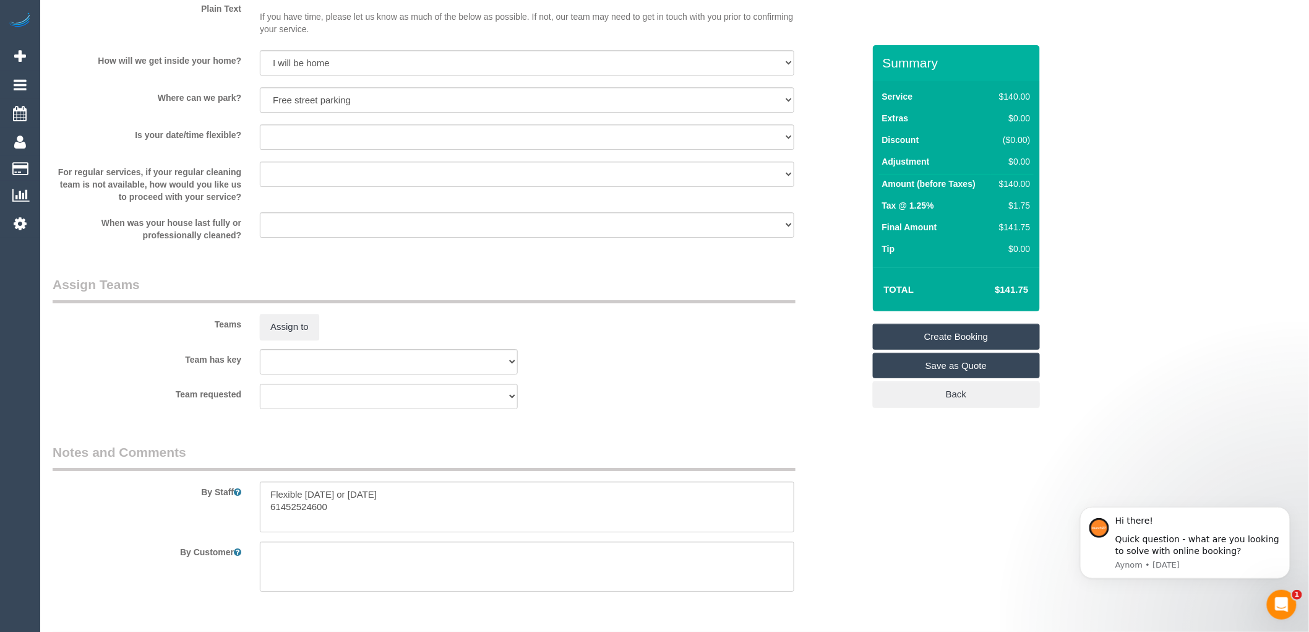
scroll to position [1670, 0]
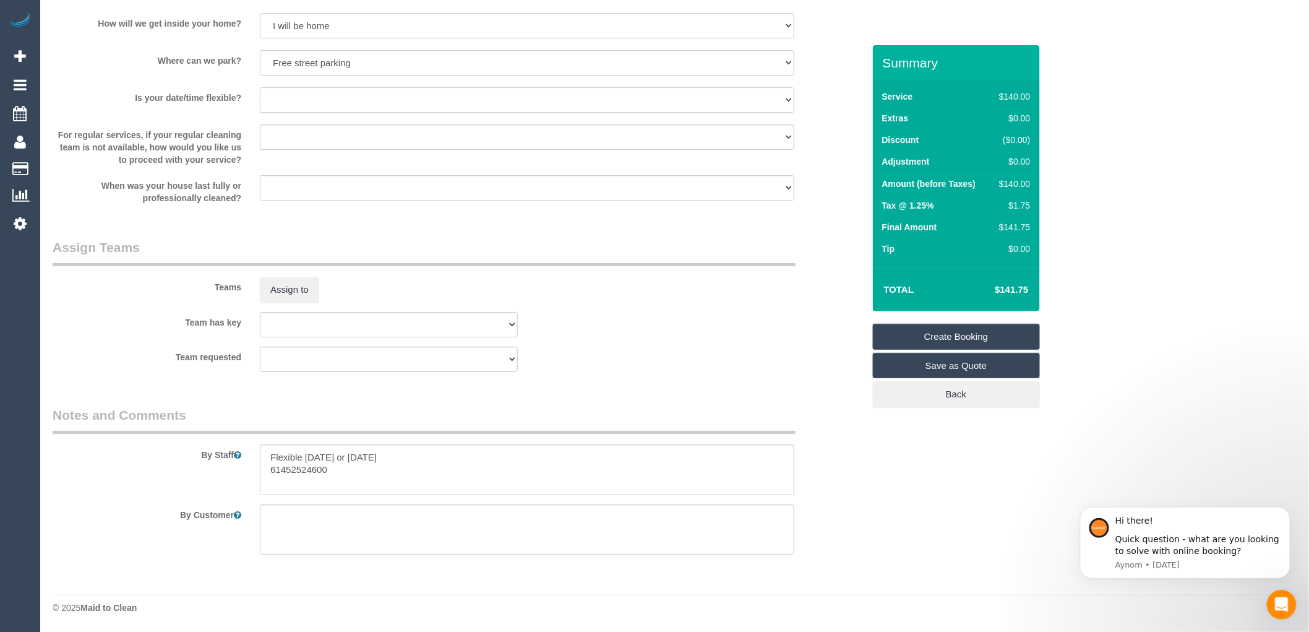
click at [442, 106] on select "Yes - date and time Yes - date but not time Yes - time but not date No - No fle…" at bounding box center [527, 99] width 535 height 25
select select "number:25"
click at [260, 87] on select "Yes - date and time Yes - date but not time Yes - time but not date No - No fle…" at bounding box center [527, 99] width 535 height 25
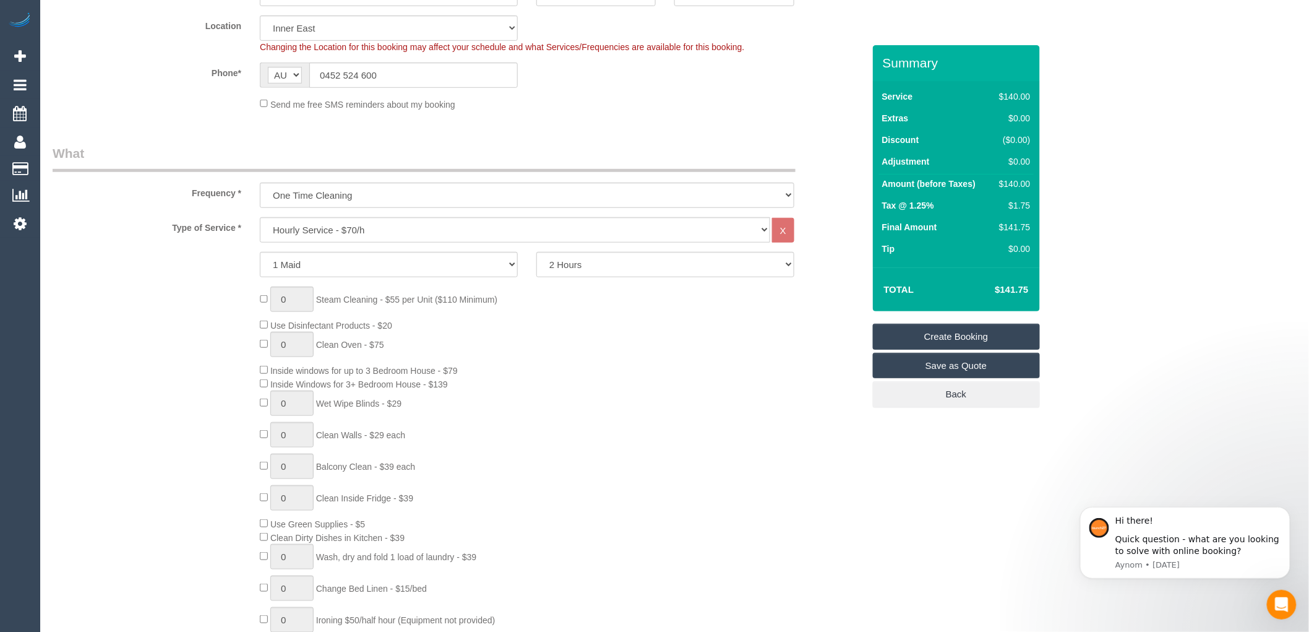
scroll to position [0, 0]
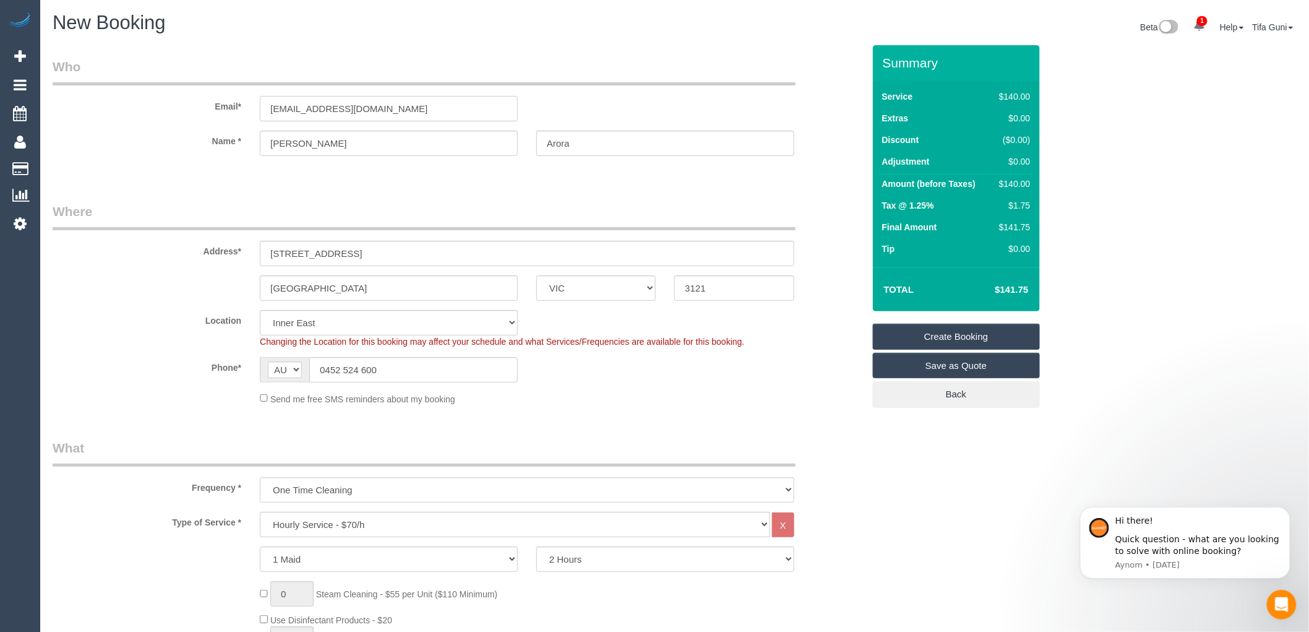
drag, startPoint x: 378, startPoint y: 106, endPoint x: 239, endPoint y: 121, distance: 140.0
click at [239, 121] on div "Email* anarora@gmail.com" at bounding box center [458, 90] width 830 height 64
click at [967, 335] on link "Create Booking" at bounding box center [956, 337] width 167 height 26
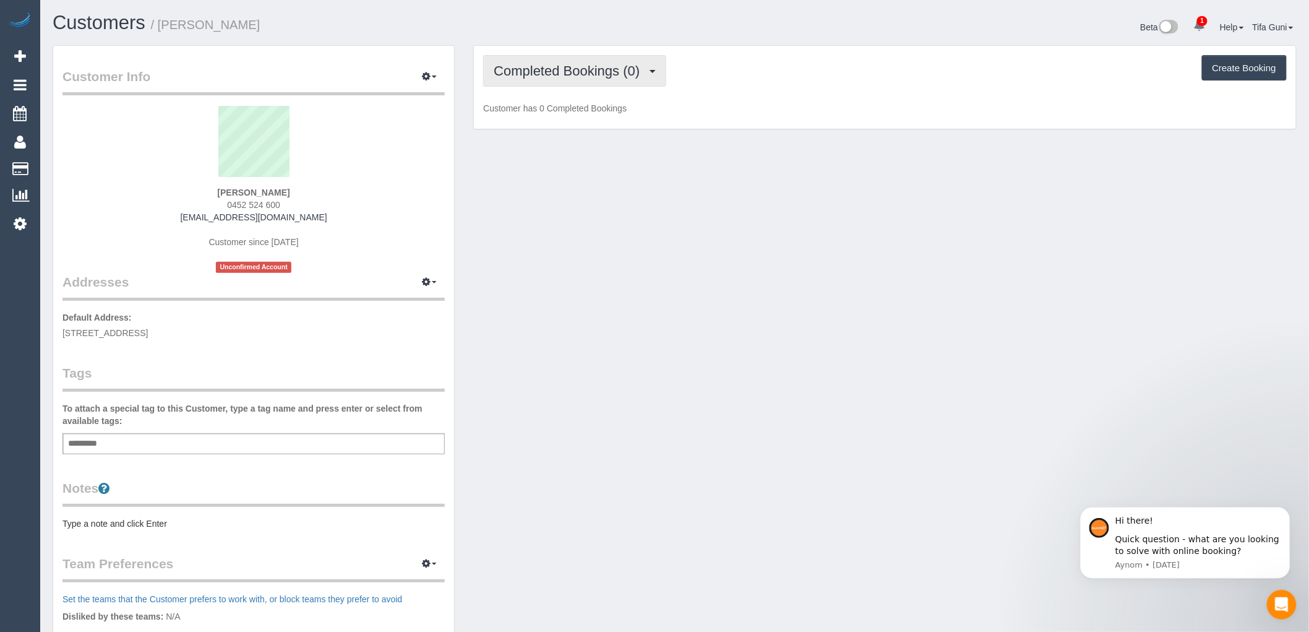
click at [641, 75] on span "Completed Bookings (0)" at bounding box center [570, 70] width 152 height 15
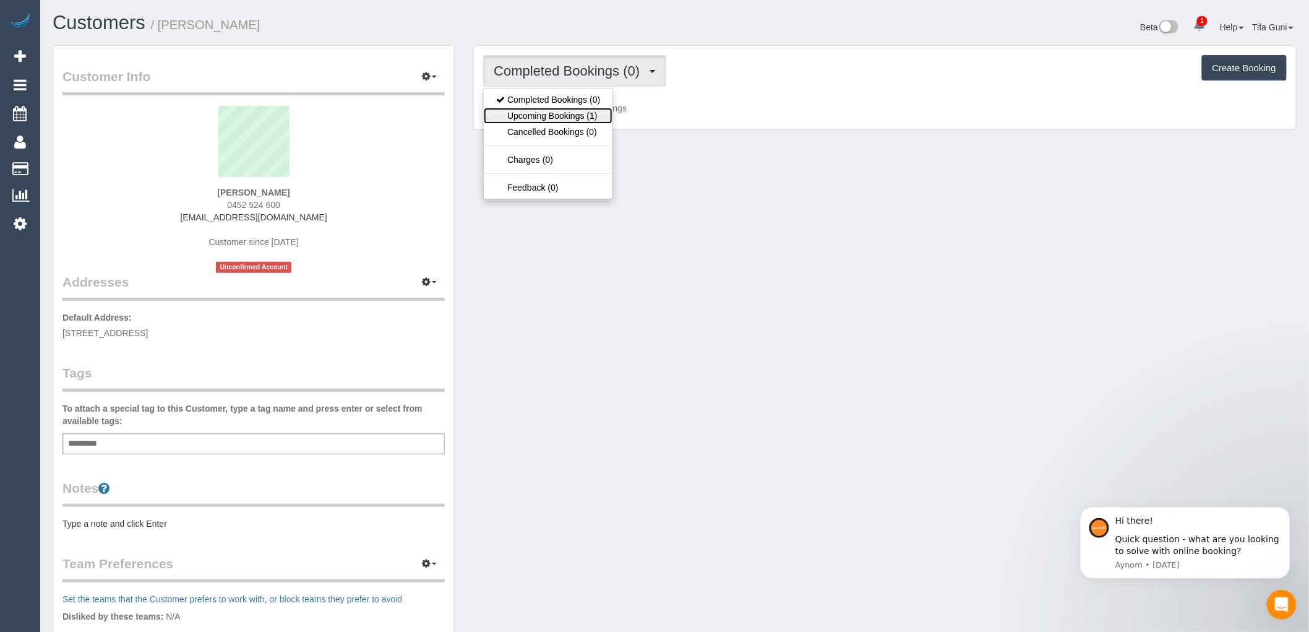
click at [547, 115] on link "Upcoming Bookings (1)" at bounding box center [548, 116] width 129 height 16
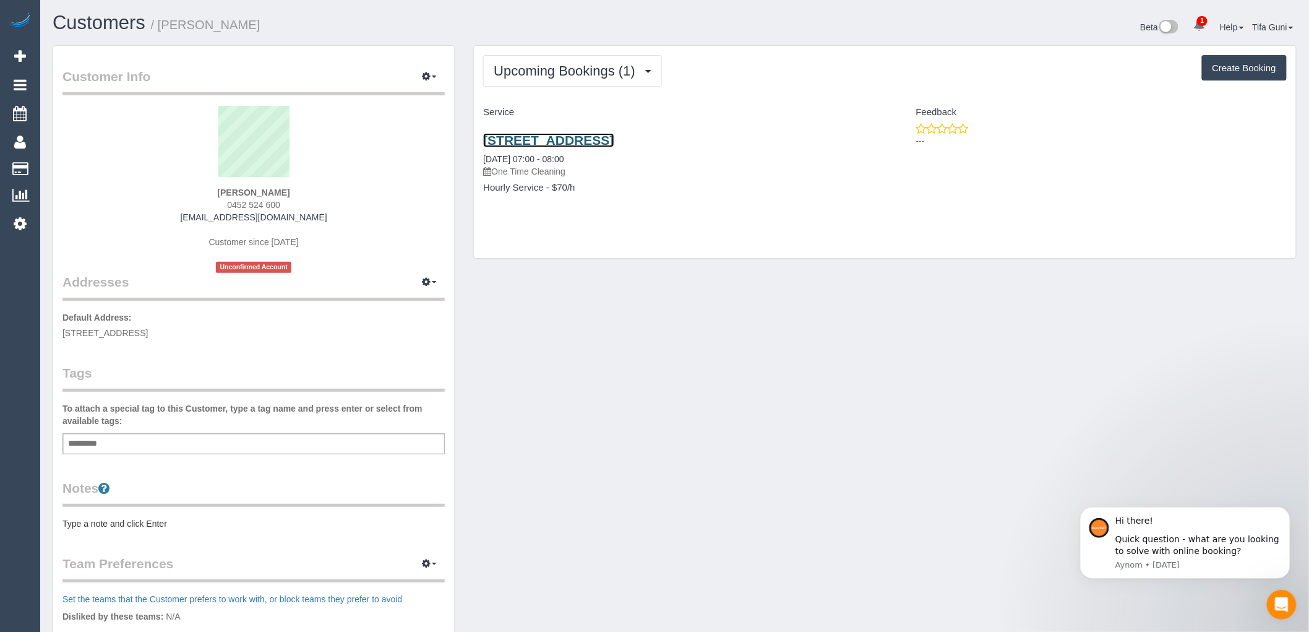
click at [614, 137] on link "[STREET_ADDRESS]" at bounding box center [548, 140] width 131 height 14
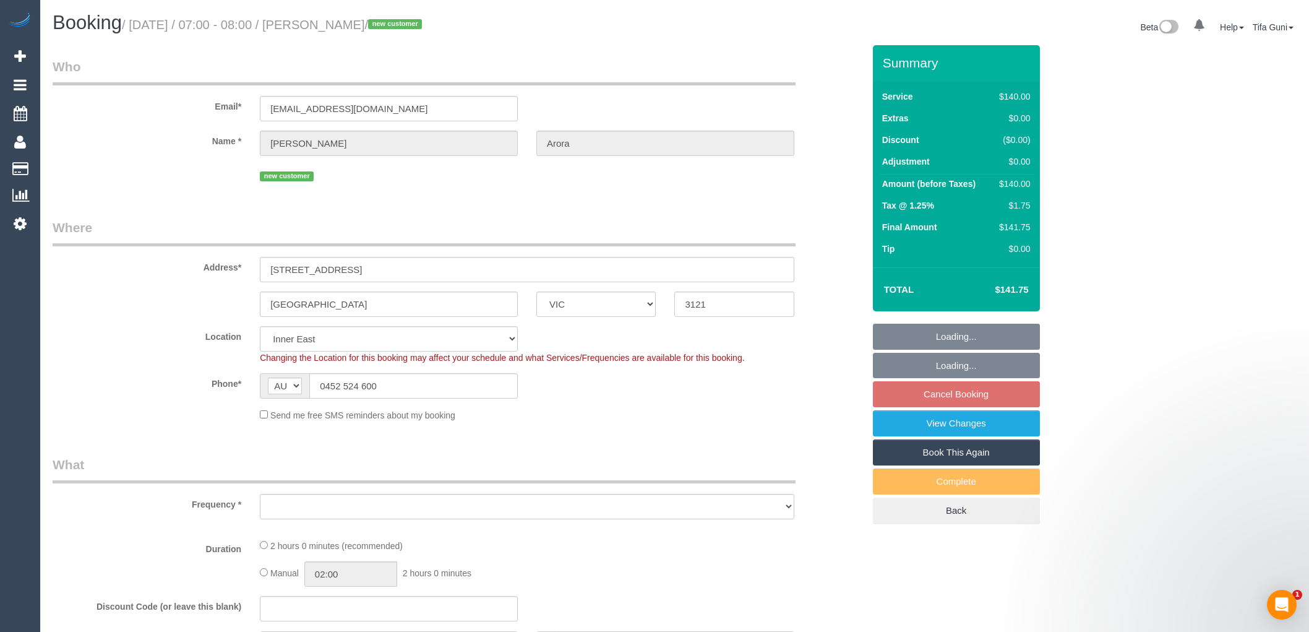
select select "VIC"
select select "object:688"
select select "string:stripe-pm_1Ry5j42GScqysDRVrYo0qZy3"
select select "number:28"
select select "number:14"
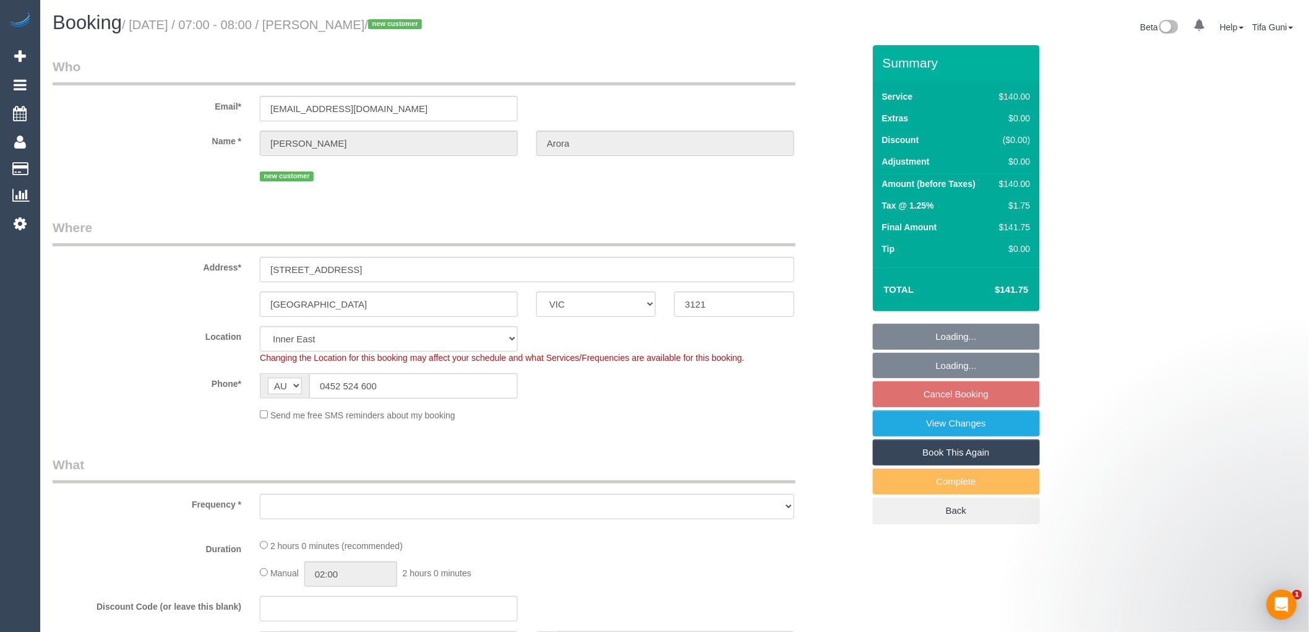
select select "number:19"
select select "number:25"
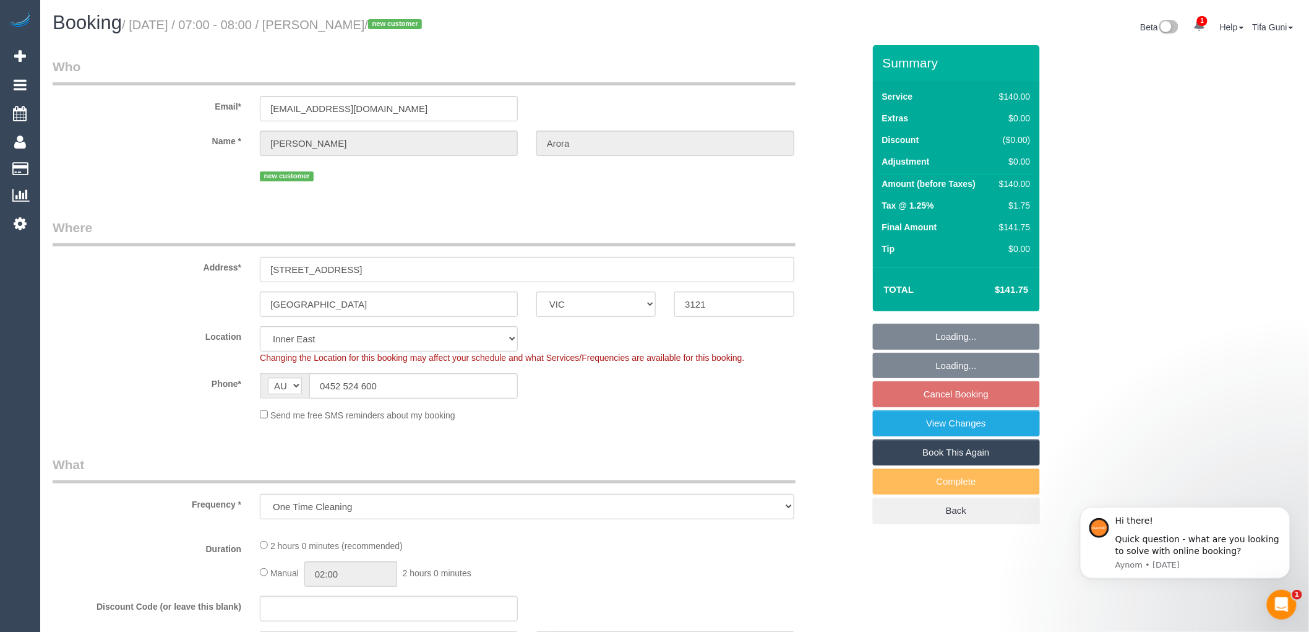
select select "object:693"
select select "spot1"
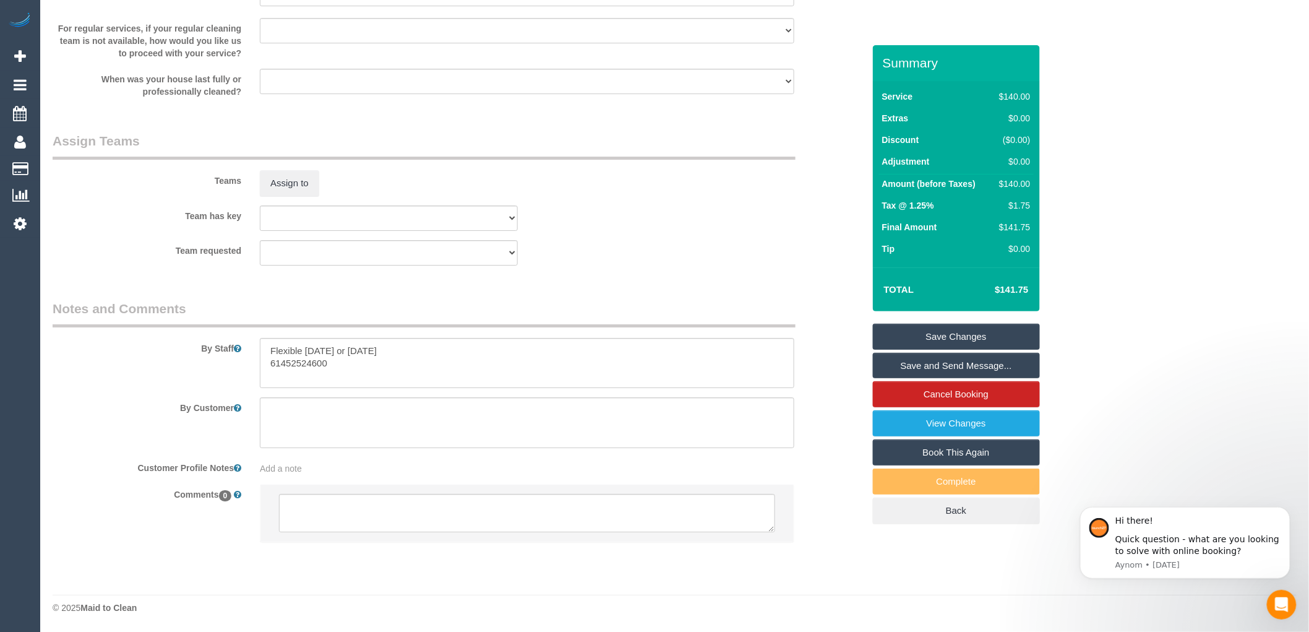
scroll to position [1712, 0]
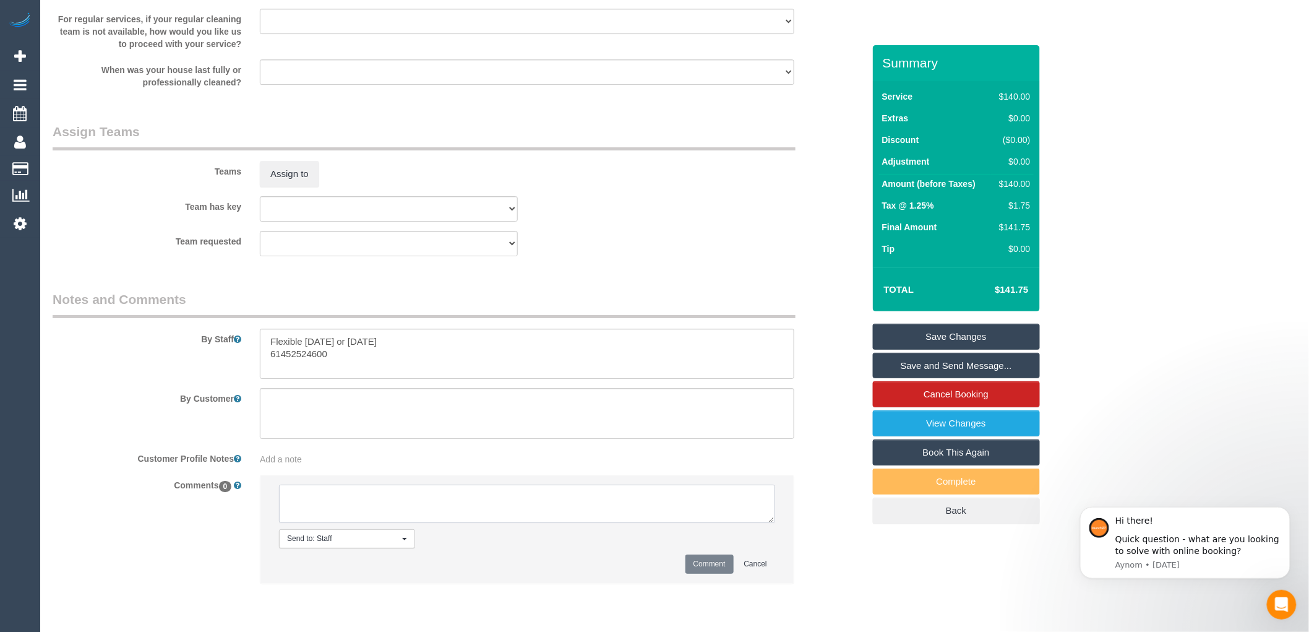
click at [314, 515] on textarea at bounding box center [527, 504] width 496 height 38
type textarea "C"
type textarea "-"
paste textarea "Flexibility dates: Flexibility times: Notes: knows we need to review Contact vi…"
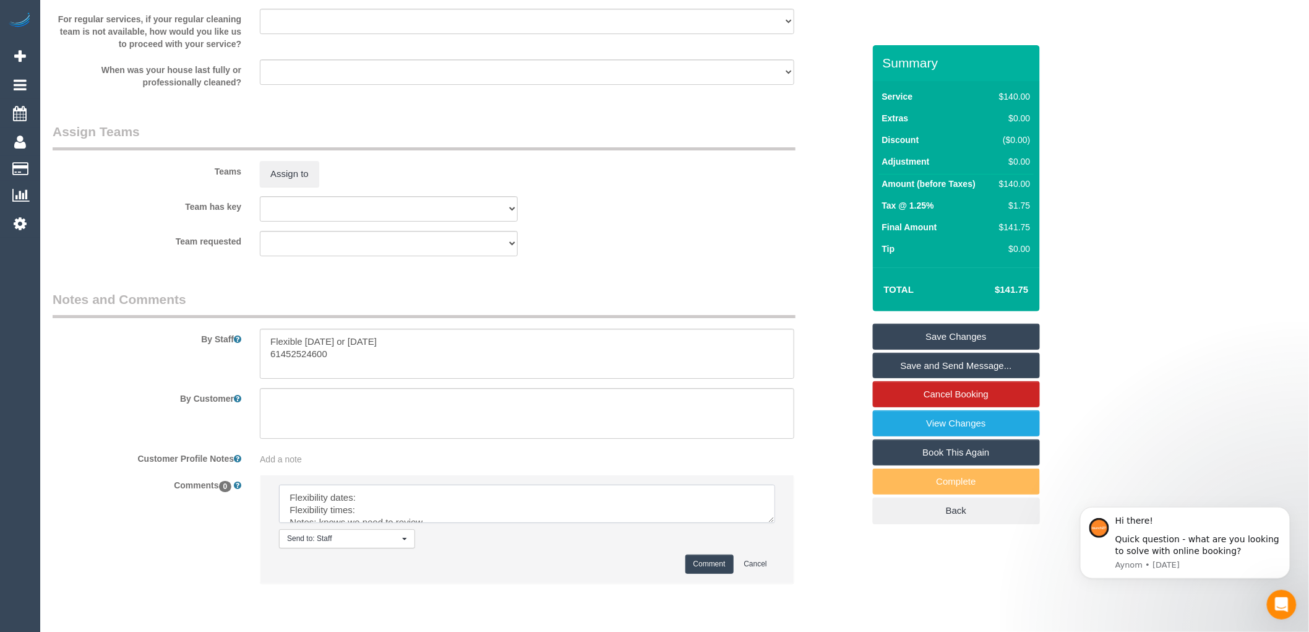
drag, startPoint x: 318, startPoint y: 515, endPoint x: 505, endPoint y: 530, distance: 187.5
click at [505, 523] on textarea at bounding box center [527, 504] width 496 height 38
click at [374, 505] on textarea at bounding box center [527, 504] width 496 height 38
click at [366, 516] on textarea at bounding box center [527, 504] width 496 height 38
click at [434, 523] on textarea at bounding box center [527, 504] width 496 height 38
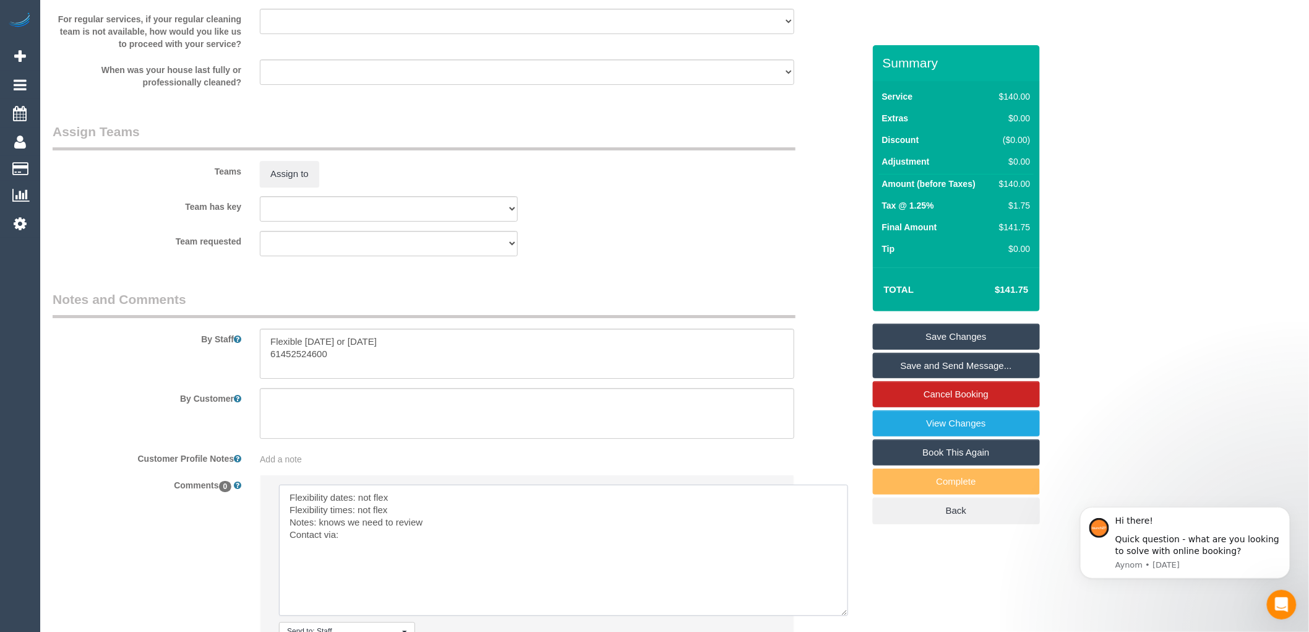
drag, startPoint x: 774, startPoint y: 530, endPoint x: 848, endPoint y: 623, distance: 118.5
click at [848, 616] on textarea at bounding box center [563, 550] width 569 height 131
click at [361, 543] on textarea at bounding box center [563, 550] width 569 height 131
click at [438, 534] on textarea at bounding box center [563, 550] width 569 height 131
click at [592, 525] on textarea at bounding box center [563, 550] width 569 height 131
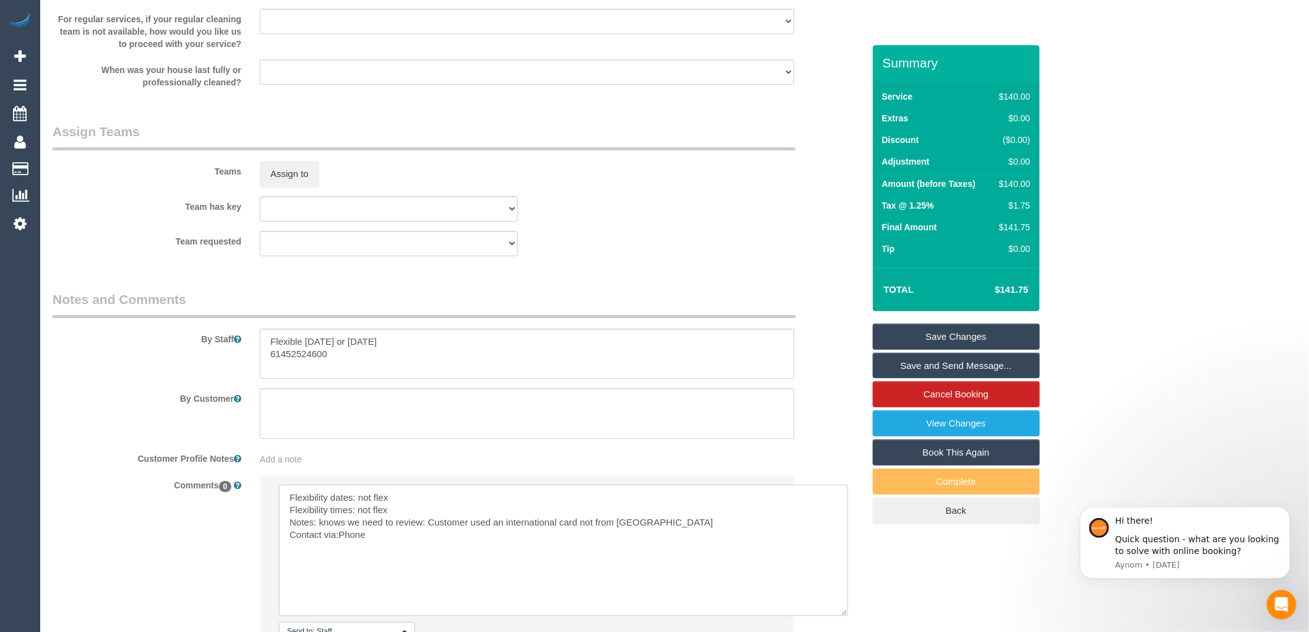
click at [675, 549] on textarea at bounding box center [563, 550] width 569 height 131
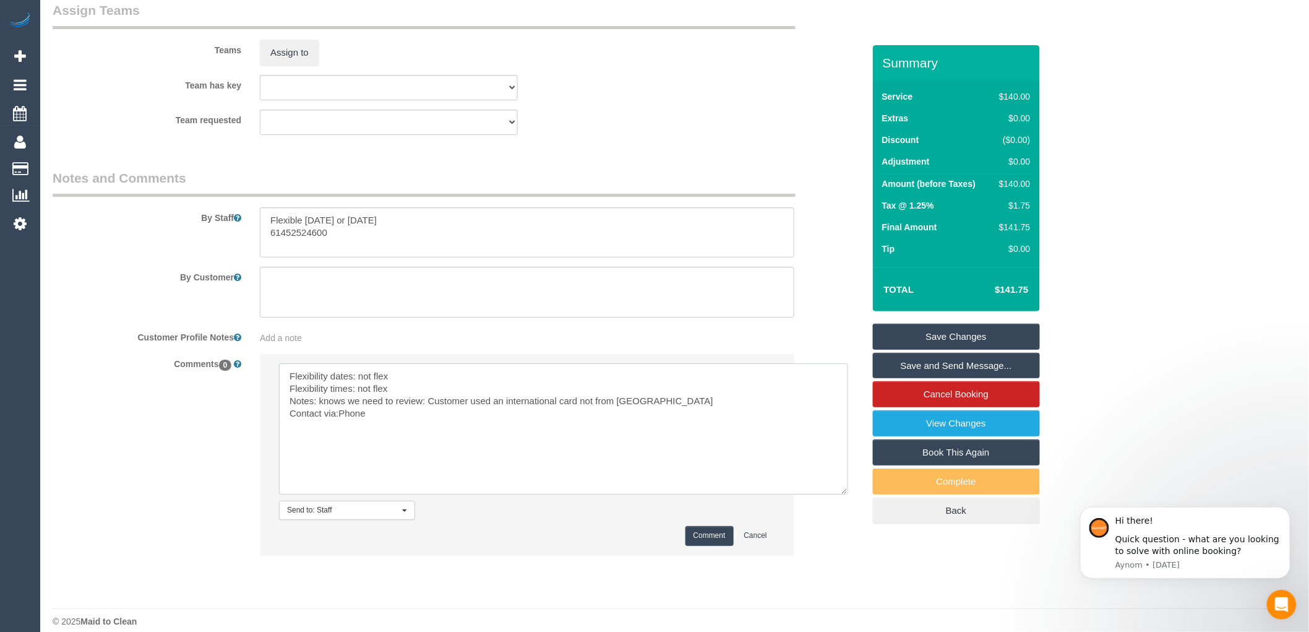
scroll to position [1856, 0]
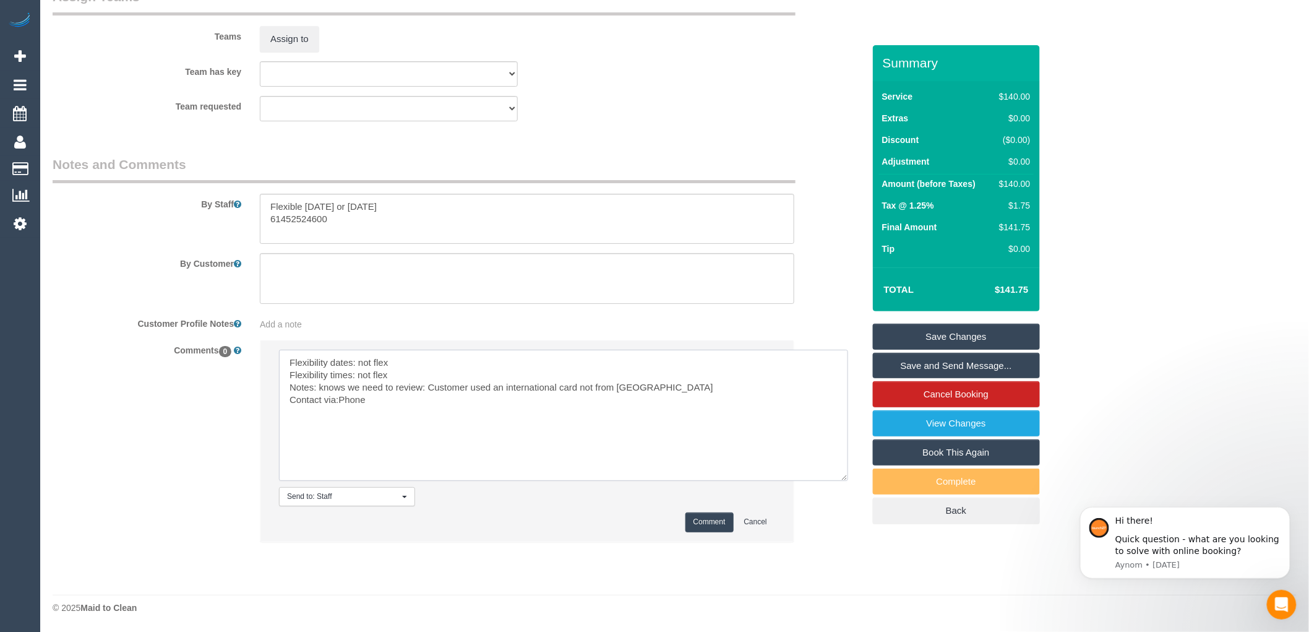
type textarea "Flexibility dates: not flex Flexibility times: not flex Notes: knows we need to…"
click at [713, 525] on button "Comment" at bounding box center [710, 521] width 48 height 19
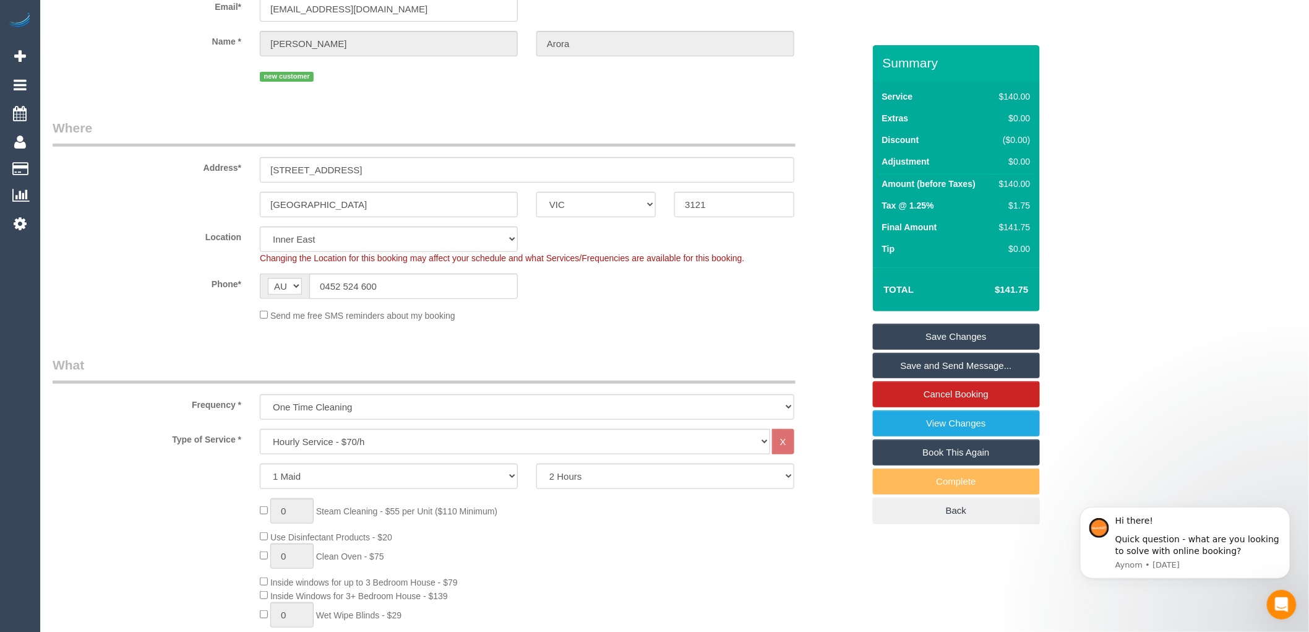
scroll to position [69, 0]
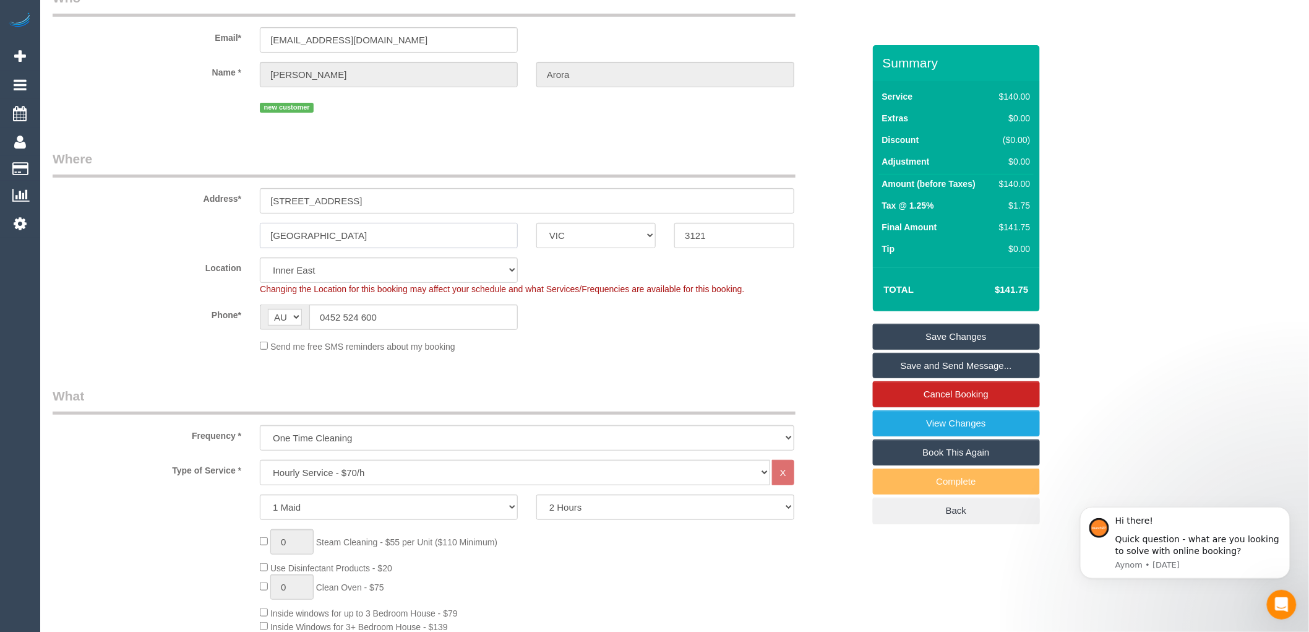
drag, startPoint x: 369, startPoint y: 237, endPoint x: 245, endPoint y: 243, distance: 124.5
click at [245, 243] on div "[GEOGRAPHIC_DATA] ACT [GEOGRAPHIC_DATA] NT [GEOGRAPHIC_DATA] SA TAS [GEOGRAPHIC…" at bounding box center [458, 235] width 830 height 25
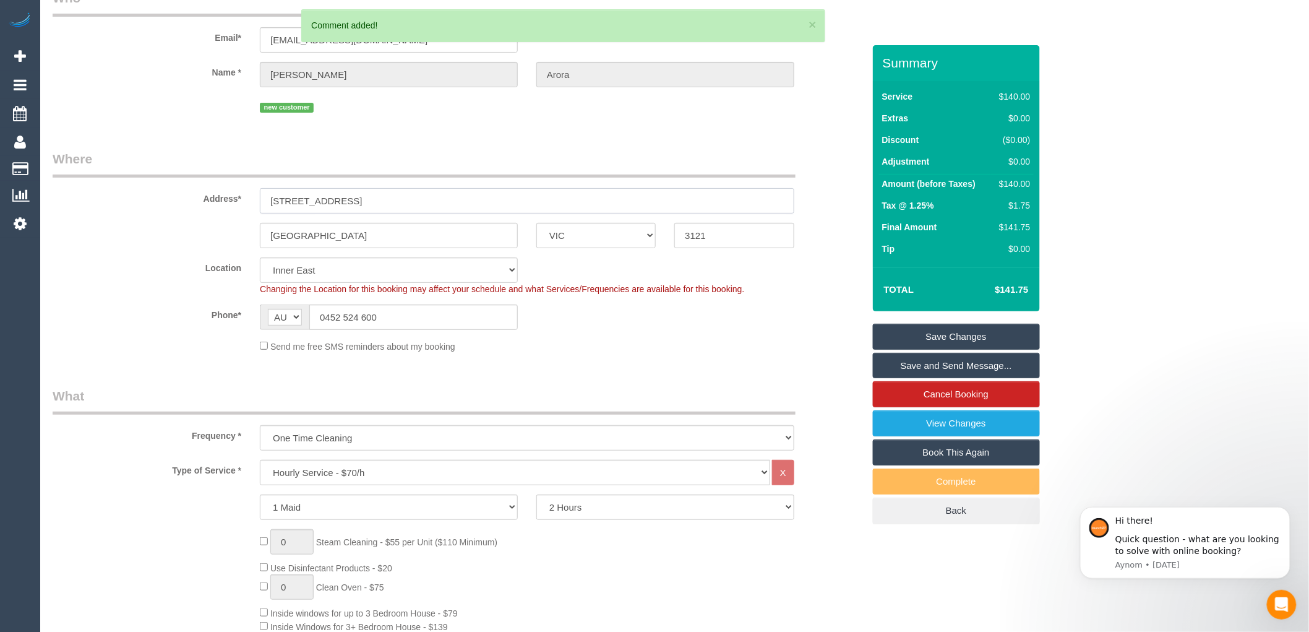
drag, startPoint x: 347, startPoint y: 197, endPoint x: 291, endPoint y: 201, distance: 56.4
click at [242, 201] on div "Address* [STREET_ADDRESS]" at bounding box center [458, 182] width 830 height 64
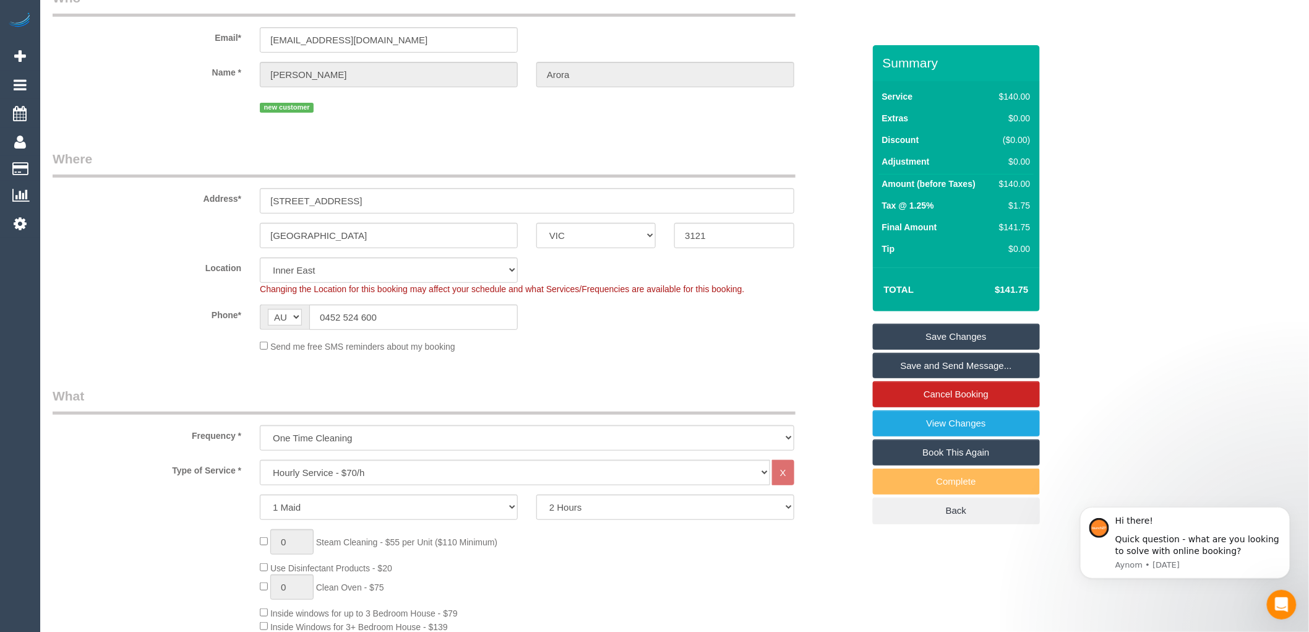
click at [638, 350] on div "Send me free SMS reminders about my booking" at bounding box center [527, 346] width 553 height 14
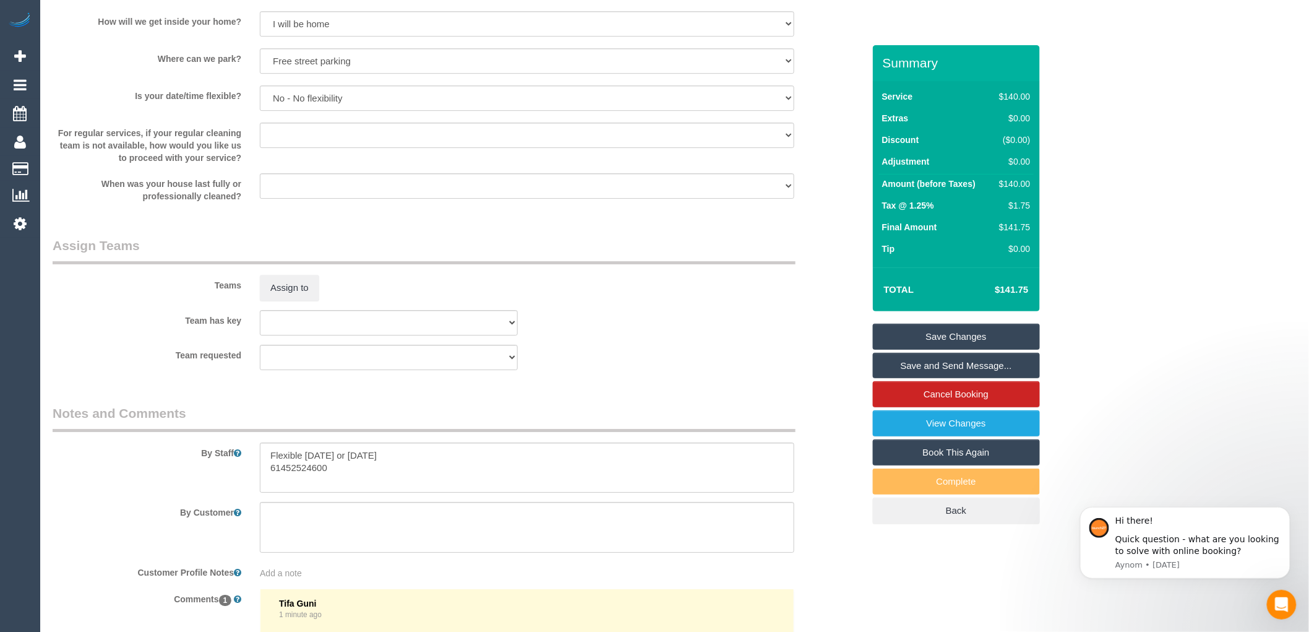
scroll to position [1856, 0]
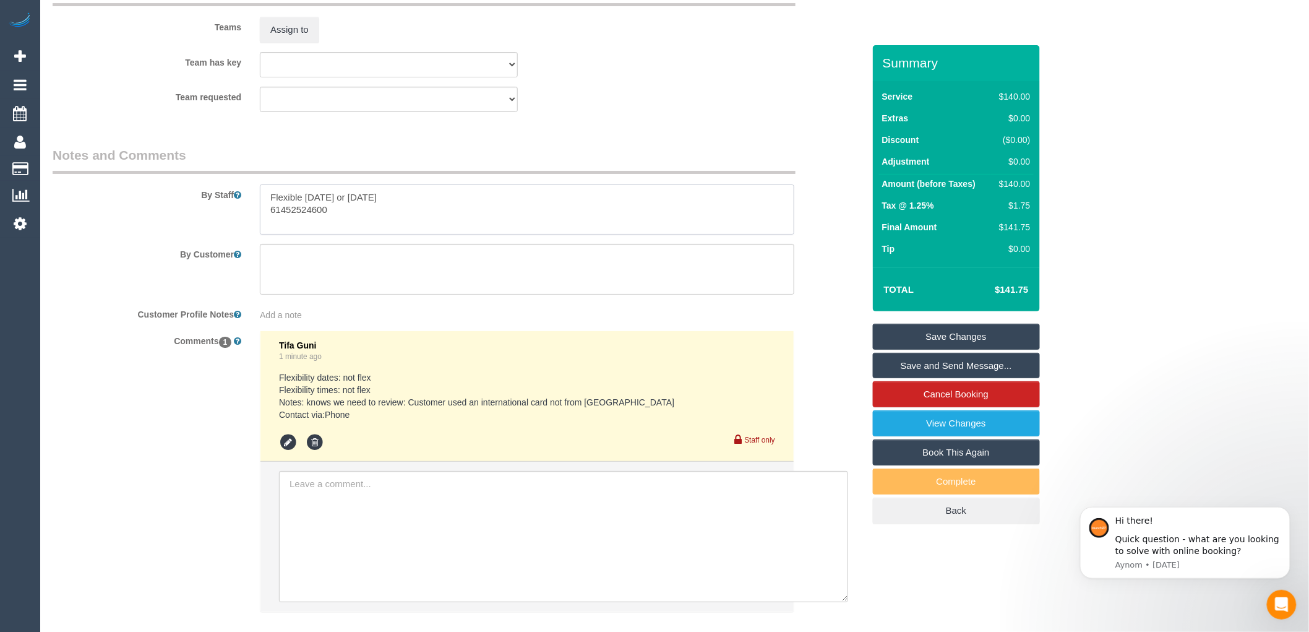
click at [379, 219] on textarea at bounding box center [527, 209] width 535 height 51
click at [269, 217] on textarea at bounding box center [527, 209] width 535 height 51
click at [372, 218] on textarea at bounding box center [527, 209] width 535 height 51
type textarea "Flexible [DATE] or [DATE] if you have any problem with parking please call the …"
click at [949, 336] on link "Save Changes" at bounding box center [956, 337] width 167 height 26
